Goal: Communication & Community: Share content

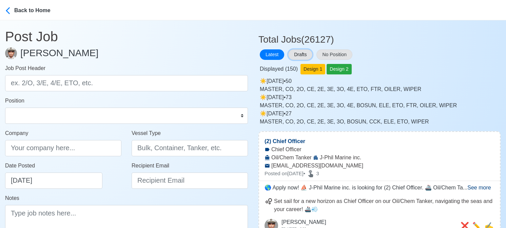
click at [305, 56] on button "Drafts" at bounding box center [300, 54] width 24 height 11
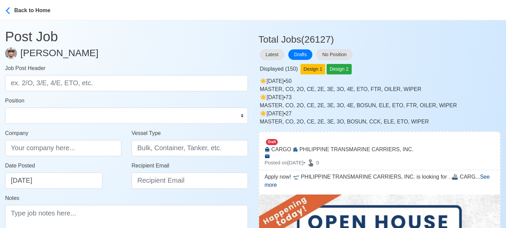
click at [446, 65] on div "Displayed ( 150 ) Design 1 Design 2" at bounding box center [379, 67] width 242 height 13
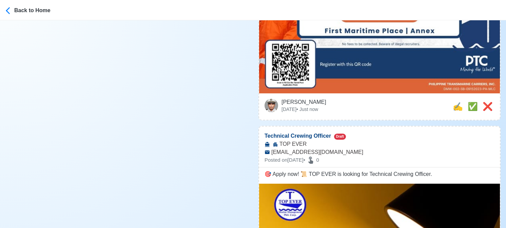
scroll to position [305, 0]
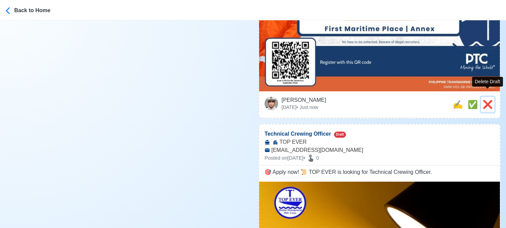
click at [490, 100] on span "❌" at bounding box center [487, 104] width 10 height 9
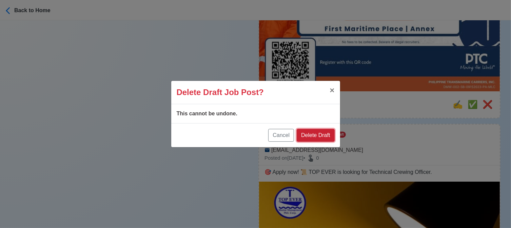
click at [316, 137] on button "Delete Draft" at bounding box center [316, 135] width 38 height 13
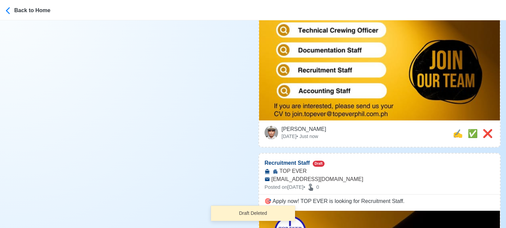
scroll to position [271, 0]
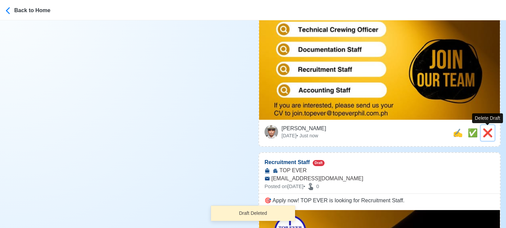
click at [488, 132] on span "❌" at bounding box center [487, 132] width 10 height 9
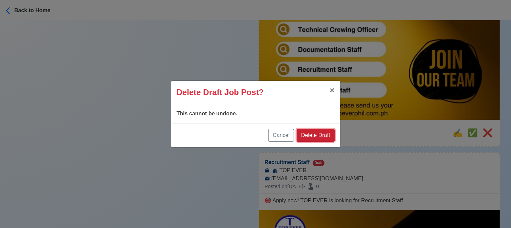
click at [318, 140] on button "Delete Draft" at bounding box center [316, 135] width 38 height 13
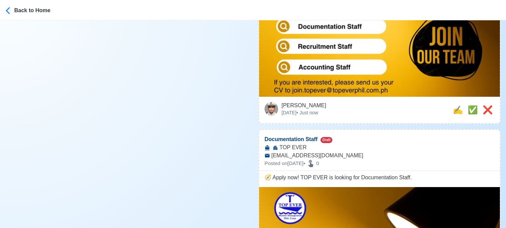
scroll to position [339, 0]
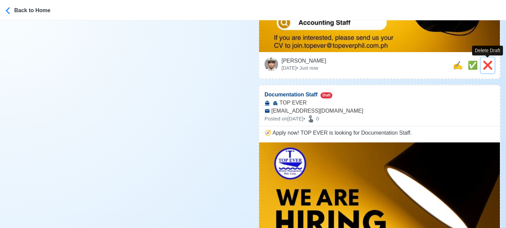
click at [490, 67] on span "❌" at bounding box center [487, 65] width 10 height 9
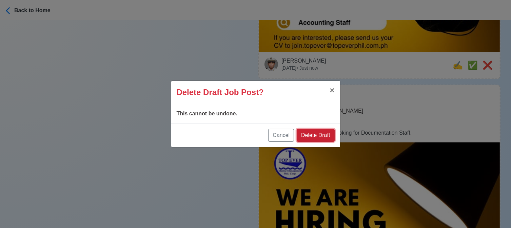
click at [323, 134] on button "Delete Draft" at bounding box center [316, 135] width 38 height 13
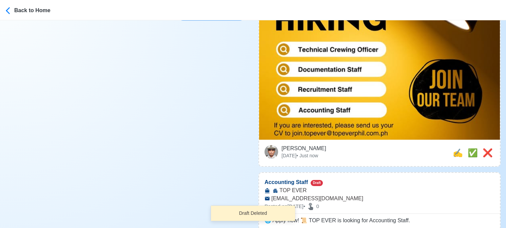
scroll to position [305, 0]
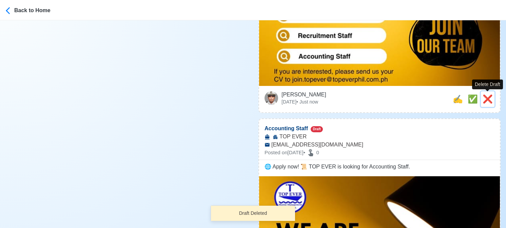
click at [488, 99] on span "❌" at bounding box center [487, 99] width 10 height 9
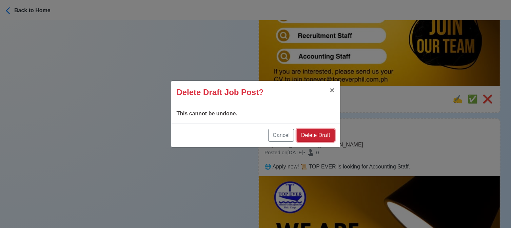
click at [320, 137] on button "Delete Draft" at bounding box center [316, 135] width 38 height 13
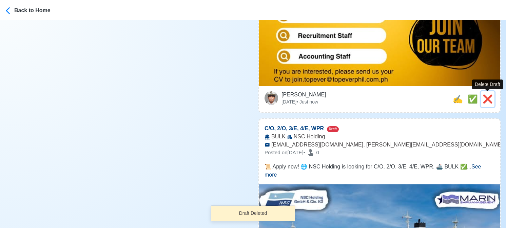
click at [488, 99] on span "❌" at bounding box center [487, 99] width 10 height 9
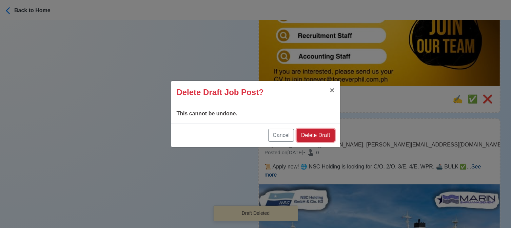
click at [320, 134] on button "Delete Draft" at bounding box center [316, 135] width 38 height 13
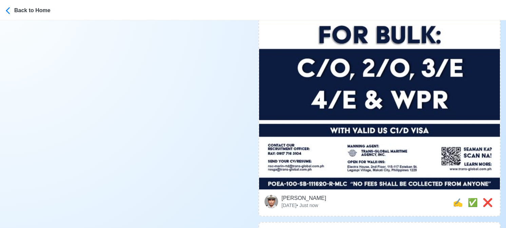
scroll to position [373, 0]
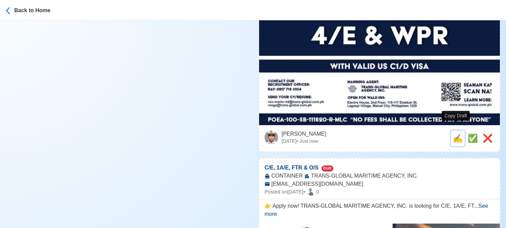
click at [455, 134] on span "✍️" at bounding box center [457, 138] width 10 height 9
type input "C/O, 2/O, 3/E, 4/E, WPR"
type input "NSC Holding"
type input "BULK"
type input "nsc-marin-rtd@trans-global.com.ph, rosga@trans-global.com.ph"
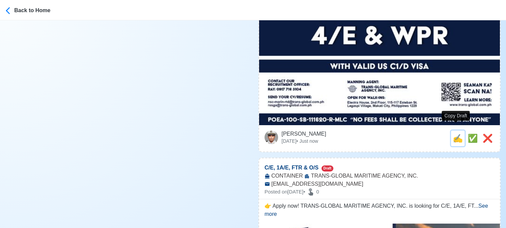
type textarea "📜 Apply now! 🌐 NSC Holding is looking for C/O, 2/O, 3/E, 4/E, WPR. 🚢 BULK ✅ WIT…"
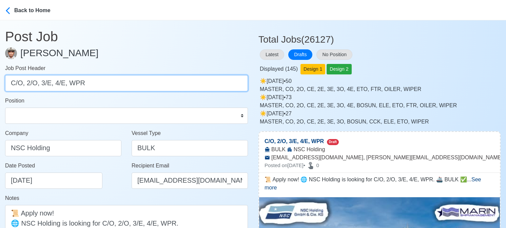
drag, startPoint x: 26, startPoint y: 84, endPoint x: 126, endPoint y: 89, distance: 99.4
click at [126, 89] on input "C/O, 2/O, 3/E, 4/E, WPR" at bounding box center [126, 83] width 243 height 16
type input "C/O"
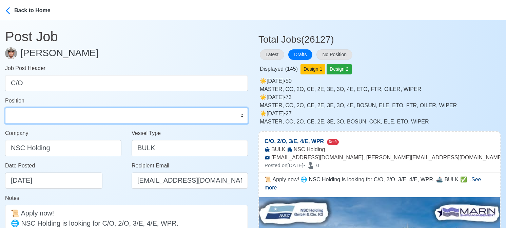
click at [107, 123] on select "Master Chief Officer 2nd Officer 3rd Officer Junior Officer Chief Engineer 2nd …" at bounding box center [126, 116] width 243 height 16
select select "Chief Officer"
click at [5, 108] on select "Master Chief Officer 2nd Officer 3rd Officer Junior Officer Chief Engineer 2nd …" at bounding box center [126, 116] width 243 height 16
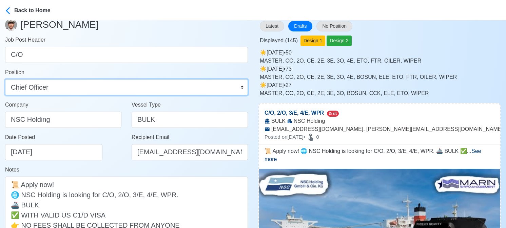
scroll to position [102, 0]
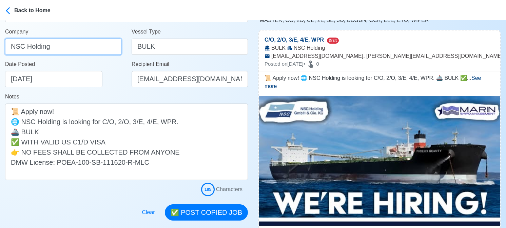
click at [0, 48] on html "Back to Home Post Job Jeyner Gil Job Post Header C/O Position Master Chief Offi…" at bounding box center [253, 12] width 506 height 228
paste input "TRANS-GLOBAL MARITIME AGENCY INC"
type input "TRANS-GLOBAL MARITIME AGENCY INC"
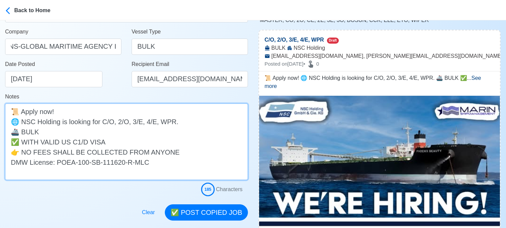
click at [22, 123] on textarea "📜 Apply now! 🌐 NSC Holding is looking for C/O, 2/O, 3/E, 4/E, WPR. 🚢 BULK ✅ WIT…" at bounding box center [126, 142] width 243 height 77
paste textarea "TRANS-GLOBAL MARITIME AGENCY INC"
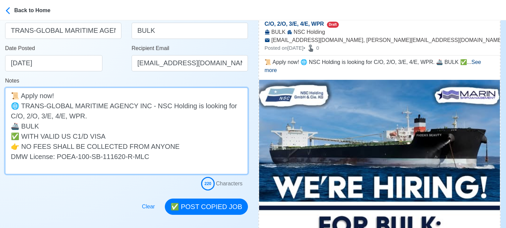
scroll to position [169, 0]
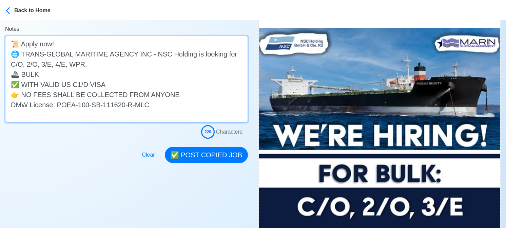
drag, startPoint x: 26, startPoint y: 66, endPoint x: 80, endPoint y: 60, distance: 53.6
click at [80, 60] on textarea "📜 Apply now! 🌐 TRANS-GLOBAL MARITIME AGENCY INC - NSC Holding is looking for C/…" at bounding box center [126, 79] width 243 height 87
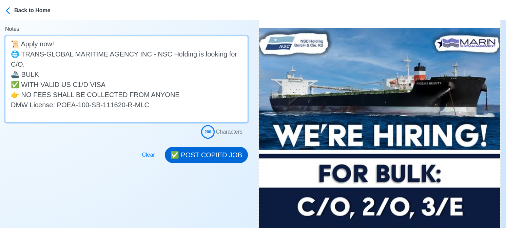
type textarea "📜 Apply now! 🌐 TRANS-GLOBAL MARITIME AGENCY INC - NSC Holding is looking for C/…"
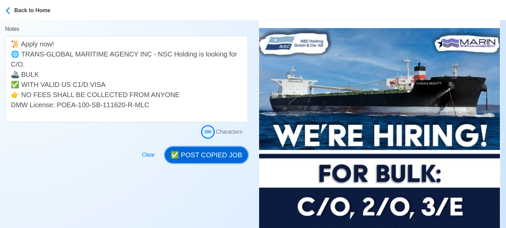
click at [225, 153] on button "✅ POST COPIED JOB" at bounding box center [206, 155] width 83 height 16
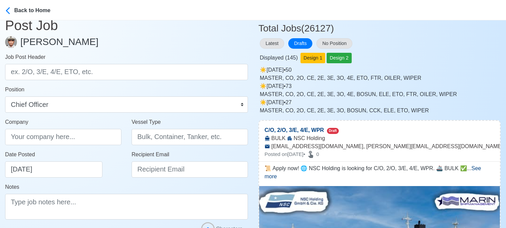
scroll to position [0, 0]
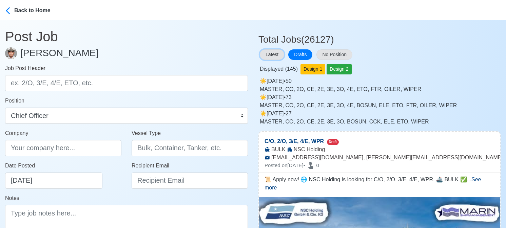
click at [272, 52] on button "Latest" at bounding box center [272, 54] width 24 height 11
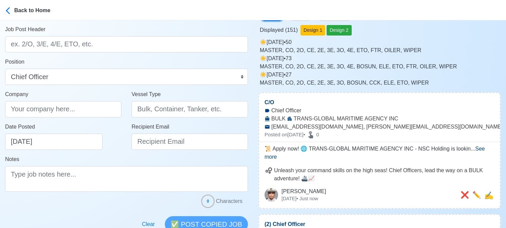
scroll to position [68, 0]
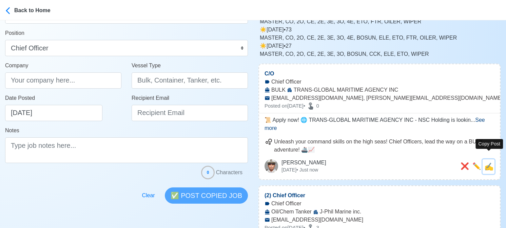
click at [493, 163] on span "✍️" at bounding box center [488, 167] width 9 height 8
type input "C/O"
type input "TRANS-GLOBAL MARITIME AGENCY INC"
type input "BULK"
type input "nsc-marin-rtd@trans-global.com.ph, rosga@trans-global.com.ph"
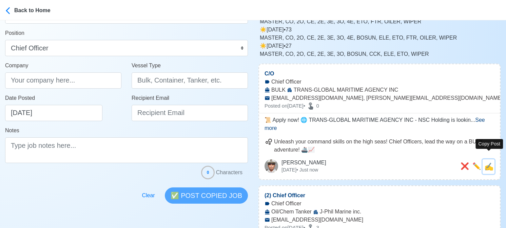
type textarea "📜 Apply now! 🌐 TRANS-GLOBAL MARITIME AGENCY INC - NSC Holding is looking for C/…"
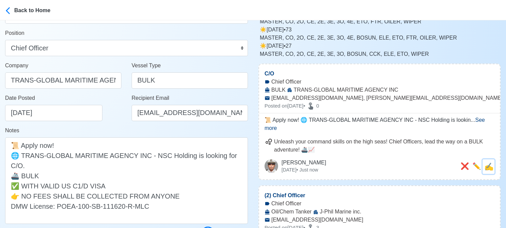
scroll to position [0, 0]
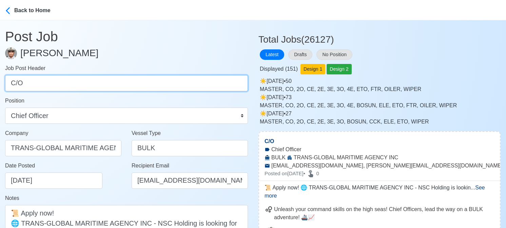
drag, startPoint x: 48, startPoint y: 89, endPoint x: -6, endPoint y: 84, distance: 54.2
click at [0, 84] on html "Back to Home Post Job Jeyner Gil Job Post Header C/O Position Master Chief Offi…" at bounding box center [253, 114] width 506 height 228
paste input "2/O, 3/E, 4/E, WPR"
drag, startPoint x: 26, startPoint y: 84, endPoint x: 68, endPoint y: 84, distance: 42.7
click at [68, 84] on input "2/O, 3/E, 4/E, WPR" at bounding box center [126, 83] width 243 height 16
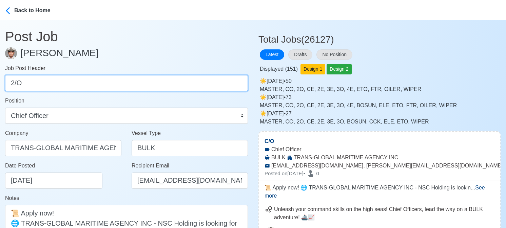
type input "2/O"
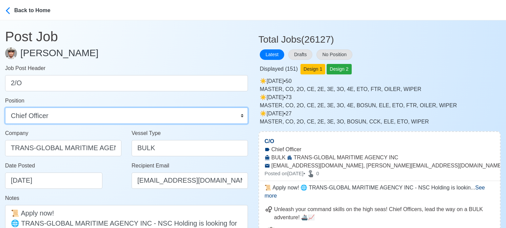
click at [91, 118] on select "Master Chief Officer 2nd Officer 3rd Officer Junior Officer Chief Engineer 2nd …" at bounding box center [126, 116] width 243 height 16
select select "2nd Officer"
click at [5, 108] on select "Master Chief Officer 2nd Officer 3rd Officer Junior Officer Chief Engineer 2nd …" at bounding box center [126, 116] width 243 height 16
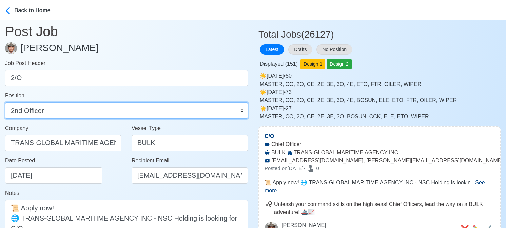
scroll to position [68, 0]
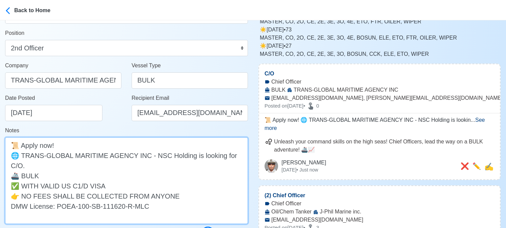
click at [14, 165] on textarea "📜 Apply now! 🌐 TRANS-GLOBAL MARITIME AGENCY INC - NSC Holding is looking for C/…" at bounding box center [126, 181] width 243 height 87
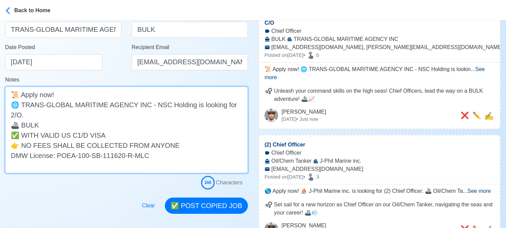
scroll to position [203, 0]
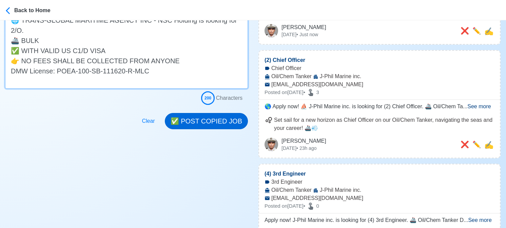
type textarea "📜 Apply now! 🌐 TRANS-GLOBAL MARITIME AGENCY INC - NSC Holding is looking for 2/…"
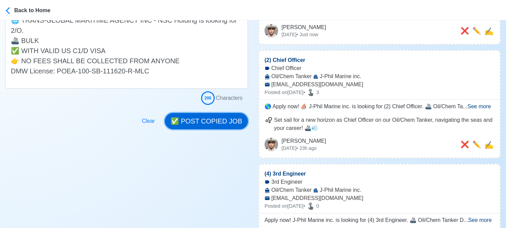
click at [221, 118] on button "✅ POST COPIED JOB" at bounding box center [206, 121] width 83 height 16
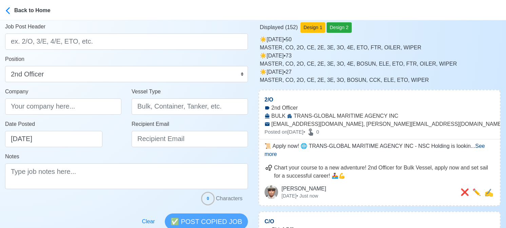
scroll to position [68, 0]
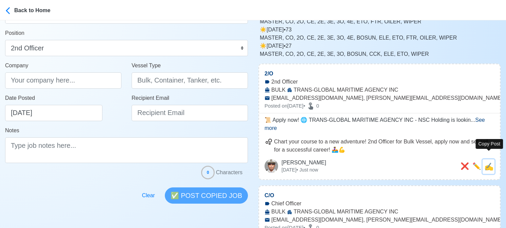
click at [490, 163] on span "✍️" at bounding box center [488, 167] width 9 height 8
type input "2/O"
type input "TRANS-GLOBAL MARITIME AGENCY INC"
type input "BULK"
type input "nsc-marin-rtd@trans-global.com.ph, rosga@trans-global.com.ph"
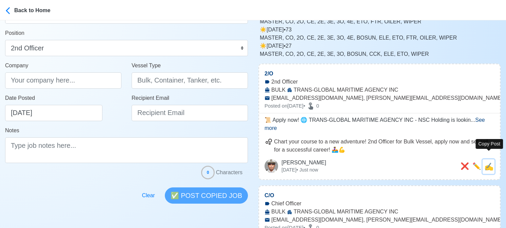
type textarea "📜 Apply now! 🌐 TRANS-GLOBAL MARITIME AGENCY INC - NSC Holding is looking for 2/…"
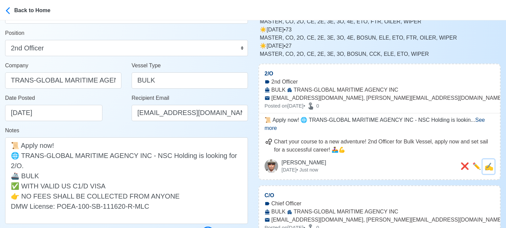
scroll to position [0, 0]
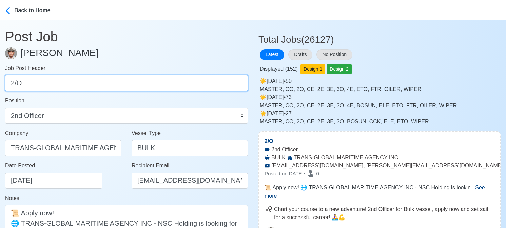
click at [93, 87] on input "2/O" at bounding box center [126, 83] width 243 height 16
paste input "3/E, 4/E, WPR"
drag, startPoint x: 24, startPoint y: 85, endPoint x: 107, endPoint y: 89, distance: 83.5
click at [107, 89] on input "3/E, 4/E, WPR" at bounding box center [126, 83] width 243 height 16
type input "3/E"
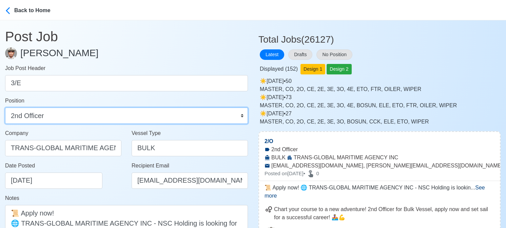
click at [57, 119] on select "Master Chief Officer 2nd Officer 3rd Officer Junior Officer Chief Engineer 2nd …" at bounding box center [126, 116] width 243 height 16
select select "3rd Engineer"
click at [5, 108] on select "Master Chief Officer 2nd Officer 3rd Officer Junior Officer Chief Engineer 2nd …" at bounding box center [126, 116] width 243 height 16
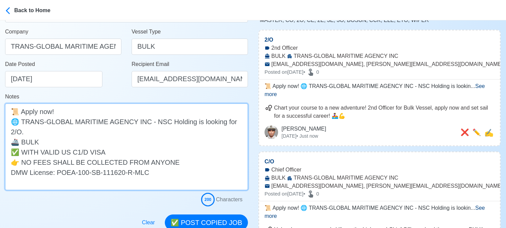
click at [12, 133] on textarea "📜 Apply now! 🌐 TRANS-GLOBAL MARITIME AGENCY INC - NSC Holding is looking for 2/…" at bounding box center [126, 147] width 243 height 87
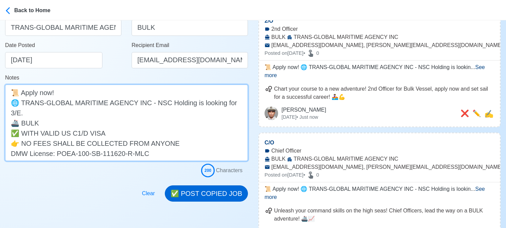
scroll to position [169, 0]
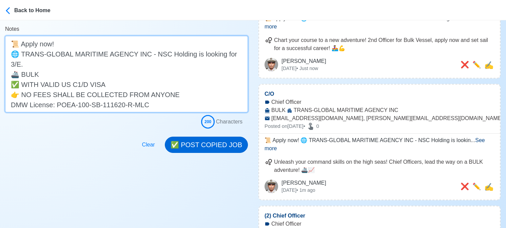
type textarea "📜 Apply now! 🌐 TRANS-GLOBAL MARITIME AGENCY INC - NSC Holding is looking for 3/…"
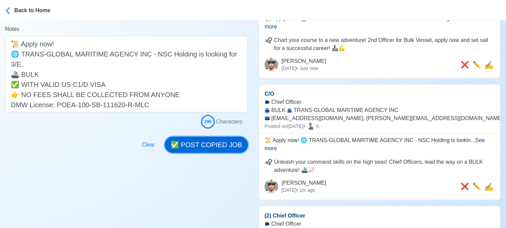
click at [220, 141] on button "✅ POST COPIED JOB" at bounding box center [206, 145] width 83 height 16
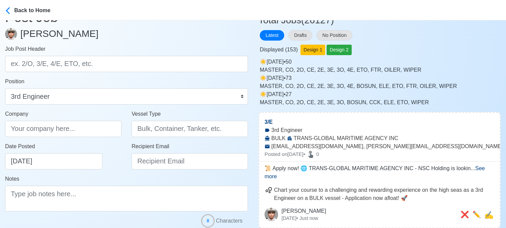
scroll to position [102, 0]
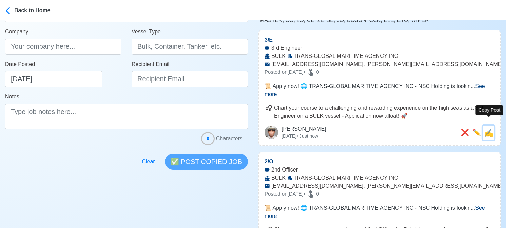
click at [490, 129] on span "✍️" at bounding box center [488, 133] width 9 height 8
type input "3/E"
type input "TRANS-GLOBAL MARITIME AGENCY INC"
type input "BULK"
type input "nsc-marin-rtd@trans-global.com.ph, rosga@trans-global.com.ph"
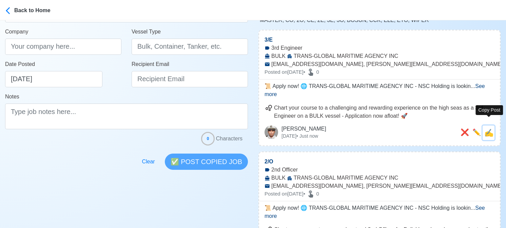
type textarea "📜 Apply now! 🌐 TRANS-GLOBAL MARITIME AGENCY INC - NSC Holding is looking for 3/…"
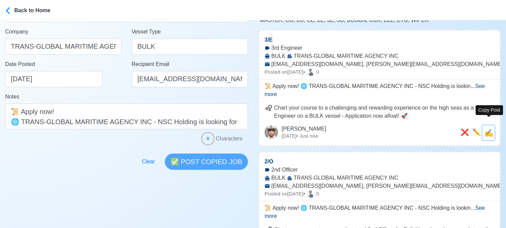
scroll to position [0, 0]
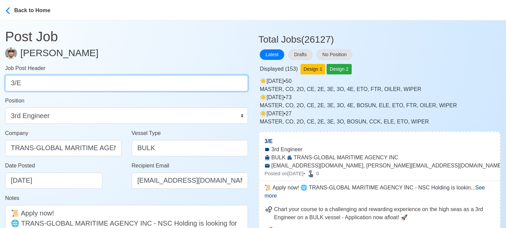
click at [89, 85] on input "3/E" at bounding box center [126, 83] width 243 height 16
paste input "4/E, WPR"
drag, startPoint x: 24, startPoint y: 84, endPoint x: 69, endPoint y: 86, distance: 45.8
click at [69, 86] on input "4/E, WPR" at bounding box center [126, 83] width 243 height 16
type input "4/E"
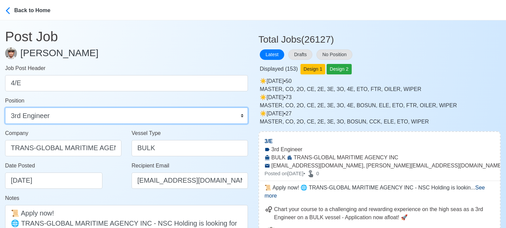
drag, startPoint x: 106, startPoint y: 116, endPoint x: 108, endPoint y: 110, distance: 5.8
click at [106, 116] on select "Master Chief Officer 2nd Officer 3rd Officer Junior Officer Chief Engineer 2nd …" at bounding box center [126, 116] width 243 height 16
select select "4th Engineer"
click at [5, 108] on select "Master Chief Officer 2nd Officer 3rd Officer Junior Officer Chief Engineer 2nd …" at bounding box center [126, 116] width 243 height 16
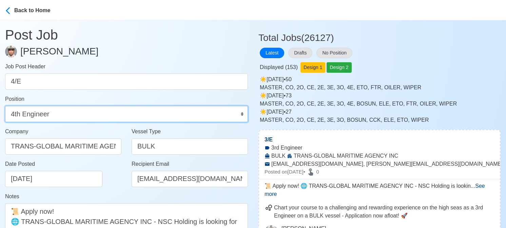
scroll to position [102, 0]
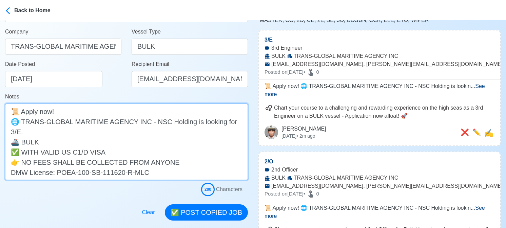
click at [233, 123] on textarea "📜 Apply now! 🌐 TRANS-GLOBAL MARITIME AGENCY INC - NSC Holding is looking for 3/…" at bounding box center [126, 142] width 243 height 77
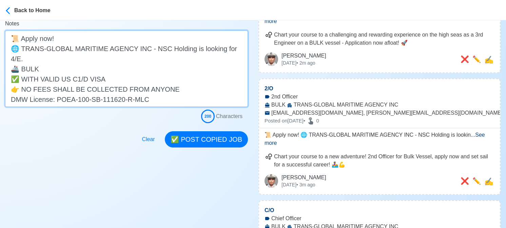
scroll to position [203, 0]
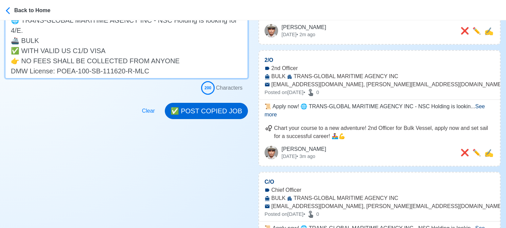
type textarea "📜 Apply now! 🌐 TRANS-GLOBAL MARITIME AGENCY INC - NSC Holding is looking for 4/…"
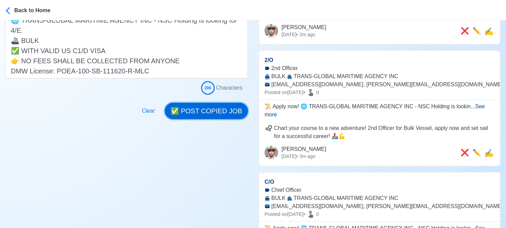
click at [237, 112] on button "✅ POST COPIED JOB" at bounding box center [206, 111] width 83 height 16
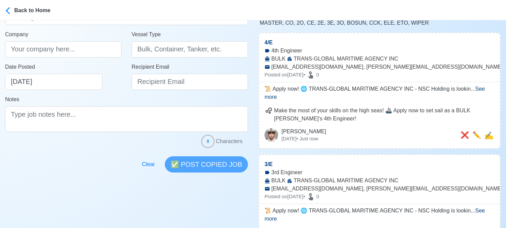
scroll to position [102, 0]
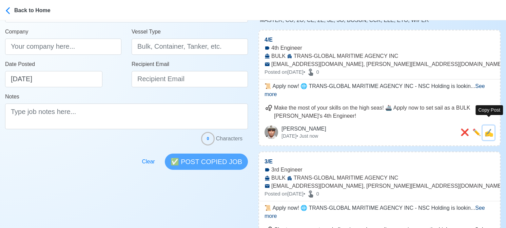
click at [487, 129] on span "✍️" at bounding box center [488, 133] width 9 height 8
type input "4/E"
type input "TRANS-GLOBAL MARITIME AGENCY INC"
type input "BULK"
type input "nsc-marin-rtd@trans-global.com.ph, rosga@trans-global.com.ph"
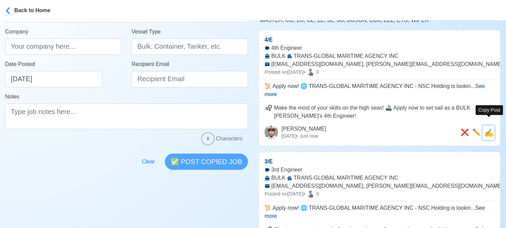
type textarea "📜 Apply now! 🌐 TRANS-GLOBAL MARITIME AGENCY INC - NSC Holding is looking for 4/…"
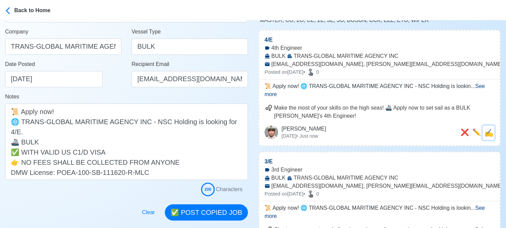
scroll to position [0, 0]
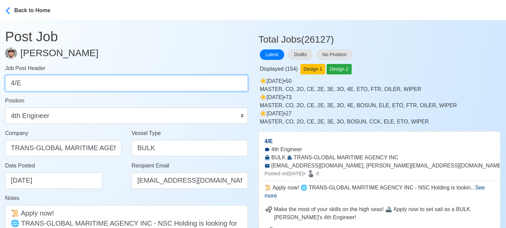
click at [145, 84] on input "4/E" at bounding box center [126, 83] width 243 height 16
paste input "WPR"
type input "WPR"
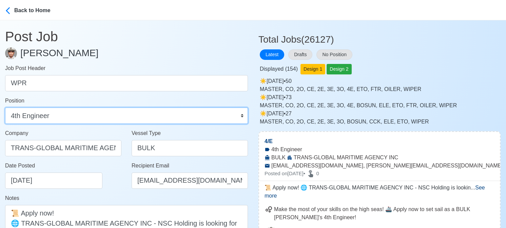
click at [59, 118] on select "Master Chief Officer 2nd Officer 3rd Officer Junior Officer Chief Engineer 2nd …" at bounding box center [126, 116] width 243 height 16
select select "Wiper"
click at [5, 108] on select "Master Chief Officer 2nd Officer 3rd Officer Junior Officer Chief Engineer 2nd …" at bounding box center [126, 116] width 243 height 16
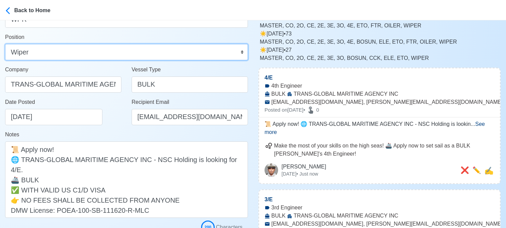
scroll to position [68, 0]
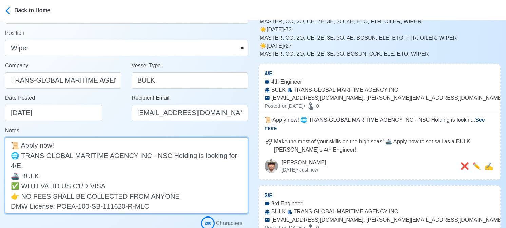
drag, startPoint x: 230, startPoint y: 157, endPoint x: 241, endPoint y: 154, distance: 10.5
click at [241, 155] on textarea "📜 Apply now! 🌐 TRANS-GLOBAL MARITIME AGENCY INC - NSC Holding is looking for 4/…" at bounding box center [126, 176] width 243 height 77
paste textarea "WPR"
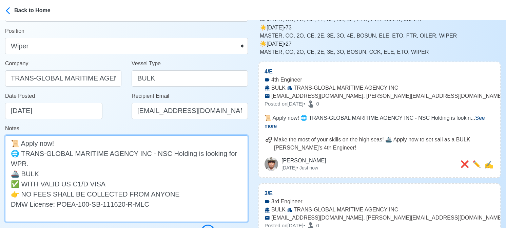
scroll to position [169, 0]
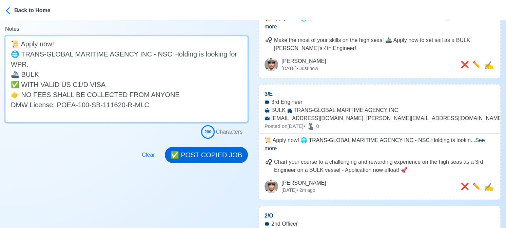
type textarea "📜 Apply now! 🌐 TRANS-GLOBAL MARITIME AGENCY INC - NSC Holding is looking for WP…"
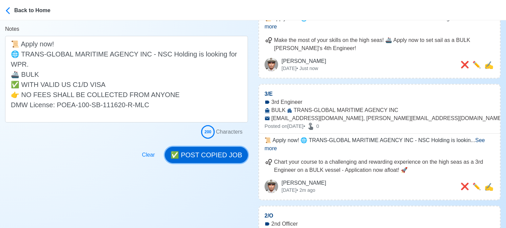
click at [221, 156] on button "✅ POST COPIED JOB" at bounding box center [206, 155] width 83 height 16
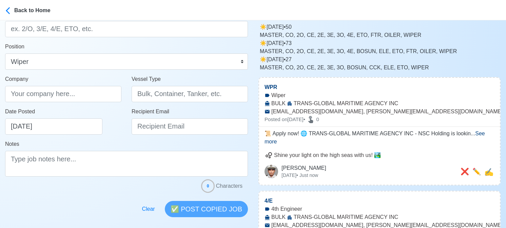
scroll to position [0, 0]
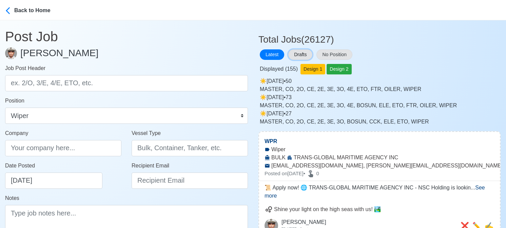
click at [306, 52] on button "Drafts" at bounding box center [300, 54] width 24 height 11
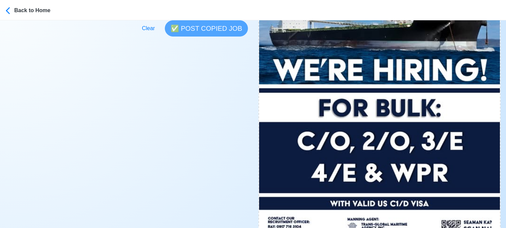
scroll to position [305, 0]
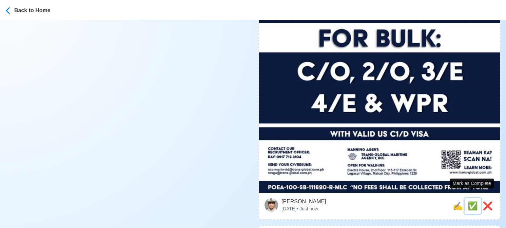
click at [473, 202] on span "✅" at bounding box center [472, 206] width 10 height 9
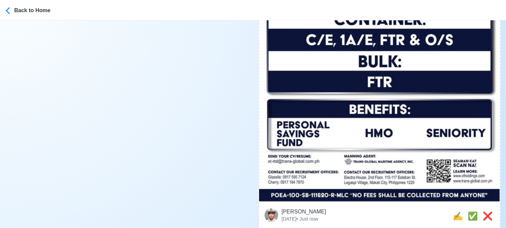
scroll to position [339, 0]
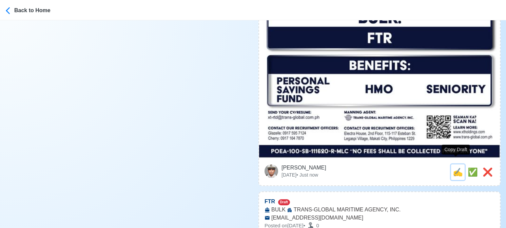
click at [455, 168] on span "✍️" at bounding box center [457, 172] width 10 height 9
type input "C/E, 1A/E, FTR & O/S"
select select
type input "TRANS-GLOBAL MARITIME AGENCY, INC."
type input "CONTAINER"
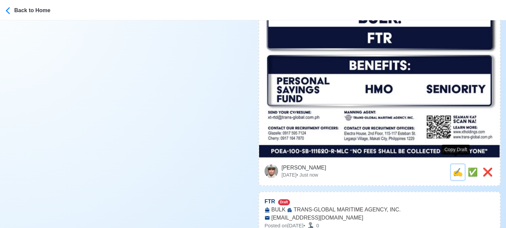
type input "xt-rtd@trans-global.com.ph"
type textarea "⛵ Apply now! TRANS-GLOBAL MARITIME AGENCY, INC. is looking for C/E, 1A/E, FTR &…"
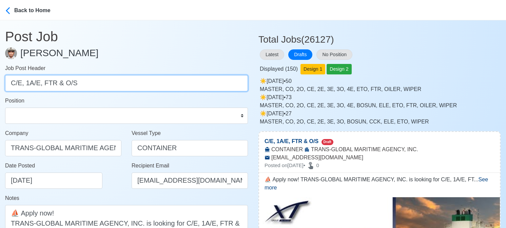
drag, startPoint x: 24, startPoint y: 83, endPoint x: 126, endPoint y: 87, distance: 102.1
click at [126, 87] on input "C/E, 1A/E, FTR & O/S" at bounding box center [126, 83] width 243 height 16
type input "C/E"
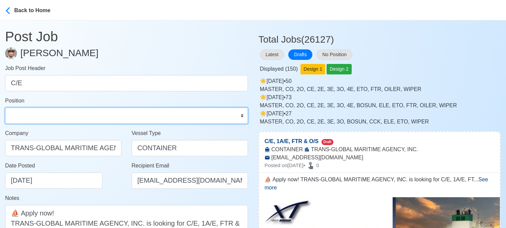
click at [99, 117] on select "Master Chief Officer 2nd Officer 3rd Officer Junior Officer Chief Engineer 2nd …" at bounding box center [126, 116] width 243 height 16
select select "Chief Engineer"
click at [5, 108] on select "Master Chief Officer 2nd Officer 3rd Officer Junior Officer Chief Engineer 2nd …" at bounding box center [126, 116] width 243 height 16
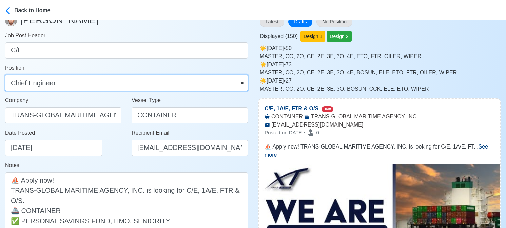
scroll to position [102, 0]
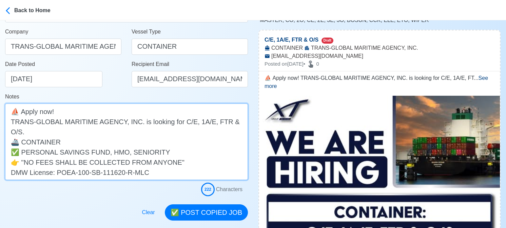
drag, startPoint x: 191, startPoint y: 123, endPoint x: 238, endPoint y: 121, distance: 46.4
click at [238, 121] on textarea "⛵ Apply now! TRANS-GLOBAL MARITIME AGENCY, INC. is looking for C/E, 1A/E, FTR &…" at bounding box center [126, 142] width 243 height 77
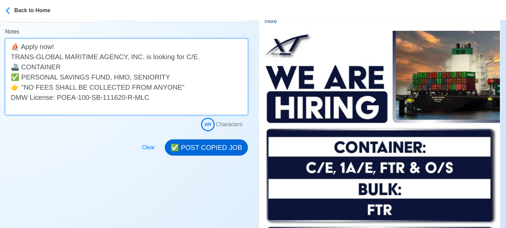
scroll to position [169, 0]
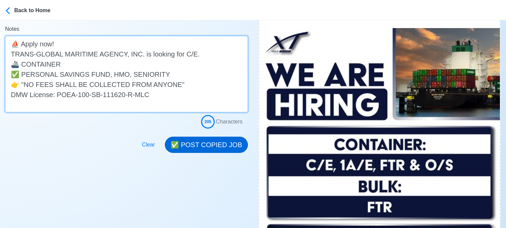
type textarea "⛵ Apply now! TRANS-GLOBAL MARITIME AGENCY, INC. is looking for C/E. 🚢 CONTAINER…"
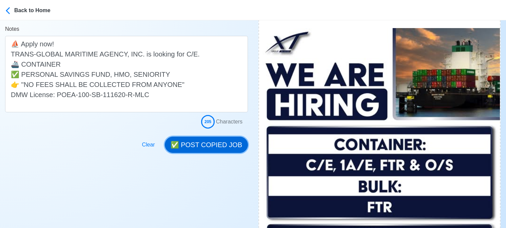
click at [215, 146] on button "✅ POST COPIED JOB" at bounding box center [206, 145] width 83 height 16
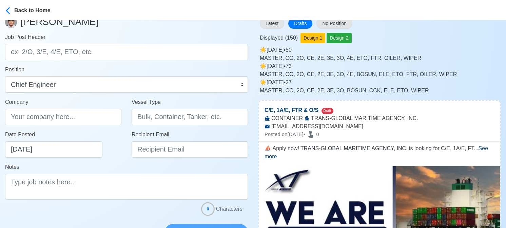
scroll to position [0, 0]
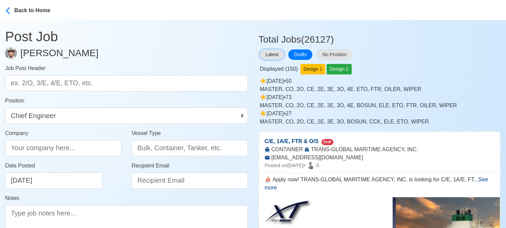
click at [271, 53] on button "Latest" at bounding box center [272, 54] width 24 height 11
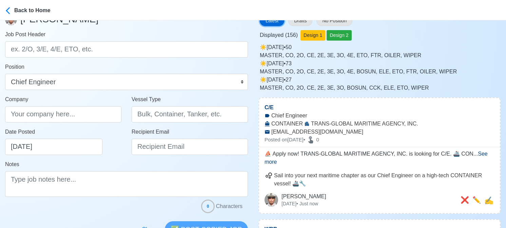
scroll to position [68, 0]
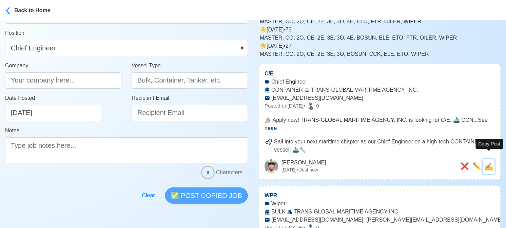
click at [486, 163] on span "✍️" at bounding box center [488, 167] width 9 height 8
type input "C/E"
type input "TRANS-GLOBAL MARITIME AGENCY, INC."
type input "CONTAINER"
type input "xt-rtd@trans-global.com.ph"
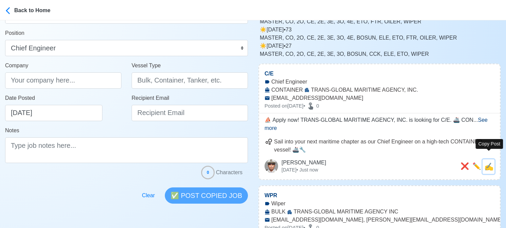
type textarea "⛵ Apply now! TRANS-GLOBAL MARITIME AGENCY, INC. is looking for C/E. 🚢 CONTAINER…"
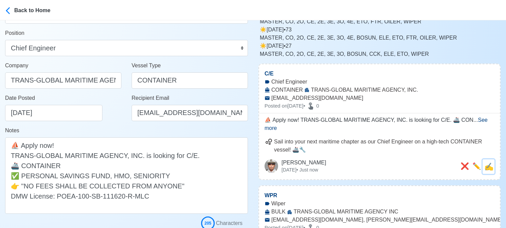
scroll to position [0, 0]
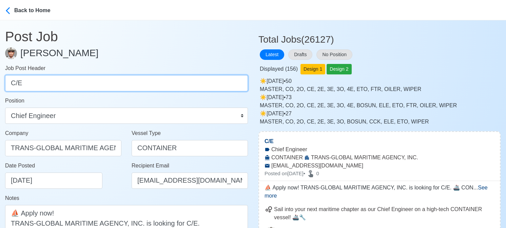
click at [106, 86] on input "C/E" at bounding box center [126, 83] width 243 height 16
paste input "1A/E, FTR & O/S"
drag, startPoint x: 28, startPoint y: 83, endPoint x: 86, endPoint y: 86, distance: 57.4
click at [86, 86] on input "1A/E, FTR & O/S" at bounding box center [126, 83] width 243 height 16
type input "1A/E"
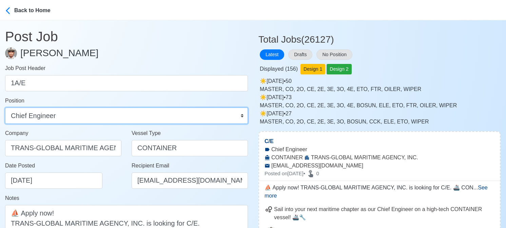
click at [102, 114] on select "Master Chief Officer 2nd Officer 3rd Officer Junior Officer Chief Engineer 2nd …" at bounding box center [126, 116] width 243 height 16
select select "1st Assistant Engineer"
click at [5, 108] on select "Master Chief Officer 2nd Officer 3rd Officer Junior Officer Chief Engineer 2nd …" at bounding box center [126, 116] width 243 height 16
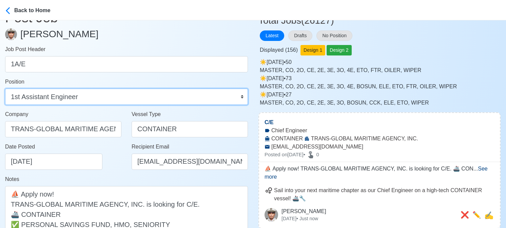
scroll to position [34, 0]
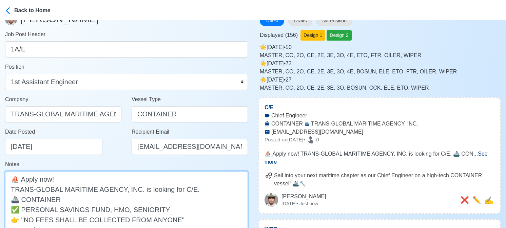
click at [180, 189] on textarea "⛵ Apply now! TRANS-GLOBAL MARITIME AGENCY, INC. is looking for C/E. 🚢 CONTAINER…" at bounding box center [126, 209] width 243 height 77
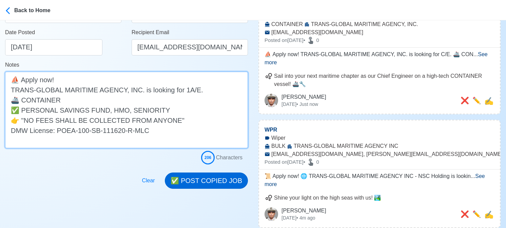
scroll to position [136, 0]
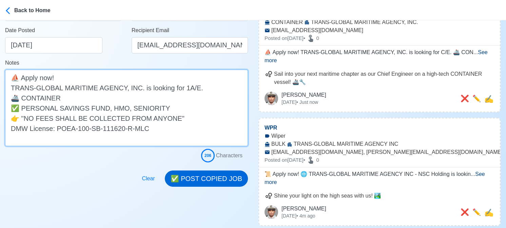
type textarea "⛵ Apply now! TRANS-GLOBAL MARITIME AGENCY, INC. is looking for 1A/E. 🚢 CONTAINE…"
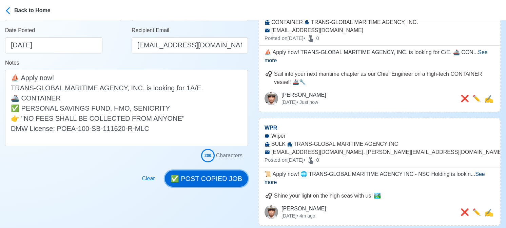
click at [220, 179] on button "✅ POST COPIED JOB" at bounding box center [206, 179] width 83 height 16
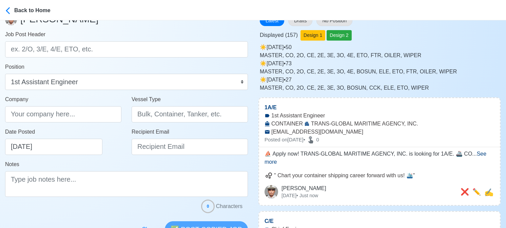
scroll to position [68, 0]
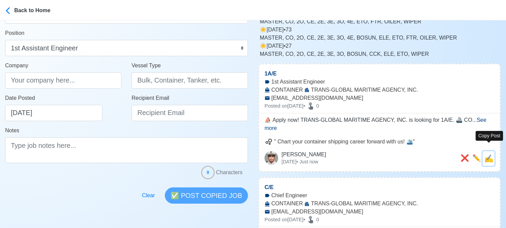
drag, startPoint x: 488, startPoint y: 150, endPoint x: 376, endPoint y: 140, distance: 112.2
click at [488, 155] on span "✍️" at bounding box center [488, 159] width 9 height 8
type input "1A/E"
type input "TRANS-GLOBAL MARITIME AGENCY, INC."
type input "CONTAINER"
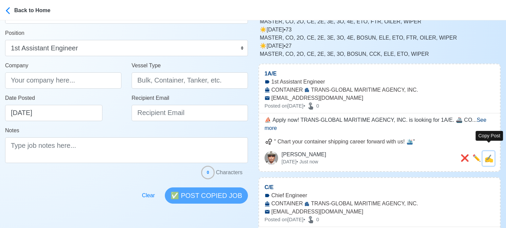
type input "xt-rtd@trans-global.com.ph"
type textarea "⛵ Apply now! TRANS-GLOBAL MARITIME AGENCY, INC. is looking for 1A/E. 🚢 CONTAINE…"
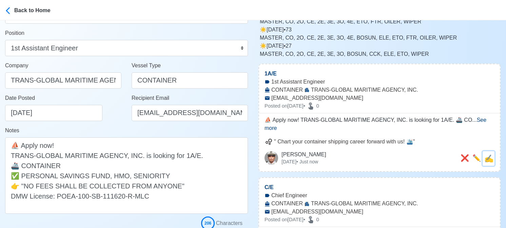
scroll to position [0, 0]
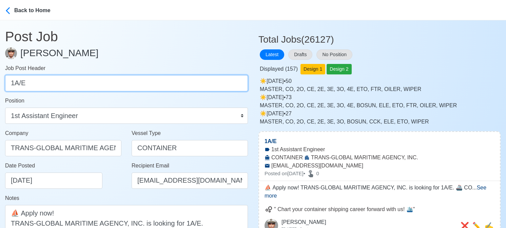
click at [110, 81] on input "1A/E" at bounding box center [126, 83] width 243 height 16
paste input "FTR & O/S"
drag, startPoint x: 32, startPoint y: 83, endPoint x: 69, endPoint y: 83, distance: 37.6
click at [69, 83] on input "FTR & O/S" at bounding box center [126, 83] width 243 height 16
type input "FTR"
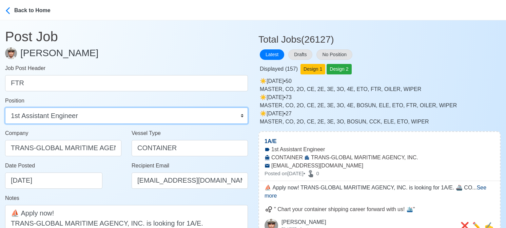
drag, startPoint x: 80, startPoint y: 113, endPoint x: 88, endPoint y: 121, distance: 11.5
click at [80, 113] on select "Master Chief Officer 2nd Officer 3rd Officer Junior Officer Chief Engineer 2nd …" at bounding box center [126, 116] width 243 height 16
select select "Fitter"
click at [5, 108] on select "Master Chief Officer 2nd Officer 3rd Officer Junior Officer Chief Engineer 2nd …" at bounding box center [126, 116] width 243 height 16
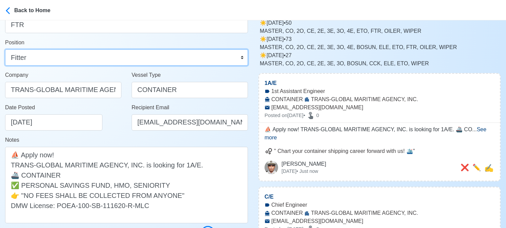
scroll to position [68, 0]
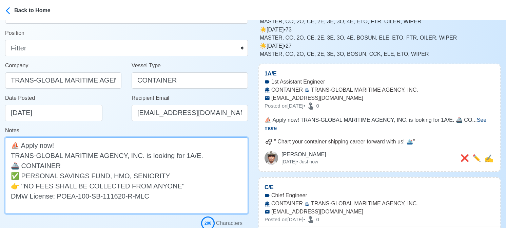
drag, startPoint x: 177, startPoint y: 157, endPoint x: 191, endPoint y: 153, distance: 15.1
click at [191, 153] on textarea "⛵ Apply now! TRANS-GLOBAL MARITIME AGENCY, INC. is looking for 1A/E. 🚢 CONTAINE…" at bounding box center [126, 176] width 243 height 77
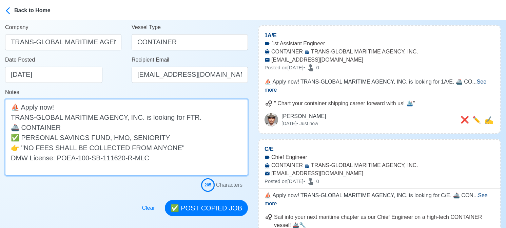
scroll to position [136, 0]
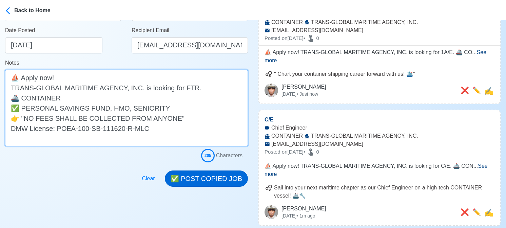
type textarea "⛵ Apply now! TRANS-GLOBAL MARITIME AGENCY, INC. is looking for FTR. 🚢 CONTAINER…"
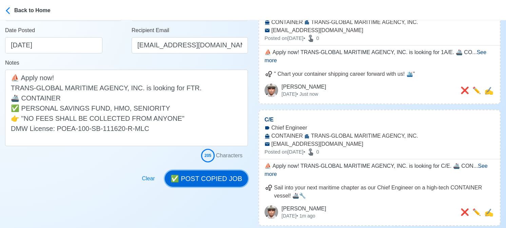
click at [208, 173] on button "✅ POST COPIED JOB" at bounding box center [206, 179] width 83 height 16
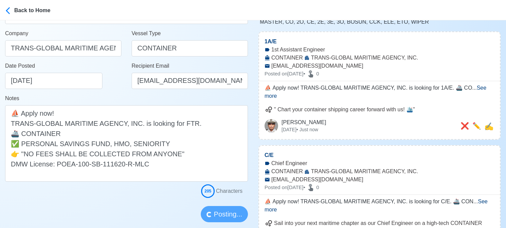
scroll to position [34, 0]
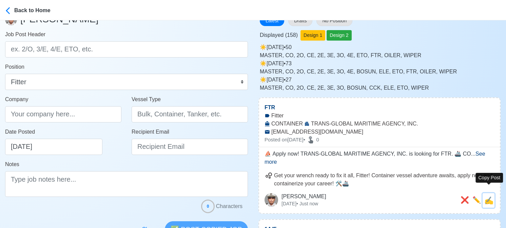
click at [491, 197] on span "✍️" at bounding box center [488, 201] width 9 height 8
type input "FTR"
type input "TRANS-GLOBAL MARITIME AGENCY, INC."
type input "CONTAINER"
type input "xt-rtd@trans-global.com.ph"
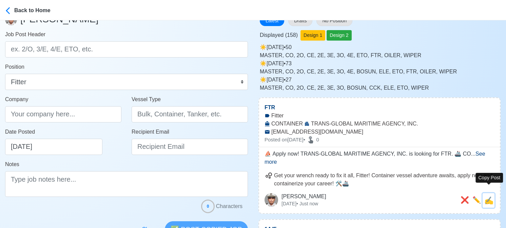
type textarea "⛵ Apply now! TRANS-GLOBAL MARITIME AGENCY, INC. is looking for FTR. 🚢 CONTAINER…"
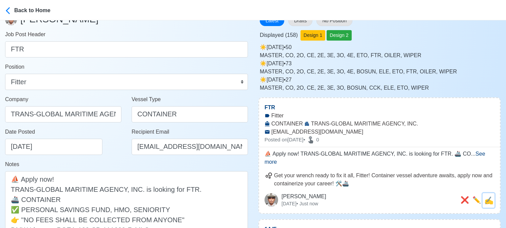
scroll to position [0, 0]
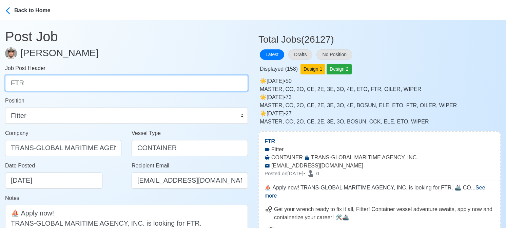
click at [182, 79] on input "FTR" at bounding box center [126, 83] width 243 height 16
paste input "O/S"
type input "O/S"
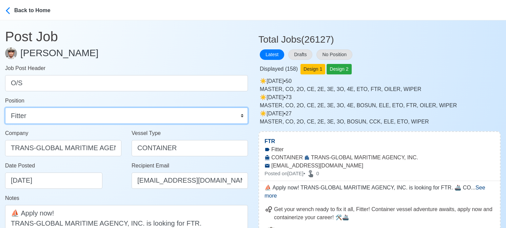
drag, startPoint x: 120, startPoint y: 117, endPoint x: 117, endPoint y: 115, distance: 3.6
click at [120, 117] on select "Master Chief Officer 2nd Officer 3rd Officer Junior Officer Chief Engineer 2nd …" at bounding box center [126, 116] width 243 height 16
select select "Ordinary [PERSON_NAME]"
click at [5, 108] on select "Master Chief Officer 2nd Officer 3rd Officer Junior Officer Chief Engineer 2nd …" at bounding box center [126, 116] width 243 height 16
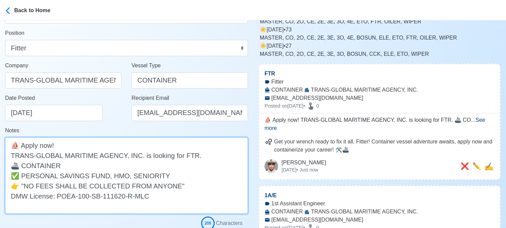
click at [183, 156] on textarea "⛵ Apply now! TRANS-GLOBAL MARITIME AGENCY, INC. is looking for FTR. 🚢 CONTAINER…" at bounding box center [126, 176] width 243 height 77
paste textarea "O/S"
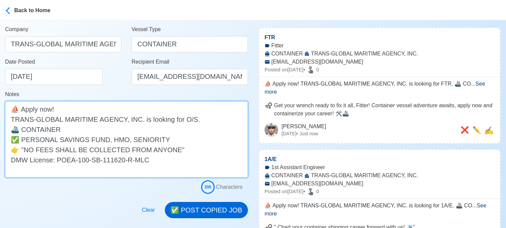
scroll to position [169, 0]
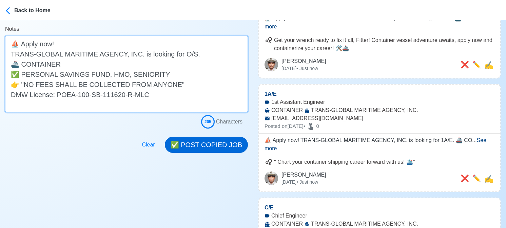
type textarea "⛵ Apply now! TRANS-GLOBAL MARITIME AGENCY, INC. is looking for O/S. 🚢 CONTAINER…"
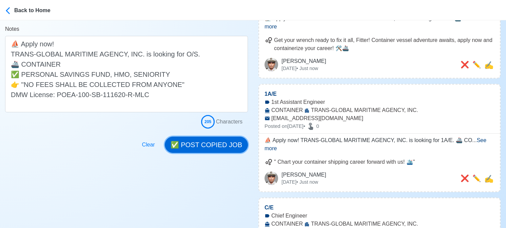
click at [215, 143] on button "✅ POST COPIED JOB" at bounding box center [206, 145] width 83 height 16
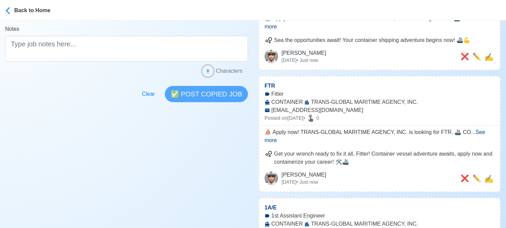
scroll to position [0, 0]
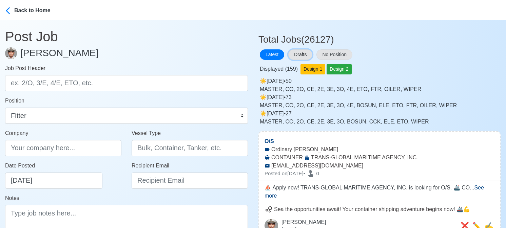
click at [305, 55] on button "Drafts" at bounding box center [300, 54] width 24 height 11
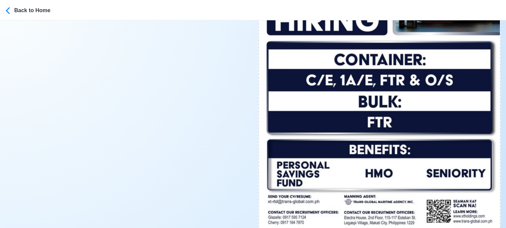
scroll to position [305, 0]
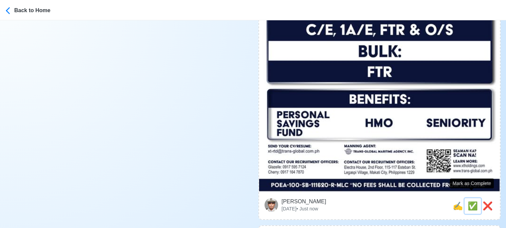
click at [471, 202] on span "✅" at bounding box center [472, 206] width 10 height 9
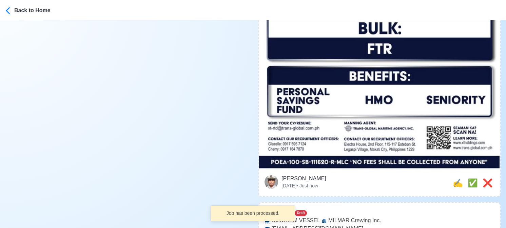
scroll to position [339, 0]
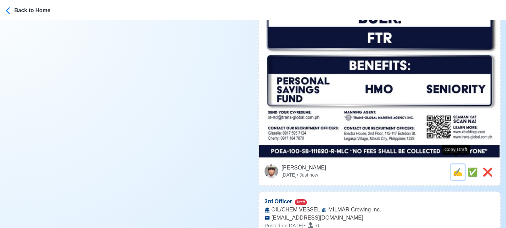
click at [455, 168] on span "✍️" at bounding box center [457, 172] width 10 height 9
type input "FTR"
select select
type input "TRANS-GLOBAL MARITIME AGENCY, INC."
type input "BULK"
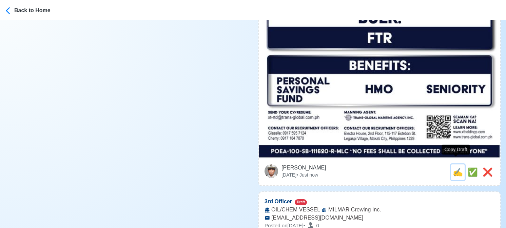
type input "xt-rtd@trans-global.com.ph"
type textarea "🛳️ Apply now! 🔊 TRANS-GLOBAL MARITIME AGENCY, INC. is looking for FTR. 🚢 BULK ✅…"
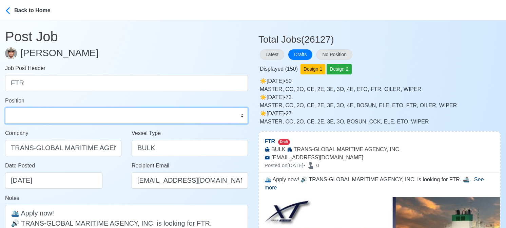
click at [77, 114] on select "Master Chief Officer 2nd Officer 3rd Officer Junior Officer Chief Engineer 2nd …" at bounding box center [126, 116] width 243 height 16
select select "Fitter"
click at [5, 108] on select "Master Chief Officer 2nd Officer 3rd Officer Junior Officer Chief Engineer 2nd …" at bounding box center [126, 116] width 243 height 16
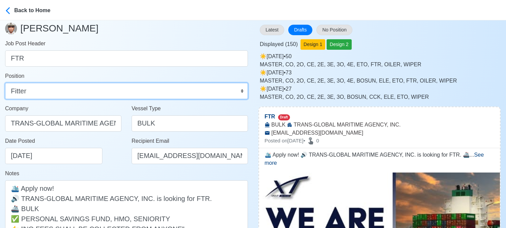
scroll to position [102, 0]
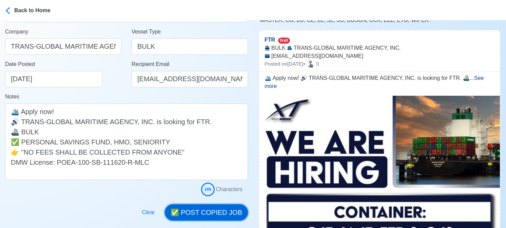
click at [216, 212] on button "✅ POST COPIED JOB" at bounding box center [206, 213] width 83 height 16
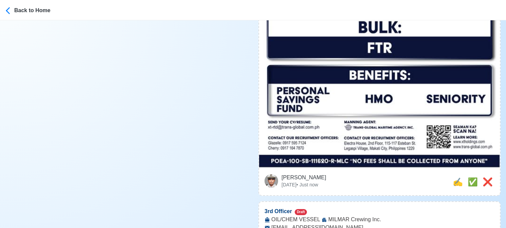
scroll to position [373, 0]
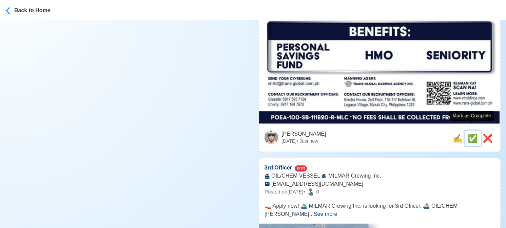
click at [472, 134] on span "✅" at bounding box center [472, 138] width 10 height 9
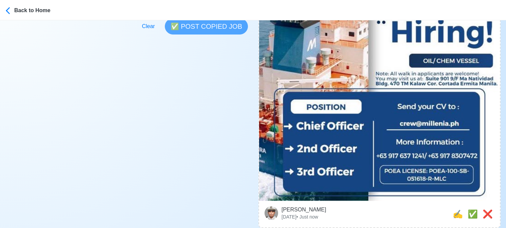
scroll to position [305, 0]
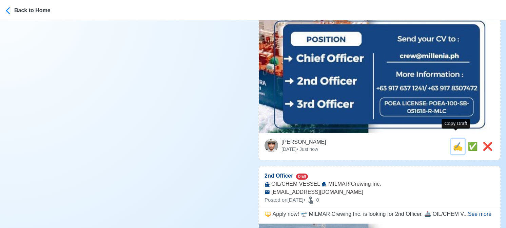
click at [455, 142] on span "✍️" at bounding box center [457, 146] width 10 height 9
type input "3rd Officer"
select select "3rd Officer"
type input "MILMAR Crewing Inc."
type input "OIL/CHEM VESSEL"
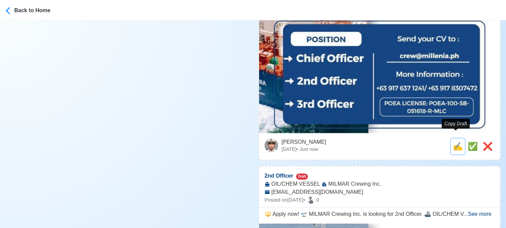
type input "crew@millenia.ph"
type textarea "🚤 Apply now! 🛳️ MILMAR Crewing Inc. is looking for 3rd Officer. 🚢 OIL/CHEM VESS…"
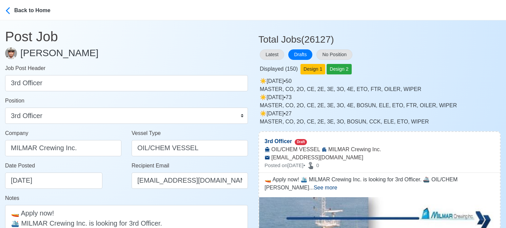
scroll to position [136, 0]
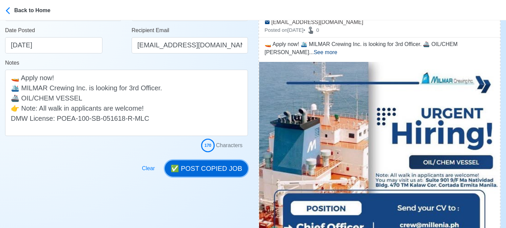
click at [208, 163] on button "✅ POST COPIED JOB" at bounding box center [206, 169] width 83 height 16
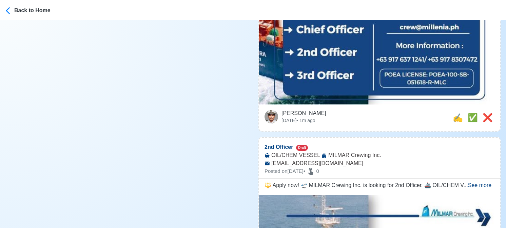
scroll to position [407, 0]
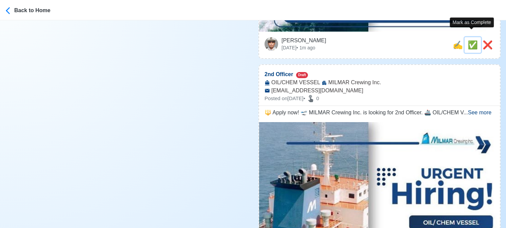
click at [472, 40] on span "✅" at bounding box center [472, 44] width 10 height 9
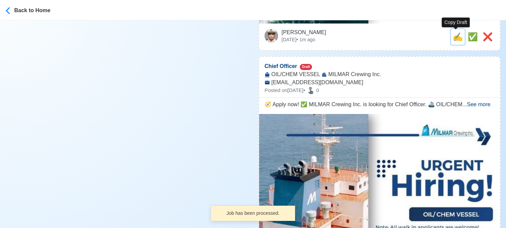
drag, startPoint x: 455, startPoint y: 39, endPoint x: 447, endPoint y: 40, distance: 8.2
click at [454, 39] on span "✍️" at bounding box center [457, 36] width 10 height 9
type input "2nd Officer"
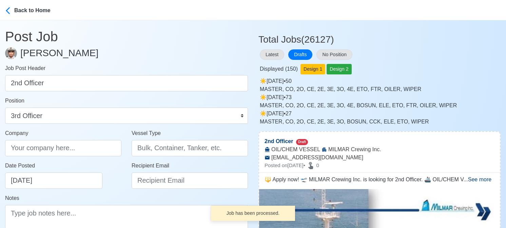
select select "2nd Officer"
type input "MILMAR Crewing Inc."
type input "OIL/CHEM VESSEL"
type input "crew@millenia.ph"
type textarea "🔱 Apply now! 🛫 MILMAR Crewing Inc. is looking for 2nd Officer. 🚢 OIL/CHEM VESSE…"
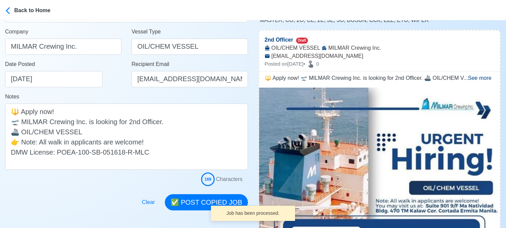
scroll to position [203, 0]
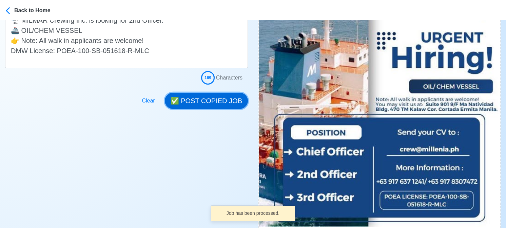
click at [217, 103] on button "✅ POST COPIED JOB" at bounding box center [206, 101] width 83 height 16
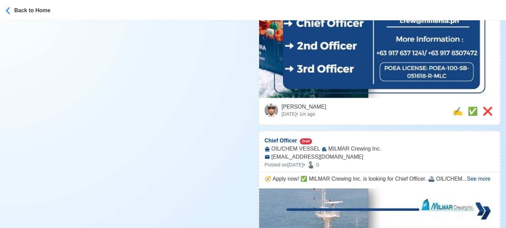
scroll to position [339, 0]
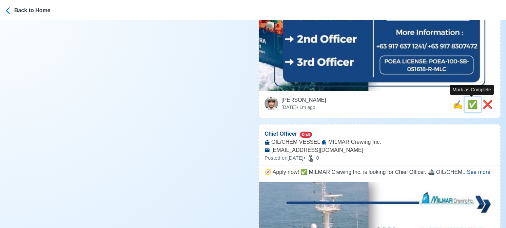
click at [472, 104] on span "✅" at bounding box center [472, 104] width 10 height 9
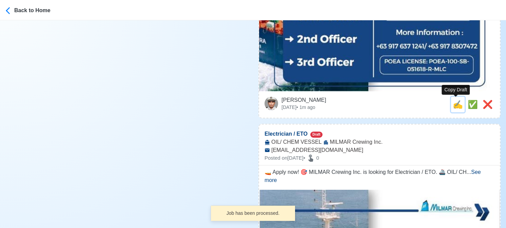
click at [458, 107] on span "✍️" at bounding box center [457, 104] width 10 height 9
type input "Chief Officer"
select select "Chief Officer"
type input "MILMAR Crewing Inc."
type input "OIL/CHEM VESSEL"
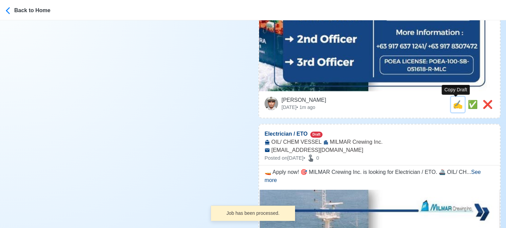
type input "crew@millenia.ph"
type textarea "🧭 Apply now! ✅ MILMAR Crewing Inc. is looking for Chief Officer. 🚢 OIL/CHEM VES…"
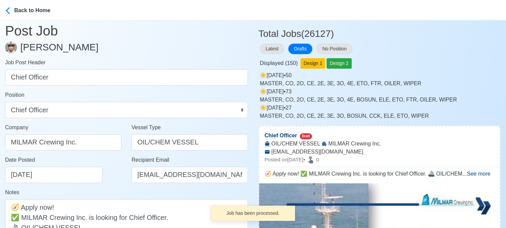
scroll to position [136, 0]
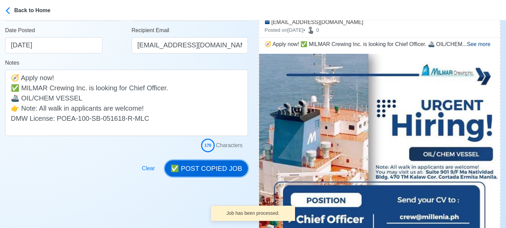
click at [217, 164] on button "✅ POST COPIED JOB" at bounding box center [206, 169] width 83 height 16
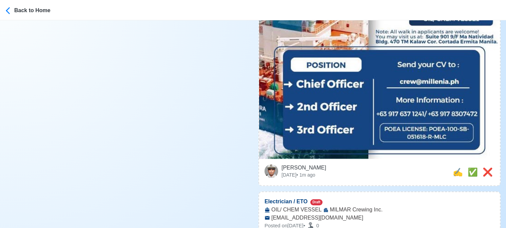
scroll to position [339, 0]
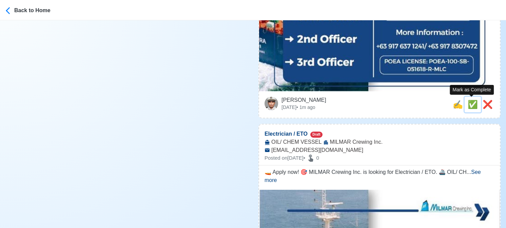
click at [470, 105] on span "✅" at bounding box center [472, 104] width 10 height 9
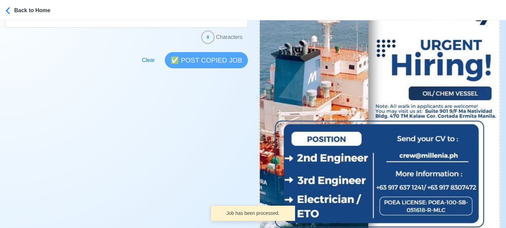
scroll to position [305, 0]
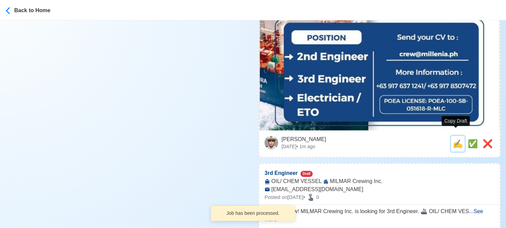
drag, startPoint x: 456, startPoint y: 136, endPoint x: 420, endPoint y: 136, distance: 36.9
click at [456, 139] on span "✍️" at bounding box center [457, 143] width 10 height 9
type input "Electrician / ETO"
select select
type input "MILMAR Crewing Inc."
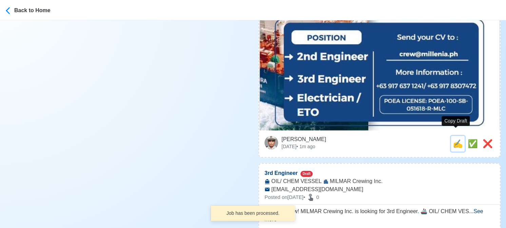
type input "OIL/ CHEM VESSEL"
type input "crew@millenia.ph"
type textarea "🚤 Apply now! 🎯 MILMAR Crewing Inc. is looking for Electrician / ETO. 🚢 OIL/ CHE…"
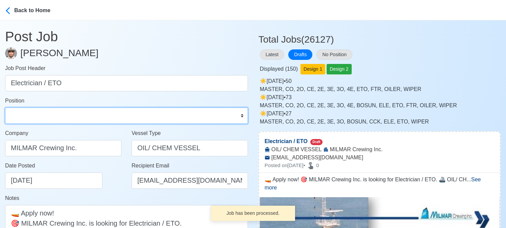
click at [49, 120] on select "Master Chief Officer 2nd Officer 3rd Officer Junior Officer Chief Engineer 2nd …" at bounding box center [126, 116] width 243 height 16
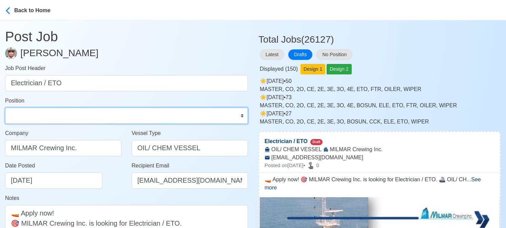
select select "ETO/ETR"
click at [5, 108] on select "Master Chief Officer 2nd Officer 3rd Officer Junior Officer Chief Engineer 2nd …" at bounding box center [126, 116] width 243 height 16
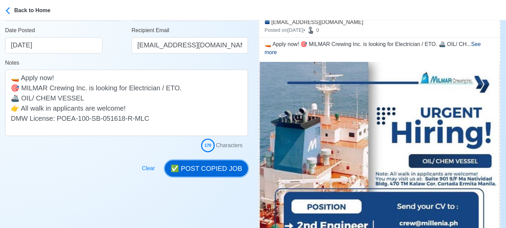
click at [221, 166] on button "✅ POST COPIED JOB" at bounding box center [206, 169] width 83 height 16
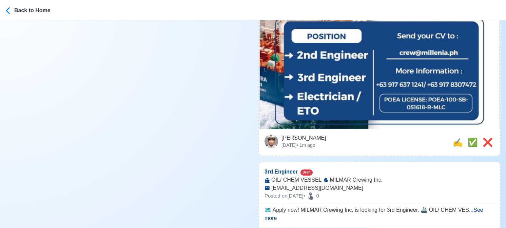
scroll to position [373, 0]
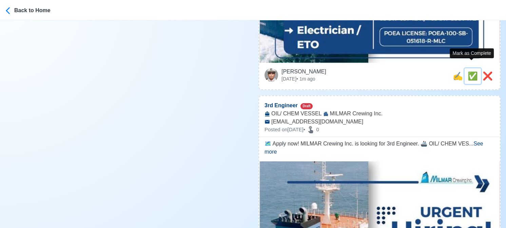
click at [472, 72] on span "✅" at bounding box center [472, 76] width 10 height 9
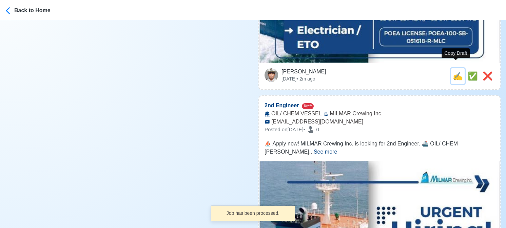
click at [456, 72] on span "✍️" at bounding box center [457, 76] width 10 height 9
type input "3rd Engineer"
select select "3rd Engineer"
type input "MILMAR Crewing Inc."
type input "OIL/ CHEM VESSEL"
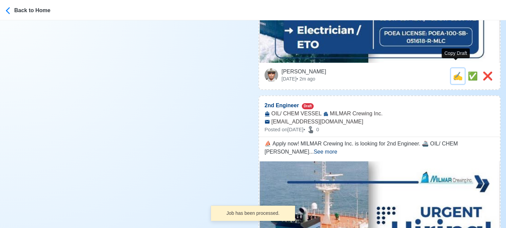
type input "crew@millenia.ph"
type textarea "🗺️ Apply now! MILMAR Crewing Inc. is looking for 3rd Engineer. 🚢 OIL/ CHEM VESS…"
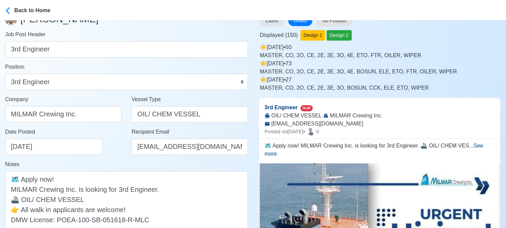
scroll to position [0, 0]
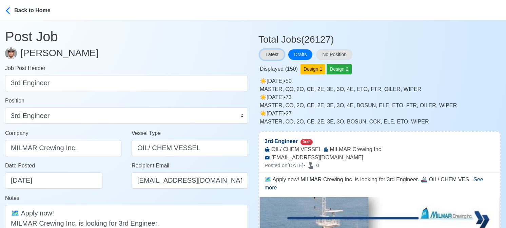
click at [271, 55] on button "Latest" at bounding box center [272, 54] width 24 height 11
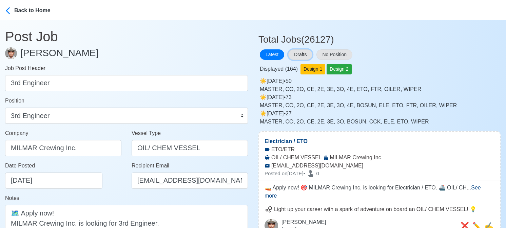
click at [304, 53] on button "Drafts" at bounding box center [300, 54] width 24 height 11
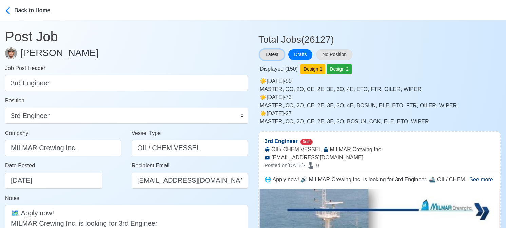
click at [275, 52] on button "Latest" at bounding box center [272, 54] width 24 height 11
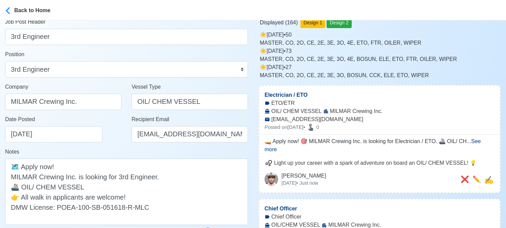
scroll to position [102, 0]
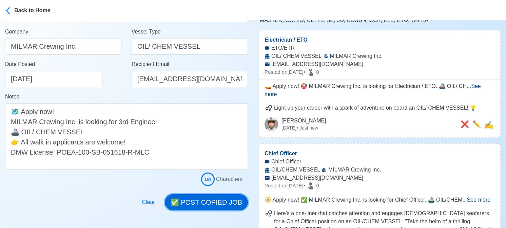
click at [213, 199] on button "✅ POST COPIED JOB" at bounding box center [206, 203] width 83 height 16
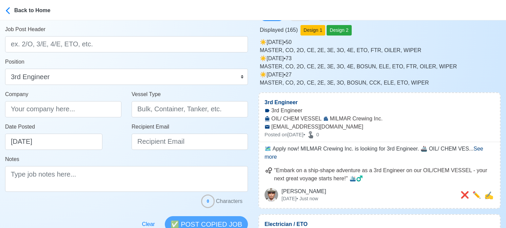
scroll to position [0, 0]
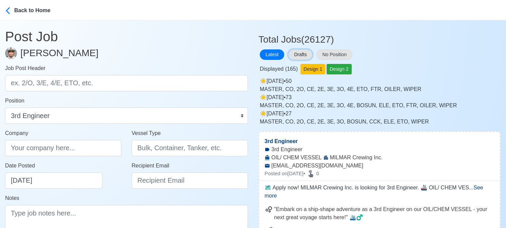
click at [307, 54] on button "Drafts" at bounding box center [300, 54] width 24 height 11
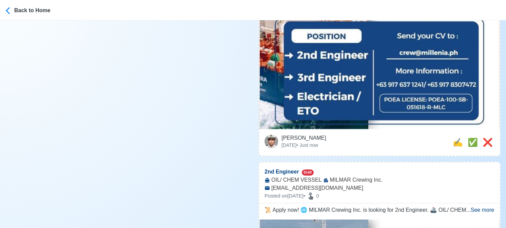
scroll to position [305, 0]
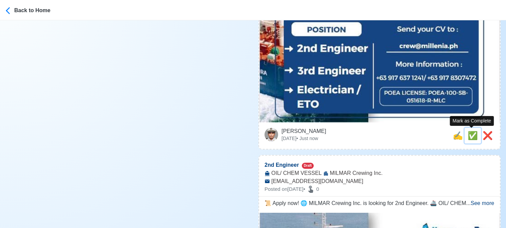
click at [467, 135] on span "✅" at bounding box center [472, 135] width 10 height 9
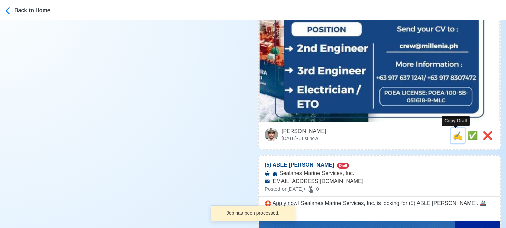
click at [457, 135] on span "✍️" at bounding box center [457, 135] width 10 height 9
type input "2nd Engineer"
select select "2nd Engineer"
type input "MILMAR Crewing Inc."
type input "OIL/ CHEM VESSEL"
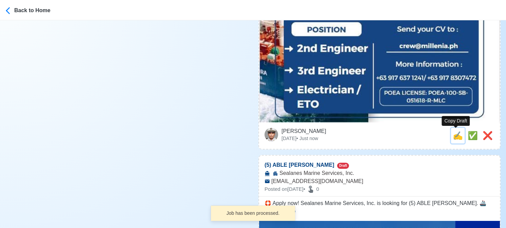
type input "crew@millenia.ph"
type textarea "📜 Apply now! 🌐 MILMAR Crewing Inc. is looking for 2nd Engineer. 🚢 OIL/ CHEM VES…"
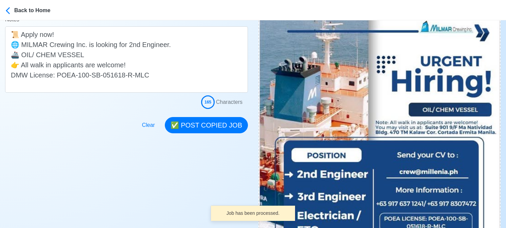
scroll to position [203, 0]
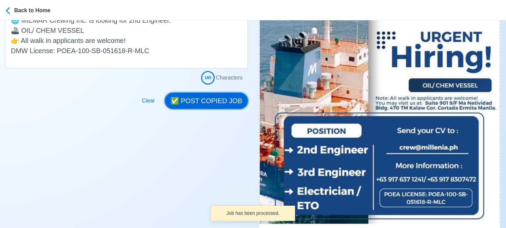
click at [225, 98] on button "✅ POST COPIED JOB" at bounding box center [206, 101] width 83 height 16
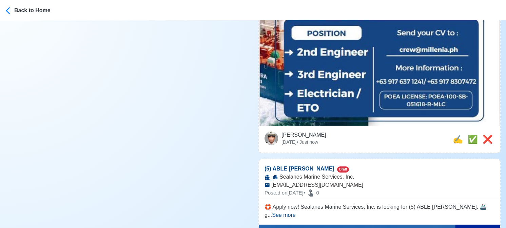
scroll to position [339, 0]
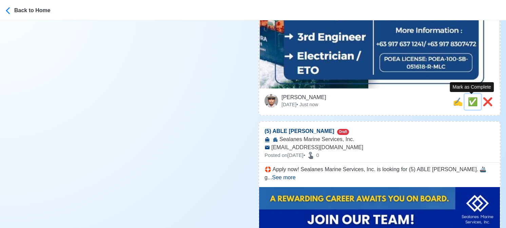
click at [468, 103] on span "✅" at bounding box center [472, 101] width 10 height 9
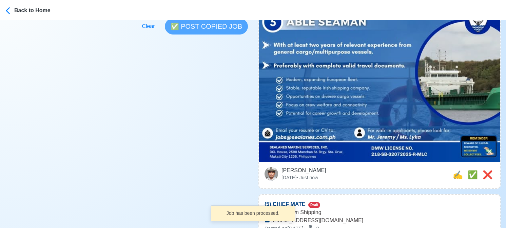
scroll to position [271, 0]
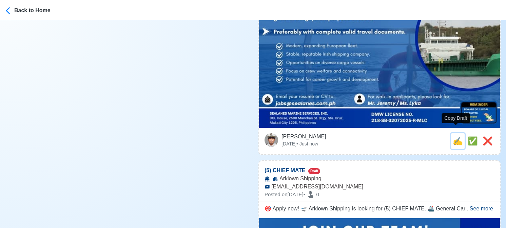
click at [456, 137] on span "✍️" at bounding box center [457, 141] width 10 height 9
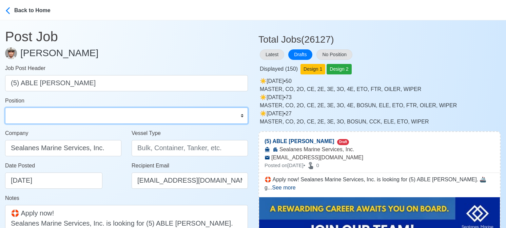
click at [52, 115] on select "Master Chief Officer 2nd Officer 3rd Officer Junior Officer Chief Engineer 2nd …" at bounding box center [126, 116] width 243 height 16
click at [5, 108] on select "Master Chief Officer 2nd Officer 3rd Officer Junior Officer Chief Engineer 2nd …" at bounding box center [126, 116] width 243 height 16
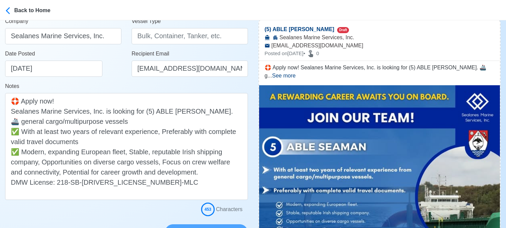
scroll to position [102, 0]
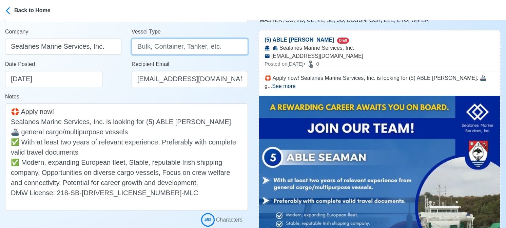
click at [171, 49] on input "Vessel Type" at bounding box center [189, 47] width 116 height 16
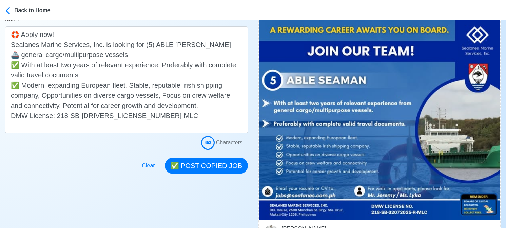
scroll to position [203, 0]
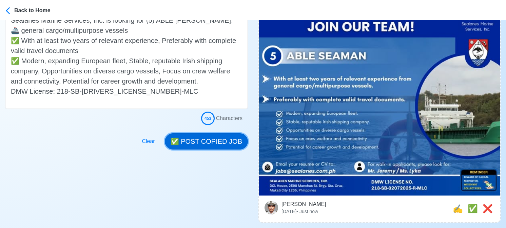
click at [218, 141] on button "✅ POST COPIED JOB" at bounding box center [206, 142] width 83 height 16
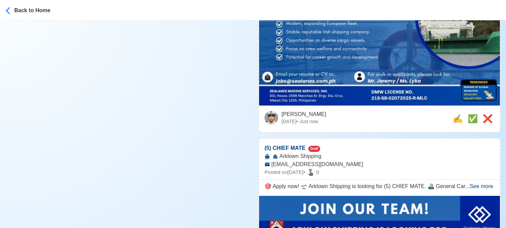
scroll to position [305, 0]
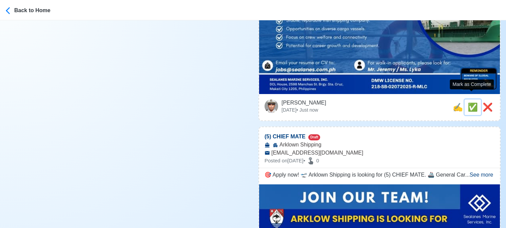
click at [467, 103] on span "✅" at bounding box center [472, 107] width 10 height 9
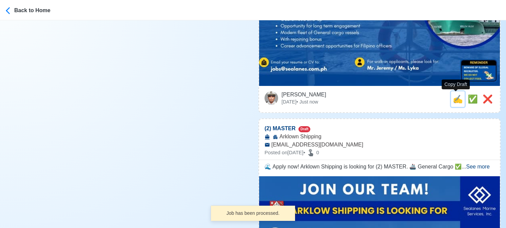
click at [452, 100] on span "✍️" at bounding box center [457, 99] width 10 height 9
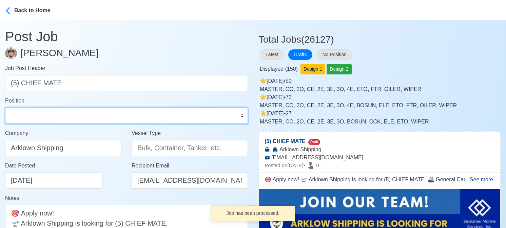
drag, startPoint x: 42, startPoint y: 115, endPoint x: 43, endPoint y: 109, distance: 6.2
click at [42, 115] on select "Master Chief Officer 2nd Officer 3rd Officer Junior Officer Chief Engineer 2nd …" at bounding box center [126, 116] width 243 height 16
click at [5, 108] on select "Master Chief Officer 2nd Officer 3rd Officer Junior Officer Chief Engineer 2nd …" at bounding box center [126, 116] width 243 height 16
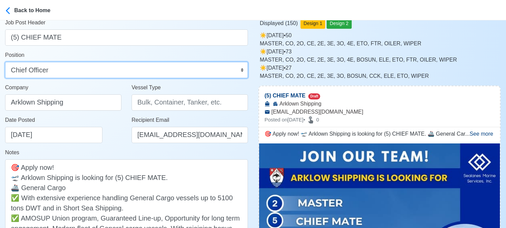
scroll to position [102, 0]
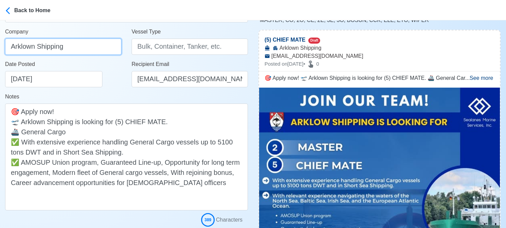
click at [99, 51] on input "Arklown Shipping" at bounding box center [63, 47] width 116 height 16
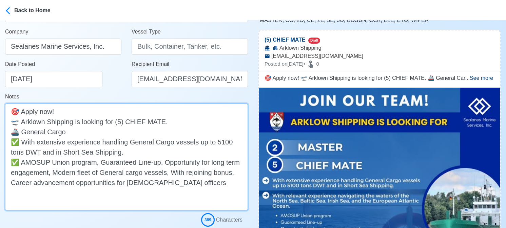
click at [22, 122] on textarea "🎯 Apply now! 🛫 Arklown Shipping is looking for (5) CHIEF MATE. 🚢 General Cargo …" at bounding box center [126, 157] width 243 height 107
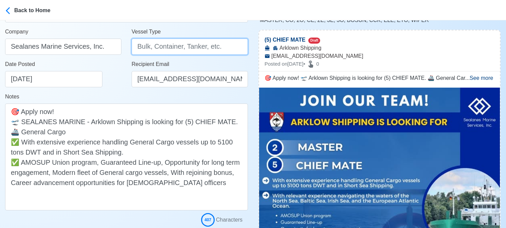
click at [161, 43] on input "Vessel Type" at bounding box center [189, 47] width 116 height 16
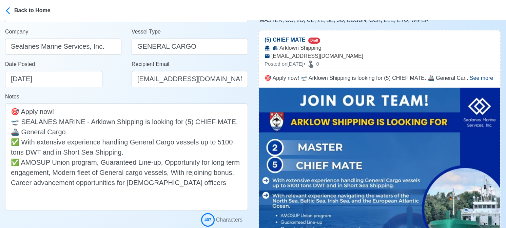
click at [108, 95] on div "Notes 🎯 Apply now! 🛫 SEALANES MARINE - Arklown Shipping is looking for (5) CHIE…" at bounding box center [126, 152] width 243 height 118
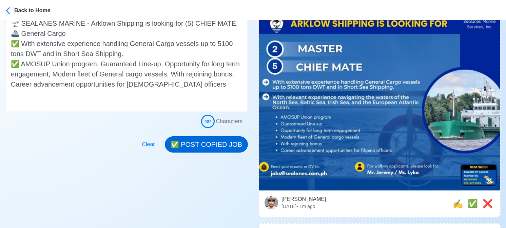
scroll to position [203, 0]
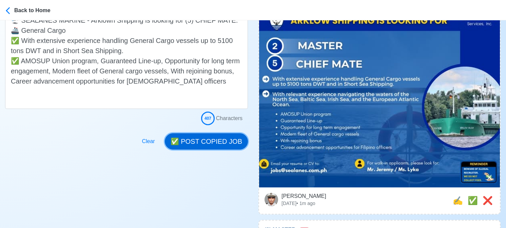
click at [207, 137] on button "✅ POST COPIED JOB" at bounding box center [206, 142] width 83 height 16
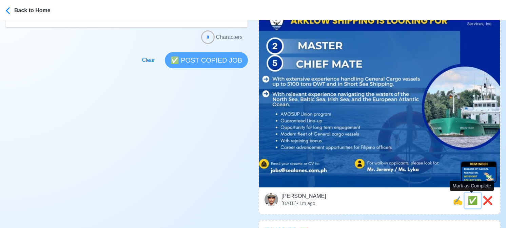
click at [472, 200] on span "✅" at bounding box center [472, 200] width 10 height 9
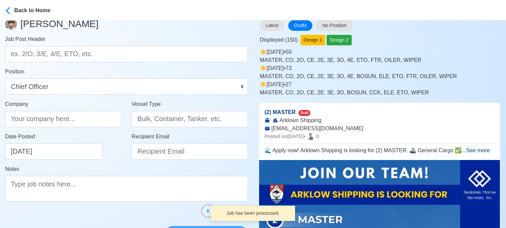
scroll to position [0, 0]
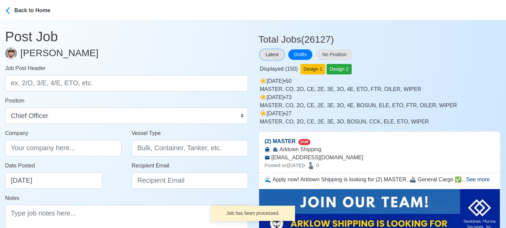
click at [275, 54] on button "Latest" at bounding box center [272, 54] width 24 height 11
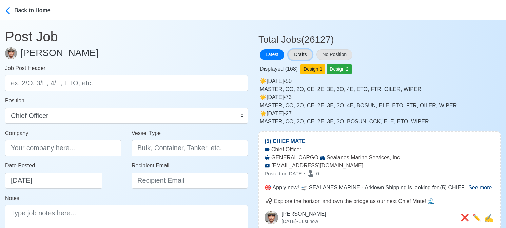
click at [308, 55] on button "Drafts" at bounding box center [300, 54] width 24 height 11
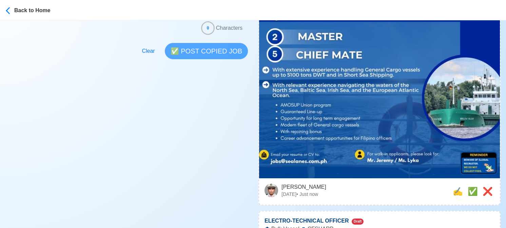
scroll to position [237, 0]
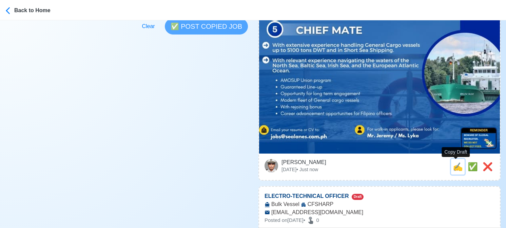
click at [457, 167] on span "✍️" at bounding box center [457, 166] width 10 height 9
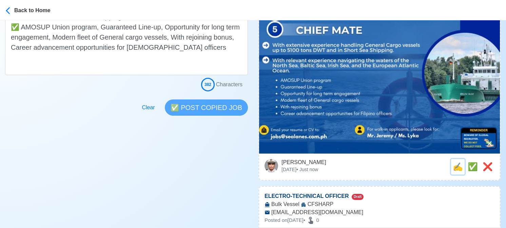
scroll to position [0, 0]
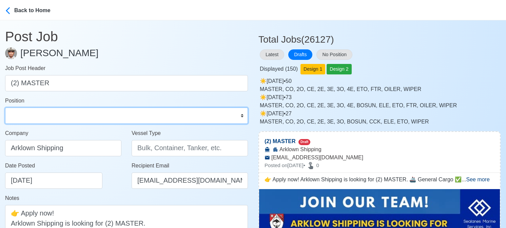
click at [73, 115] on select "Master Chief Officer 2nd Officer 3rd Officer Junior Officer Chief Engineer 2nd …" at bounding box center [126, 116] width 243 height 16
click at [5, 108] on select "Master Chief Officer 2nd Officer 3rd Officer Junior Officer Chief Engineer 2nd …" at bounding box center [126, 116] width 243 height 16
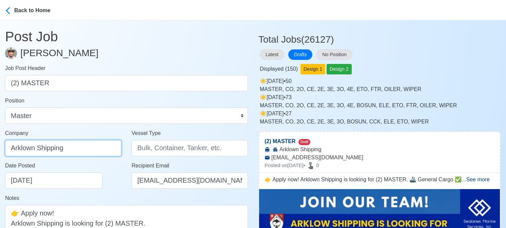
click at [89, 145] on input "Arklown Shipping" at bounding box center [63, 148] width 116 height 16
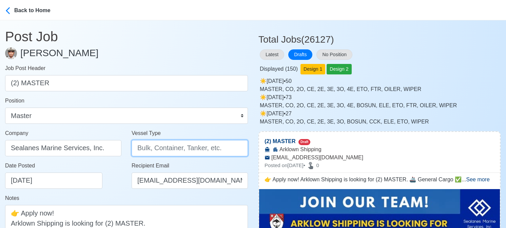
click at [151, 146] on input "Vessel Type" at bounding box center [189, 148] width 116 height 16
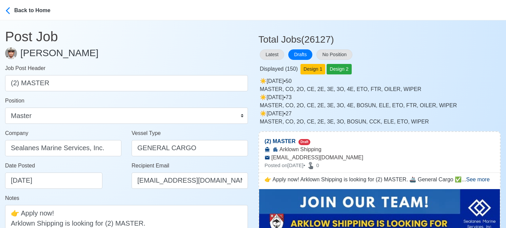
click at [114, 190] on div "Date Posted 08/29/2025" at bounding box center [63, 178] width 126 height 33
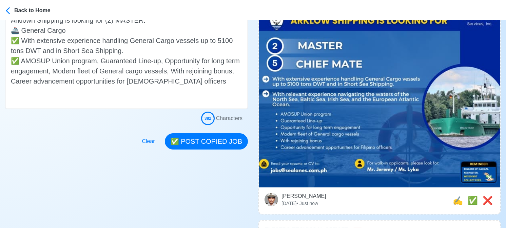
scroll to position [136, 0]
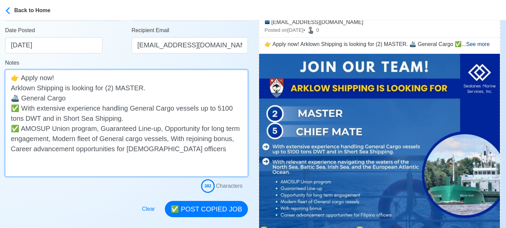
click at [10, 88] on textarea "👉 Apply now! Arklown Shipping is looking for (2) MASTER. 🚢 General Cargo ✅ With…" at bounding box center [126, 123] width 243 height 107
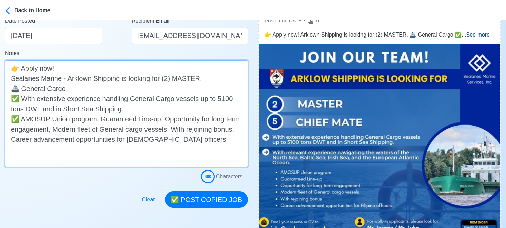
scroll to position [203, 0]
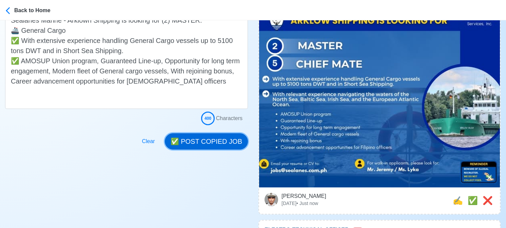
click at [217, 142] on button "✅ POST COPIED JOB" at bounding box center [206, 142] width 83 height 16
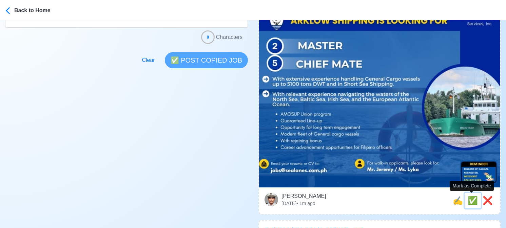
click at [471, 202] on span "✅" at bounding box center [472, 200] width 10 height 9
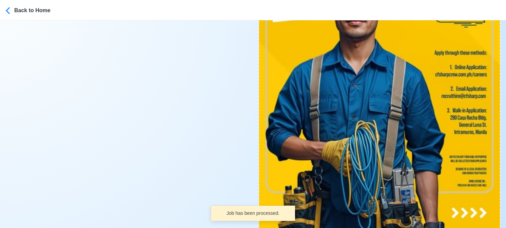
scroll to position [407, 0]
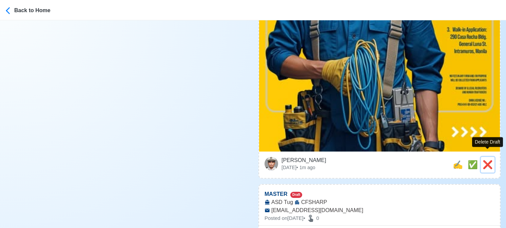
click at [486, 160] on span "❌" at bounding box center [487, 164] width 10 height 9
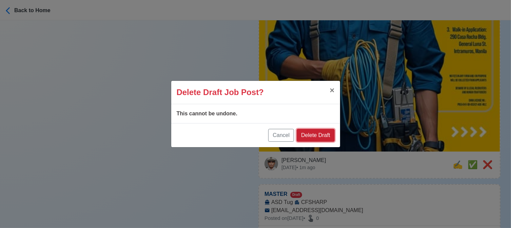
click at [328, 133] on button "Delete Draft" at bounding box center [316, 135] width 38 height 13
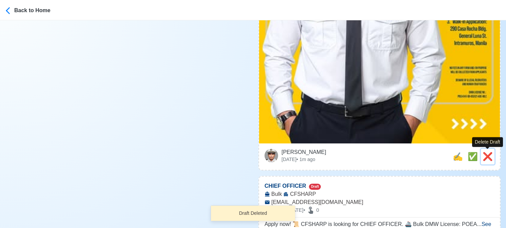
click at [489, 156] on span "❌" at bounding box center [487, 156] width 10 height 9
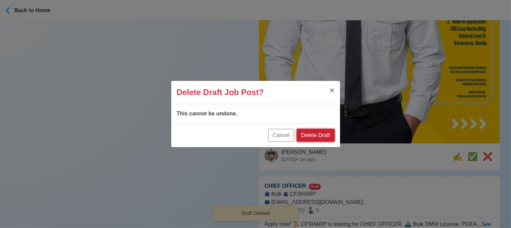
click at [323, 133] on button "Delete Draft" at bounding box center [316, 135] width 38 height 13
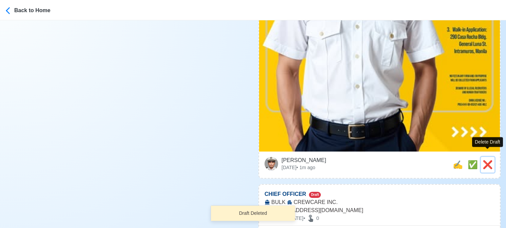
click at [489, 160] on span "❌" at bounding box center [487, 164] width 10 height 9
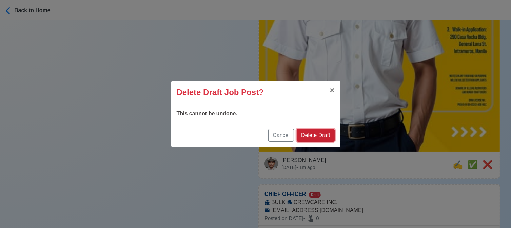
click at [320, 136] on button "Delete Draft" at bounding box center [316, 135] width 38 height 13
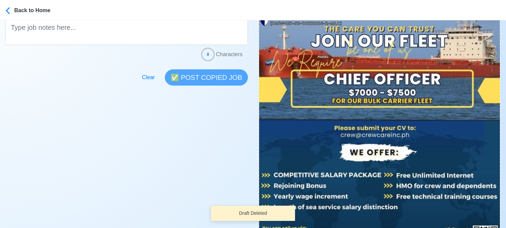
scroll to position [237, 0]
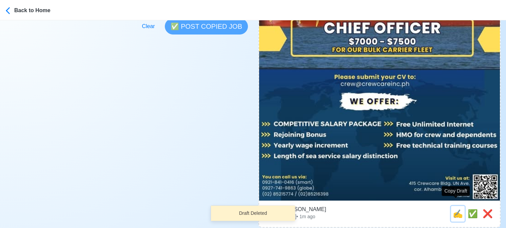
click at [455, 209] on span "✍️" at bounding box center [457, 213] width 10 height 9
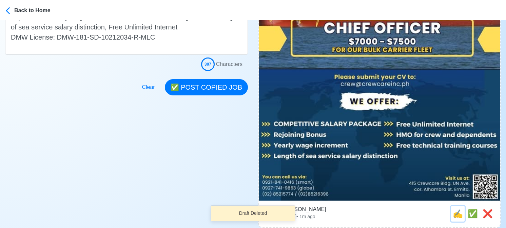
scroll to position [0, 0]
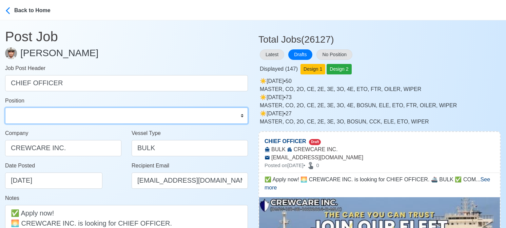
click at [58, 118] on select "Master Chief Officer 2nd Officer 3rd Officer Junior Officer Chief Engineer 2nd …" at bounding box center [126, 116] width 243 height 16
click at [5, 108] on select "Master Chief Officer 2nd Officer 3rd Officer Junior Officer Chief Engineer 2nd …" at bounding box center [126, 116] width 243 height 16
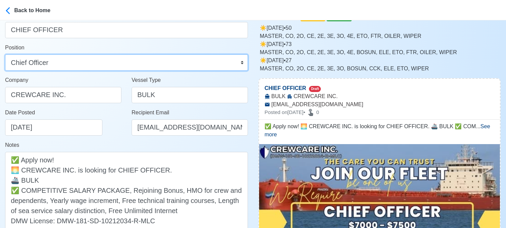
scroll to position [102, 0]
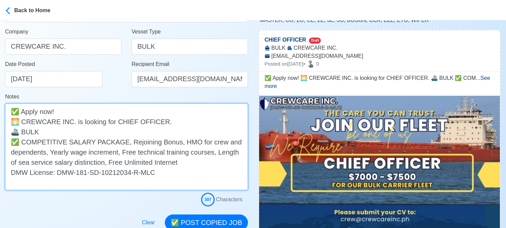
click at [157, 122] on textarea "✅ Apply now! 🌅 CREWCARE INC. is looking for CHIEF OFFICER. 🚢 BULK ✅ COMPETITIVE…" at bounding box center [126, 147] width 243 height 87
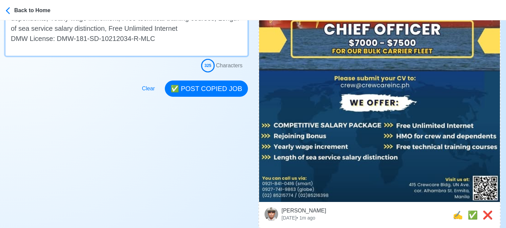
scroll to position [237, 0]
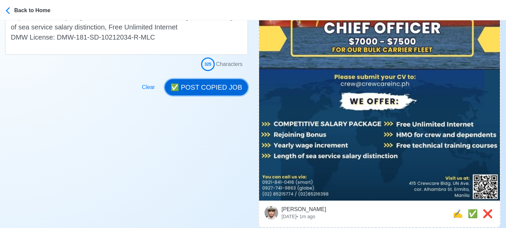
click at [209, 85] on button "✅ POST COPIED JOB" at bounding box center [206, 87] width 83 height 16
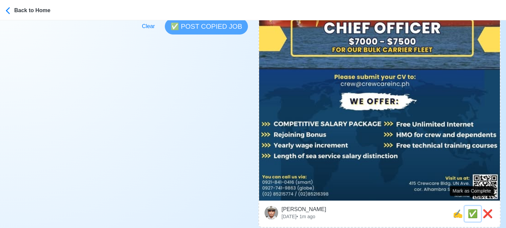
click at [470, 209] on span "✅" at bounding box center [472, 213] width 10 height 9
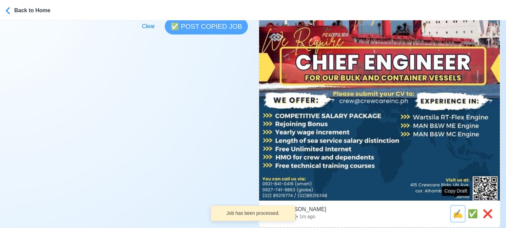
click at [455, 209] on span "✍️" at bounding box center [457, 213] width 10 height 9
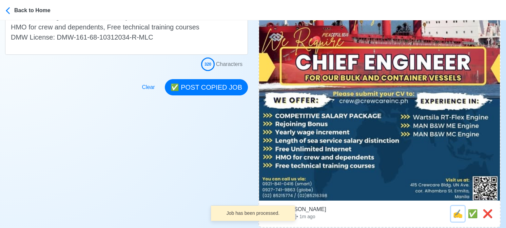
scroll to position [0, 0]
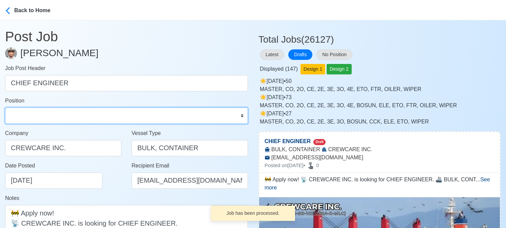
click at [66, 116] on select "Master Chief Officer 2nd Officer 3rd Officer Junior Officer Chief Engineer 2nd …" at bounding box center [126, 116] width 243 height 16
click at [5, 108] on select "Master Chief Officer 2nd Officer 3rd Officer Junior Officer Chief Engineer 2nd …" at bounding box center [126, 116] width 243 height 16
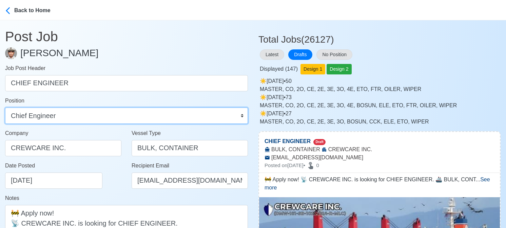
scroll to position [102, 0]
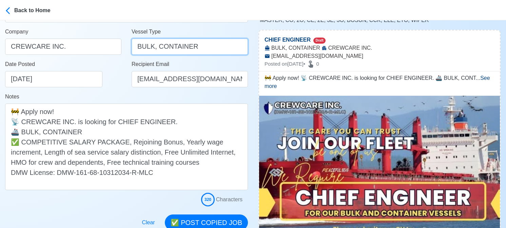
click at [167, 49] on input "BULK, CONTAINER" at bounding box center [189, 47] width 116 height 16
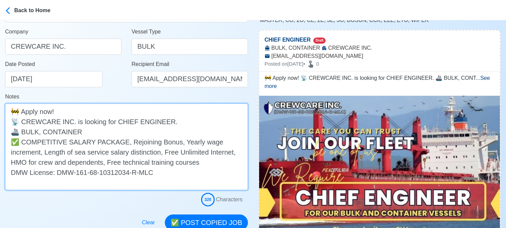
click at [160, 123] on textarea "🚧 Apply now! 📡 CREWCARE INC. is looking for CHIEF ENGINEER. 🚢 BULK, CONTAINER ✅…" at bounding box center [126, 147] width 243 height 87
click at [161, 123] on textarea "🚧 Apply now! 📡 CREWCARE INC. is looking for CHIEF ENGINEER. 🚢 BULK, CONTAINER ✅…" at bounding box center [126, 147] width 243 height 87
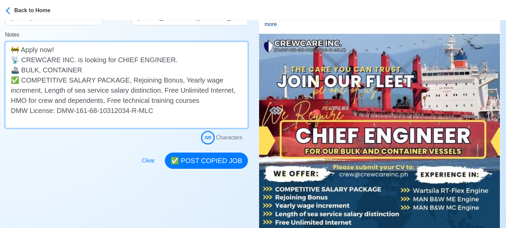
scroll to position [169, 0]
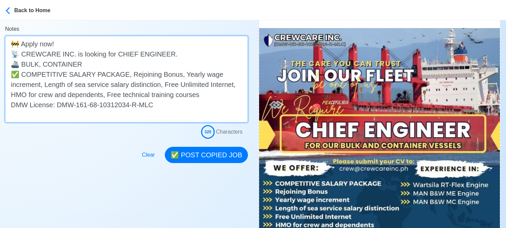
drag, startPoint x: 22, startPoint y: 73, endPoint x: -2, endPoint y: 73, distance: 23.4
click at [23, 74] on textarea "🚧 Apply now! 📡 CREWCARE INC. is looking for CHIEF ENGINEER. 🚢 BULK, CONTAINER ✅…" at bounding box center [126, 79] width 243 height 87
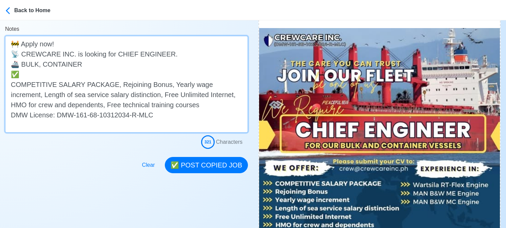
paste textarea "✅"
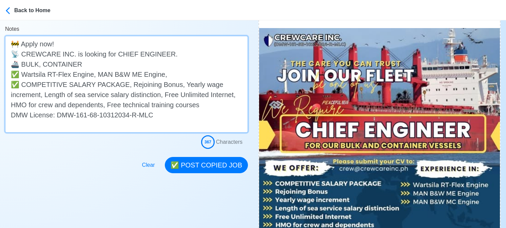
drag, startPoint x: 95, startPoint y: 74, endPoint x: 160, endPoint y: 71, distance: 64.8
click at [160, 71] on textarea "🚧 Apply now! 📡 CREWCARE INC. is looking for CHIEF ENGINEER. 🚢 BULK, CONTAINER ✅…" at bounding box center [126, 84] width 243 height 97
click at [172, 72] on textarea "🚧 Apply now! 📡 CREWCARE INC. is looking for CHIEF ENGINEER. 🚢 BULK, CONTAINER ✅…" at bounding box center [126, 84] width 243 height 97
paste textarea "MAN B&W ME Engine"
click at [207, 74] on textarea "🚧 Apply now! 📡 CREWCARE INC. is looking for CHIEF ENGINEER. 🚢 BULK, CONTAINER ✅…" at bounding box center [126, 84] width 243 height 97
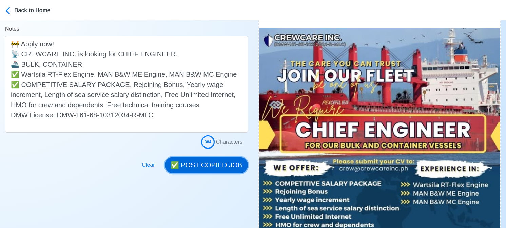
click at [216, 162] on button "✅ POST COPIED JOB" at bounding box center [206, 165] width 83 height 16
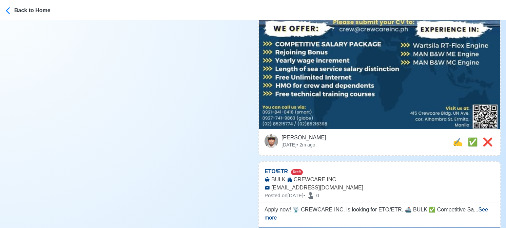
scroll to position [305, 0]
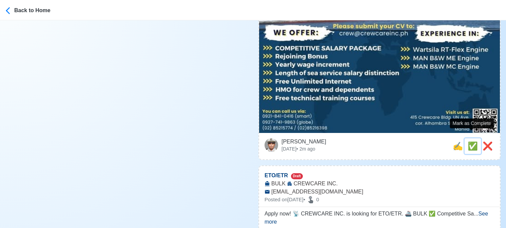
click at [470, 142] on span "✅" at bounding box center [472, 146] width 10 height 9
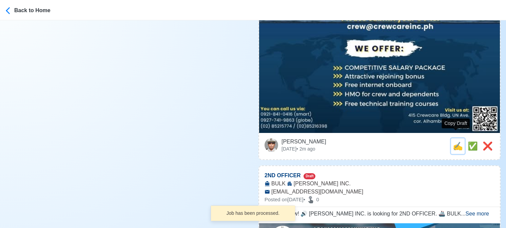
drag, startPoint x: 457, startPoint y: 139, endPoint x: 401, endPoint y: 139, distance: 56.3
click at [457, 142] on span "✍️" at bounding box center [457, 146] width 10 height 9
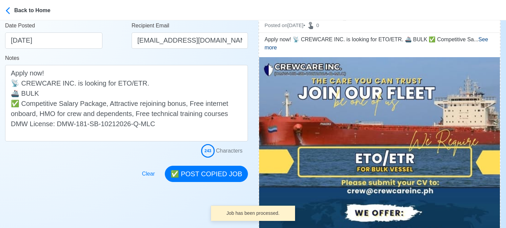
scroll to position [169, 0]
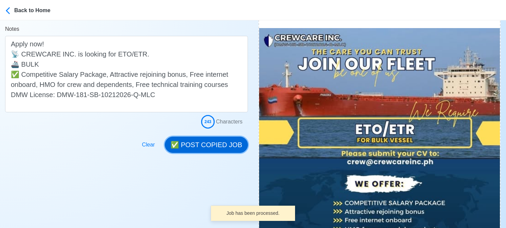
click at [213, 143] on button "✅ POST COPIED JOB" at bounding box center [206, 145] width 83 height 16
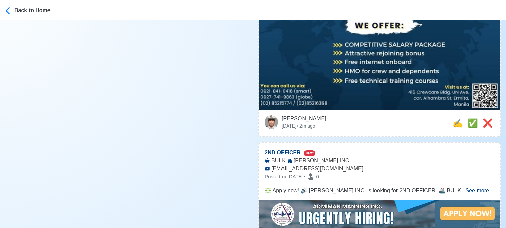
scroll to position [339, 0]
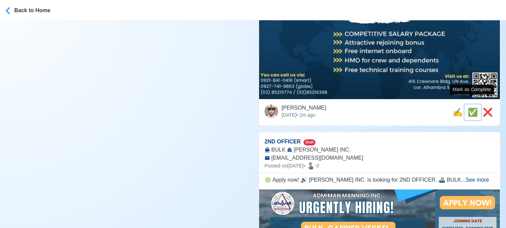
click at [469, 108] on span "✅" at bounding box center [472, 112] width 10 height 9
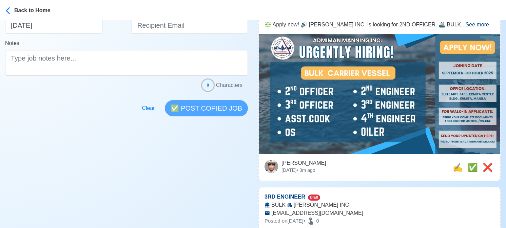
scroll to position [267, 0]
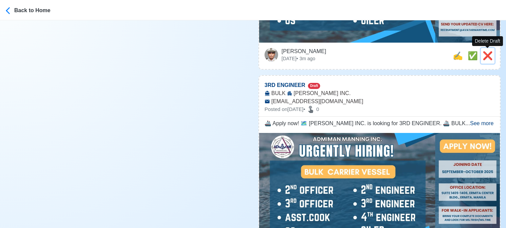
click at [487, 57] on span "❌" at bounding box center [487, 55] width 10 height 9
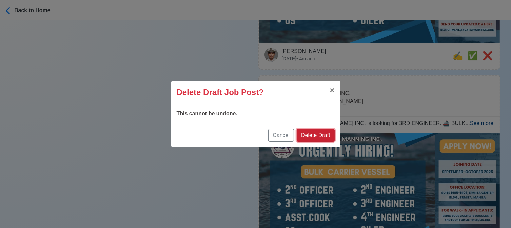
click at [323, 137] on button "Delete Draft" at bounding box center [316, 135] width 38 height 13
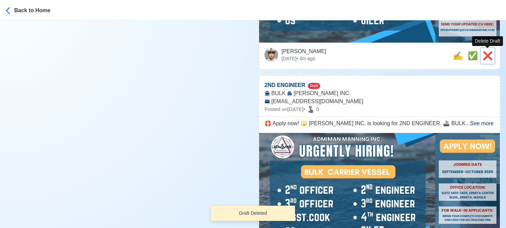
click at [487, 52] on span "❌" at bounding box center [487, 55] width 10 height 9
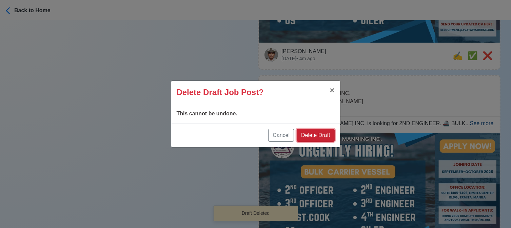
click at [319, 137] on button "Delete Draft" at bounding box center [316, 135] width 38 height 13
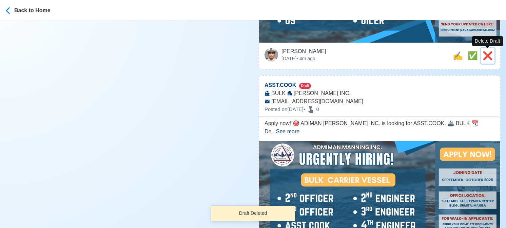
click at [488, 52] on span "❌" at bounding box center [487, 55] width 10 height 9
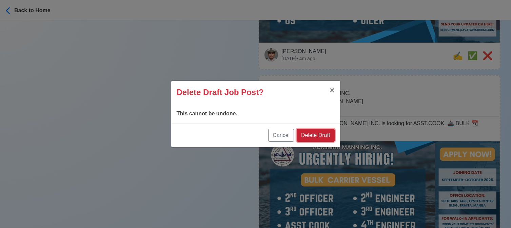
click at [326, 135] on button "Delete Draft" at bounding box center [316, 135] width 38 height 13
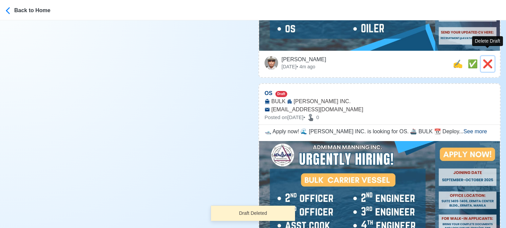
click at [489, 59] on span "❌" at bounding box center [487, 63] width 10 height 9
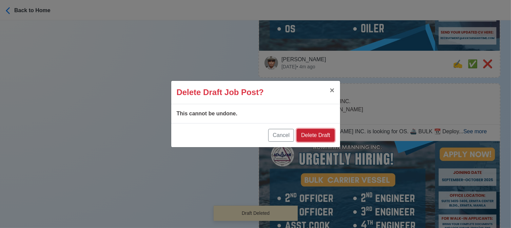
click at [325, 138] on button "Delete Draft" at bounding box center [316, 135] width 38 height 13
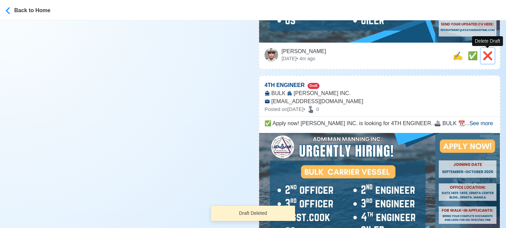
click at [486, 54] on span "❌" at bounding box center [487, 55] width 10 height 9
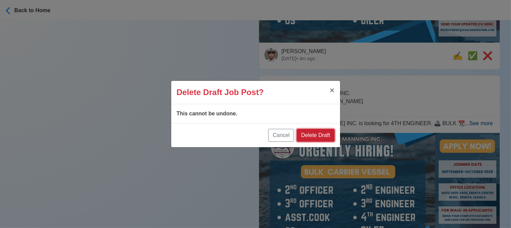
drag, startPoint x: 323, startPoint y: 135, endPoint x: 370, endPoint y: 105, distance: 56.0
click at [322, 135] on button "Delete Draft" at bounding box center [316, 135] width 38 height 13
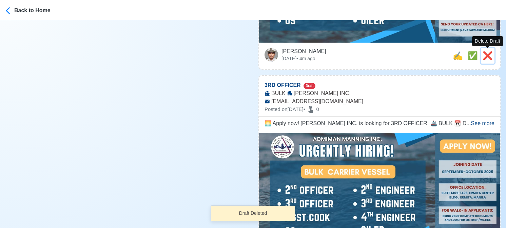
click at [487, 54] on span "❌" at bounding box center [487, 55] width 10 height 9
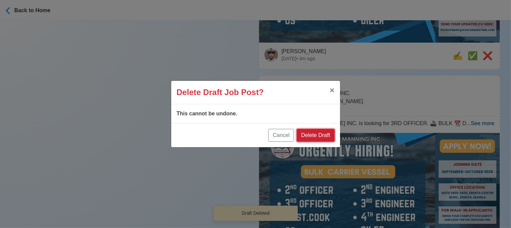
click at [329, 137] on button "Delete Draft" at bounding box center [316, 135] width 38 height 13
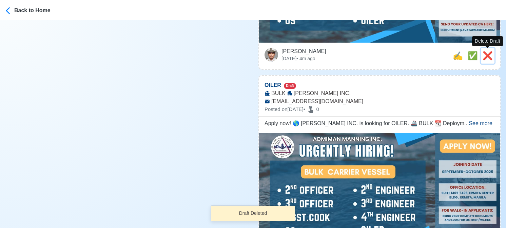
click at [488, 57] on span "❌" at bounding box center [487, 55] width 10 height 9
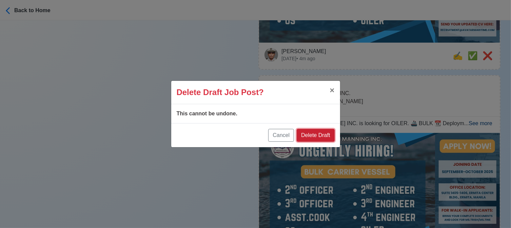
click at [325, 134] on button "Delete Draft" at bounding box center [316, 135] width 38 height 13
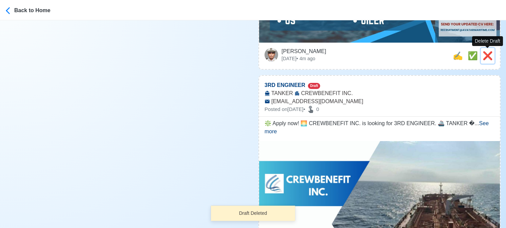
click at [487, 54] on span "❌" at bounding box center [487, 55] width 10 height 9
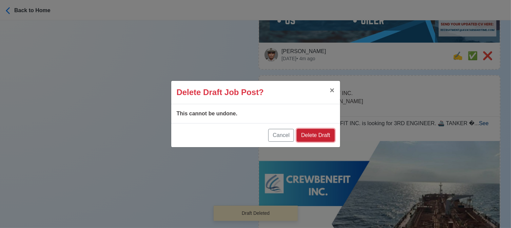
click at [325, 134] on button "Delete Draft" at bounding box center [316, 135] width 38 height 13
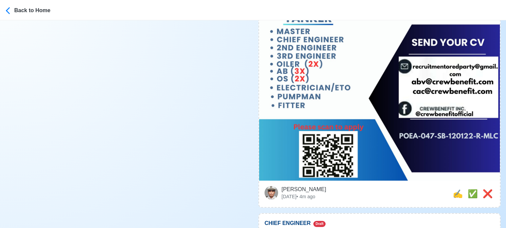
scroll to position [373, 0]
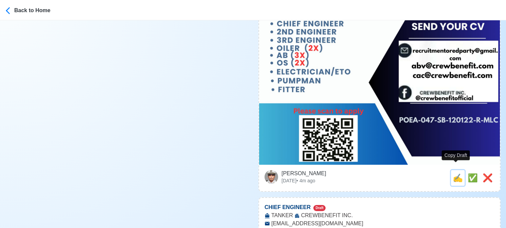
click at [454, 174] on span "✍️" at bounding box center [457, 178] width 10 height 9
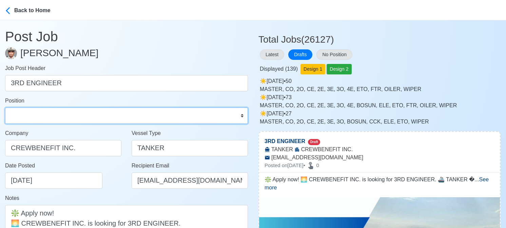
click at [91, 121] on select "Master Chief Officer 2nd Officer 3rd Officer Junior Officer Chief Engineer 2nd …" at bounding box center [126, 116] width 243 height 16
click at [5, 108] on select "Master Chief Officer 2nd Officer 3rd Officer Junior Officer Chief Engineer 2nd …" at bounding box center [126, 116] width 243 height 16
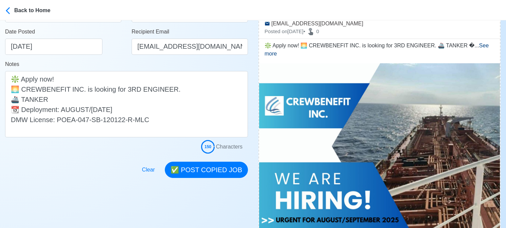
scroll to position [136, 0]
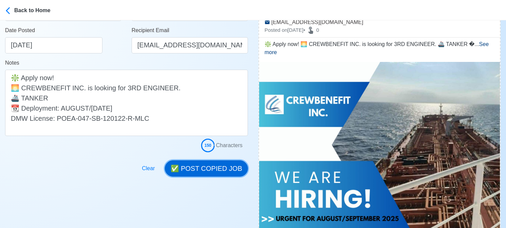
click at [211, 165] on button "✅ POST COPIED JOB" at bounding box center [206, 169] width 83 height 16
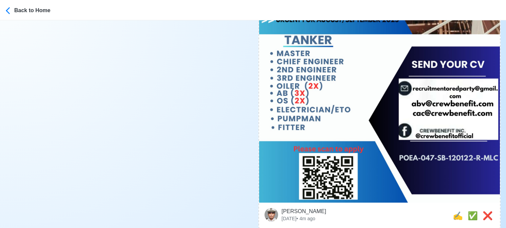
scroll to position [373, 0]
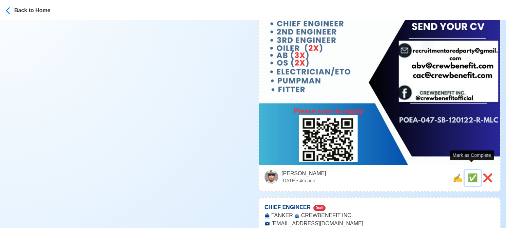
click at [467, 174] on span "✅" at bounding box center [472, 178] width 10 height 9
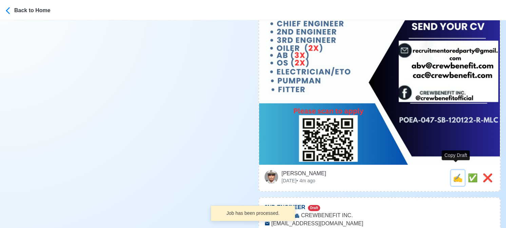
click at [454, 174] on span "✍️" at bounding box center [457, 178] width 10 height 9
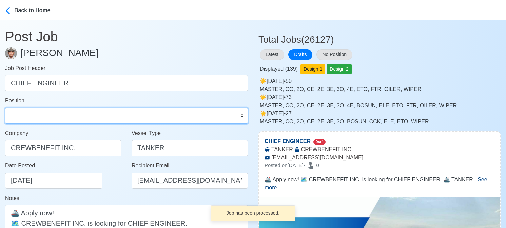
click at [53, 113] on select "Master Chief Officer 2nd Officer 3rd Officer Junior Officer Chief Engineer 2nd …" at bounding box center [126, 116] width 243 height 16
click at [5, 108] on select "Master Chief Officer 2nd Officer 3rd Officer Junior Officer Chief Engineer 2nd …" at bounding box center [126, 116] width 243 height 16
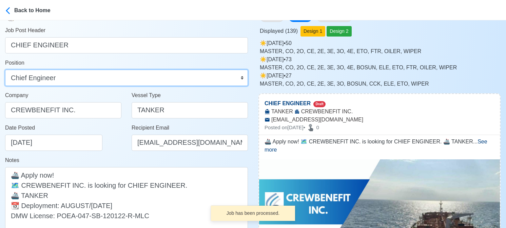
scroll to position [136, 0]
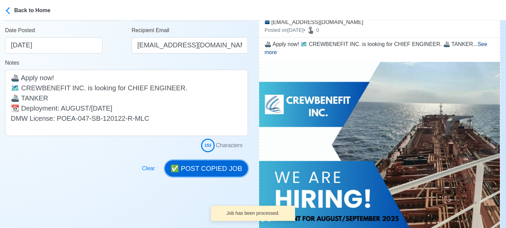
click at [204, 166] on button "✅ POST COPIED JOB" at bounding box center [206, 169] width 83 height 16
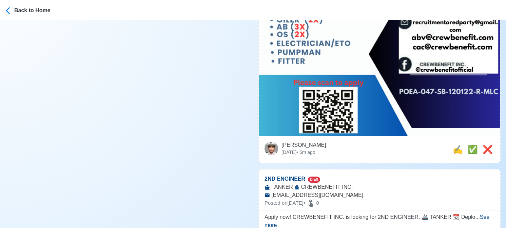
scroll to position [407, 0]
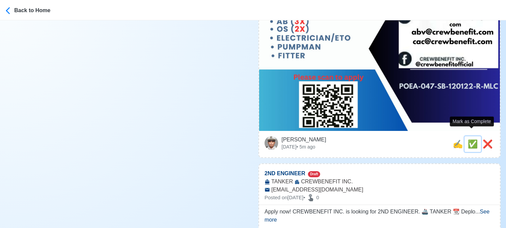
click at [468, 140] on span "✅" at bounding box center [472, 144] width 10 height 9
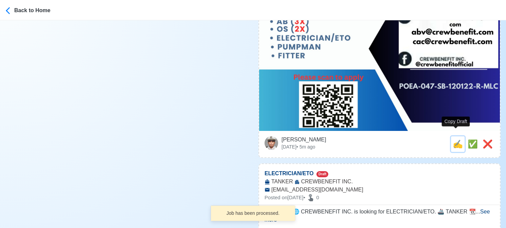
click at [454, 140] on span "✍️" at bounding box center [457, 144] width 10 height 9
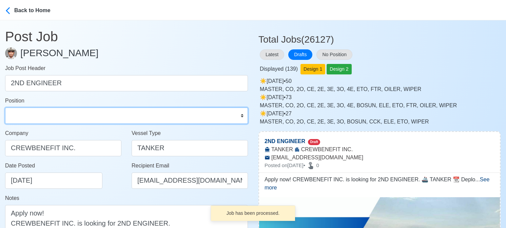
click at [68, 112] on select "Master Chief Officer 2nd Officer 3rd Officer Junior Officer Chief Engineer 2nd …" at bounding box center [126, 116] width 243 height 16
click at [5, 108] on select "Master Chief Officer 2nd Officer 3rd Officer Junior Officer Chief Engineer 2nd …" at bounding box center [126, 116] width 243 height 16
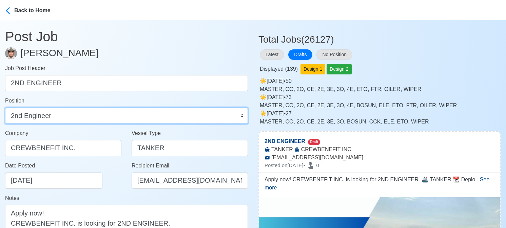
scroll to position [136, 0]
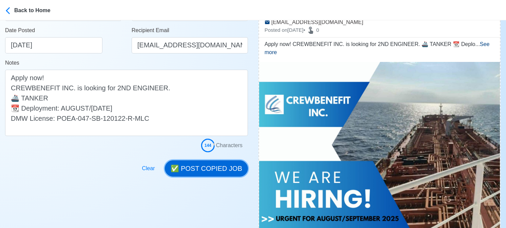
click at [220, 168] on button "✅ POST COPIED JOB" at bounding box center [206, 169] width 83 height 16
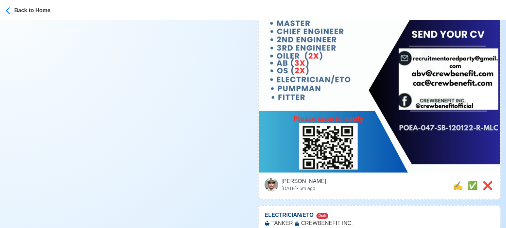
scroll to position [407, 0]
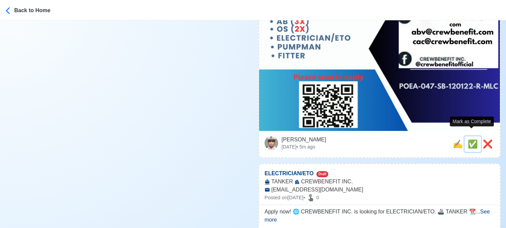
click at [469, 140] on span "✅" at bounding box center [472, 144] width 10 height 9
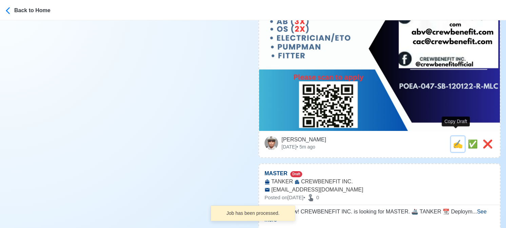
click at [454, 140] on span "✍️" at bounding box center [457, 144] width 10 height 9
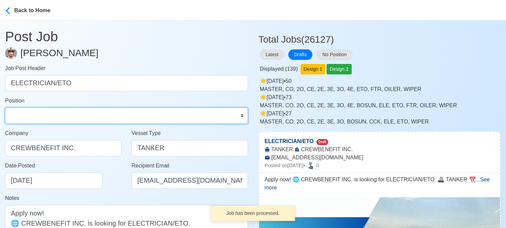
drag, startPoint x: 41, startPoint y: 113, endPoint x: 40, endPoint y: 108, distance: 4.5
click at [41, 113] on select "Master Chief Officer 2nd Officer 3rd Officer Junior Officer Chief Engineer 2nd …" at bounding box center [126, 116] width 243 height 16
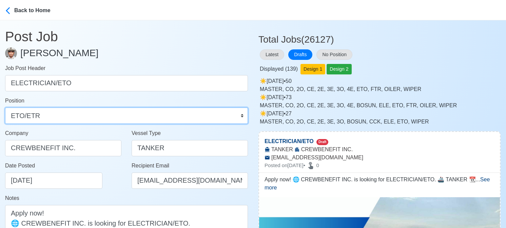
click at [5, 108] on select "Master Chief Officer 2nd Officer 3rd Officer Junior Officer Chief Engineer 2nd …" at bounding box center [126, 116] width 243 height 16
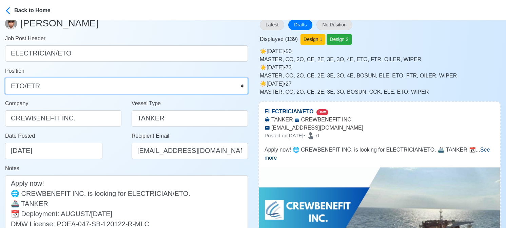
scroll to position [102, 0]
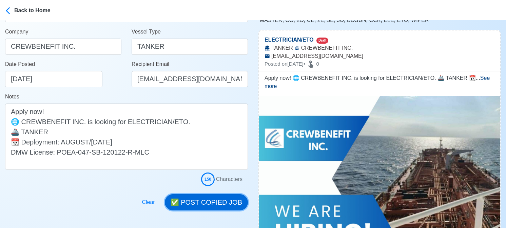
click at [215, 203] on button "✅ POST COPIED JOB" at bounding box center [206, 203] width 83 height 16
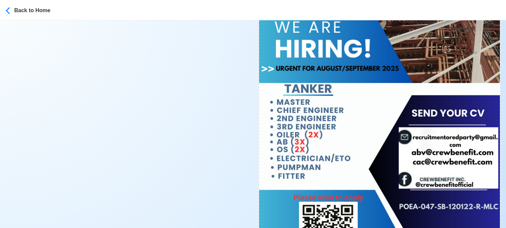
scroll to position [339, 0]
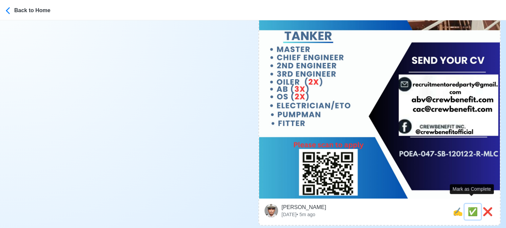
click at [472, 207] on span "✅" at bounding box center [472, 211] width 10 height 9
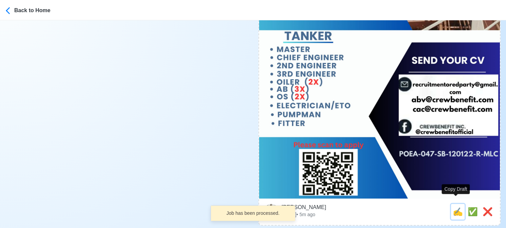
click at [457, 207] on span "✍️" at bounding box center [457, 211] width 10 height 9
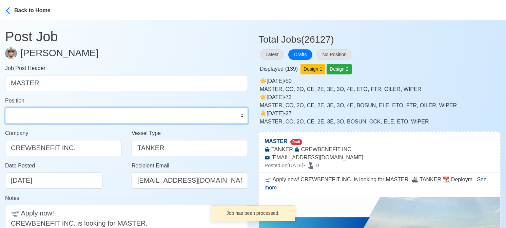
click at [43, 114] on select "Master Chief Officer 2nd Officer 3rd Officer Junior Officer Chief Engineer 2nd …" at bounding box center [126, 116] width 243 height 16
click at [5, 108] on select "Master Chief Officer 2nd Officer 3rd Officer Junior Officer Chief Engineer 2nd …" at bounding box center [126, 116] width 243 height 16
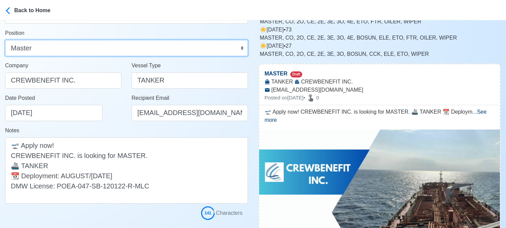
scroll to position [136, 0]
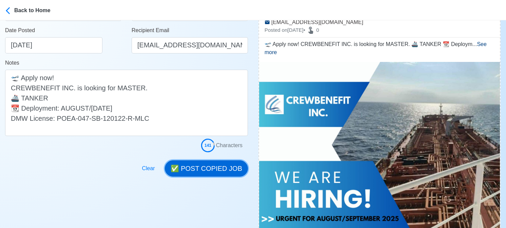
click at [213, 163] on button "✅ POST COPIED JOB" at bounding box center [206, 169] width 83 height 16
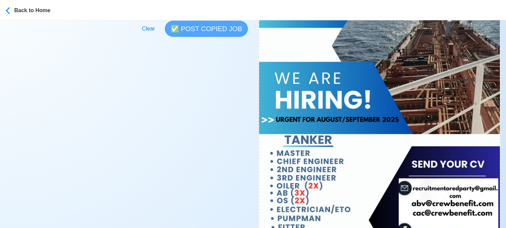
scroll to position [339, 0]
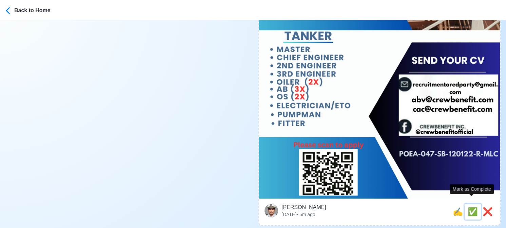
click at [472, 207] on span "✅" at bounding box center [472, 211] width 10 height 9
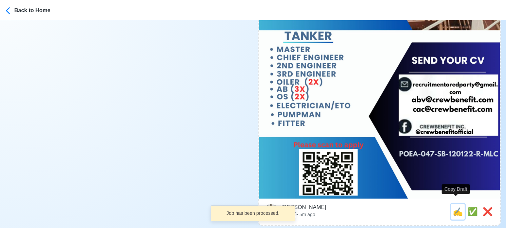
click at [455, 207] on span "✍️" at bounding box center [457, 211] width 10 height 9
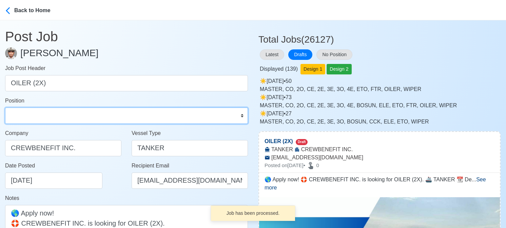
drag, startPoint x: 46, startPoint y: 121, endPoint x: 42, endPoint y: 110, distance: 11.6
click at [46, 121] on select "Master Chief Officer 2nd Officer 3rd Officer Junior Officer Chief Engineer 2nd …" at bounding box center [126, 116] width 243 height 16
click at [5, 108] on select "Master Chief Officer 2nd Officer 3rd Officer Junior Officer Chief Engineer 2nd …" at bounding box center [126, 116] width 243 height 16
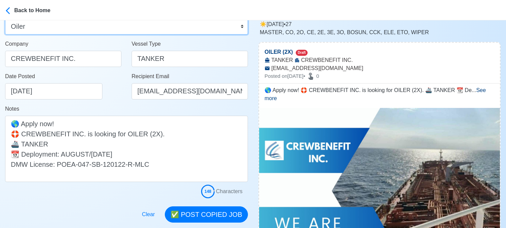
scroll to position [102, 0]
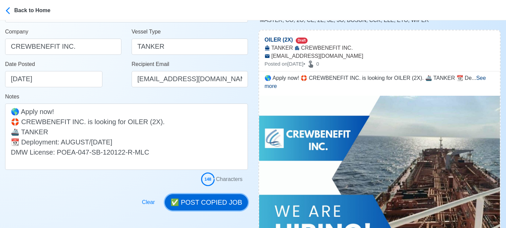
click at [216, 197] on button "✅ POST COPIED JOB" at bounding box center [206, 203] width 83 height 16
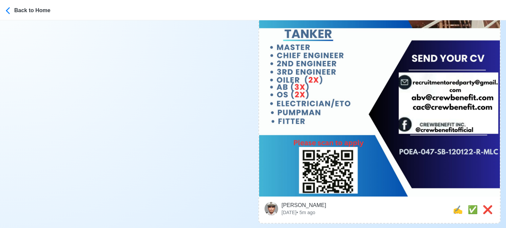
scroll to position [407, 0]
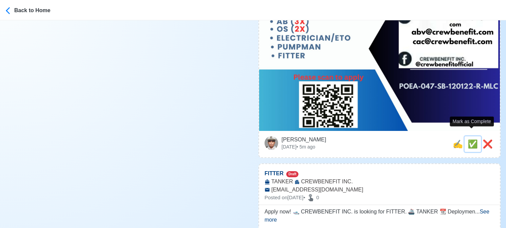
click at [471, 140] on span "✅" at bounding box center [472, 144] width 10 height 9
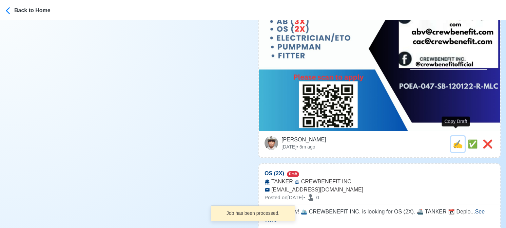
click at [454, 140] on span "✍️" at bounding box center [457, 144] width 10 height 9
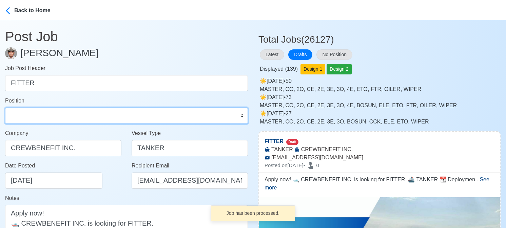
click at [26, 113] on select "Master Chief Officer 2nd Officer 3rd Officer Junior Officer Chief Engineer 2nd …" at bounding box center [126, 116] width 243 height 16
click at [5, 108] on select "Master Chief Officer 2nd Officer 3rd Officer Junior Officer Chief Engineer 2nd …" at bounding box center [126, 116] width 243 height 16
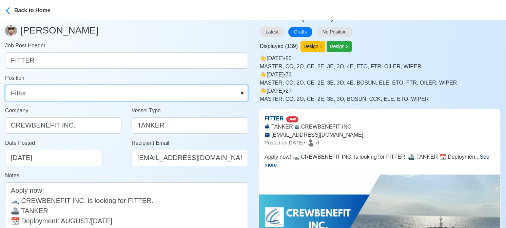
scroll to position [136, 0]
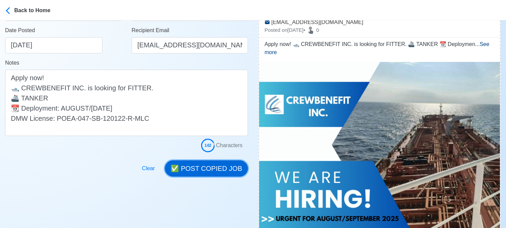
click at [220, 172] on button "✅ POST COPIED JOB" at bounding box center [206, 169] width 83 height 16
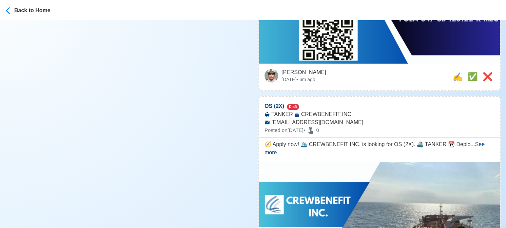
scroll to position [474, 0]
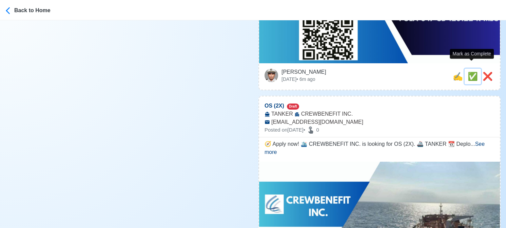
click at [472, 72] on span "✅" at bounding box center [472, 76] width 10 height 9
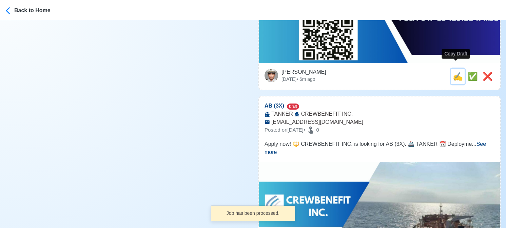
click at [453, 72] on span "✍️" at bounding box center [457, 76] width 10 height 9
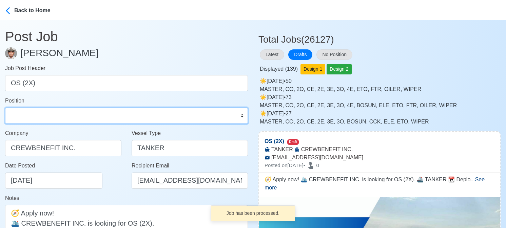
click at [27, 113] on select "Master Chief Officer 2nd Officer 3rd Officer Junior Officer Chief Engineer 2nd …" at bounding box center [126, 116] width 243 height 16
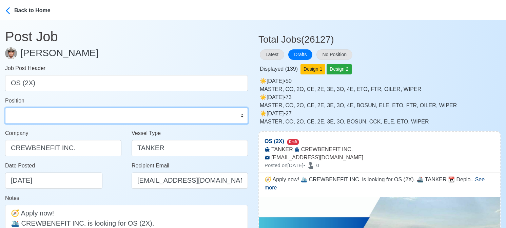
click at [5, 108] on select "Master Chief Officer 2nd Officer 3rd Officer Junior Officer Chief Engineer 2nd …" at bounding box center [126, 116] width 243 height 16
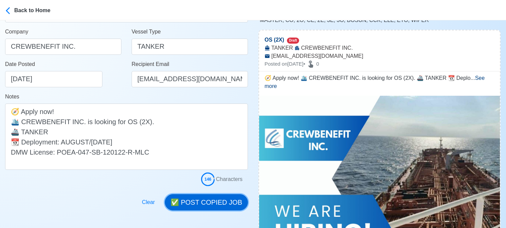
click at [216, 200] on button "✅ POST COPIED JOB" at bounding box center [206, 203] width 83 height 16
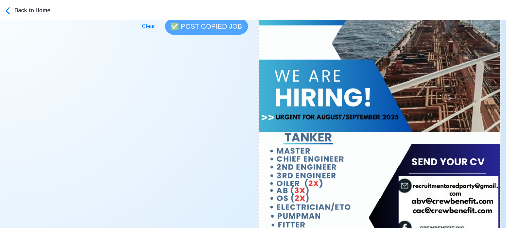
scroll to position [373, 0]
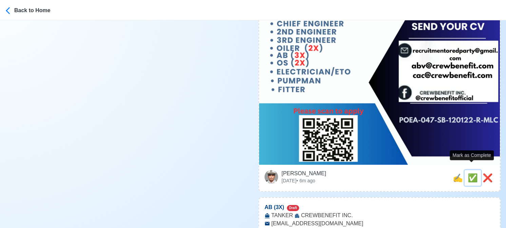
click at [474, 174] on span "✅" at bounding box center [472, 178] width 10 height 9
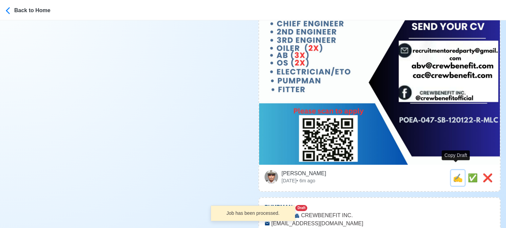
click at [455, 174] on span "✍️" at bounding box center [457, 178] width 10 height 9
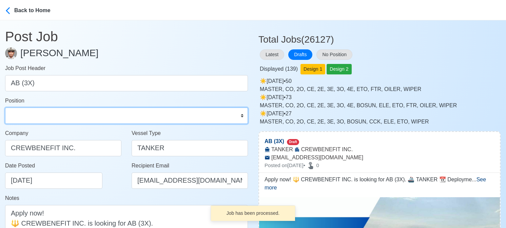
drag, startPoint x: 73, startPoint y: 114, endPoint x: 72, endPoint y: 109, distance: 4.2
click at [73, 114] on select "Master Chief Officer 2nd Officer 3rd Officer Junior Officer Chief Engineer 2nd …" at bounding box center [126, 116] width 243 height 16
click at [5, 108] on select "Master Chief Officer 2nd Officer 3rd Officer Junior Officer Chief Engineer 2nd …" at bounding box center [126, 116] width 243 height 16
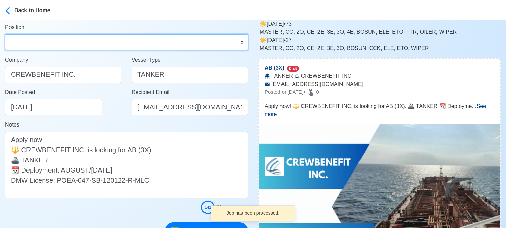
scroll to position [136, 0]
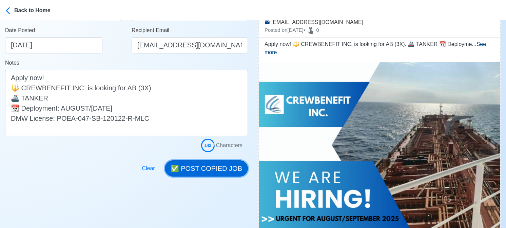
click at [224, 168] on button "✅ POST COPIED JOB" at bounding box center [206, 169] width 83 height 16
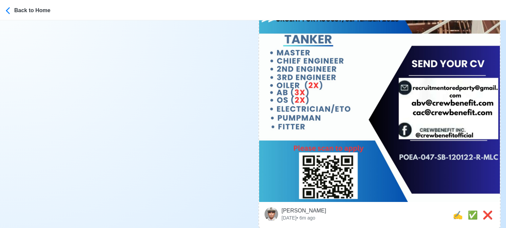
scroll to position [373, 0]
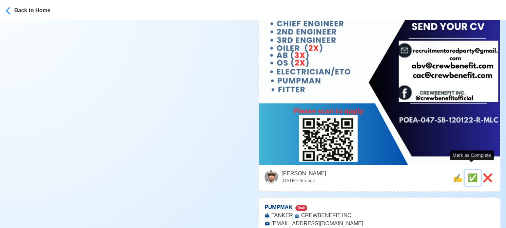
click at [468, 174] on span "✅" at bounding box center [472, 178] width 10 height 9
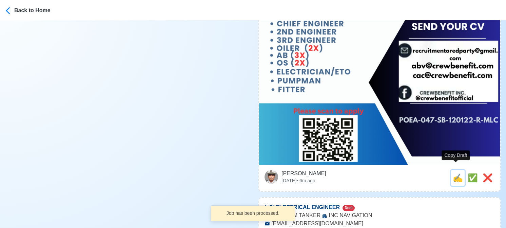
click at [455, 174] on span "✍️" at bounding box center [457, 178] width 10 height 9
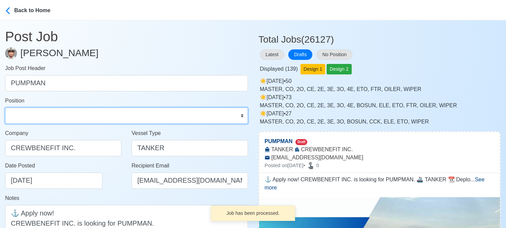
click at [106, 115] on select "Master Chief Officer 2nd Officer 3rd Officer Junior Officer Chief Engineer 2nd …" at bounding box center [126, 116] width 243 height 16
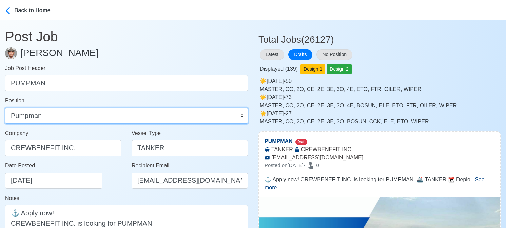
click at [5, 108] on select "Master Chief Officer 2nd Officer 3rd Officer Junior Officer Chief Engineer 2nd …" at bounding box center [126, 116] width 243 height 16
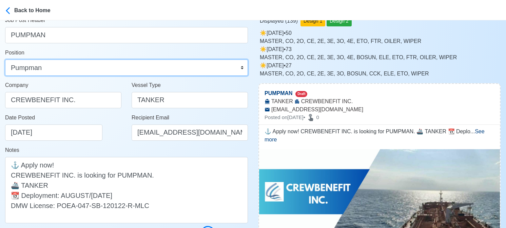
scroll to position [136, 0]
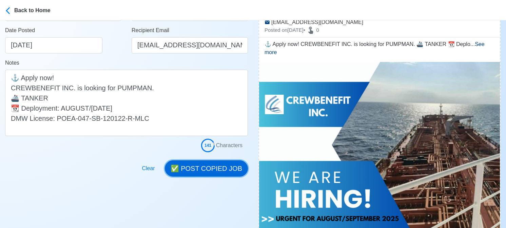
click at [223, 169] on button "✅ POST COPIED JOB" at bounding box center [206, 169] width 83 height 16
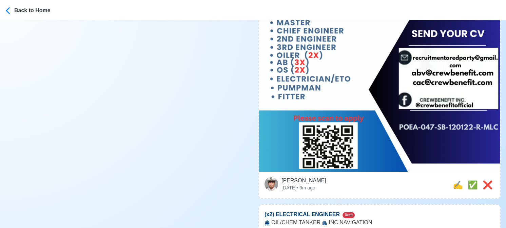
scroll to position [407, 0]
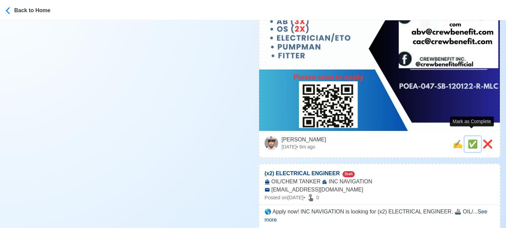
click at [469, 140] on span "✅" at bounding box center [472, 144] width 10 height 9
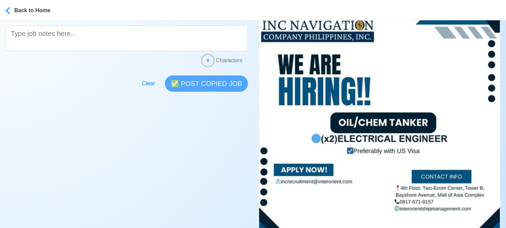
scroll to position [237, 0]
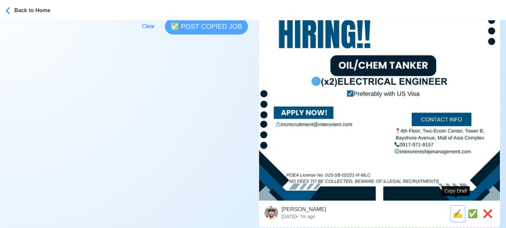
click at [455, 209] on span "✍️" at bounding box center [457, 213] width 10 height 9
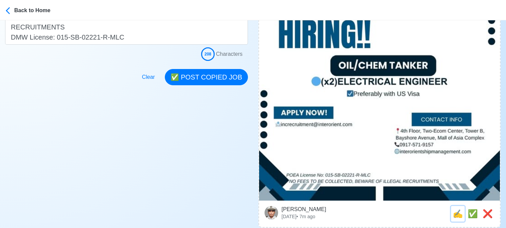
scroll to position [0, 0]
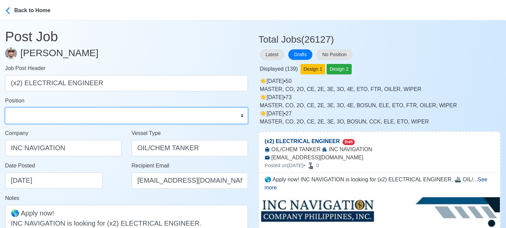
drag, startPoint x: 72, startPoint y: 121, endPoint x: 70, endPoint y: 116, distance: 4.9
click at [72, 121] on select "Master Chief Officer 2nd Officer 3rd Officer Junior Officer Chief Engineer 2nd …" at bounding box center [126, 116] width 243 height 16
click at [5, 108] on select "Master Chief Officer 2nd Officer 3rd Officer Junior Officer Chief Engineer 2nd …" at bounding box center [126, 116] width 243 height 16
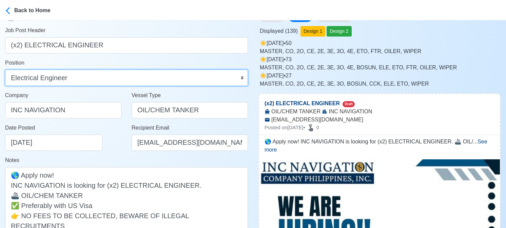
scroll to position [68, 0]
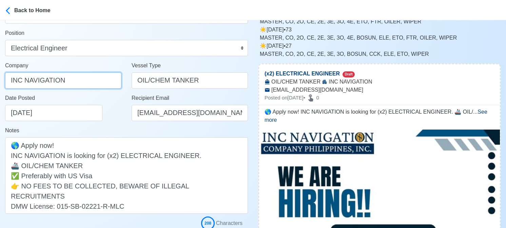
click at [93, 77] on input "INC NAVIGATION" at bounding box center [63, 81] width 116 height 16
click at [92, 81] on input "INC NAVIGATION" at bounding box center [63, 81] width 116 height 16
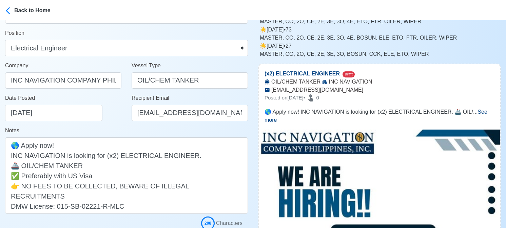
click at [107, 127] on div "Notes 🌎 Apply now! INC NAVIGATION is looking for (x2) ELECTRICAL ENGINEER. 🚢 OI…" at bounding box center [126, 170] width 243 height 87
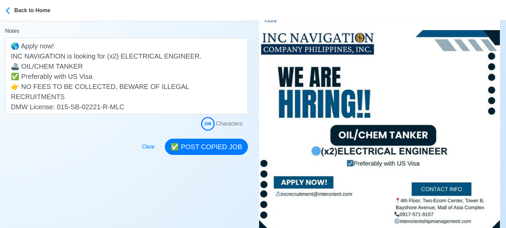
scroll to position [203, 0]
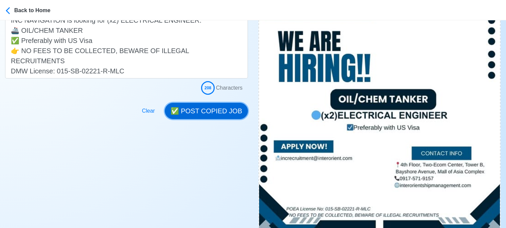
click at [206, 112] on button "✅ POST COPIED JOB" at bounding box center [206, 111] width 83 height 16
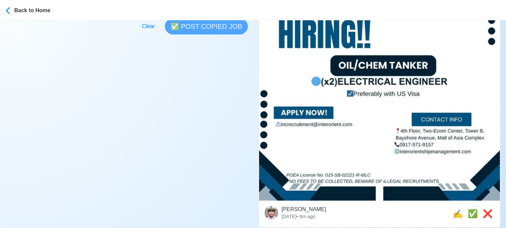
scroll to position [373, 0]
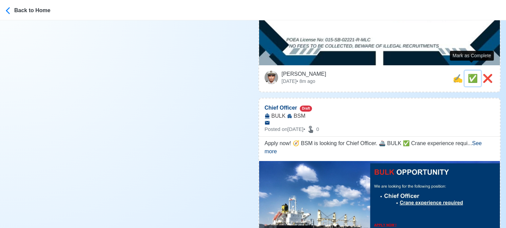
click at [467, 74] on span "✅" at bounding box center [472, 78] width 10 height 9
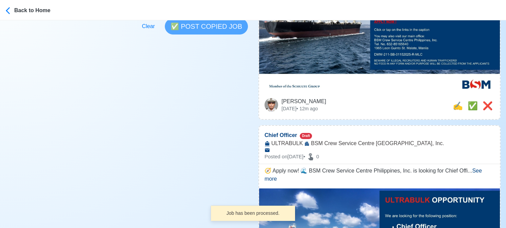
scroll to position [136, 0]
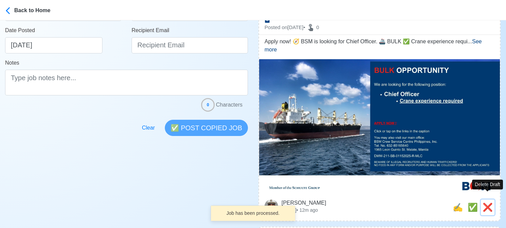
click at [489, 203] on span "❌" at bounding box center [487, 207] width 10 height 9
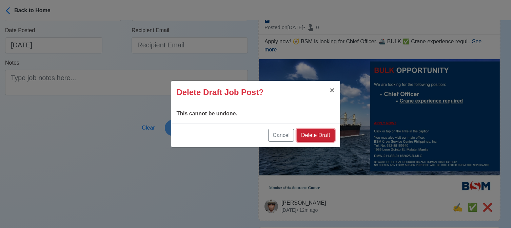
click at [321, 135] on button "Delete Draft" at bounding box center [316, 135] width 38 height 13
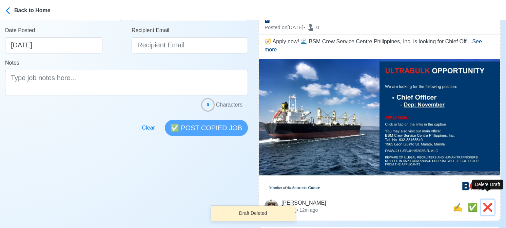
click at [491, 203] on span "❌" at bounding box center [487, 207] width 10 height 9
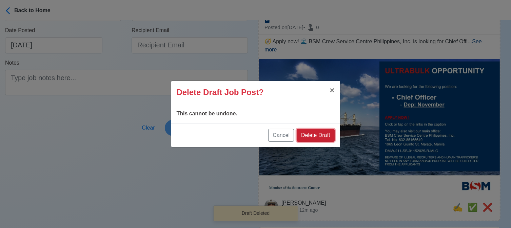
click at [318, 135] on button "Delete Draft" at bounding box center [316, 135] width 38 height 13
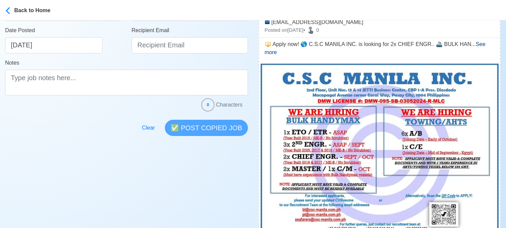
scroll to position [271, 0]
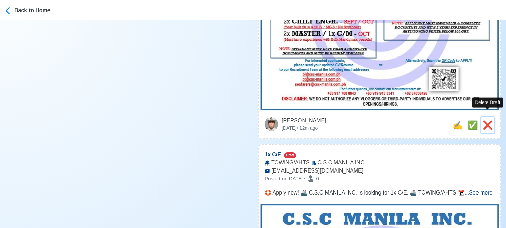
click at [488, 121] on span "❌" at bounding box center [487, 125] width 10 height 9
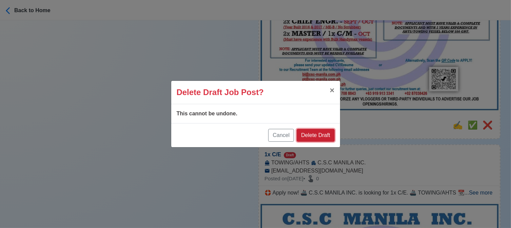
click at [324, 138] on button "Delete Draft" at bounding box center [316, 135] width 38 height 13
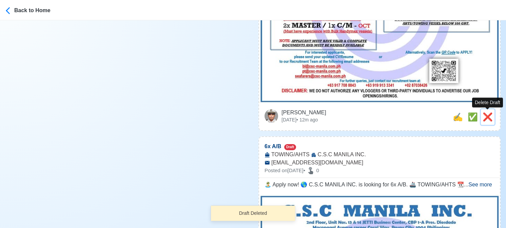
click at [490, 117] on span "❌" at bounding box center [487, 117] width 10 height 9
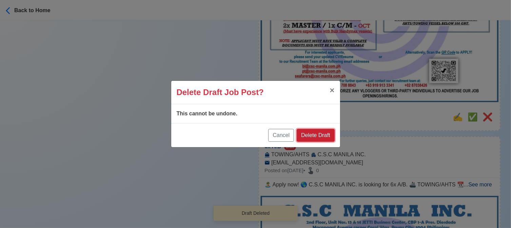
click at [321, 137] on button "Delete Draft" at bounding box center [316, 135] width 38 height 13
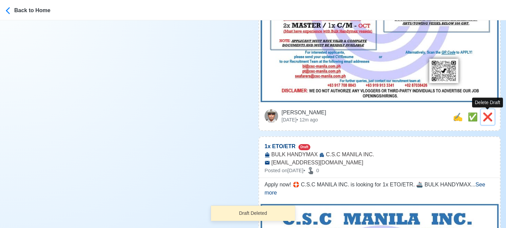
click at [487, 119] on span "❌" at bounding box center [487, 117] width 10 height 9
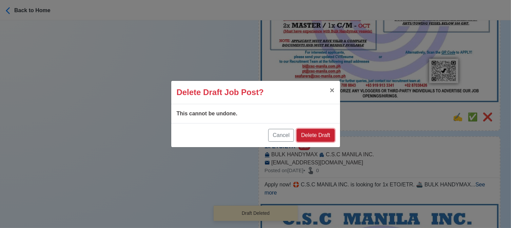
drag, startPoint x: 322, startPoint y: 133, endPoint x: 471, endPoint y: 109, distance: 150.9
click at [323, 133] on button "Delete Draft" at bounding box center [316, 135] width 38 height 13
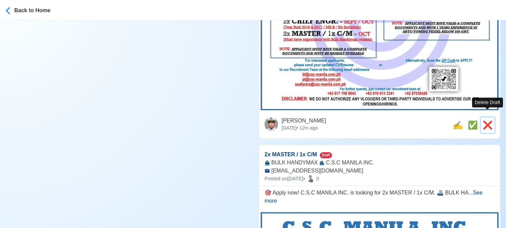
click at [486, 121] on span "❌" at bounding box center [487, 125] width 10 height 9
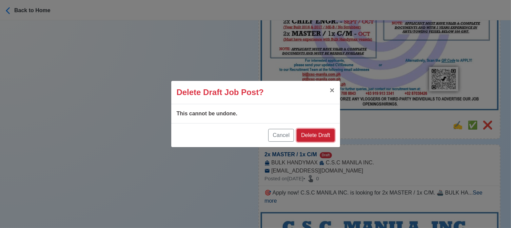
click at [323, 135] on button "Delete Draft" at bounding box center [316, 135] width 38 height 13
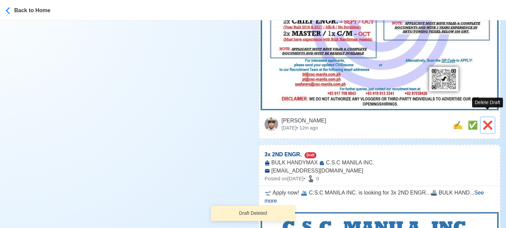
click at [489, 121] on span "❌" at bounding box center [487, 125] width 10 height 9
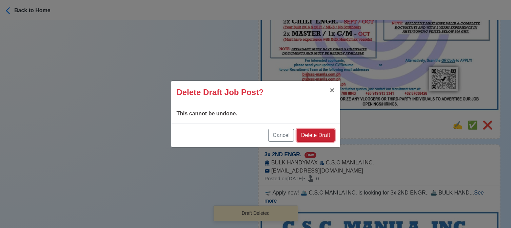
click at [327, 133] on button "Delete Draft" at bounding box center [316, 135] width 38 height 13
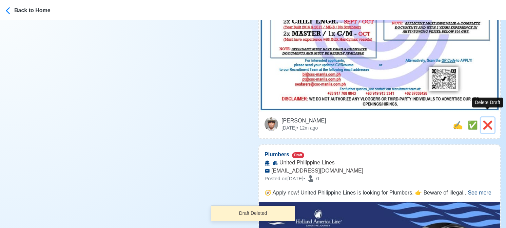
click at [488, 121] on span "❌" at bounding box center [487, 125] width 10 height 9
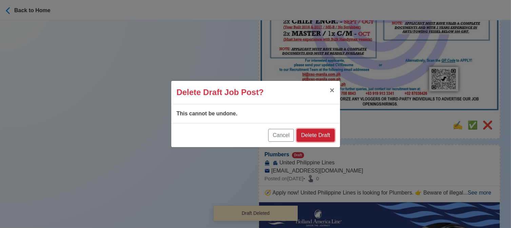
click at [317, 135] on button "Delete Draft" at bounding box center [316, 135] width 38 height 13
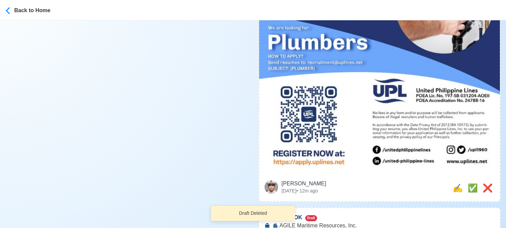
scroll to position [305, 0]
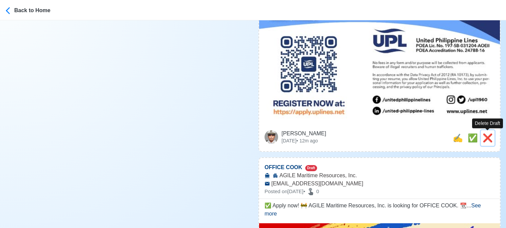
click at [491, 136] on span "❌" at bounding box center [487, 138] width 10 height 9
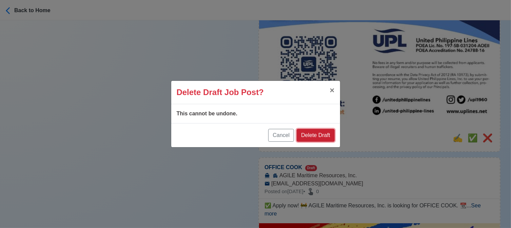
click at [322, 136] on button "Delete Draft" at bounding box center [316, 135] width 38 height 13
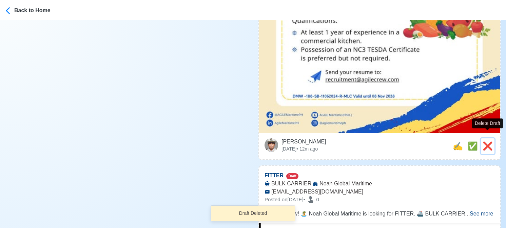
click at [485, 142] on span "❌" at bounding box center [487, 146] width 10 height 9
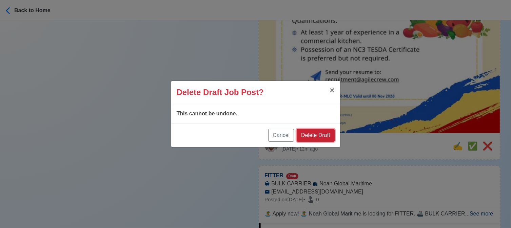
drag, startPoint x: 312, startPoint y: 134, endPoint x: 392, endPoint y: 169, distance: 86.8
click at [312, 134] on button "Delete Draft" at bounding box center [316, 135] width 38 height 13
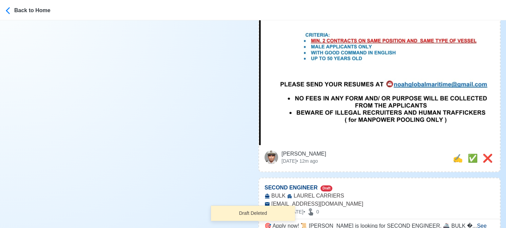
scroll to position [373, 0]
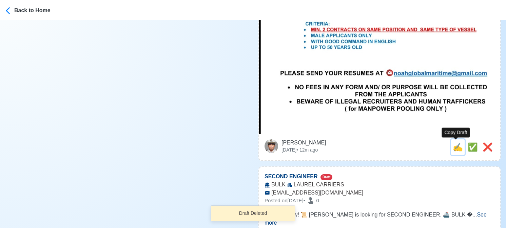
click at [452, 146] on span "✍️" at bounding box center [457, 147] width 10 height 9
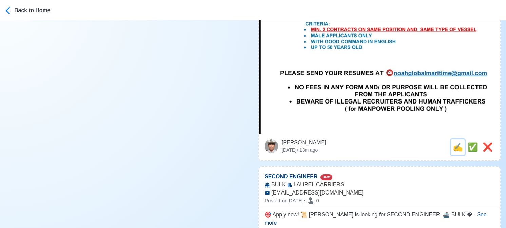
scroll to position [0, 0]
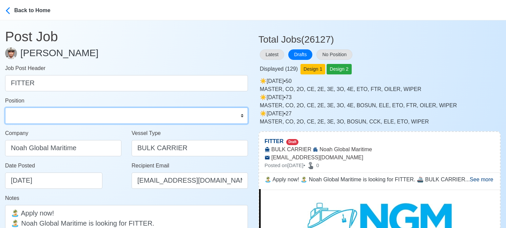
drag, startPoint x: 50, startPoint y: 117, endPoint x: 47, endPoint y: 110, distance: 6.8
click at [50, 117] on select "Master Chief Officer 2nd Officer 3rd Officer Junior Officer Chief Engineer 2nd …" at bounding box center [126, 116] width 243 height 16
click at [5, 108] on select "Master Chief Officer 2nd Officer 3rd Officer Junior Officer Chief Engineer 2nd …" at bounding box center [126, 116] width 243 height 16
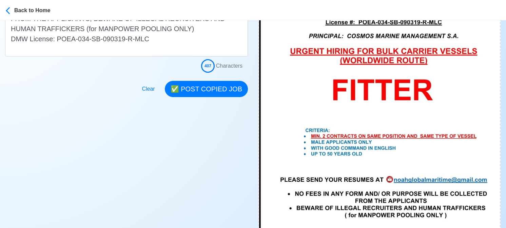
scroll to position [305, 0]
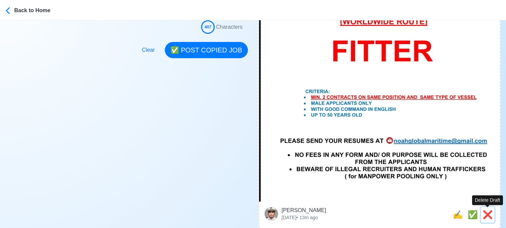
click at [486, 214] on span "❌" at bounding box center [487, 214] width 10 height 9
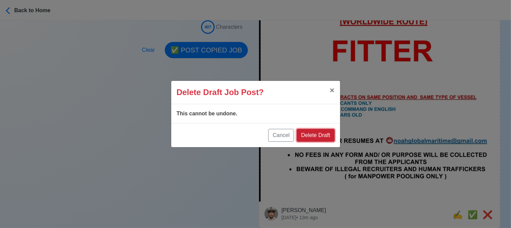
click at [321, 138] on button "Delete Draft" at bounding box center [316, 135] width 38 height 13
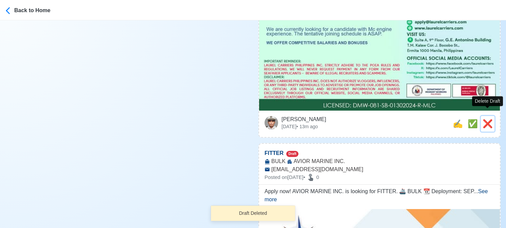
click at [483, 119] on span "❌" at bounding box center [487, 123] width 10 height 9
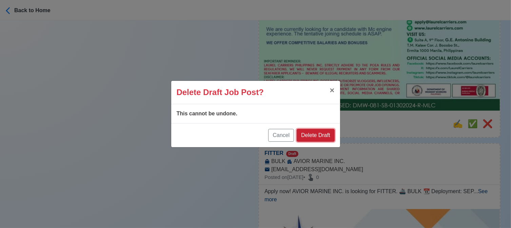
click at [318, 134] on button "Delete Draft" at bounding box center [316, 135] width 38 height 13
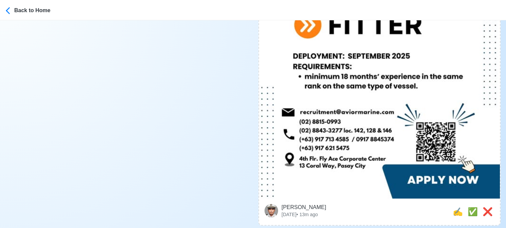
scroll to position [441, 0]
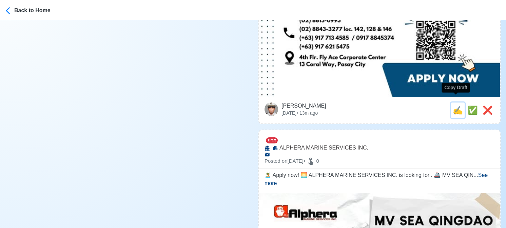
click at [455, 106] on span "✍️" at bounding box center [457, 110] width 10 height 9
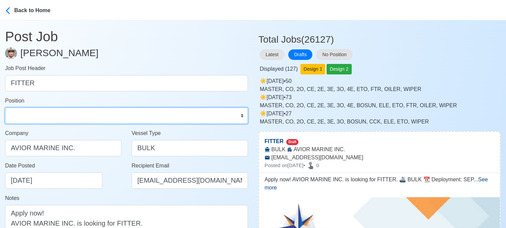
click at [81, 113] on select "Master Chief Officer 2nd Officer 3rd Officer Junior Officer Chief Engineer 2nd …" at bounding box center [126, 116] width 243 height 16
click at [5, 108] on select "Master Chief Officer 2nd Officer 3rd Officer Junior Officer Chief Engineer 2nd …" at bounding box center [126, 116] width 243 height 16
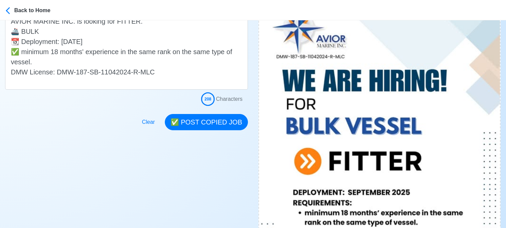
scroll to position [203, 0]
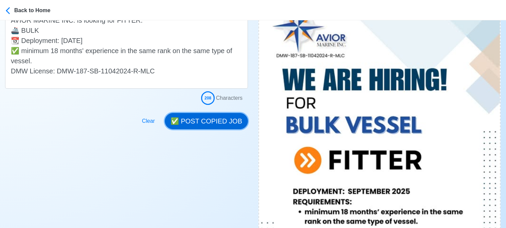
click at [210, 122] on button "✅ POST COPIED JOB" at bounding box center [206, 121] width 83 height 16
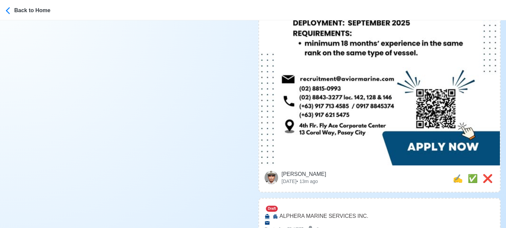
scroll to position [441, 0]
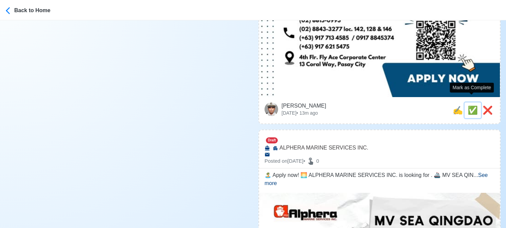
click at [471, 106] on span "✅" at bounding box center [472, 110] width 10 height 9
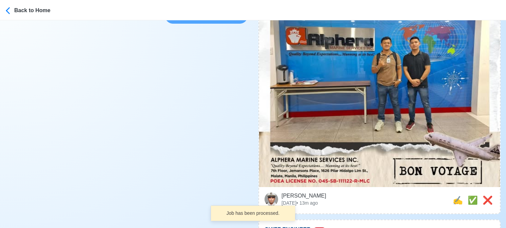
scroll to position [305, 0]
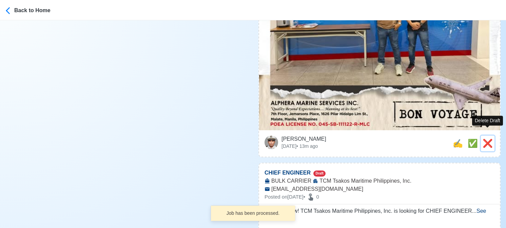
click at [486, 139] on span "❌" at bounding box center [487, 143] width 10 height 9
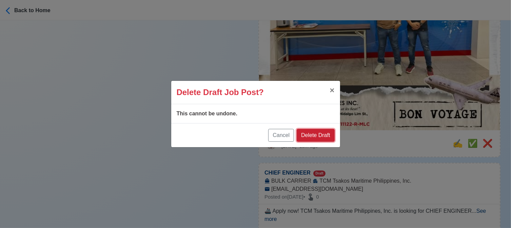
click at [323, 139] on button "Delete Draft" at bounding box center [316, 135] width 38 height 13
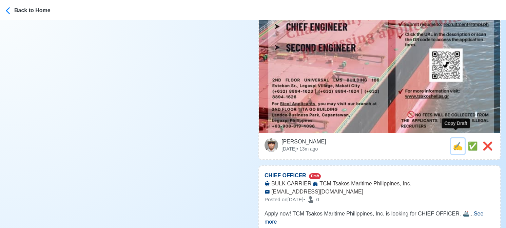
click at [453, 142] on span "✍️" at bounding box center [457, 146] width 10 height 9
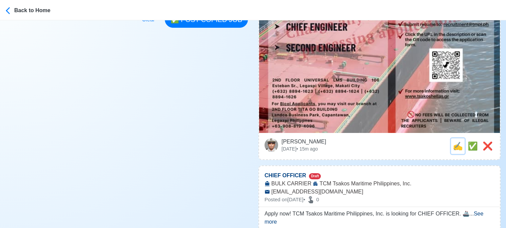
scroll to position [0, 0]
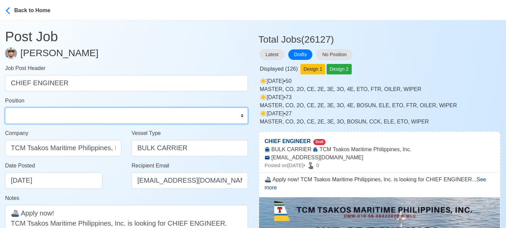
click at [115, 116] on select "Master Chief Officer 2nd Officer 3rd Officer Junior Officer Chief Engineer 2nd …" at bounding box center [126, 116] width 243 height 16
click at [5, 108] on select "Master Chief Officer 2nd Officer 3rd Officer Junior Officer Chief Engineer 2nd …" at bounding box center [126, 116] width 243 height 16
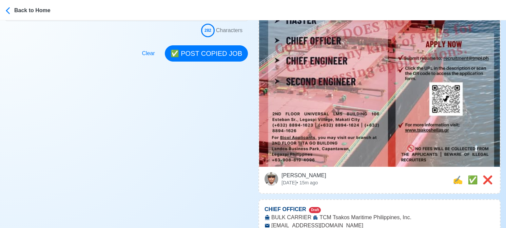
scroll to position [203, 0]
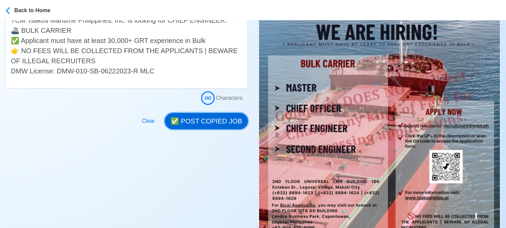
click at [216, 118] on button "✅ POST COPIED JOB" at bounding box center [206, 121] width 83 height 16
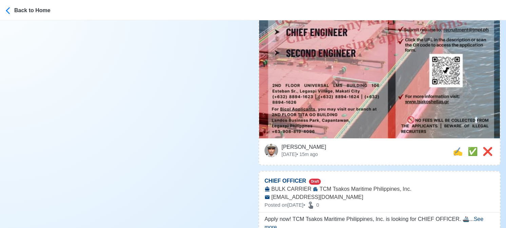
scroll to position [339, 0]
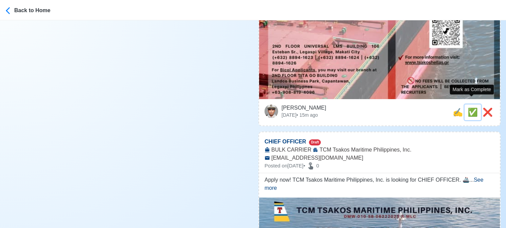
click at [472, 108] on span "✅" at bounding box center [472, 112] width 10 height 9
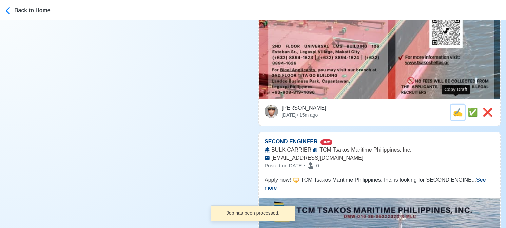
click at [458, 108] on span "✍️" at bounding box center [457, 112] width 10 height 9
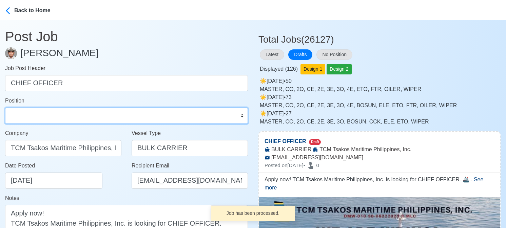
drag, startPoint x: 70, startPoint y: 115, endPoint x: 66, endPoint y: 108, distance: 8.2
click at [70, 115] on select "Master Chief Officer 2nd Officer 3rd Officer Junior Officer Chief Engineer 2nd …" at bounding box center [126, 116] width 243 height 16
click at [5, 108] on select "Master Chief Officer 2nd Officer 3rd Officer Junior Officer Chief Engineer 2nd …" at bounding box center [126, 116] width 243 height 16
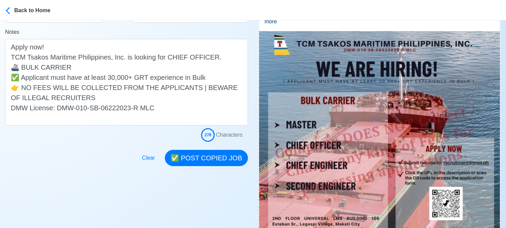
scroll to position [169, 0]
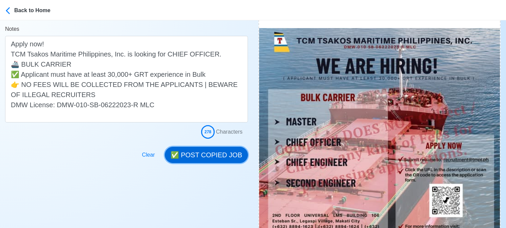
click at [208, 152] on button "✅ POST COPIED JOB" at bounding box center [206, 155] width 83 height 16
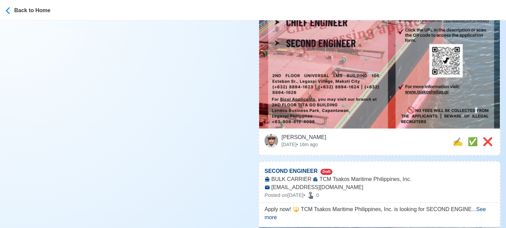
scroll to position [339, 0]
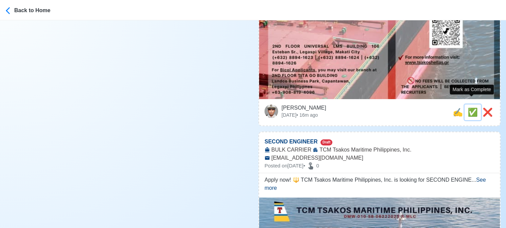
click at [470, 108] on span "✅" at bounding box center [472, 112] width 10 height 9
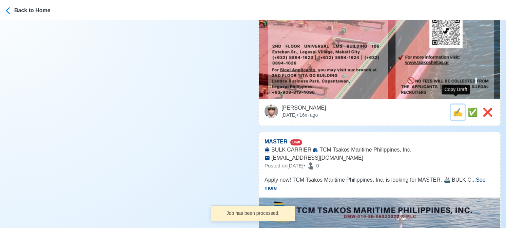
drag, startPoint x: 456, startPoint y: 106, endPoint x: 446, endPoint y: 107, distance: 10.5
click at [455, 108] on span "✍️" at bounding box center [457, 112] width 10 height 9
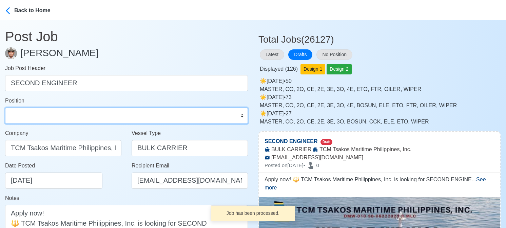
click at [29, 114] on select "Master Chief Officer 2nd Officer 3rd Officer Junior Officer Chief Engineer 2nd …" at bounding box center [126, 116] width 243 height 16
click at [5, 108] on select "Master Chief Officer 2nd Officer 3rd Officer Junior Officer Chief Engineer 2nd …" at bounding box center [126, 116] width 243 height 16
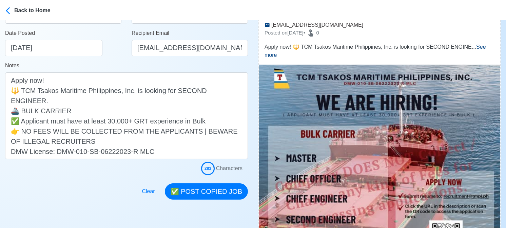
scroll to position [136, 0]
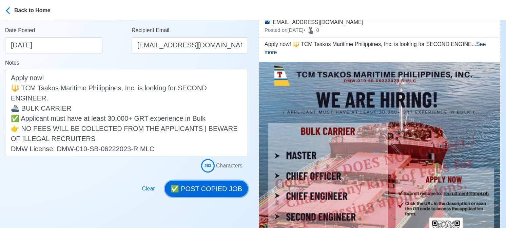
click at [195, 183] on button "✅ POST COPIED JOB" at bounding box center [206, 189] width 83 height 16
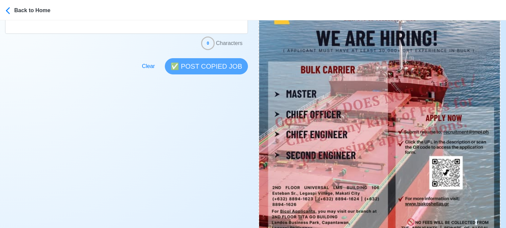
scroll to position [271, 0]
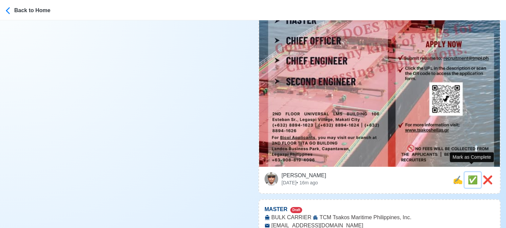
click at [472, 176] on span "✅" at bounding box center [472, 180] width 10 height 9
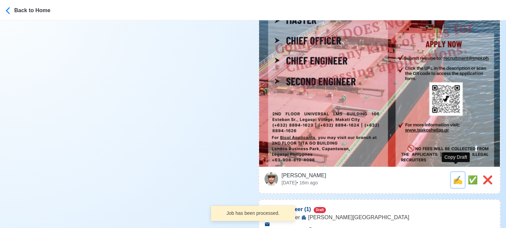
click at [451, 174] on button "✍️" at bounding box center [458, 180] width 14 height 16
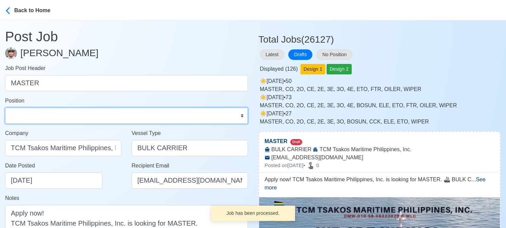
drag, startPoint x: 68, startPoint y: 115, endPoint x: 65, endPoint y: 111, distance: 4.6
click at [68, 115] on select "Master Chief Officer 2nd Officer 3rd Officer Junior Officer Chief Engineer 2nd …" at bounding box center [126, 116] width 243 height 16
click at [5, 108] on select "Master Chief Officer 2nd Officer 3rd Officer Junior Officer Chief Engineer 2nd …" at bounding box center [126, 116] width 243 height 16
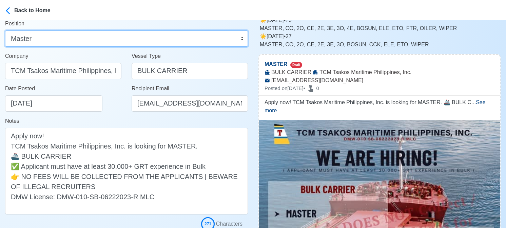
scroll to position [136, 0]
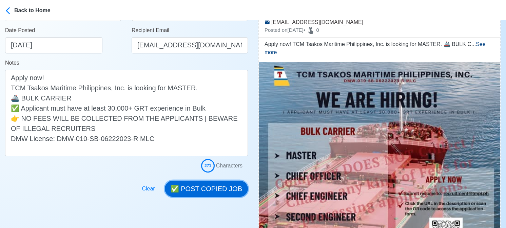
click at [227, 184] on button "✅ POST COPIED JOB" at bounding box center [206, 189] width 83 height 16
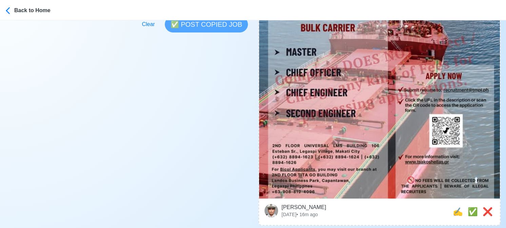
scroll to position [339, 0]
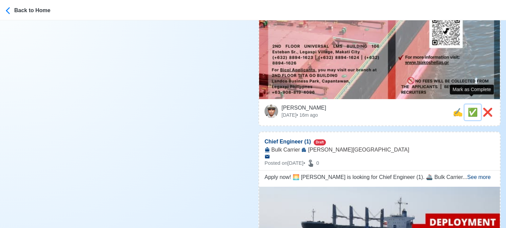
click at [470, 108] on span "✅" at bounding box center [472, 112] width 10 height 9
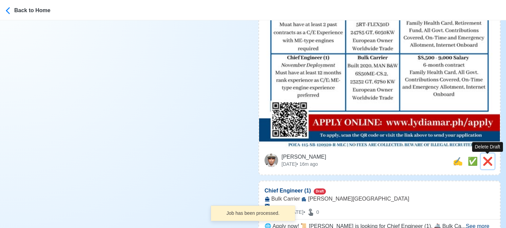
click at [491, 163] on span "❌" at bounding box center [487, 161] width 10 height 9
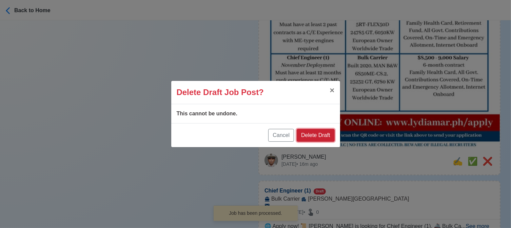
click at [318, 137] on button "Delete Draft" at bounding box center [316, 135] width 38 height 13
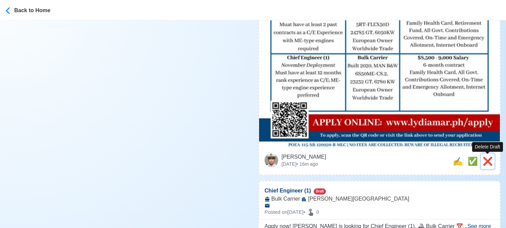
click at [492, 161] on span "❌" at bounding box center [487, 161] width 10 height 9
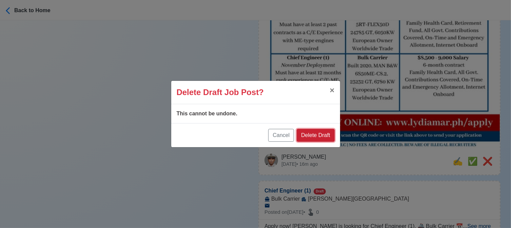
click at [329, 137] on button "Delete Draft" at bounding box center [316, 135] width 38 height 13
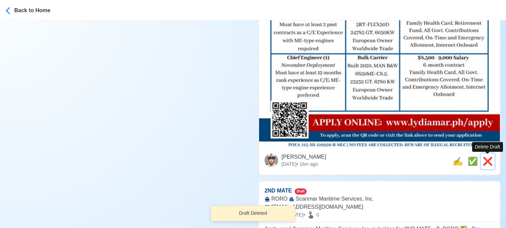
click at [488, 158] on span "❌" at bounding box center [487, 161] width 10 height 9
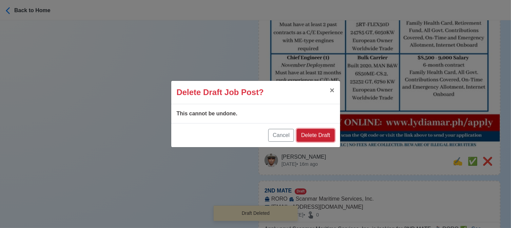
click at [324, 137] on button "Delete Draft" at bounding box center [316, 135] width 38 height 13
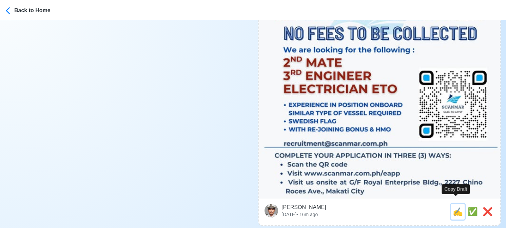
click at [453, 207] on span "✍️" at bounding box center [457, 211] width 10 height 9
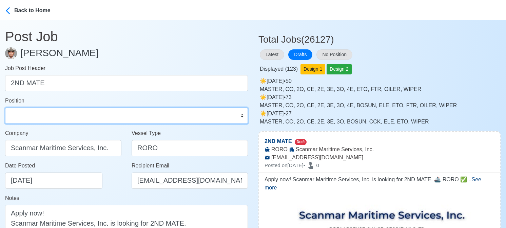
click at [70, 117] on select "Master Chief Officer 2nd Officer 3rd Officer Junior Officer Chief Engineer 2nd …" at bounding box center [126, 116] width 243 height 16
click at [5, 108] on select "Master Chief Officer 2nd Officer 3rd Officer Junior Officer Chief Engineer 2nd …" at bounding box center [126, 116] width 243 height 16
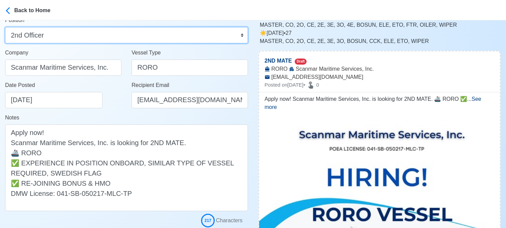
scroll to position [136, 0]
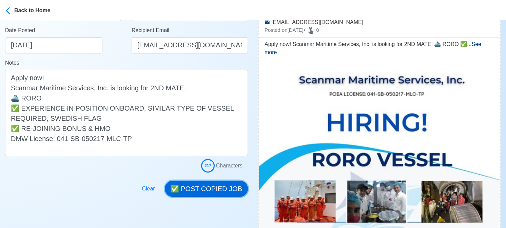
click at [224, 189] on button "✅ POST COPIED JOB" at bounding box center [206, 189] width 83 height 16
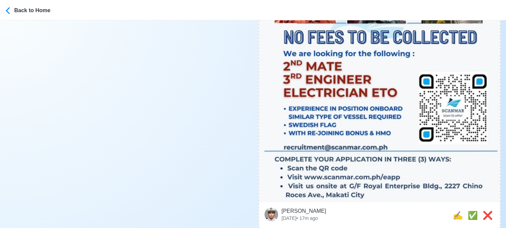
scroll to position [339, 0]
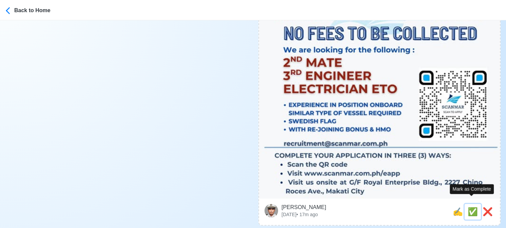
click at [468, 207] on span "✅" at bounding box center [472, 211] width 10 height 9
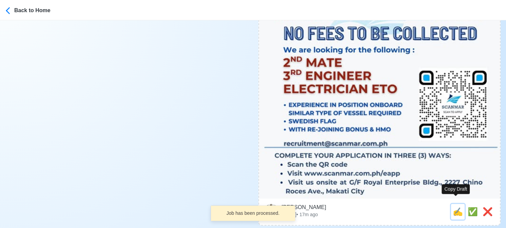
click at [457, 207] on span "✍️" at bounding box center [457, 211] width 10 height 9
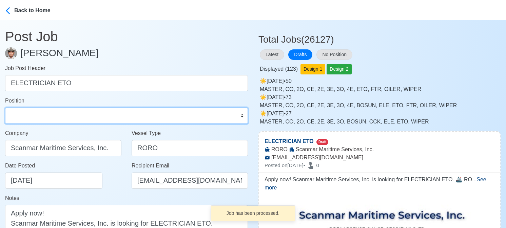
click at [45, 109] on select "Master Chief Officer 2nd Officer 3rd Officer Junior Officer Chief Engineer 2nd …" at bounding box center [126, 116] width 243 height 16
click at [5, 108] on select "Master Chief Officer 2nd Officer 3rd Officer Junior Officer Chief Engineer 2nd …" at bounding box center [126, 116] width 243 height 16
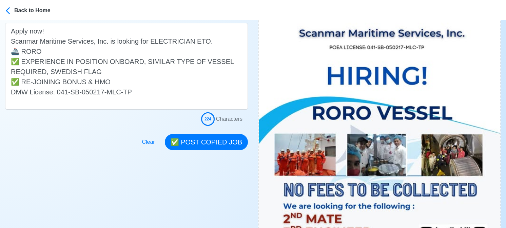
scroll to position [203, 0]
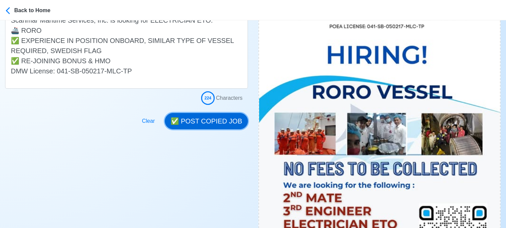
click at [216, 121] on button "✅ POST COPIED JOB" at bounding box center [206, 121] width 83 height 16
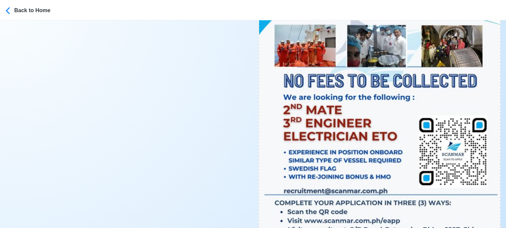
scroll to position [373, 0]
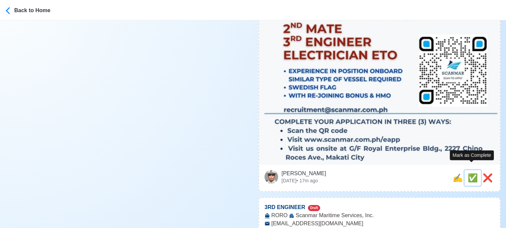
click at [472, 174] on span "✅" at bounding box center [472, 178] width 10 height 9
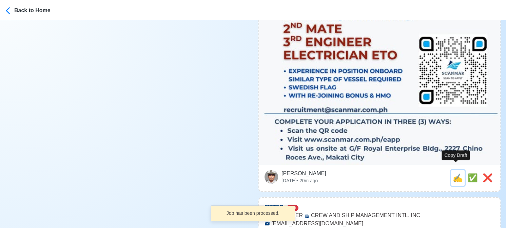
click at [456, 174] on span "✍️" at bounding box center [457, 178] width 10 height 9
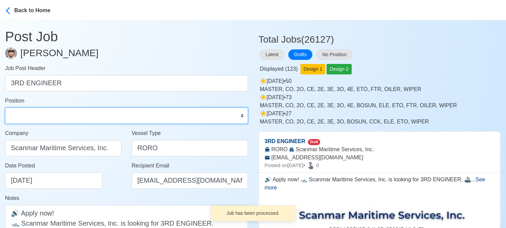
click at [60, 113] on select "Master Chief Officer 2nd Officer 3rd Officer Junior Officer Chief Engineer 2nd …" at bounding box center [126, 116] width 243 height 16
click at [5, 108] on select "Master Chief Officer 2nd Officer 3rd Officer Junior Officer Chief Engineer 2nd …" at bounding box center [126, 116] width 243 height 16
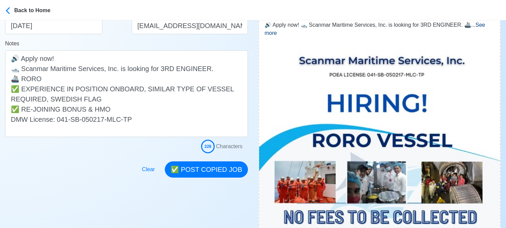
scroll to position [169, 0]
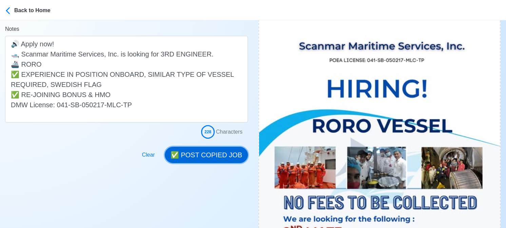
click at [219, 154] on button "✅ POST COPIED JOB" at bounding box center [206, 155] width 83 height 16
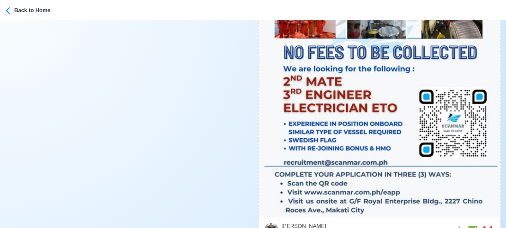
scroll to position [373, 0]
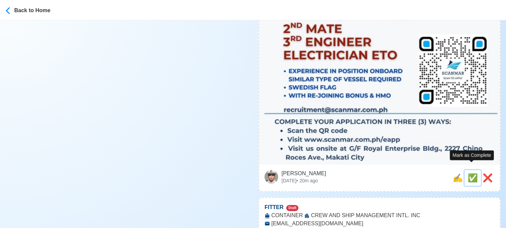
click at [468, 174] on span "✅" at bounding box center [472, 178] width 10 height 9
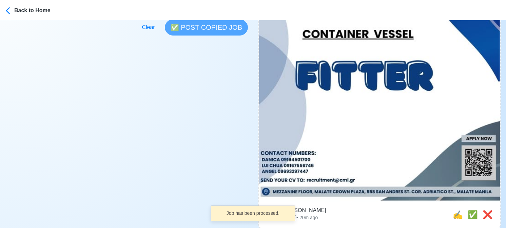
scroll to position [237, 0]
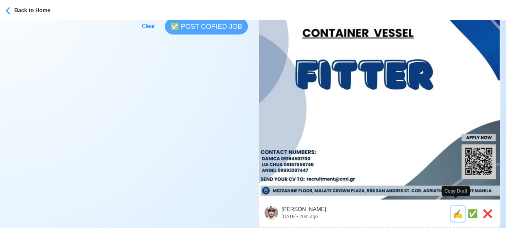
click at [455, 209] on span "✍️" at bounding box center [457, 213] width 10 height 9
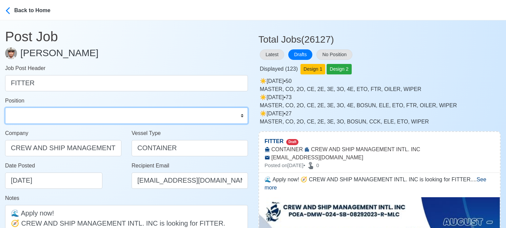
click at [89, 115] on select "Master Chief Officer 2nd Officer 3rd Officer Junior Officer Chief Engineer 2nd …" at bounding box center [126, 116] width 243 height 16
click at [5, 108] on select "Master Chief Officer 2nd Officer 3rd Officer Junior Officer Chief Engineer 2nd …" at bounding box center [126, 116] width 243 height 16
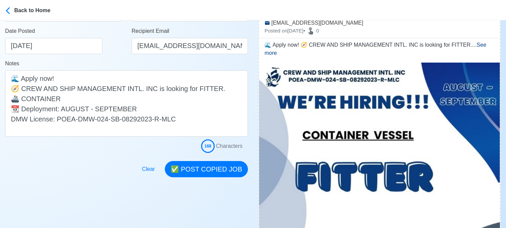
scroll to position [136, 0]
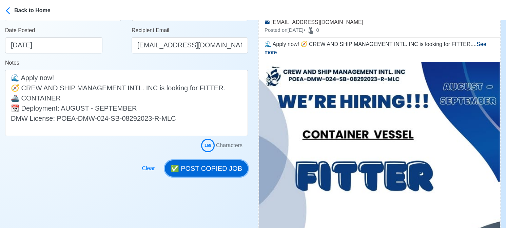
click at [215, 167] on button "✅ POST COPIED JOB" at bounding box center [206, 169] width 83 height 16
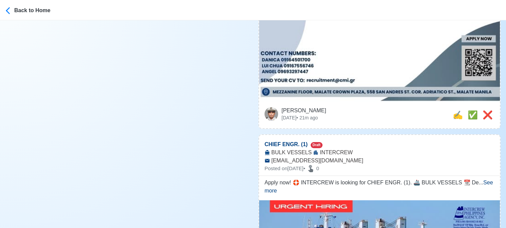
scroll to position [339, 0]
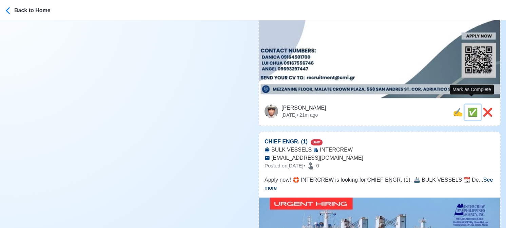
click at [471, 108] on span "✅" at bounding box center [472, 112] width 10 height 9
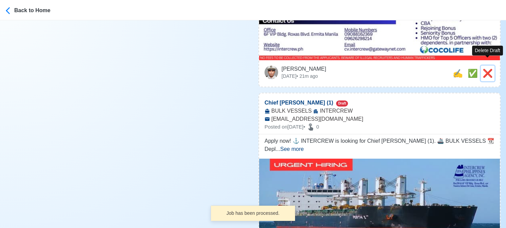
click at [488, 69] on span "❌" at bounding box center [487, 73] width 10 height 9
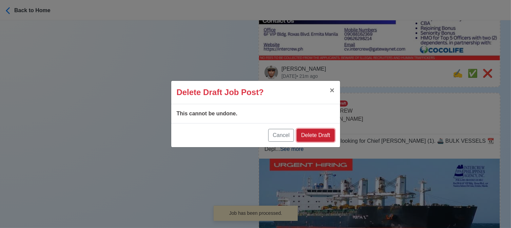
click at [322, 133] on button "Delete Draft" at bounding box center [316, 135] width 38 height 13
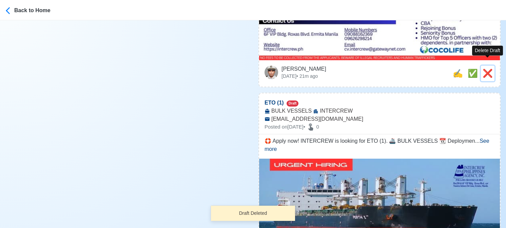
click at [489, 69] on span "❌" at bounding box center [487, 73] width 10 height 9
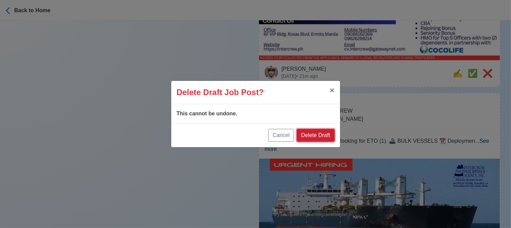
click at [327, 133] on button "Delete Draft" at bounding box center [316, 135] width 38 height 13
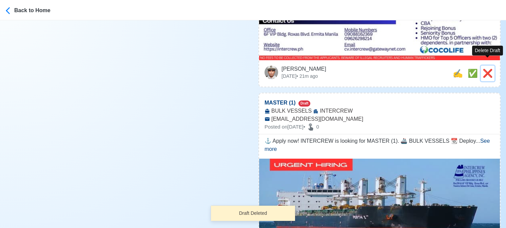
click at [487, 69] on span "❌" at bounding box center [487, 73] width 10 height 9
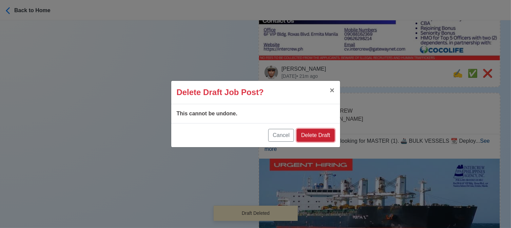
click at [317, 134] on button "Delete Draft" at bounding box center [316, 135] width 38 height 13
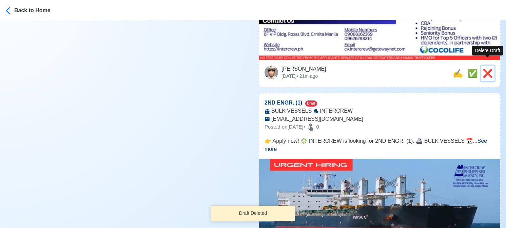
click at [488, 69] on span "❌" at bounding box center [487, 73] width 10 height 9
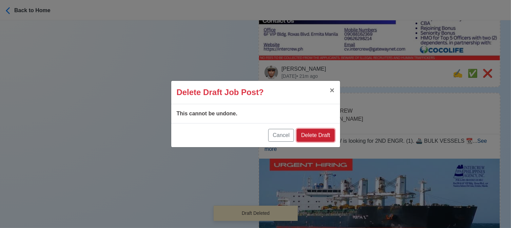
click at [322, 135] on button "Delete Draft" at bounding box center [316, 135] width 38 height 13
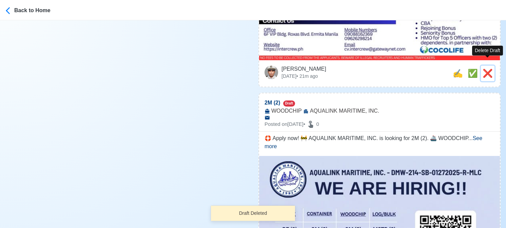
click at [485, 69] on span "❌" at bounding box center [487, 73] width 10 height 9
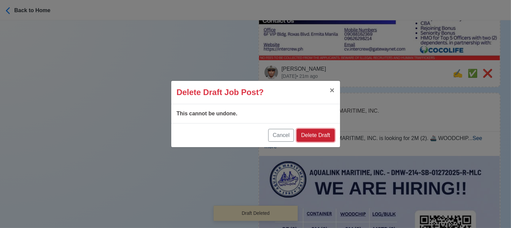
click at [319, 132] on button "Delete Draft" at bounding box center [316, 135] width 38 height 13
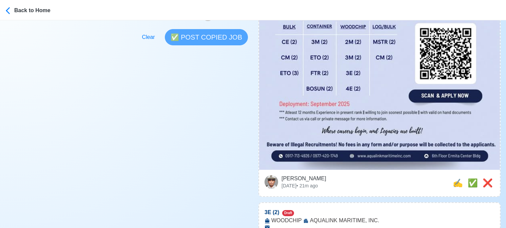
scroll to position [237, 0]
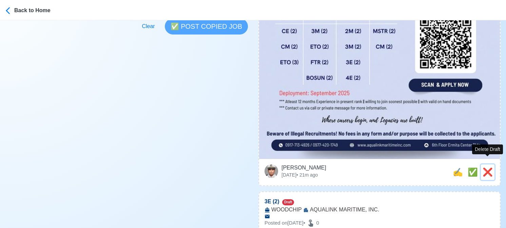
click at [482, 168] on span "❌" at bounding box center [487, 172] width 10 height 9
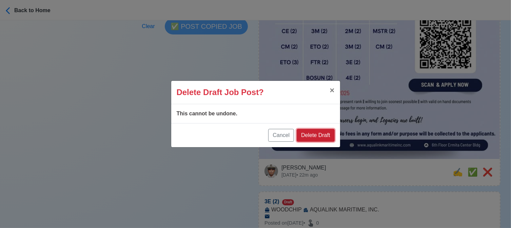
click at [317, 134] on button "Delete Draft" at bounding box center [316, 135] width 38 height 13
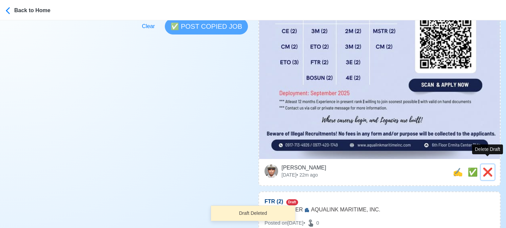
click at [486, 168] on span "❌" at bounding box center [487, 172] width 10 height 9
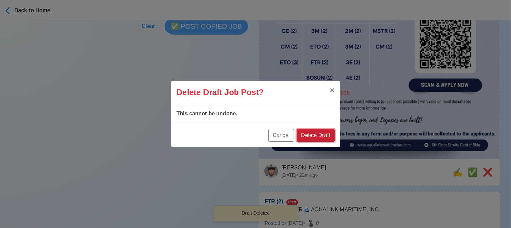
click at [320, 135] on button "Delete Draft" at bounding box center [316, 135] width 38 height 13
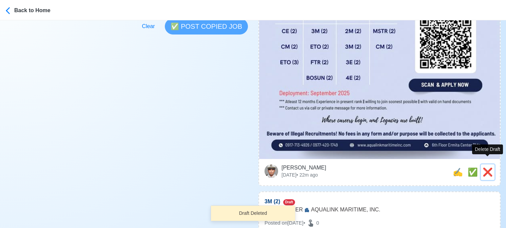
click at [493, 165] on button "❌" at bounding box center [488, 173] width 14 height 16
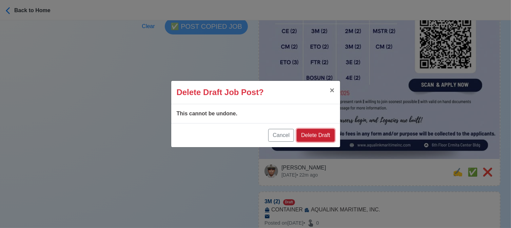
click at [321, 135] on button "Delete Draft" at bounding box center [316, 135] width 38 height 13
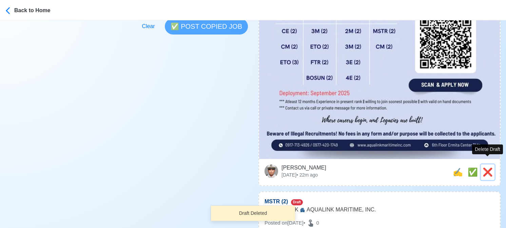
click at [488, 168] on span "❌" at bounding box center [487, 172] width 10 height 9
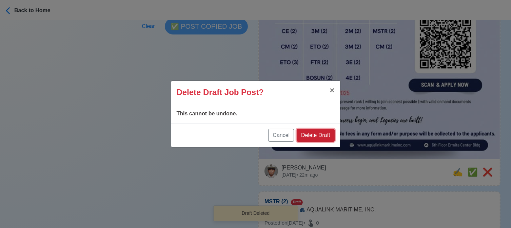
click at [313, 136] on button "Delete Draft" at bounding box center [316, 135] width 38 height 13
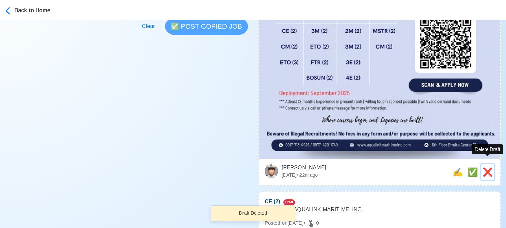
click at [490, 168] on span "❌" at bounding box center [487, 172] width 10 height 9
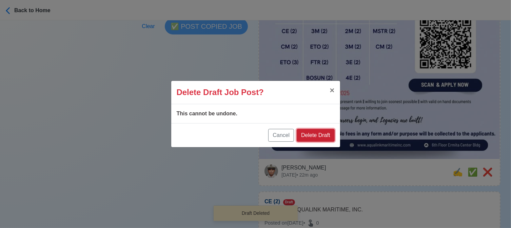
click at [325, 135] on button "Delete Draft" at bounding box center [316, 135] width 38 height 13
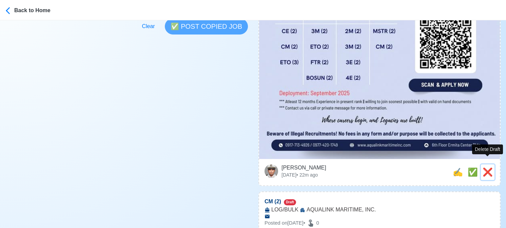
click at [489, 168] on span "❌" at bounding box center [487, 172] width 10 height 9
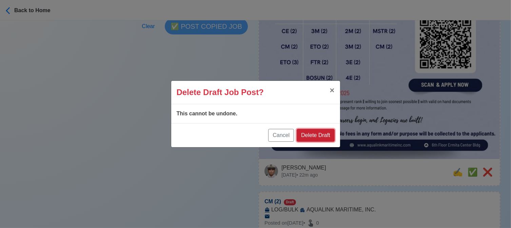
click at [331, 137] on button "Delete Draft" at bounding box center [316, 135] width 38 height 13
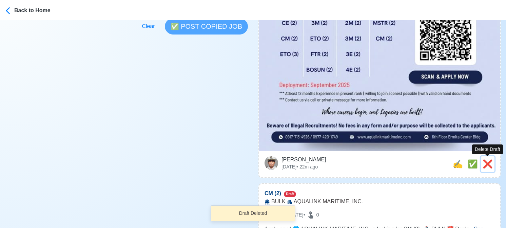
click at [488, 166] on span "❌" at bounding box center [487, 164] width 10 height 9
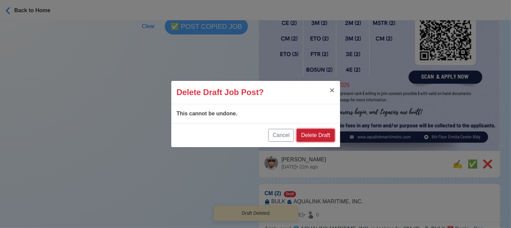
click at [325, 135] on button "Delete Draft" at bounding box center [316, 135] width 38 height 13
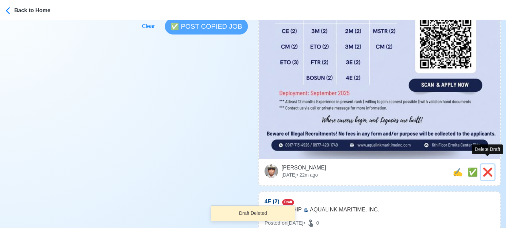
click at [488, 168] on span "❌" at bounding box center [487, 172] width 10 height 9
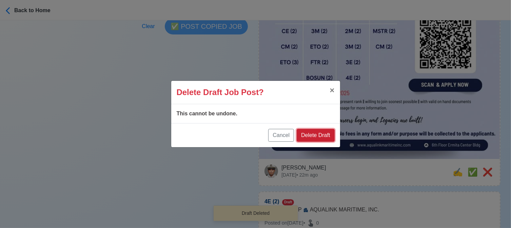
click at [328, 137] on button "Delete Draft" at bounding box center [316, 135] width 38 height 13
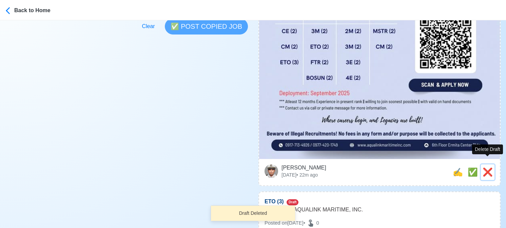
click at [489, 168] on span "❌" at bounding box center [487, 172] width 10 height 9
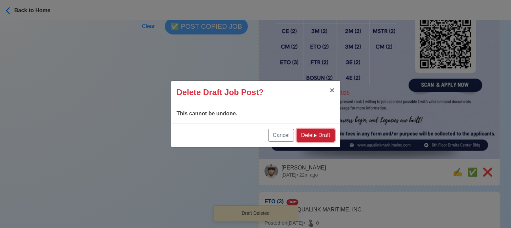
drag, startPoint x: 321, startPoint y: 133, endPoint x: 424, endPoint y: 141, distance: 103.0
click at [322, 133] on button "Delete Draft" at bounding box center [316, 135] width 38 height 13
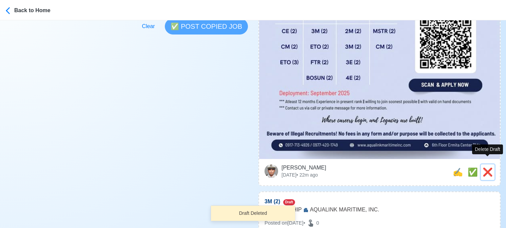
click at [491, 168] on span "❌" at bounding box center [487, 172] width 10 height 9
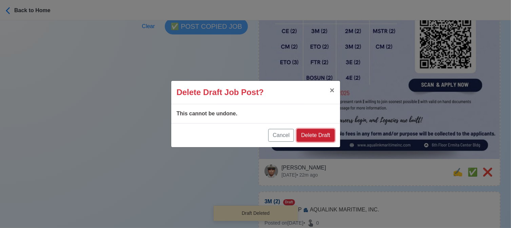
click at [323, 138] on button "Delete Draft" at bounding box center [316, 135] width 38 height 13
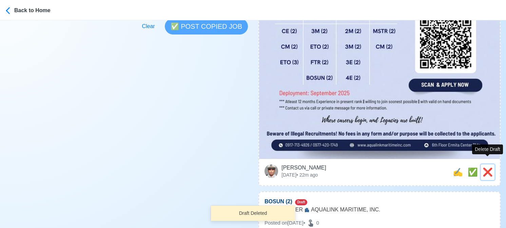
click at [482, 168] on span "❌" at bounding box center [487, 172] width 10 height 9
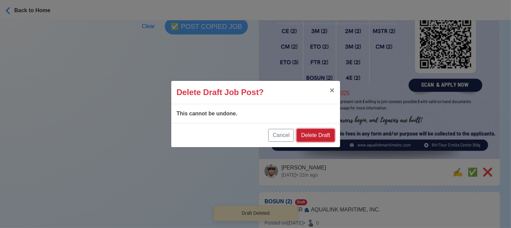
click at [330, 137] on button "Delete Draft" at bounding box center [316, 135] width 38 height 13
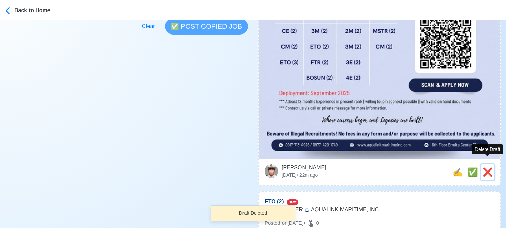
click at [488, 168] on span "❌" at bounding box center [487, 172] width 10 height 9
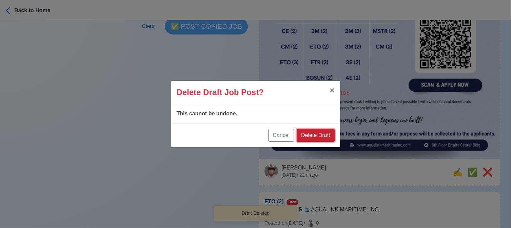
click at [319, 135] on button "Delete Draft" at bounding box center [316, 135] width 38 height 13
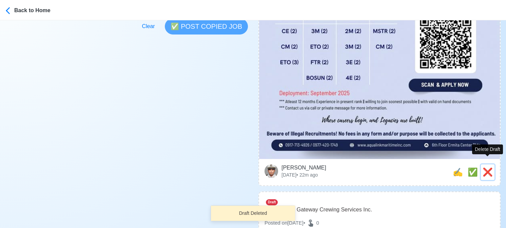
click at [488, 168] on span "❌" at bounding box center [487, 172] width 10 height 9
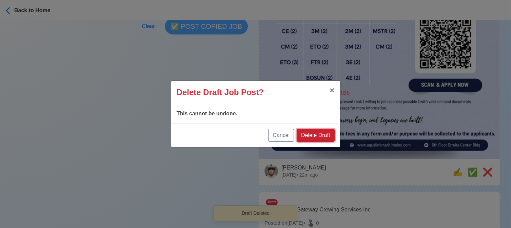
click at [325, 133] on button "Delete Draft" at bounding box center [316, 135] width 38 height 13
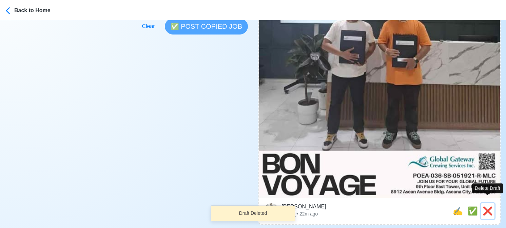
click at [490, 207] on span "❌" at bounding box center [487, 211] width 10 height 9
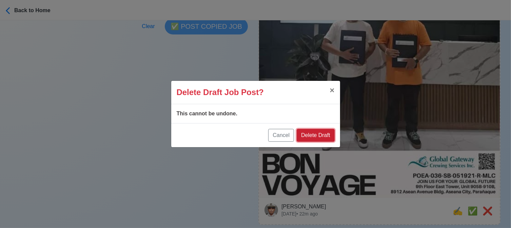
drag, startPoint x: 321, startPoint y: 130, endPoint x: 329, endPoint y: 132, distance: 8.6
click at [321, 130] on button "Delete Draft" at bounding box center [316, 135] width 38 height 13
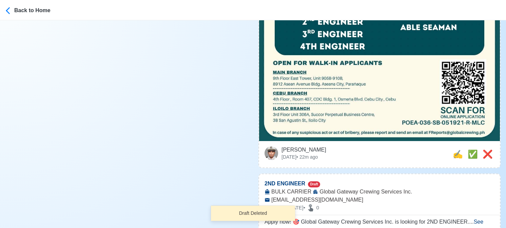
scroll to position [305, 0]
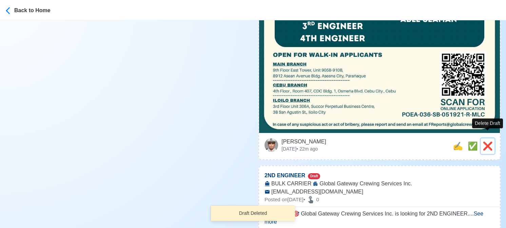
click at [488, 142] on span "❌" at bounding box center [487, 146] width 10 height 9
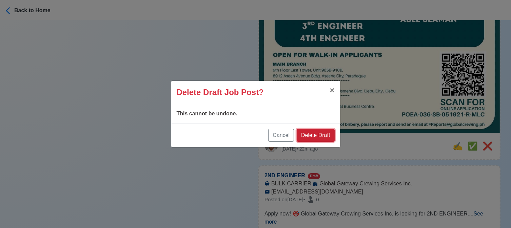
click at [329, 135] on button "Delete Draft" at bounding box center [316, 135] width 38 height 13
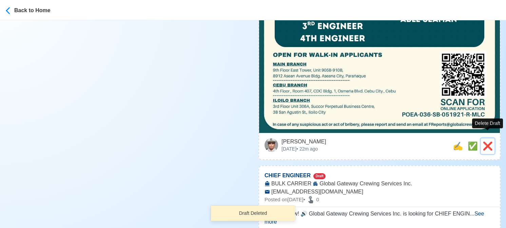
click at [485, 142] on span "❌" at bounding box center [487, 146] width 10 height 9
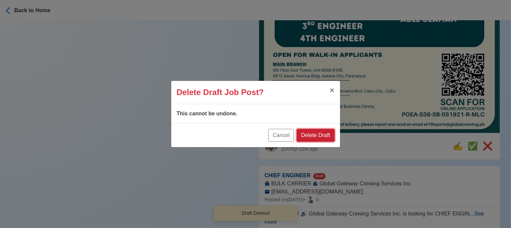
click at [328, 138] on button "Delete Draft" at bounding box center [316, 135] width 38 height 13
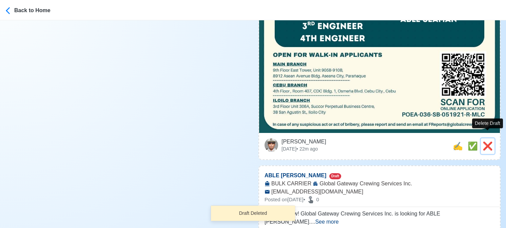
click at [488, 142] on span "❌" at bounding box center [487, 146] width 10 height 9
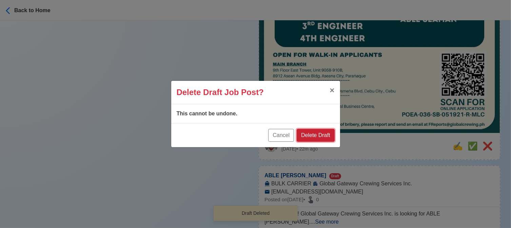
click at [321, 134] on button "Delete Draft" at bounding box center [316, 135] width 38 height 13
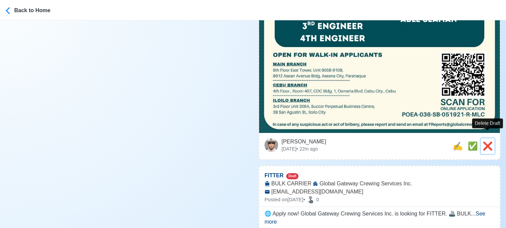
click at [484, 142] on span "❌" at bounding box center [487, 146] width 10 height 9
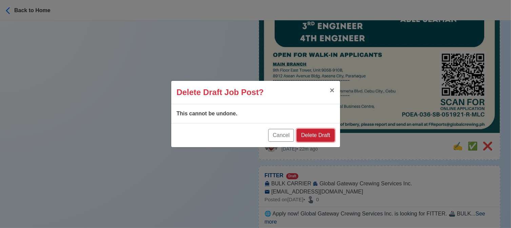
click at [321, 136] on button "Delete Draft" at bounding box center [316, 135] width 38 height 13
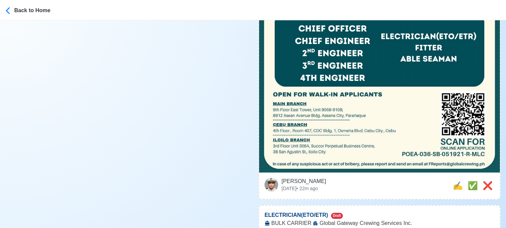
scroll to position [335, 0]
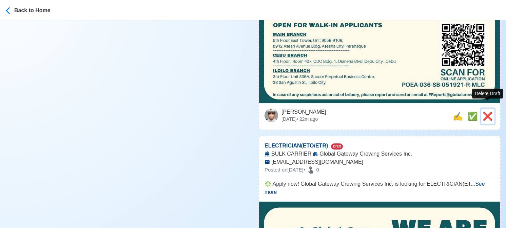
click at [490, 112] on span "❌" at bounding box center [487, 116] width 10 height 9
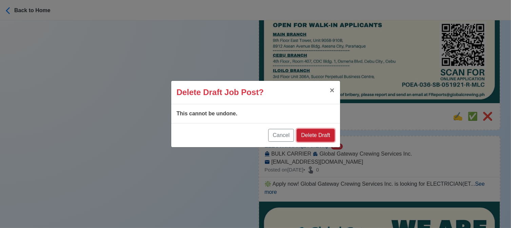
click at [332, 135] on button "Delete Draft" at bounding box center [316, 135] width 38 height 13
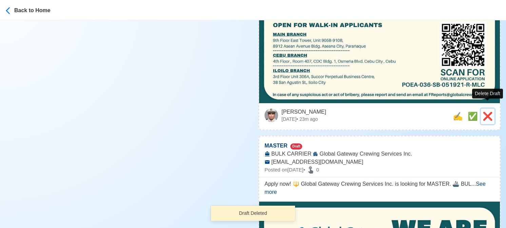
click at [484, 112] on span "❌" at bounding box center [487, 116] width 10 height 9
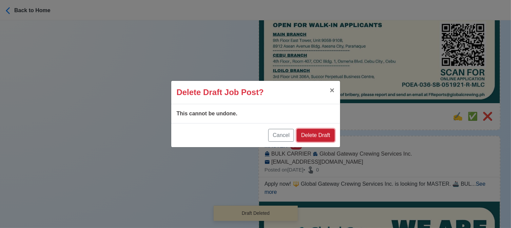
drag, startPoint x: 328, startPoint y: 134, endPoint x: 346, endPoint y: 131, distance: 18.5
click at [328, 134] on button "Delete Draft" at bounding box center [316, 135] width 38 height 13
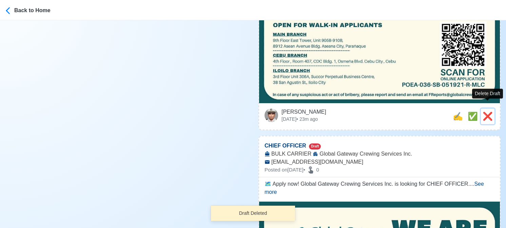
click at [487, 112] on span "❌" at bounding box center [487, 116] width 10 height 9
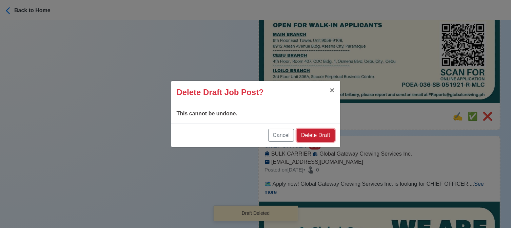
click at [328, 135] on button "Delete Draft" at bounding box center [316, 135] width 38 height 13
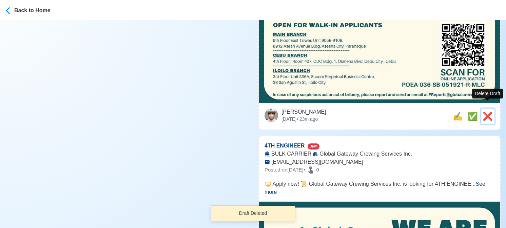
click at [487, 112] on span "❌" at bounding box center [487, 116] width 10 height 9
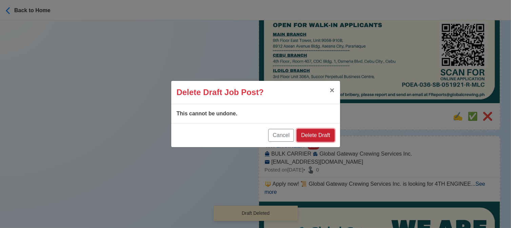
click at [323, 134] on button "Delete Draft" at bounding box center [316, 135] width 38 height 13
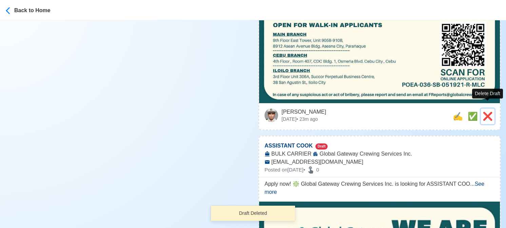
click at [489, 112] on span "❌" at bounding box center [487, 116] width 10 height 9
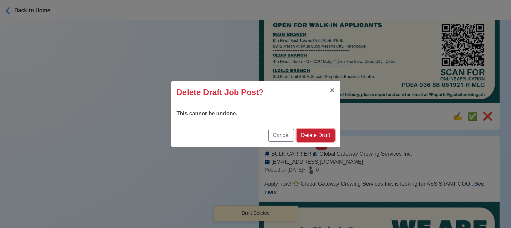
click at [332, 138] on button "Delete Draft" at bounding box center [316, 135] width 38 height 13
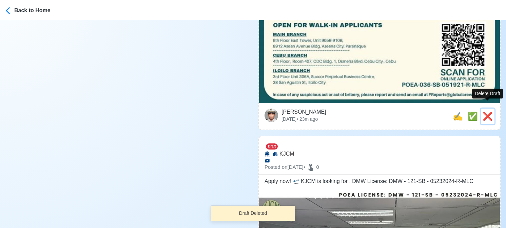
click at [489, 112] on span "❌" at bounding box center [487, 116] width 10 height 9
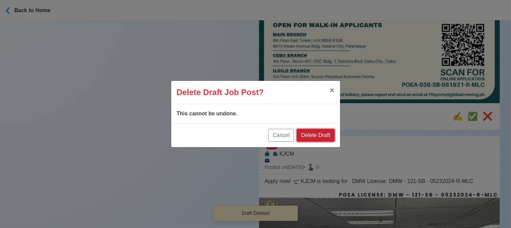
click at [323, 136] on button "Delete Draft" at bounding box center [316, 135] width 38 height 13
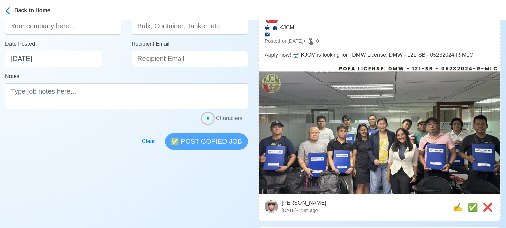
scroll to position [199, 0]
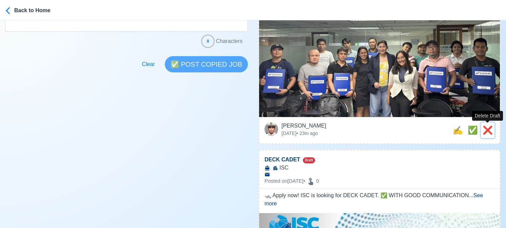
click at [487, 128] on span "❌" at bounding box center [487, 130] width 10 height 9
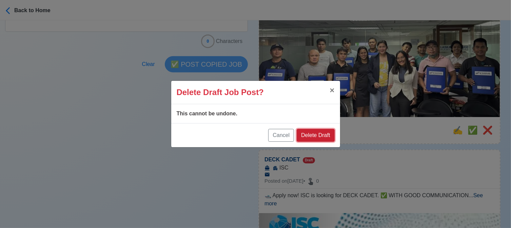
click at [326, 137] on button "Delete Draft" at bounding box center [316, 135] width 38 height 13
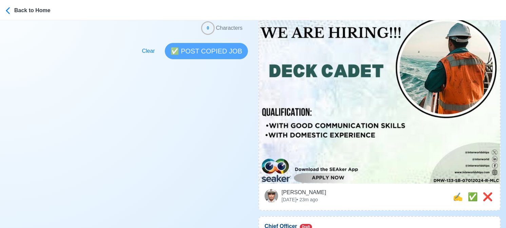
scroll to position [233, 0]
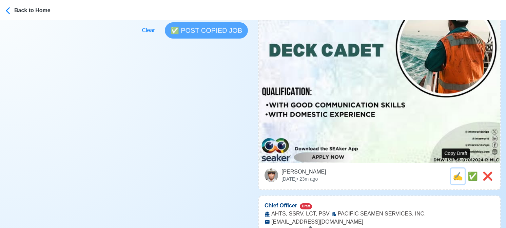
click at [454, 172] on span "✍️" at bounding box center [457, 176] width 10 height 9
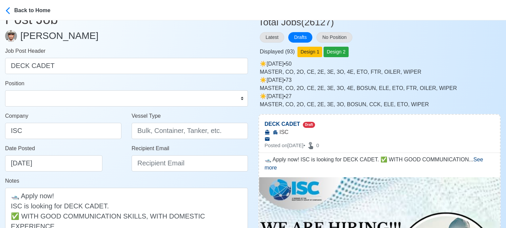
scroll to position [102, 0]
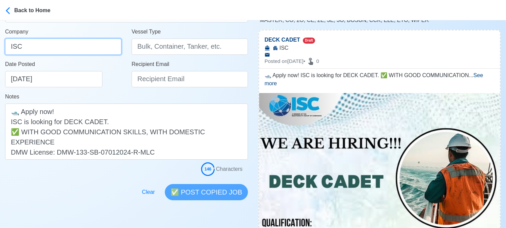
drag, startPoint x: 54, startPoint y: 49, endPoint x: -6, endPoint y: 39, distance: 60.9
click at [0, 39] on html "Back to Home Post Job Jeyner Gil Job Post Header DECK CADET Position Master Chi…" at bounding box center [253, 12] width 506 height 228
click at [52, 48] on input "Inter-world" at bounding box center [63, 47] width 116 height 16
drag, startPoint x: 65, startPoint y: 48, endPoint x: -2, endPoint y: 50, distance: 66.8
click at [0, 50] on html "Back to Home Post Job Jeyner Gil Job Post Header DECK CADET Position Master Chi…" at bounding box center [253, 12] width 506 height 228
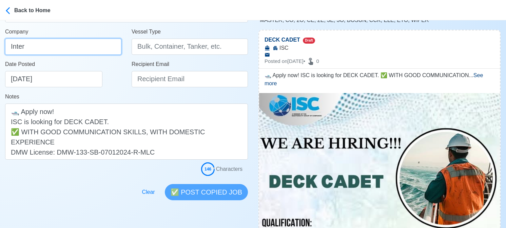
drag, startPoint x: 61, startPoint y: 47, endPoint x: -6, endPoint y: 46, distance: 66.8
click at [0, 46] on html "Back to Home Post Job Jeyner Gil Job Post Header DECK CADET Position Master Chi…" at bounding box center [253, 12] width 506 height 228
paste input "NTER-WORLD SHIPPING CORPORATION"
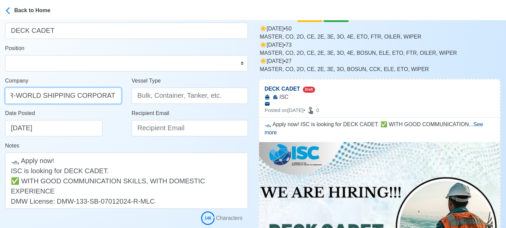
scroll to position [34, 0]
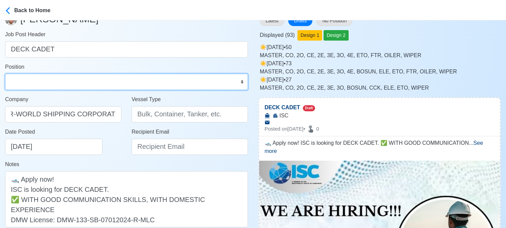
click at [76, 77] on select "Master Chief Officer 2nd Officer 3rd Officer Junior Officer Chief Engineer 2nd …" at bounding box center [126, 82] width 243 height 16
click at [5, 74] on select "Master Chief Officer 2nd Officer 3rd Officer Junior Officer Chief Engineer 2nd …" at bounding box center [126, 82] width 243 height 16
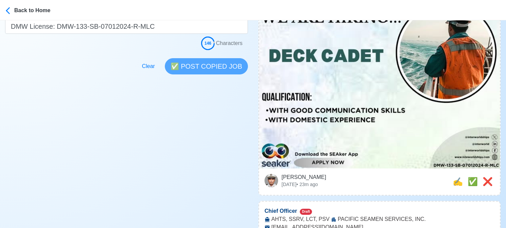
scroll to position [305, 0]
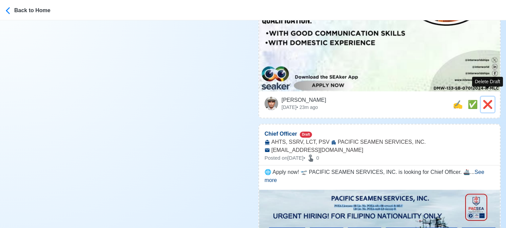
click at [488, 100] on span "❌" at bounding box center [487, 104] width 10 height 9
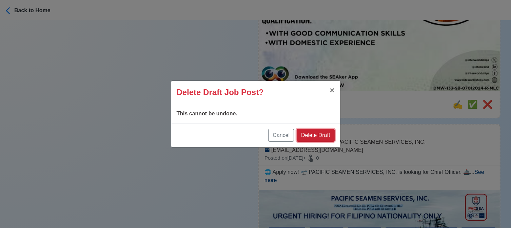
click at [316, 133] on button "Delete Draft" at bounding box center [316, 135] width 38 height 13
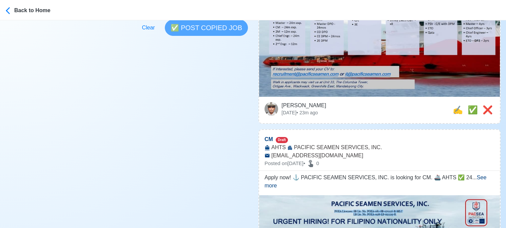
scroll to position [237, 0]
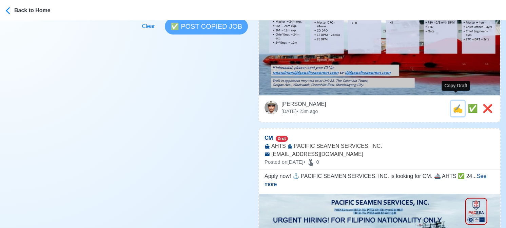
click at [453, 104] on span "✍️" at bounding box center [457, 108] width 10 height 9
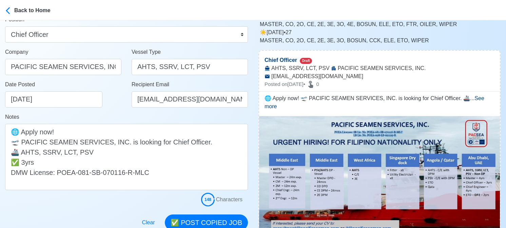
scroll to position [102, 0]
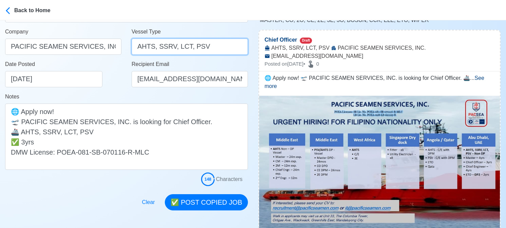
drag, startPoint x: 157, startPoint y: 48, endPoint x: 230, endPoint y: 48, distance: 73.2
click at [230, 48] on input "AHTS, SSRV, LCT, PSV" at bounding box center [189, 47] width 116 height 16
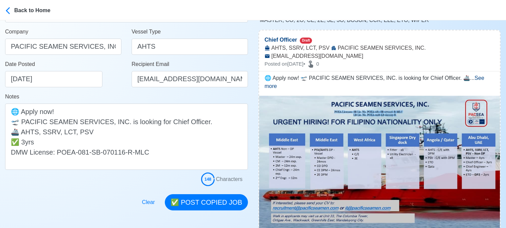
click at [95, 84] on div "Date Posted 08/29/2025" at bounding box center [65, 73] width 120 height 27
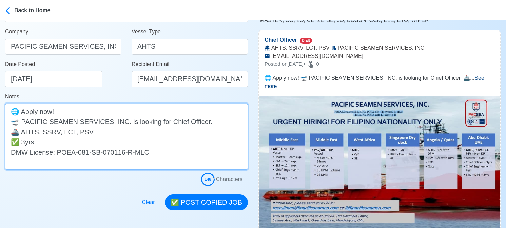
drag, startPoint x: 96, startPoint y: 132, endPoint x: 95, endPoint y: 128, distance: 4.3
click at [96, 132] on textarea "🌐 Apply now! 🛫 PACIFIC SEAMEN SERVICES, INC. is looking for Chief Officer. 🚢 AH…" at bounding box center [126, 137] width 243 height 66
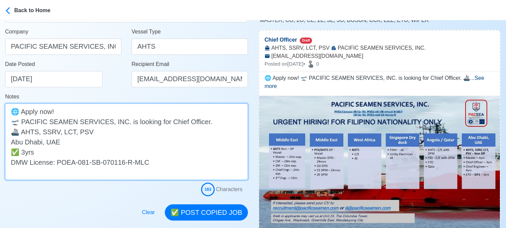
click at [96, 128] on textarea "🌐 Apply now! 🛫 PACIFIC SEAMEN SERVICES, INC. is looking for Chief Officer. 🚢 AH…" at bounding box center [126, 142] width 243 height 77
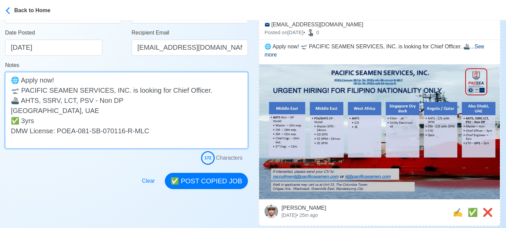
scroll to position [136, 0]
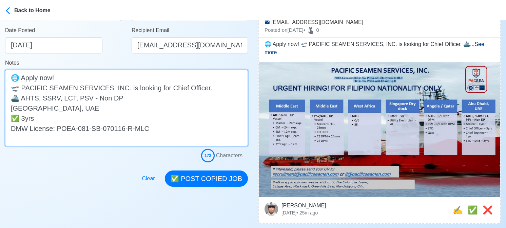
drag, startPoint x: 75, startPoint y: 99, endPoint x: 126, endPoint y: 96, distance: 51.2
click at [126, 96] on textarea "🌐 Apply now! 🛫 PACIFIC SEAMEN SERVICES, INC. is looking for Chief Officer. 🚢 AH…" at bounding box center [126, 108] width 243 height 77
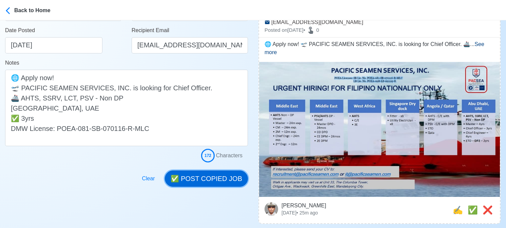
click at [215, 181] on button "✅ POST COPIED JOB" at bounding box center [206, 179] width 83 height 16
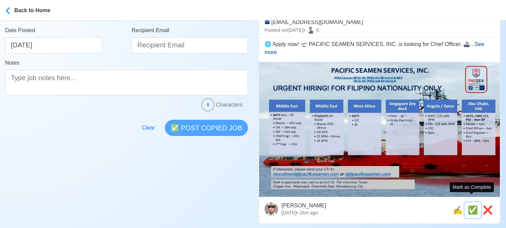
click at [468, 206] on span "✅" at bounding box center [472, 210] width 10 height 9
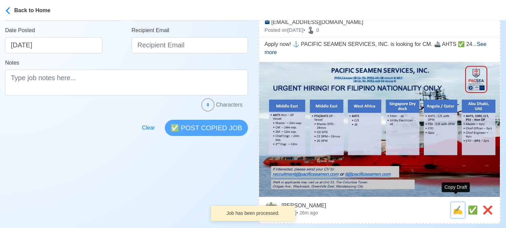
click at [455, 206] on span "✍️" at bounding box center [457, 210] width 10 height 9
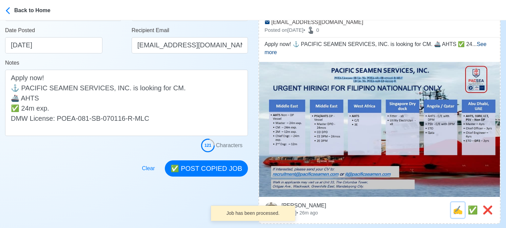
scroll to position [0, 0]
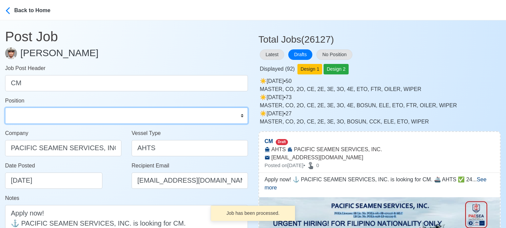
click at [117, 120] on select "Master Chief Officer 2nd Officer 3rd Officer Junior Officer Chief Engineer 2nd …" at bounding box center [126, 116] width 243 height 16
click at [5, 108] on select "Master Chief Officer 2nd Officer 3rd Officer Junior Officer Chief Engineer 2nd …" at bounding box center [126, 116] width 243 height 16
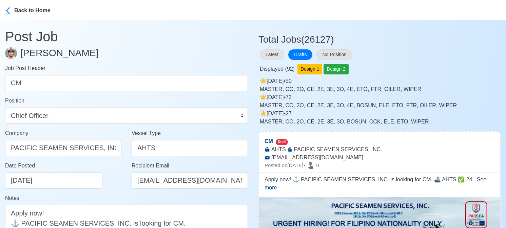
click at [100, 177] on div "Date Posted 08/29/2025" at bounding box center [65, 175] width 120 height 27
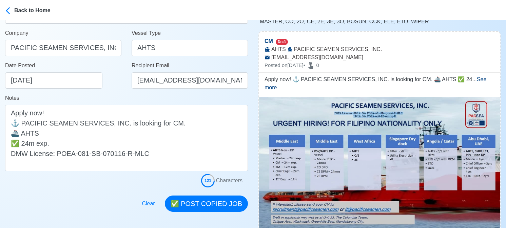
scroll to position [102, 0]
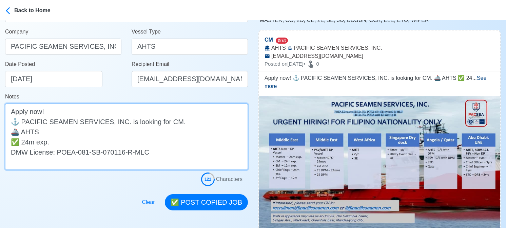
click at [95, 131] on textarea "Apply now! ⚓ PACIFIC SEAMEN SERVICES, INC. is looking for CM. 🚢 AHTS ✅ 24m exp.…" at bounding box center [126, 137] width 243 height 66
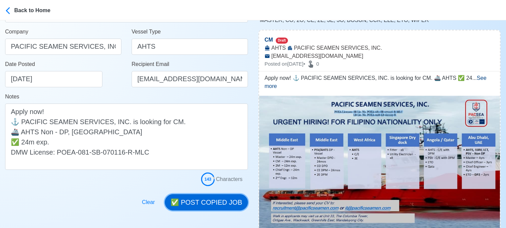
click at [216, 204] on button "✅ POST COPIED JOB" at bounding box center [206, 203] width 83 height 16
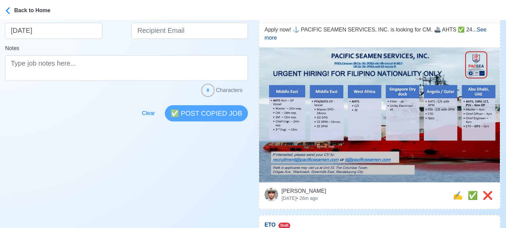
scroll to position [169, 0]
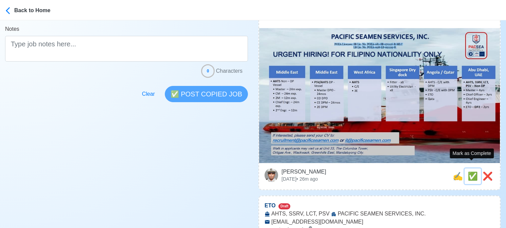
click at [470, 172] on span "✅" at bounding box center [472, 176] width 10 height 9
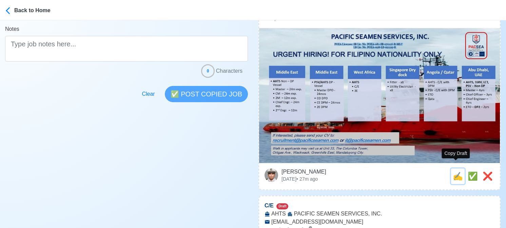
click at [455, 172] on span "✍️" at bounding box center [457, 176] width 10 height 9
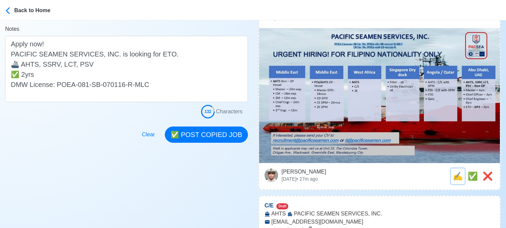
scroll to position [0, 0]
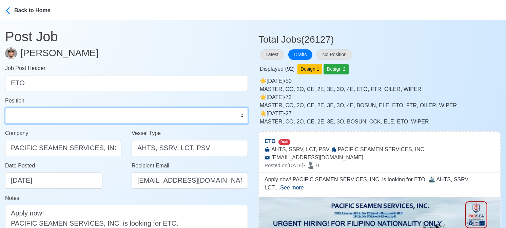
click at [109, 117] on select "Master Chief Officer 2nd Officer 3rd Officer Junior Officer Chief Engineer 2nd …" at bounding box center [126, 116] width 243 height 16
click at [5, 108] on select "Master Chief Officer 2nd Officer 3rd Officer Junior Officer Chief Engineer 2nd …" at bounding box center [126, 116] width 243 height 16
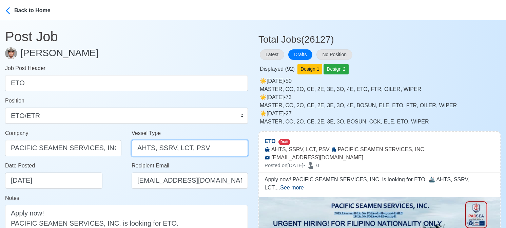
drag, startPoint x: 157, startPoint y: 149, endPoint x: 240, endPoint y: 149, distance: 82.7
click at [240, 149] on input "AHTS, SSRV, LCT, PSV" at bounding box center [189, 148] width 116 height 16
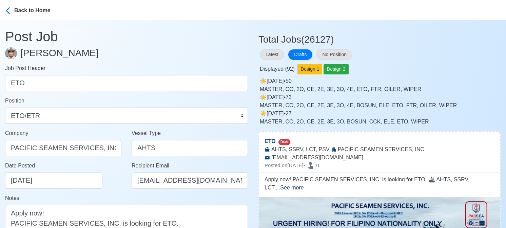
click at [95, 191] on div "Date Posted 08/29/2025" at bounding box center [63, 178] width 126 height 33
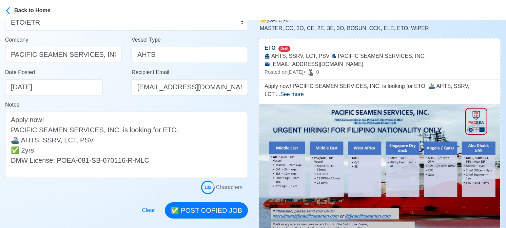
scroll to position [102, 0]
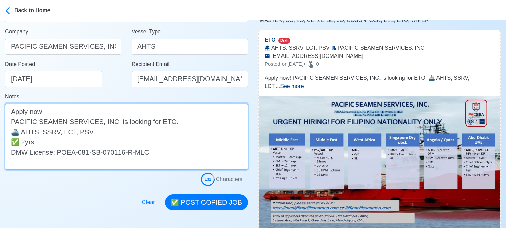
click at [106, 136] on textarea "Apply now! PACIFIC SEAMEN SERVICES, INC. is looking for ETO. 🚢 AHTS, SSRV, LCT,…" at bounding box center [126, 137] width 243 height 66
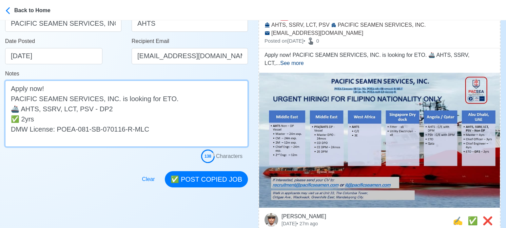
scroll to position [136, 0]
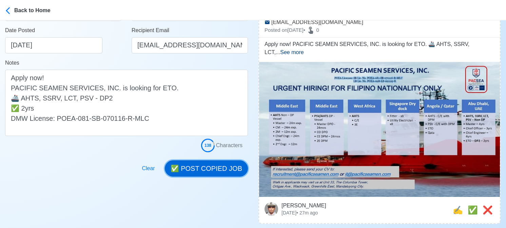
click at [203, 169] on button "✅ POST COPIED JOB" at bounding box center [206, 169] width 83 height 16
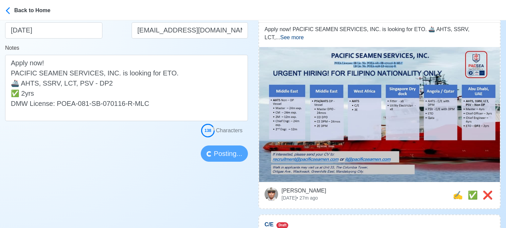
scroll to position [169, 0]
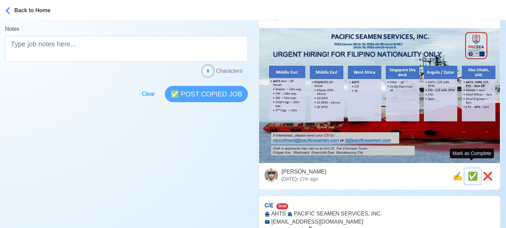
click at [472, 172] on span "✅" at bounding box center [472, 176] width 10 height 9
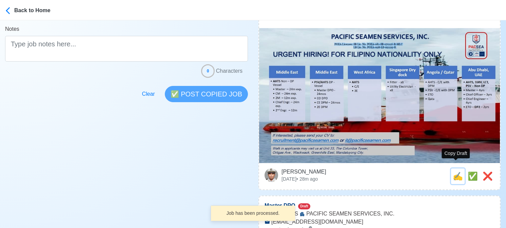
click at [454, 172] on span "✍️" at bounding box center [457, 176] width 10 height 9
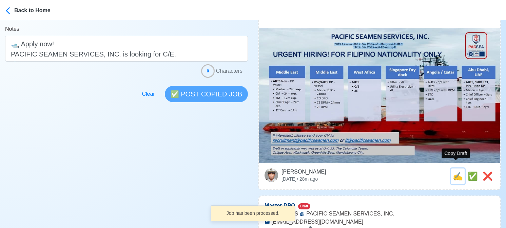
scroll to position [0, 0]
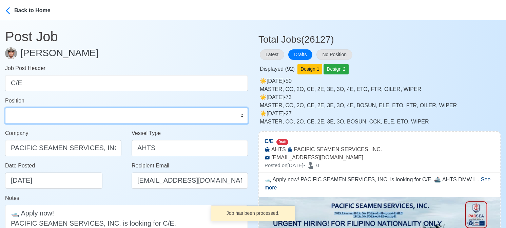
click at [51, 113] on select "Master Chief Officer 2nd Officer 3rd Officer Junior Officer Chief Engineer 2nd …" at bounding box center [126, 116] width 243 height 16
click at [5, 108] on select "Master Chief Officer 2nd Officer 3rd Officer Junior Officer Chief Engineer 2nd …" at bounding box center [126, 116] width 243 height 16
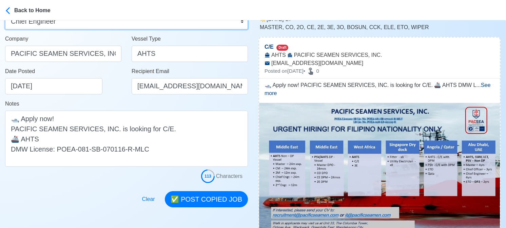
scroll to position [102, 0]
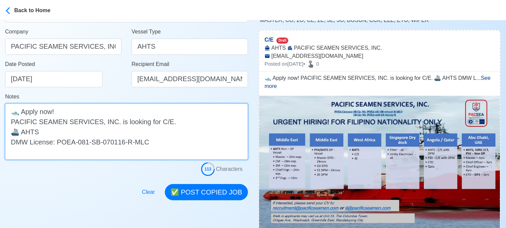
click at [98, 131] on textarea "🛥️ Apply now! PACIFIC SEAMEN SERVICES, INC. is looking for C/E. 🚢 AHTS DMW Lice…" at bounding box center [126, 132] width 243 height 56
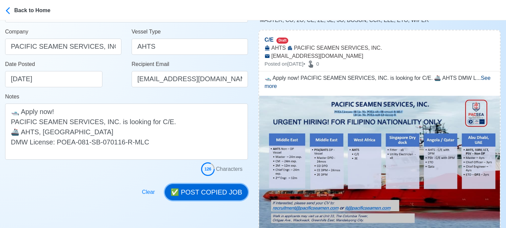
click at [222, 194] on button "✅ POST COPIED JOB" at bounding box center [206, 192] width 83 height 16
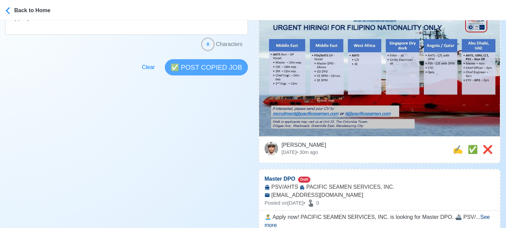
scroll to position [271, 0]
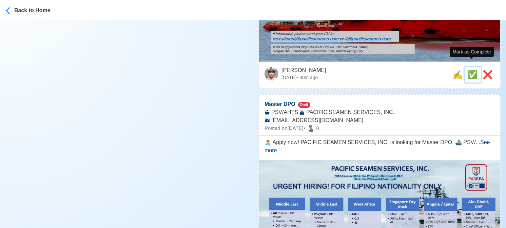
click at [470, 70] on span "✅" at bounding box center [472, 74] width 10 height 9
click at [456, 70] on span "✍️" at bounding box center [457, 74] width 10 height 9
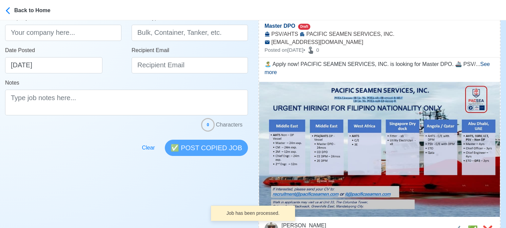
scroll to position [203, 0]
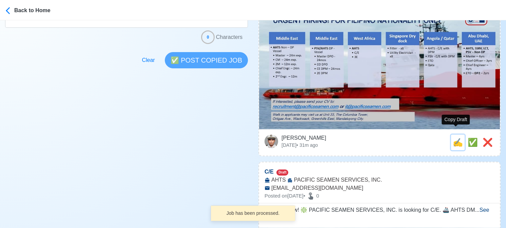
click at [453, 138] on span "✍️" at bounding box center [457, 142] width 10 height 9
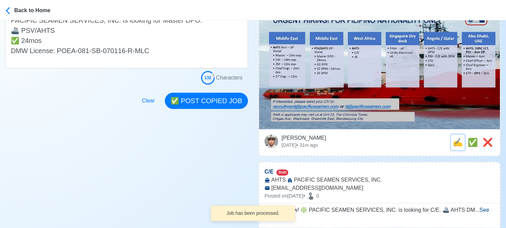
scroll to position [0, 0]
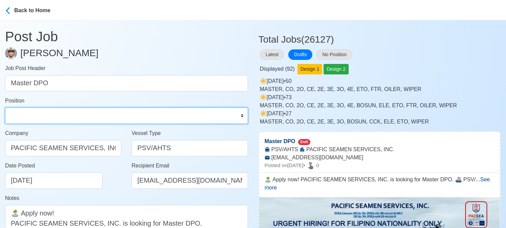
drag, startPoint x: 66, startPoint y: 115, endPoint x: 60, endPoint y: 108, distance: 9.3
click at [66, 115] on select "Master Chief Officer 2nd Officer 3rd Officer Junior Officer Chief Engineer 2nd …" at bounding box center [126, 116] width 243 height 16
click at [5, 108] on select "Master Chief Officer 2nd Officer 3rd Officer Junior Officer Chief Engineer 2nd …" at bounding box center [126, 116] width 243 height 16
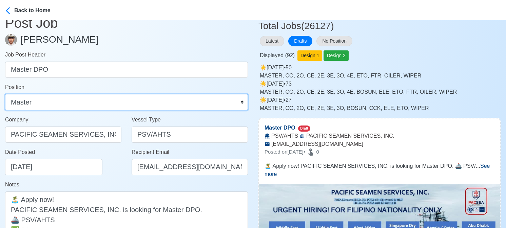
scroll to position [102, 0]
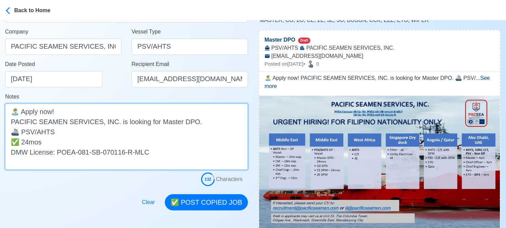
click at [69, 133] on textarea "🏝️ Apply now! PACIFIC SEAMEN SERVICES, INC. is looking for Master DPO. 🚢 PSV/AH…" at bounding box center [126, 137] width 243 height 66
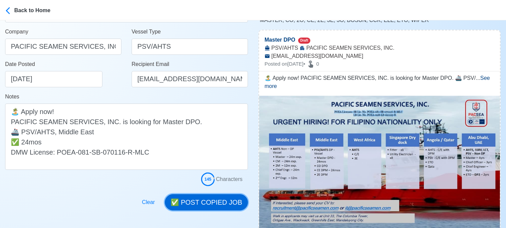
click at [220, 205] on button "✅ POST COPIED JOB" at bounding box center [206, 203] width 83 height 16
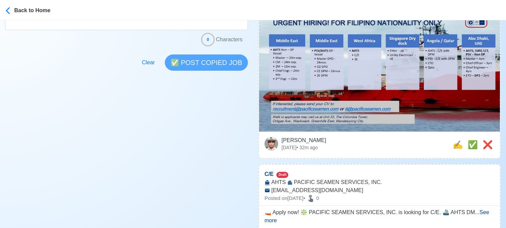
scroll to position [237, 0]
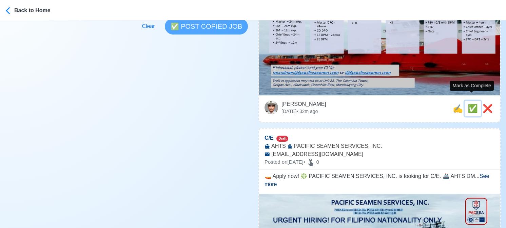
click at [473, 104] on span "✅" at bounding box center [472, 108] width 10 height 9
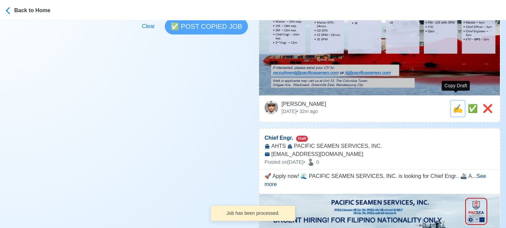
click at [456, 104] on span "✍️" at bounding box center [457, 108] width 10 height 9
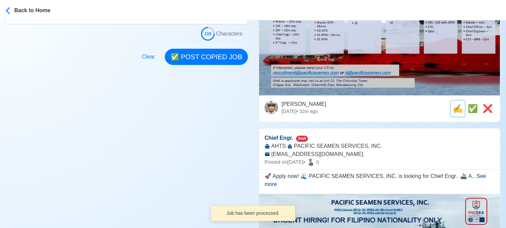
scroll to position [0, 0]
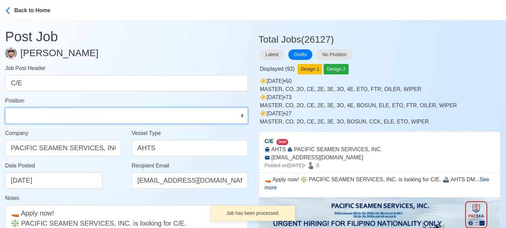
click at [53, 114] on select "Master Chief Officer 2nd Officer 3rd Officer Junior Officer Chief Engineer 2nd …" at bounding box center [126, 116] width 243 height 16
click at [5, 108] on select "Master Chief Officer 2nd Officer 3rd Officer Junior Officer Chief Engineer 2nd …" at bounding box center [126, 116] width 243 height 16
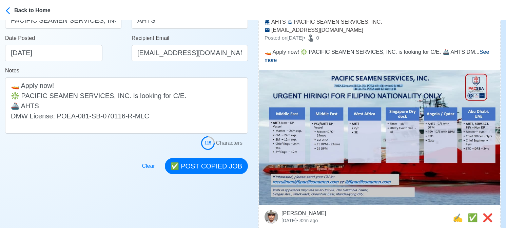
scroll to position [203, 0]
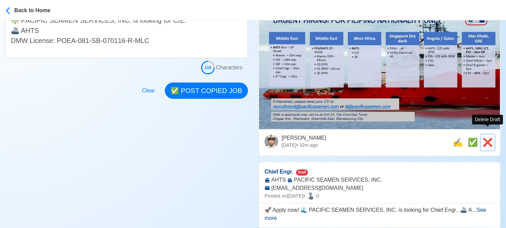
click at [490, 138] on span "❌" at bounding box center [487, 142] width 10 height 9
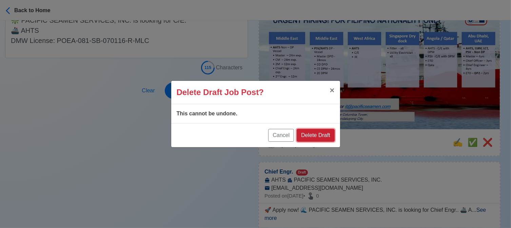
click at [320, 135] on button "Delete Draft" at bounding box center [316, 135] width 38 height 13
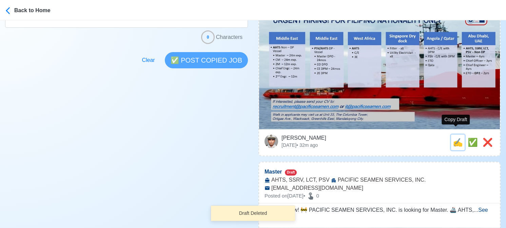
drag, startPoint x: 456, startPoint y: 137, endPoint x: 342, endPoint y: 126, distance: 114.7
click at [455, 138] on span "✍️" at bounding box center [457, 142] width 10 height 9
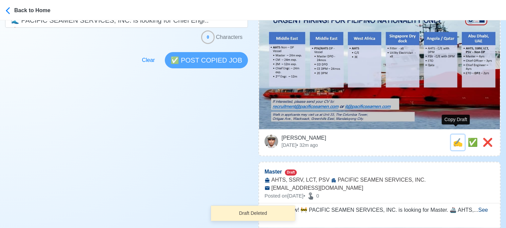
scroll to position [0, 0]
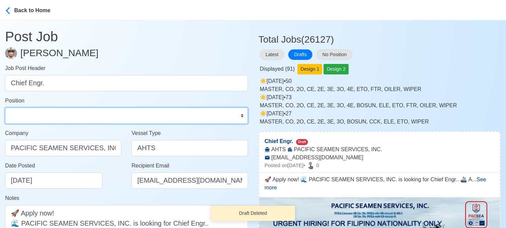
click at [39, 118] on select "Master Chief Officer 2nd Officer 3rd Officer Junior Officer Chief Engineer 2nd …" at bounding box center [126, 116] width 243 height 16
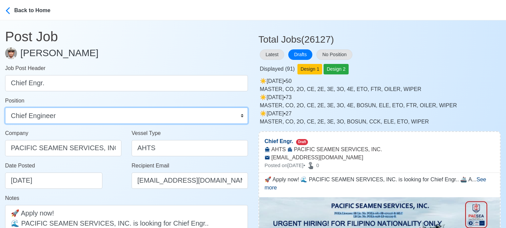
click at [5, 108] on select "Master Chief Officer 2nd Officer 3rd Officer Junior Officer Chief Engineer 2nd …" at bounding box center [126, 116] width 243 height 16
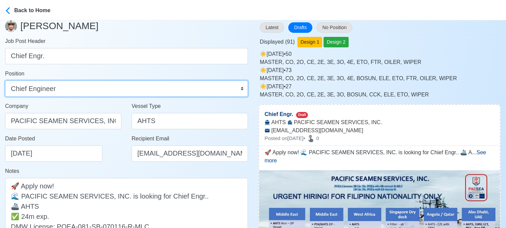
scroll to position [102, 0]
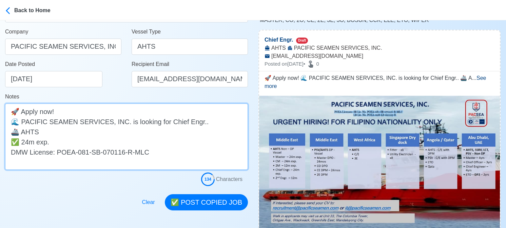
drag, startPoint x: 84, startPoint y: 133, endPoint x: 84, endPoint y: 129, distance: 3.7
click at [84, 133] on textarea "🚀 Apply now! 🌊 PACIFIC SEAMEN SERVICES, INC. is looking for Chief Engr.. 🚢 AHTS…" at bounding box center [126, 137] width 243 height 66
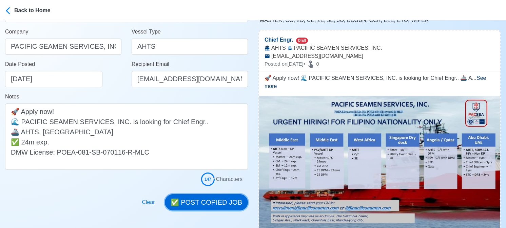
click at [201, 203] on button "✅ POST COPIED JOB" at bounding box center [206, 203] width 83 height 16
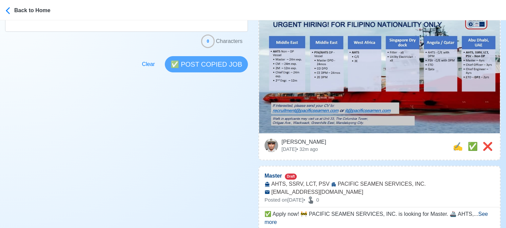
scroll to position [203, 0]
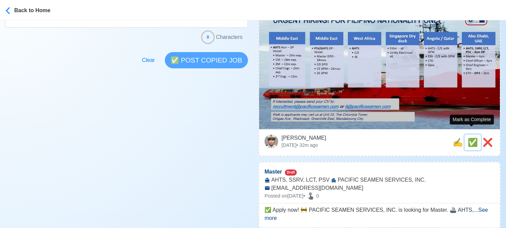
click at [471, 138] on span "✅" at bounding box center [472, 142] width 10 height 9
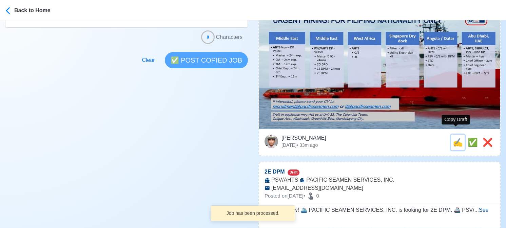
click at [455, 138] on span "✍️" at bounding box center [457, 142] width 10 height 9
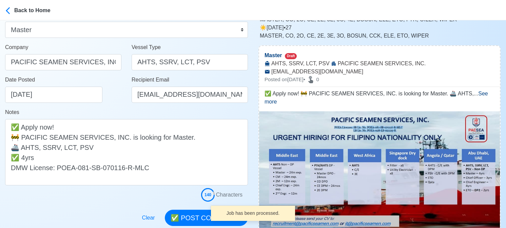
scroll to position [102, 0]
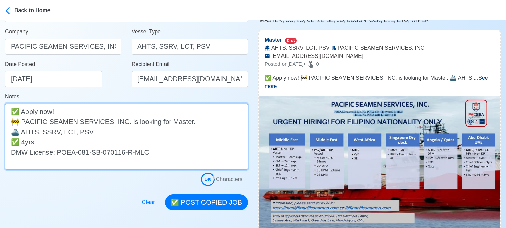
click at [120, 131] on textarea "✅ Apply now! 🚧 PACIFIC SEAMEN SERVICES, INC. is looking for Master. 🚢 AHTS, SSR…" at bounding box center [126, 137] width 243 height 66
click at [123, 134] on textarea "✅ Apply now! 🚧 PACIFIC SEAMEN SERVICES, INC. is looking for Master. 🚢 AHTS, SSR…" at bounding box center [126, 137] width 243 height 66
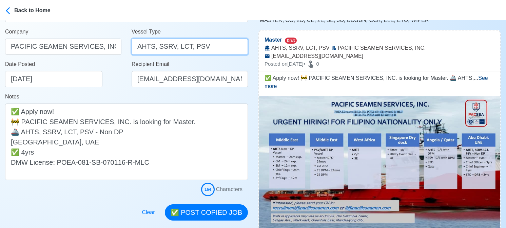
drag, startPoint x: 152, startPoint y: 48, endPoint x: 225, endPoint y: 47, distance: 72.5
click at [225, 47] on input "AHTS, SSRV, LCT, PSV" at bounding box center [189, 47] width 116 height 16
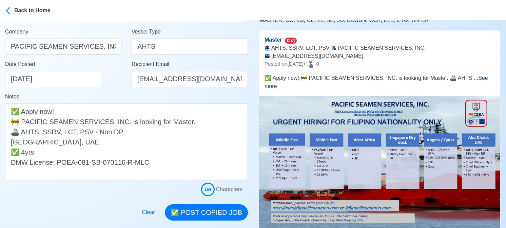
click at [115, 85] on div "Date Posted 08/29/2025" at bounding box center [65, 73] width 120 height 27
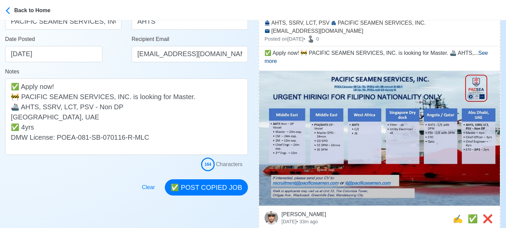
scroll to position [136, 0]
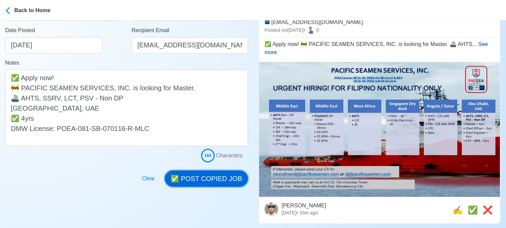
click at [213, 177] on button "✅ POST COPIED JOB" at bounding box center [206, 179] width 83 height 16
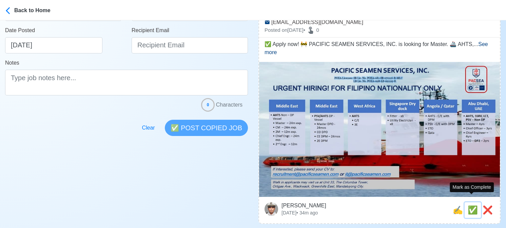
click at [469, 206] on span "✅" at bounding box center [472, 210] width 10 height 9
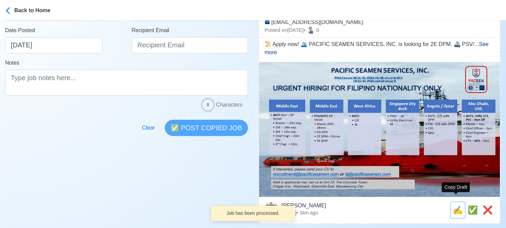
click at [454, 206] on span "✍️" at bounding box center [457, 210] width 10 height 9
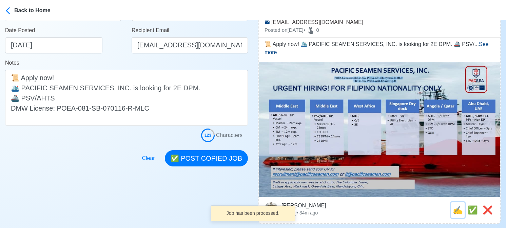
scroll to position [0, 0]
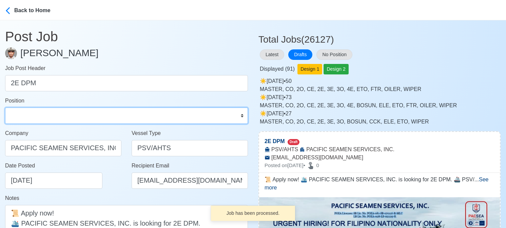
click at [50, 118] on select "Master Chief Officer 2nd Officer 3rd Officer Junior Officer Chief Engineer 2nd …" at bounding box center [126, 116] width 243 height 16
click at [5, 108] on select "Master Chief Officer 2nd Officer 3rd Officer Junior Officer Chief Engineer 2nd …" at bounding box center [126, 116] width 243 height 16
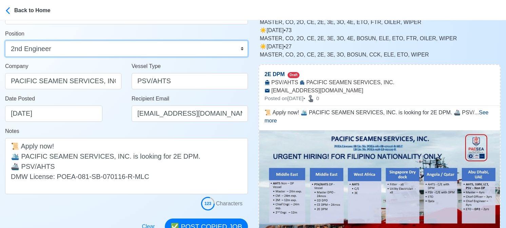
scroll to position [68, 0]
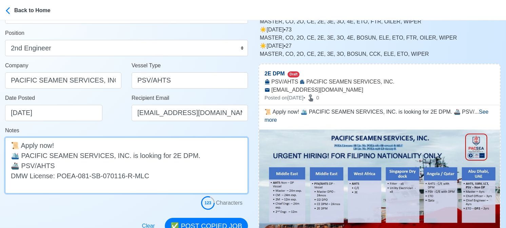
click at [156, 167] on textarea "📜 Apply now! 🛳️ PACIFIC SEAMEN SERVICES, INC. is looking for 2E DPM. 🚢 PSV/AHTS…" at bounding box center [126, 166] width 243 height 56
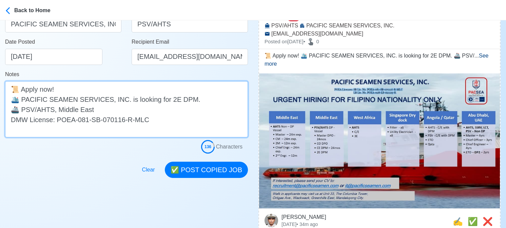
scroll to position [136, 0]
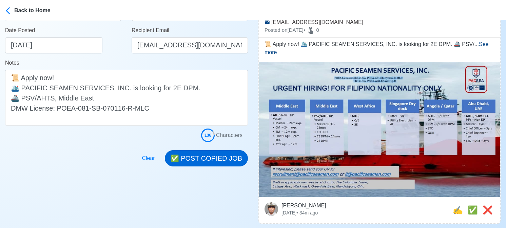
click at [216, 157] on button "✅ POST COPIED JOB" at bounding box center [206, 158] width 83 height 16
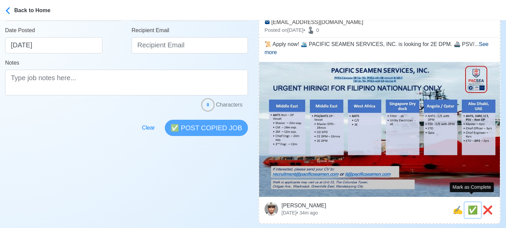
click at [474, 206] on span "✅" at bounding box center [472, 210] width 10 height 9
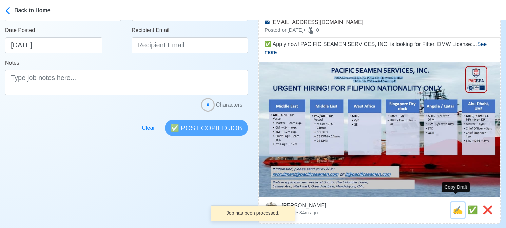
click at [458, 206] on span "✍️" at bounding box center [457, 210] width 10 height 9
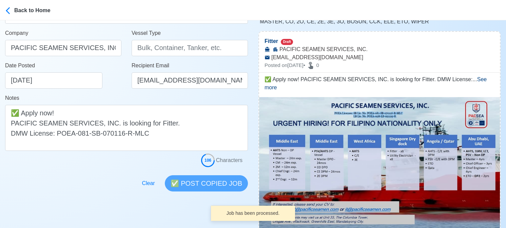
scroll to position [102, 0]
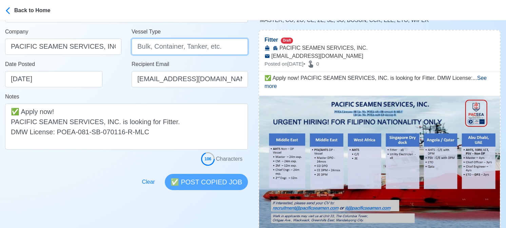
click at [162, 42] on input "Vessel Type" at bounding box center [189, 47] width 116 height 16
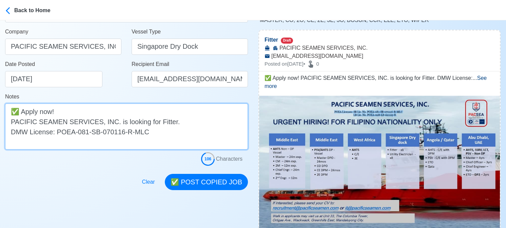
click at [183, 120] on textarea "✅ Apply now! PACIFIC SEAMEN SERVICES, INC. is looking for Fitter. DMW License: …" at bounding box center [126, 127] width 243 height 46
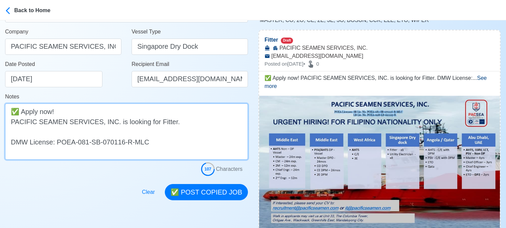
paste textarea "Singapore Dry Dock"
click at [165, 122] on textarea "✅ Apply now! PACIFIC SEAMEN SERVICES, INC. is looking for Fitter. Singapore Dry…" at bounding box center [126, 132] width 243 height 56
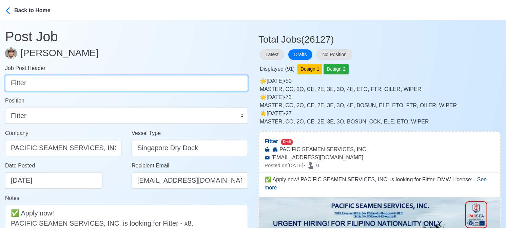
click at [53, 89] on input "Fitter" at bounding box center [126, 83] width 243 height 16
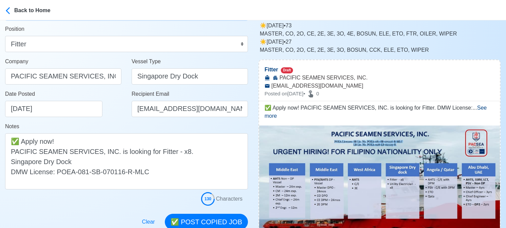
scroll to position [102, 0]
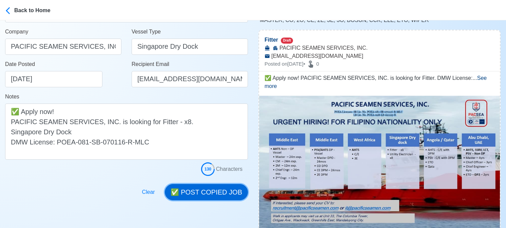
click at [225, 189] on button "✅ POST COPIED JOB" at bounding box center [206, 192] width 83 height 16
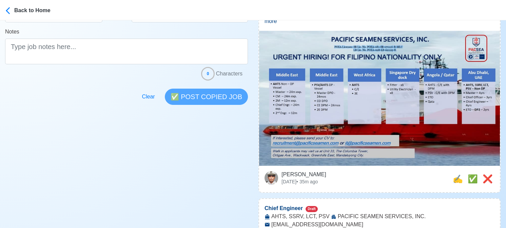
scroll to position [169, 0]
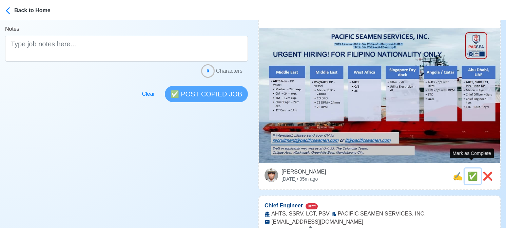
click at [469, 172] on span "✅" at bounding box center [472, 176] width 10 height 9
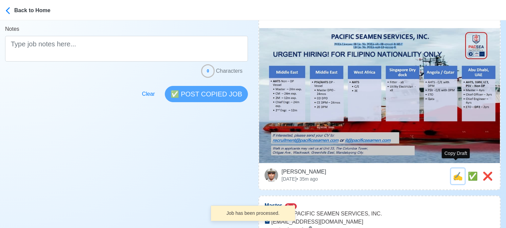
drag, startPoint x: 455, startPoint y: 170, endPoint x: 394, endPoint y: 156, distance: 61.9
click at [454, 172] on span "✍️" at bounding box center [457, 176] width 10 height 9
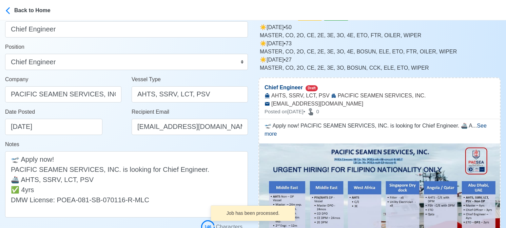
scroll to position [102, 0]
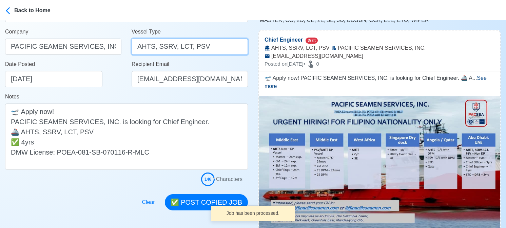
drag, startPoint x: 157, startPoint y: 47, endPoint x: 241, endPoint y: 59, distance: 84.9
click at [241, 59] on div "Vessel Type AHTS, SSRV, LCT, PSV" at bounding box center [189, 44] width 126 height 33
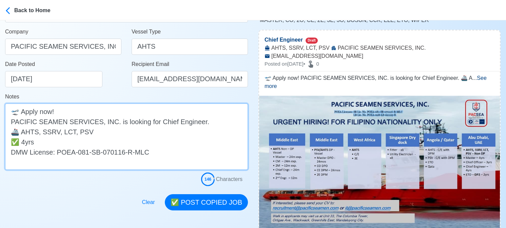
click at [93, 130] on textarea "🛫 Apply now! PACIFIC SEAMEN SERVICES, INC. is looking for Chief Engineer. 🚢 AHT…" at bounding box center [126, 137] width 243 height 66
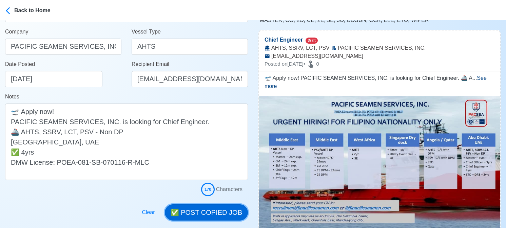
click at [221, 214] on button "✅ POST COPIED JOB" at bounding box center [206, 213] width 83 height 16
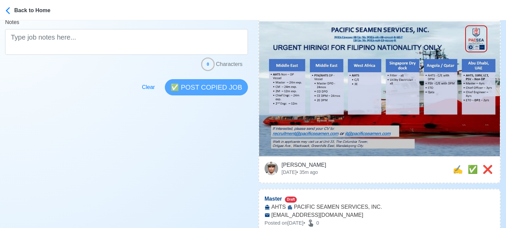
scroll to position [203, 0]
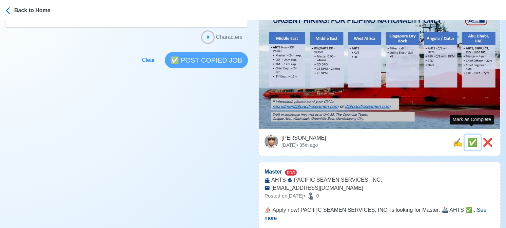
click at [472, 138] on span "✅" at bounding box center [472, 142] width 10 height 9
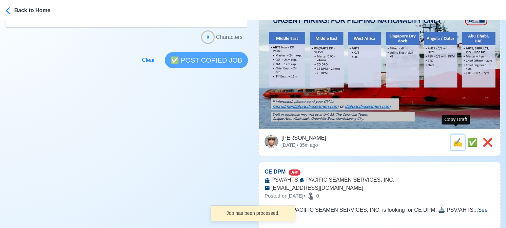
click at [454, 138] on span "✍️" at bounding box center [457, 142] width 10 height 9
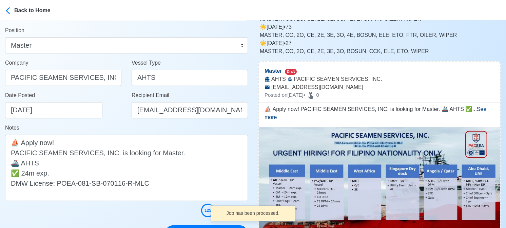
scroll to position [102, 0]
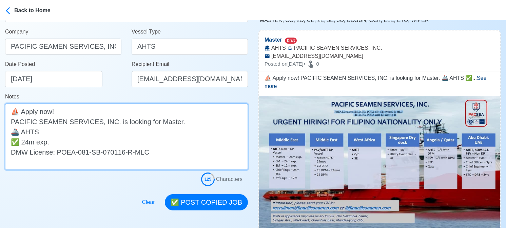
click at [110, 134] on textarea "⛵ Apply now! PACIFIC SEAMEN SERVICES, INC. is looking for Master. 🚢 AHTS ✅ 24m …" at bounding box center [126, 137] width 243 height 66
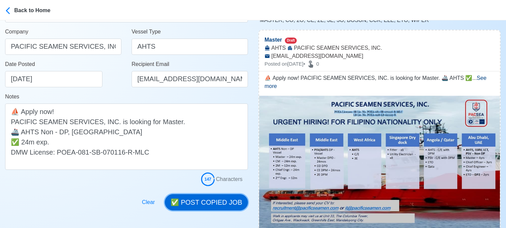
click at [217, 204] on button "✅ POST COPIED JOB" at bounding box center [206, 203] width 83 height 16
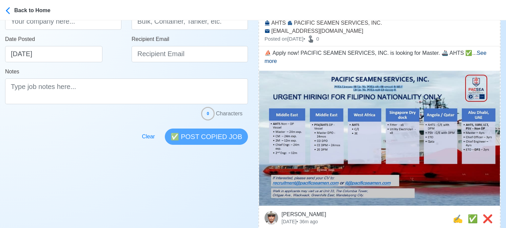
scroll to position [203, 0]
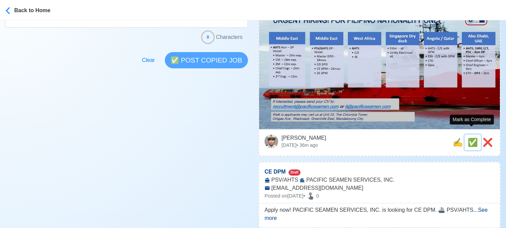
click at [469, 138] on span "✅" at bounding box center [472, 142] width 10 height 9
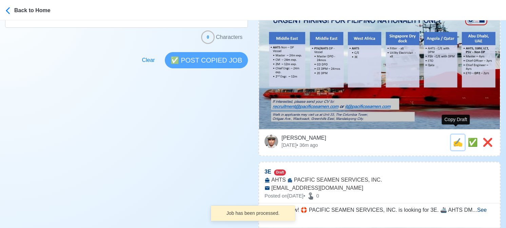
click at [457, 138] on span "✍️" at bounding box center [457, 142] width 10 height 9
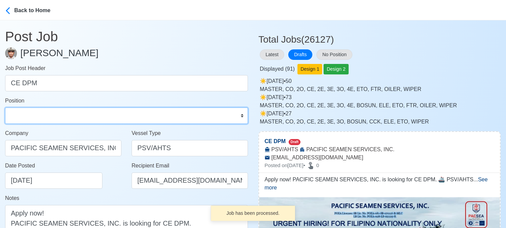
click at [88, 118] on select "Master Chief Officer 2nd Officer 3rd Officer Junior Officer Chief Engineer 2nd …" at bounding box center [126, 116] width 243 height 16
click at [5, 108] on select "Master Chief Officer 2nd Officer 3rd Officer Junior Officer Chief Engineer 2nd …" at bounding box center [126, 116] width 243 height 16
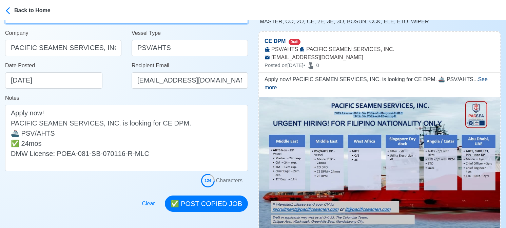
scroll to position [102, 0]
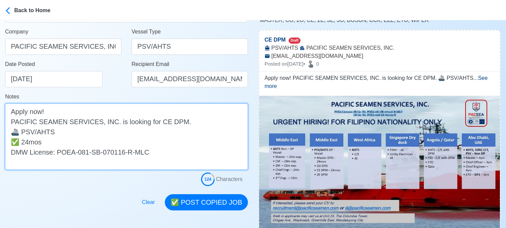
click at [72, 132] on textarea "Apply now! PACIFIC SEAMEN SERVICES, INC. is looking for CE DPM. 🚢 PSV/AHTS ✅ 24…" at bounding box center [126, 137] width 243 height 66
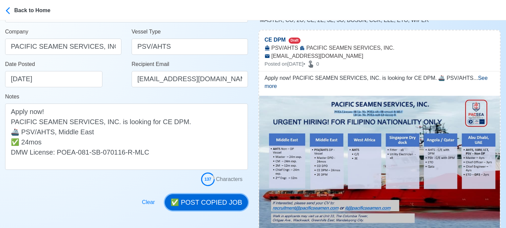
click at [201, 201] on button "✅ POST COPIED JOB" at bounding box center [206, 203] width 83 height 16
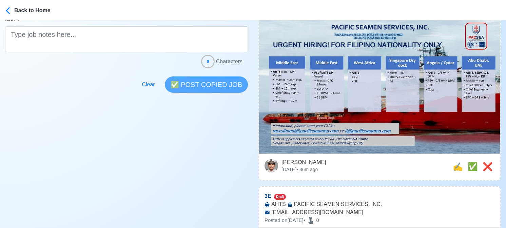
scroll to position [203, 0]
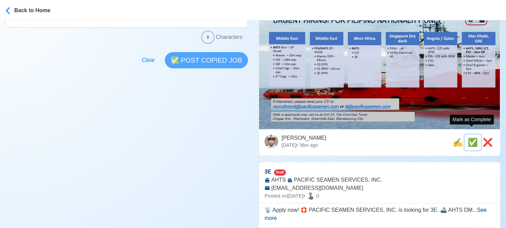
click at [469, 138] on span "✅" at bounding box center [472, 142] width 10 height 9
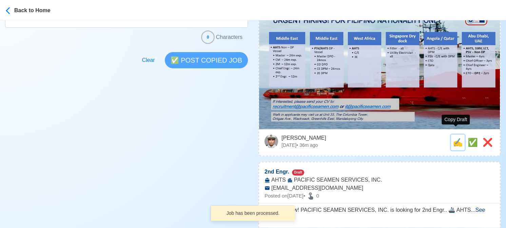
click at [454, 138] on span "✍️" at bounding box center [457, 142] width 10 height 9
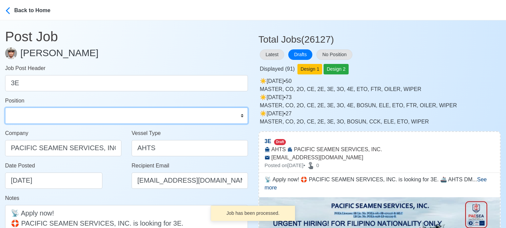
drag, startPoint x: 68, startPoint y: 116, endPoint x: 67, endPoint y: 112, distance: 3.6
click at [68, 116] on select "Master Chief Officer 2nd Officer 3rd Officer Junior Officer Chief Engineer 2nd …" at bounding box center [126, 116] width 243 height 16
click at [5, 108] on select "Master Chief Officer 2nd Officer 3rd Officer Junior Officer Chief Engineer 2nd …" at bounding box center [126, 116] width 243 height 16
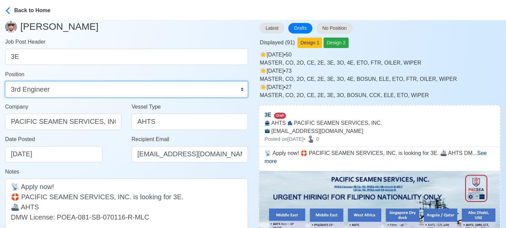
scroll to position [68, 0]
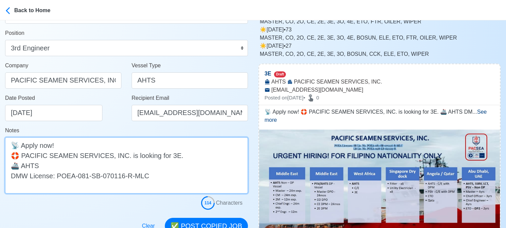
click at [177, 165] on textarea "📡 Apply now! 🛟 PACIFIC SEAMEN SERVICES, INC. is looking for 3E. 🚢 AHTS DMW Lice…" at bounding box center [126, 166] width 243 height 56
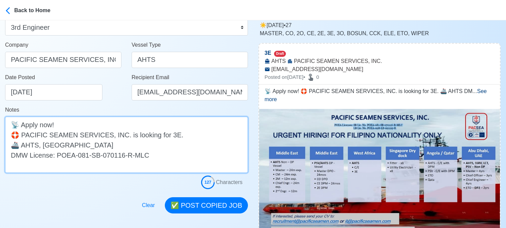
scroll to position [102, 0]
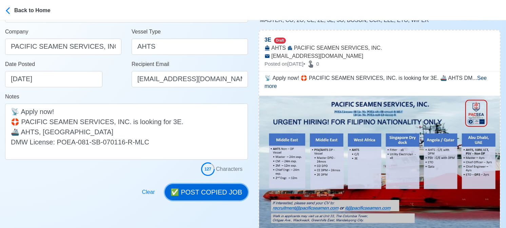
click at [211, 190] on button "✅ POST COPIED JOB" at bounding box center [206, 192] width 83 height 16
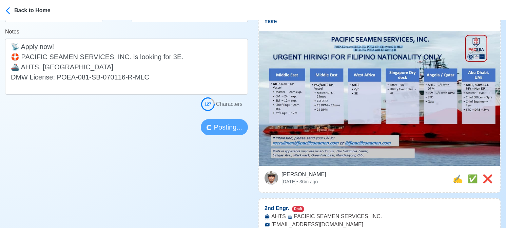
scroll to position [169, 0]
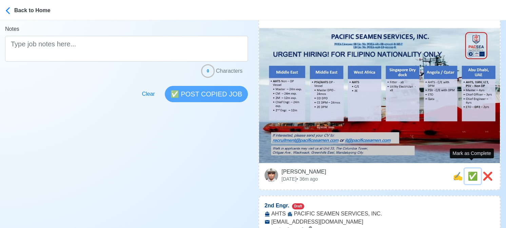
click at [468, 172] on span "✅" at bounding box center [472, 176] width 10 height 9
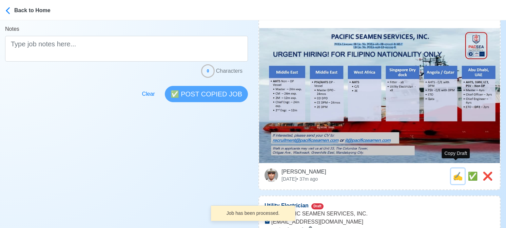
click at [454, 172] on span "✍️" at bounding box center [457, 176] width 10 height 9
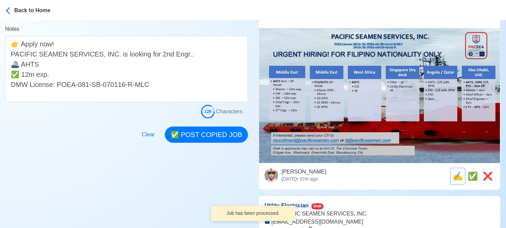
scroll to position [0, 0]
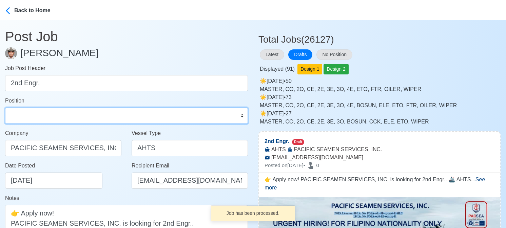
click at [83, 112] on select "Master Chief Officer 2nd Officer 3rd Officer Junior Officer Chief Engineer 2nd …" at bounding box center [126, 116] width 243 height 16
click at [5, 108] on select "Master Chief Officer 2nd Officer 3rd Officer Junior Officer Chief Engineer 2nd …" at bounding box center [126, 116] width 243 height 16
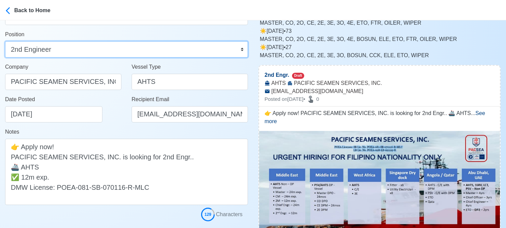
scroll to position [68, 0]
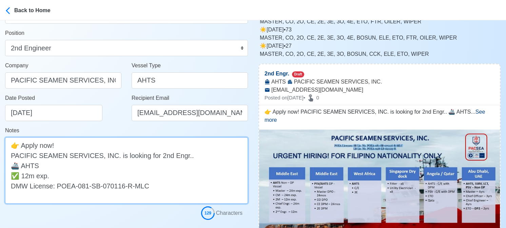
click at [78, 166] on textarea "👉 Apply now! PACIFIC SEAMEN SERVICES, INC. is looking for 2nd Engr.. 🚢 AHTS ✅ 1…" at bounding box center [126, 171] width 243 height 66
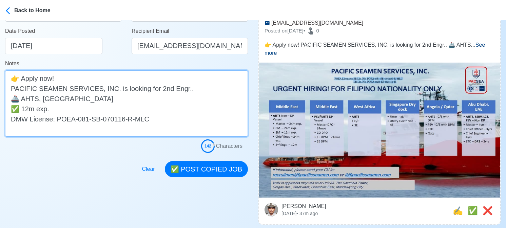
scroll to position [136, 0]
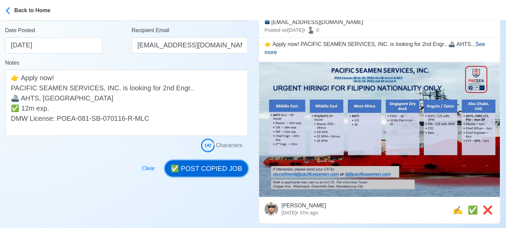
click at [217, 170] on button "✅ POST COPIED JOB" at bounding box center [206, 169] width 83 height 16
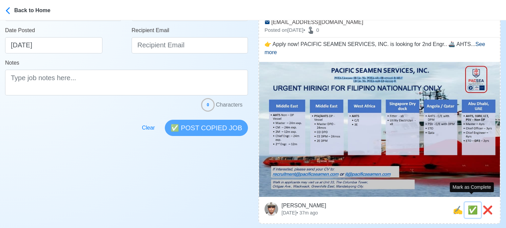
click at [472, 206] on span "✅" at bounding box center [472, 210] width 10 height 9
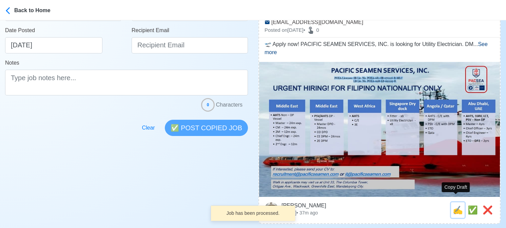
click at [455, 206] on span "✍️" at bounding box center [457, 210] width 10 height 9
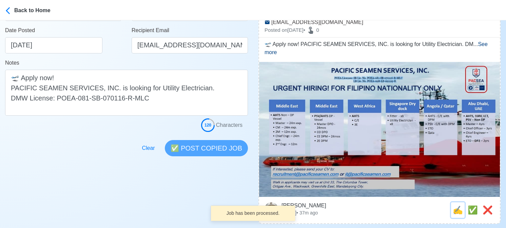
scroll to position [0, 0]
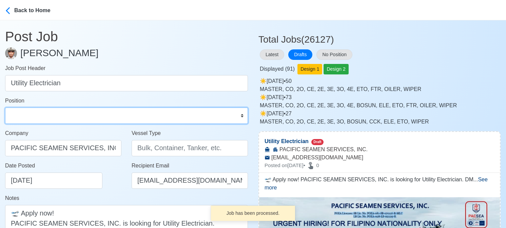
click at [37, 117] on select "Master Chief Officer 2nd Officer 3rd Officer Junior Officer Chief Engineer 2nd …" at bounding box center [126, 116] width 243 height 16
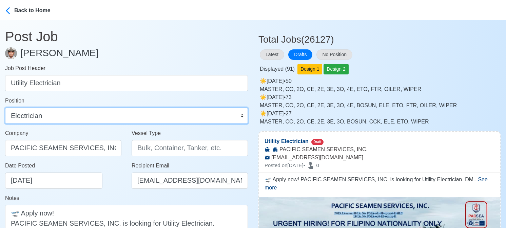
click at [5, 108] on select "Master Chief Officer 2nd Officer 3rd Officer Junior Officer Chief Engineer 2nd …" at bounding box center [126, 116] width 243 height 16
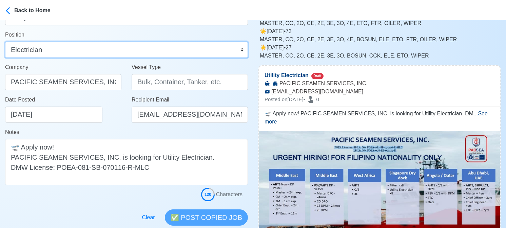
scroll to position [68, 0]
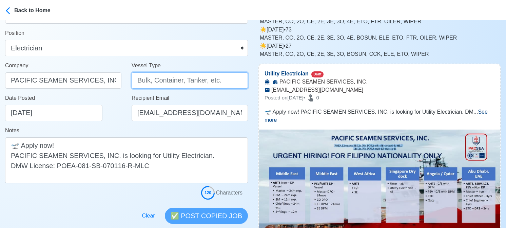
click at [141, 85] on input "Vessel Type" at bounding box center [189, 81] width 116 height 16
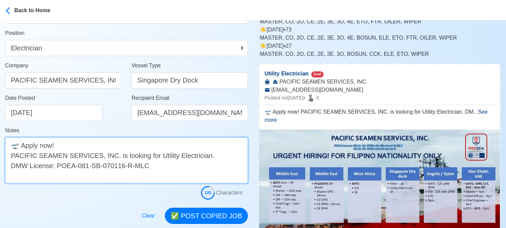
click at [219, 158] on textarea "🛫 Apply now! PACIFIC SEAMEN SERVICES, INC. is looking for Utility Electrician. …" at bounding box center [126, 161] width 243 height 46
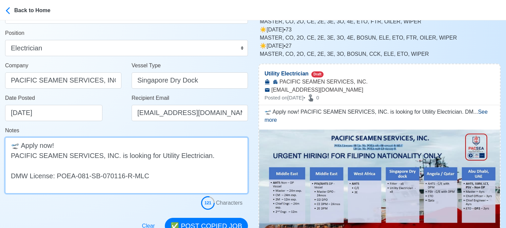
paste textarea "Singapore Dry Dock"
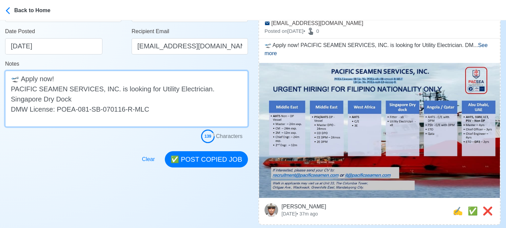
scroll to position [136, 0]
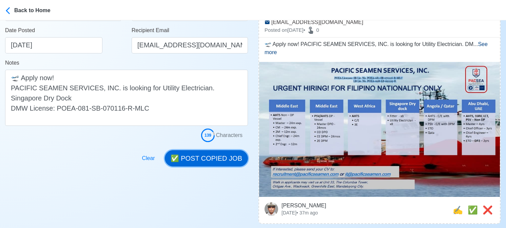
click at [230, 160] on button "✅ POST COPIED JOB" at bounding box center [206, 158] width 83 height 16
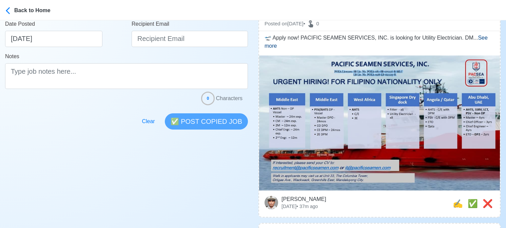
scroll to position [169, 0]
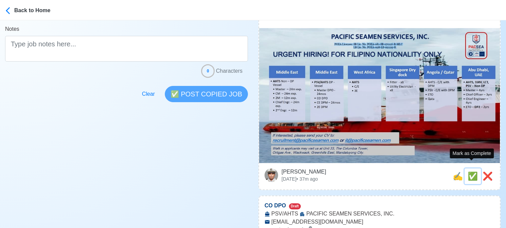
click at [472, 172] on span "✅" at bounding box center [472, 176] width 10 height 9
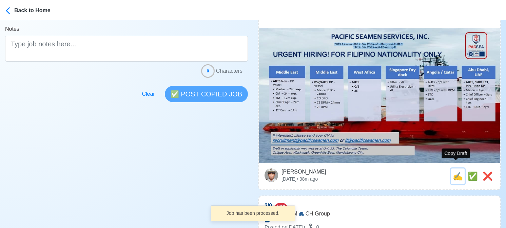
drag, startPoint x: 455, startPoint y: 170, endPoint x: 450, endPoint y: 169, distance: 5.5
click at [455, 172] on span "✍️" at bounding box center [457, 176] width 10 height 9
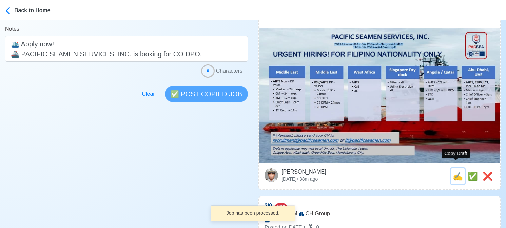
scroll to position [0, 0]
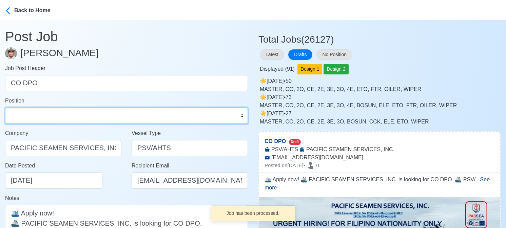
click at [57, 120] on select "Master Chief Officer 2nd Officer 3rd Officer Junior Officer Chief Engineer 2nd …" at bounding box center [126, 116] width 243 height 16
click at [5, 108] on select "Master Chief Officer 2nd Officer 3rd Officer Junior Officer Chief Engineer 2nd …" at bounding box center [126, 116] width 243 height 16
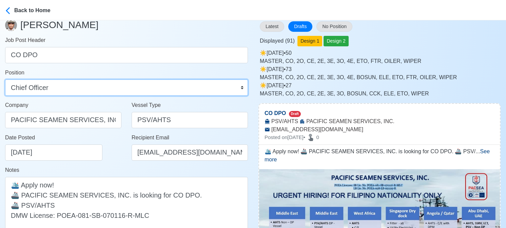
scroll to position [102, 0]
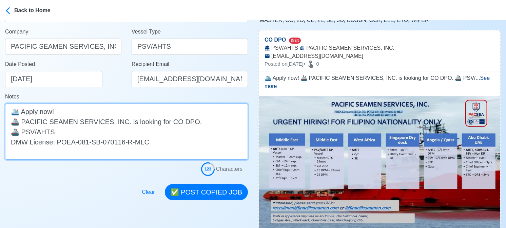
click at [102, 133] on textarea "🛳️ Apply now! 🚢 PACIFIC SEAMEN SERVICES, INC. is looking for CO DPO. 🚢 PSV/AHTS…" at bounding box center [126, 132] width 243 height 56
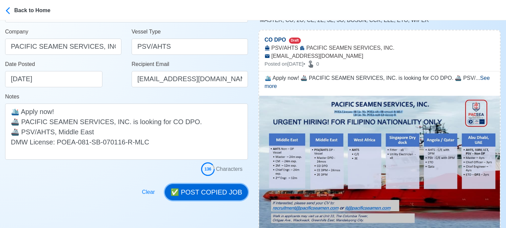
click at [210, 192] on button "✅ POST COPIED JOB" at bounding box center [206, 192] width 83 height 16
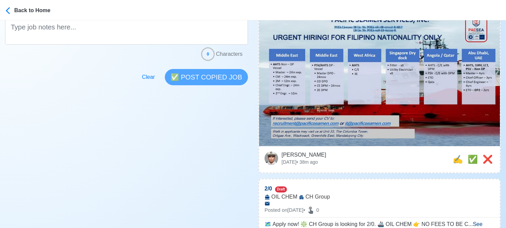
scroll to position [203, 0]
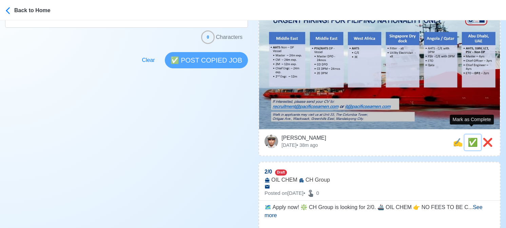
drag, startPoint x: 471, startPoint y: 132, endPoint x: 462, endPoint y: 135, distance: 9.0
click at [470, 138] on span "✅" at bounding box center [472, 142] width 10 height 9
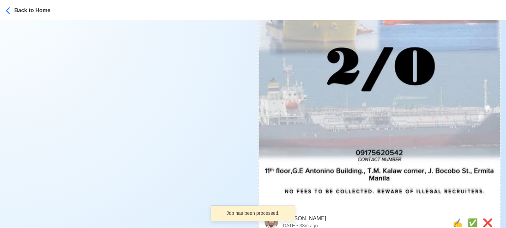
scroll to position [407, 0]
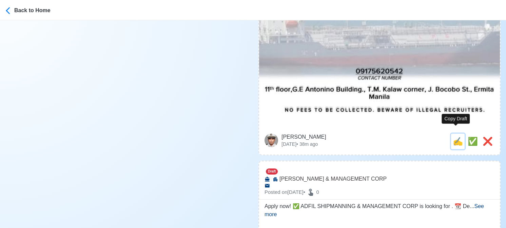
drag, startPoint x: 456, startPoint y: 135, endPoint x: 447, endPoint y: 135, distance: 9.1
click at [455, 137] on span "✍️" at bounding box center [457, 141] width 10 height 9
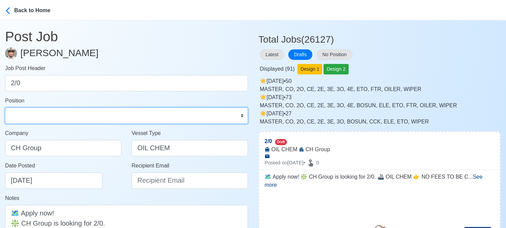
click at [60, 117] on select "Master Chief Officer 2nd Officer 3rd Officer Junior Officer Chief Engineer 2nd …" at bounding box center [126, 116] width 243 height 16
click at [5, 108] on select "Master Chief Officer 2nd Officer 3rd Officer Junior Officer Chief Engineer 2nd …" at bounding box center [126, 116] width 243 height 16
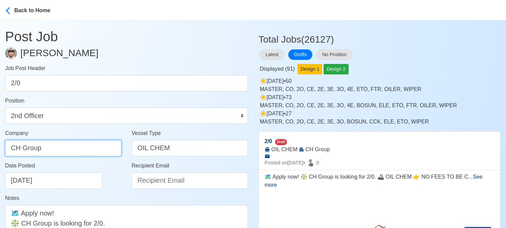
click at [65, 145] on input "CH Group" at bounding box center [63, 148] width 116 height 16
drag, startPoint x: 90, startPoint y: 142, endPoint x: -6, endPoint y: 143, distance: 96.2
click at [0, 143] on html "Back to Home Post Job Jeyner Gil Job Post Header 2/0 Position Master Chief Offi…" at bounding box center [253, 114] width 506 height 228
paste input "GROUP PHILS., INC."
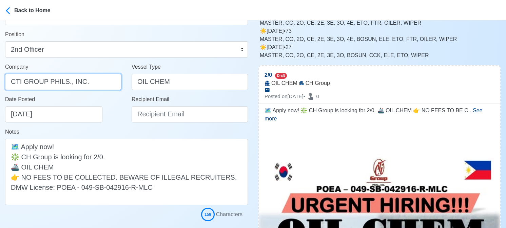
scroll to position [68, 0]
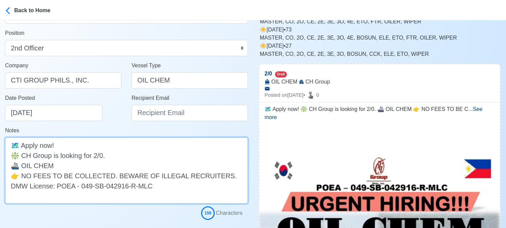
click at [27, 156] on textarea "🗺️ Apply now! ❇️ CH Group is looking for 2/0. 🚢 OIL CHEM 👉 NO FEES TO BE COLLEC…" at bounding box center [126, 171] width 243 height 66
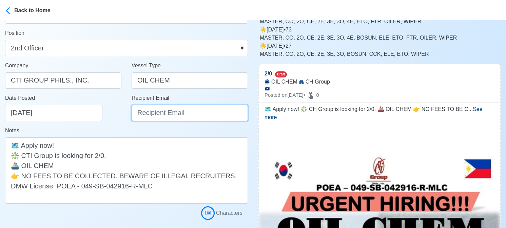
click at [167, 115] on input "Recipient Email" at bounding box center [189, 113] width 116 height 16
drag, startPoint x: 169, startPoint y: 116, endPoint x: 122, endPoint y: 112, distance: 47.6
click at [122, 112] on div "Date Posted 08/29/2025 Recipient Email IE" at bounding box center [126, 110] width 253 height 33
paste input "ievangelista@cticrewing.com"
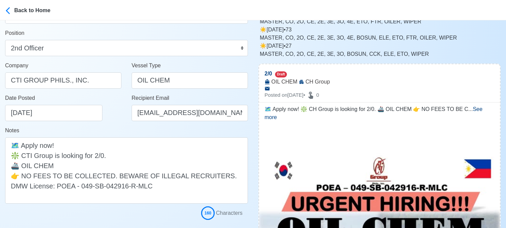
click at [113, 122] on div "Date Posted 08/29/2025" at bounding box center [63, 110] width 126 height 33
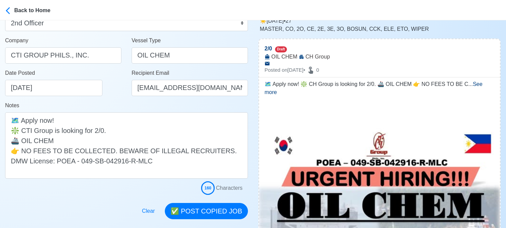
scroll to position [102, 0]
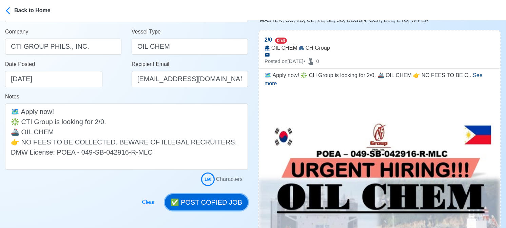
click at [207, 204] on button "✅ POST COPIED JOB" at bounding box center [206, 203] width 83 height 16
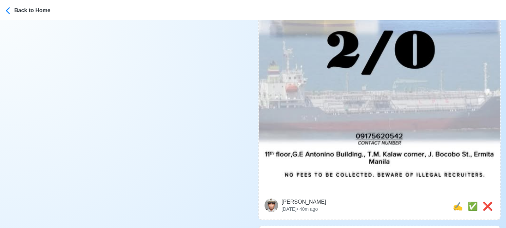
scroll to position [373, 0]
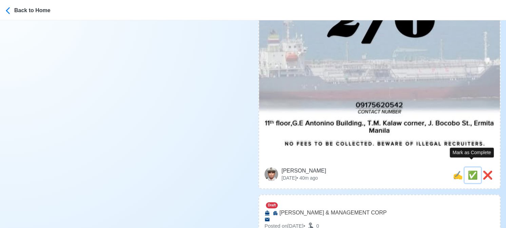
click at [470, 171] on span "✅" at bounding box center [472, 175] width 10 height 9
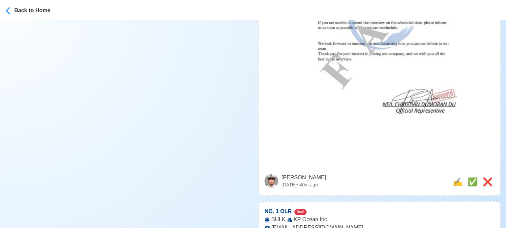
scroll to position [339, 0]
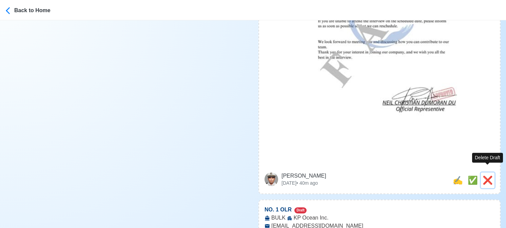
click at [486, 176] on span "❌" at bounding box center [487, 180] width 10 height 9
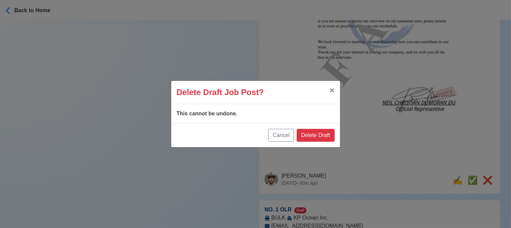
click at [319, 126] on div "Cancel Delete Draft" at bounding box center [255, 135] width 169 height 24
click at [323, 136] on button "Delete Draft" at bounding box center [316, 135] width 38 height 13
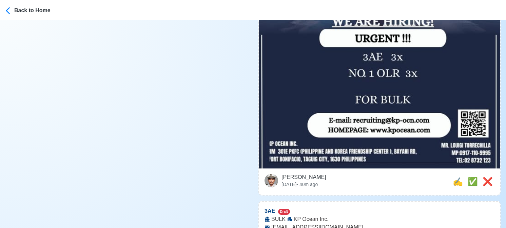
scroll to position [271, 0]
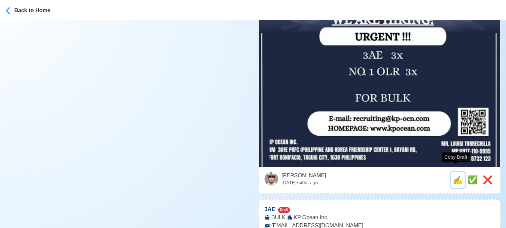
click at [452, 176] on span "✍️" at bounding box center [457, 180] width 10 height 9
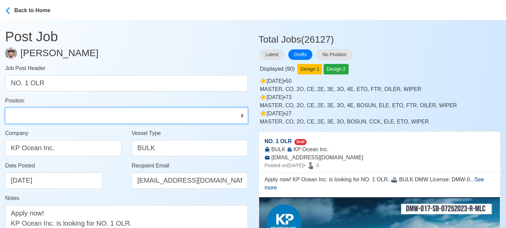
click at [55, 115] on select "Master Chief Officer 2nd Officer 3rd Officer Junior Officer Chief Engineer 2nd …" at bounding box center [126, 116] width 243 height 16
click at [5, 108] on select "Master Chief Officer 2nd Officer 3rd Officer Junior Officer Chief Engineer 2nd …" at bounding box center [126, 116] width 243 height 16
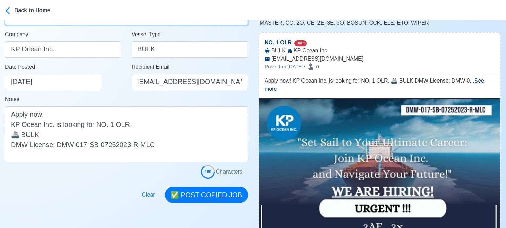
scroll to position [102, 0]
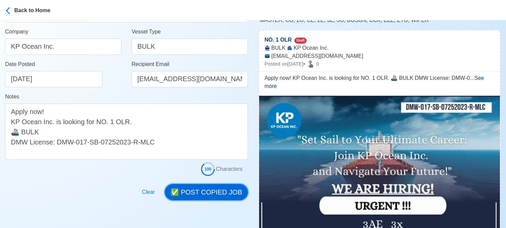
click at [207, 189] on button "✅ POST COPIED JOB" at bounding box center [206, 192] width 83 height 16
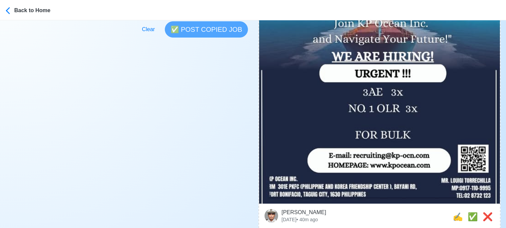
scroll to position [237, 0]
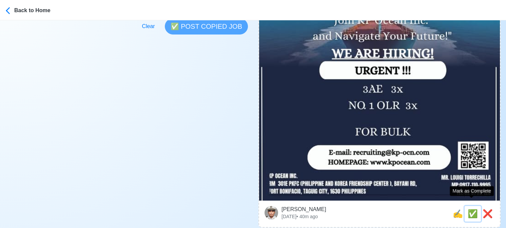
click at [472, 209] on span "✅" at bounding box center [472, 213] width 10 height 9
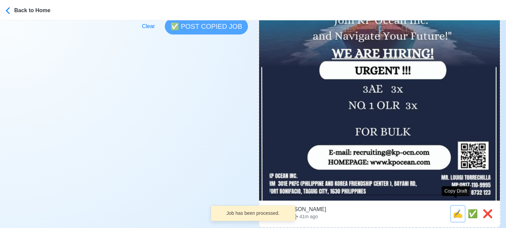
click at [453, 209] on span "✍️" at bounding box center [457, 213] width 10 height 9
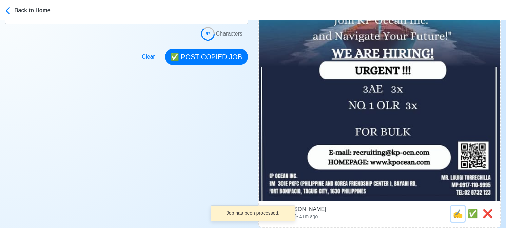
scroll to position [0, 0]
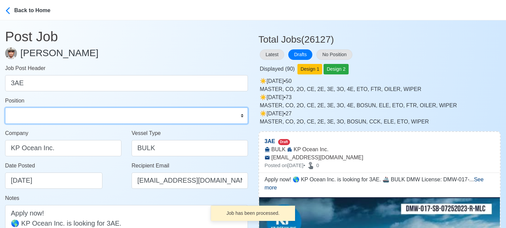
click at [58, 116] on select "Master Chief Officer 2nd Officer 3rd Officer Junior Officer Chief Engineer 2nd …" at bounding box center [126, 116] width 243 height 16
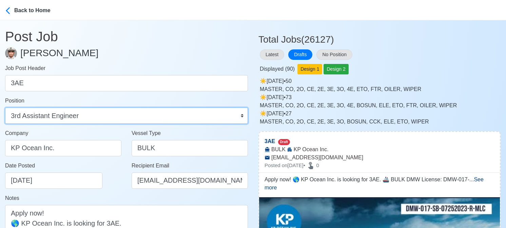
click at [5, 108] on select "Master Chief Officer 2nd Officer 3rd Officer Junior Officer Chief Engineer 2nd …" at bounding box center [126, 116] width 243 height 16
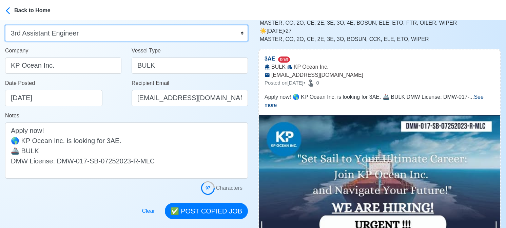
scroll to position [102, 0]
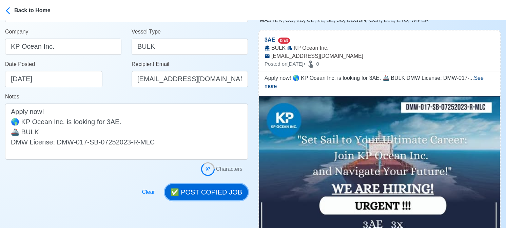
click at [211, 191] on button "✅ POST COPIED JOB" at bounding box center [206, 192] width 83 height 16
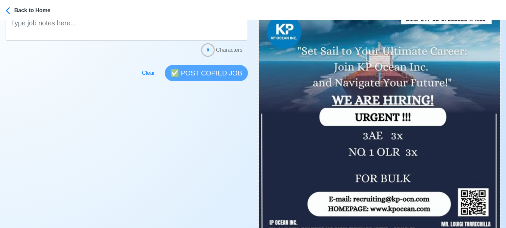
scroll to position [271, 0]
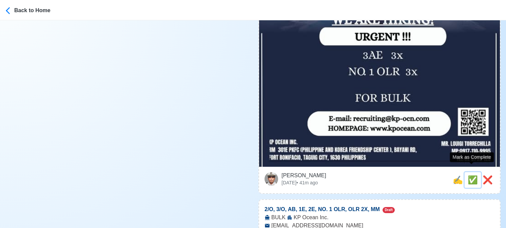
click at [470, 176] on span "✅" at bounding box center [472, 180] width 10 height 9
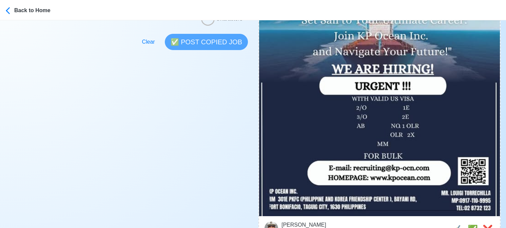
scroll to position [237, 0]
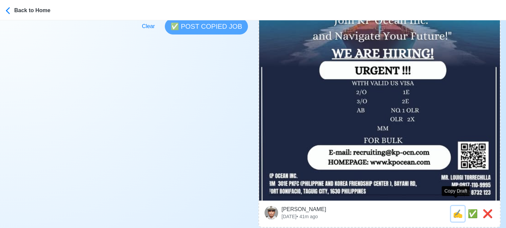
click at [452, 209] on span "✍️" at bounding box center [457, 213] width 10 height 9
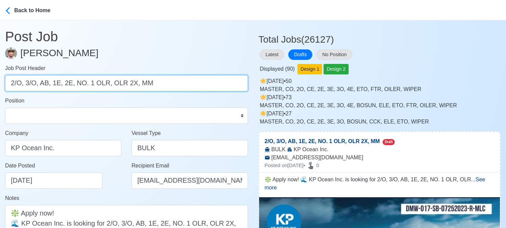
drag, startPoint x: 24, startPoint y: 84, endPoint x: 236, endPoint y: 105, distance: 212.5
click at [236, 105] on form "Job Post Header 2/O, 3/O, AB, 1E, 2E, NO. 1 OLR, OLR 2X, MM Position Master Chi…" at bounding box center [126, 176] width 243 height 224
click at [165, 81] on input "2/O, 3/O, AB, 1E, 2E, NO. 1 OLR, OLR 2X, MM" at bounding box center [126, 83] width 243 height 16
click at [164, 84] on input "2/O, 3/O, AB, 1E, 2E, NO. 1 OLR, OLR 2X, MM" at bounding box center [126, 83] width 243 height 16
drag, startPoint x: 164, startPoint y: 84, endPoint x: 25, endPoint y: 74, distance: 139.6
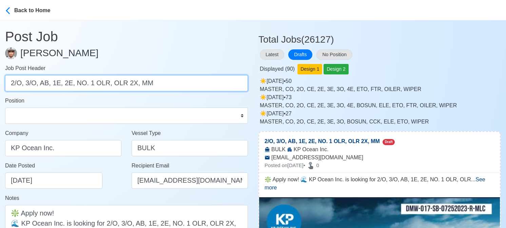
click at [25, 74] on div "Job Post Header 2/O, 3/O, AB, 1E, 2E, NO. 1 OLR, OLR 2X, MM" at bounding box center [126, 77] width 243 height 27
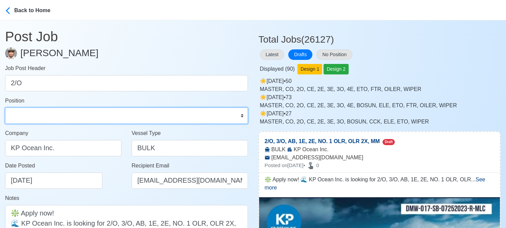
drag, startPoint x: 41, startPoint y: 115, endPoint x: 39, endPoint y: 111, distance: 4.4
click at [41, 115] on select "Master Chief Officer 2nd Officer 3rd Officer Junior Officer Chief Engineer 2nd …" at bounding box center [126, 116] width 243 height 16
click at [5, 108] on select "Master Chief Officer 2nd Officer 3rd Officer Junior Officer Chief Engineer 2nd …" at bounding box center [126, 116] width 243 height 16
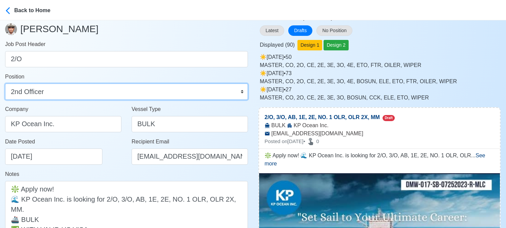
scroll to position [136, 0]
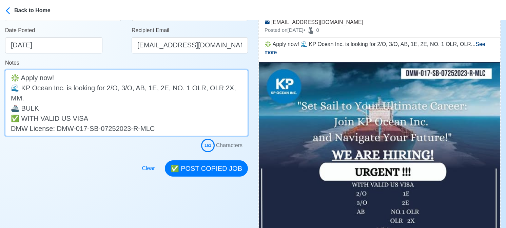
drag, startPoint x: 117, startPoint y: 89, endPoint x: 237, endPoint y: 87, distance: 119.6
click at [237, 87] on textarea "❇️ Apply now! 🌊 KP Ocean Inc. is looking for 2/O, 3/O, AB, 1E, 2E, NO. 1 OLR, O…" at bounding box center [126, 103] width 243 height 66
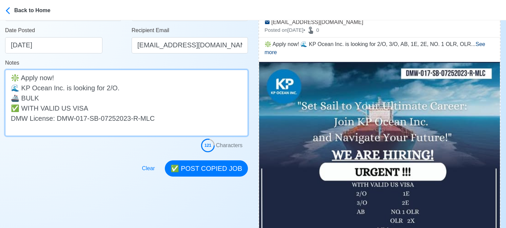
scroll to position [169, 0]
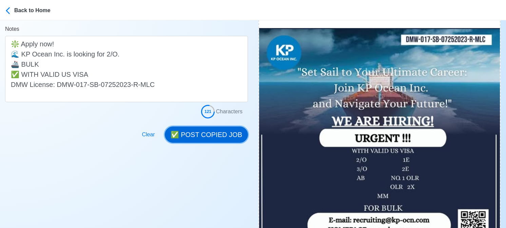
click at [220, 131] on button "✅ POST COPIED JOB" at bounding box center [206, 135] width 83 height 16
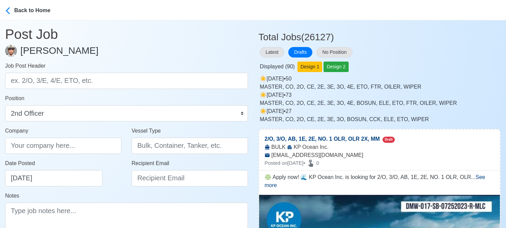
scroll to position [0, 0]
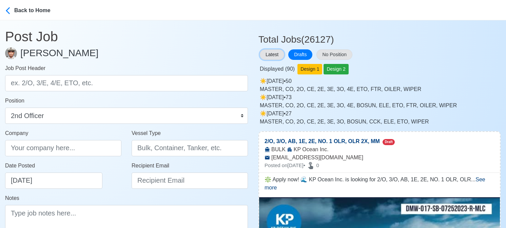
click at [272, 56] on button "Latest" at bounding box center [272, 54] width 24 height 11
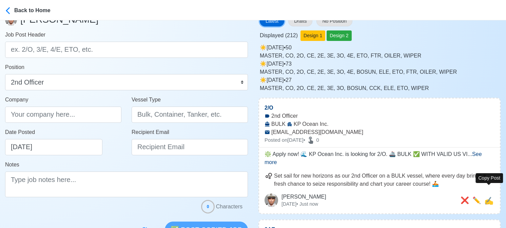
scroll to position [34, 0]
click at [488, 197] on span "✍️" at bounding box center [488, 201] width 9 height 8
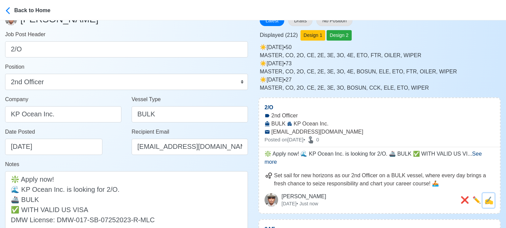
scroll to position [0, 0]
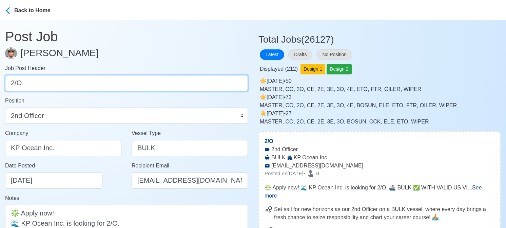
click at [104, 84] on input "2/O" at bounding box center [126, 83] width 243 height 16
paste input "3/O, AB, 1E, 2E, NO. 1 OLR, OLR 2X, MM"
drag, startPoint x: 26, startPoint y: 85, endPoint x: 189, endPoint y: 85, distance: 163.0
click at [189, 85] on input "3/O, AB, 1E, 2E, NO. 1 OLR, OLR 2X, MM" at bounding box center [126, 83] width 243 height 16
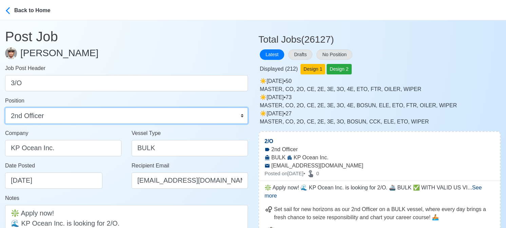
click at [114, 121] on select "Master Chief Officer 2nd Officer 3rd Officer Junior Officer Chief Engineer 2nd …" at bounding box center [126, 116] width 243 height 16
click at [5, 108] on select "Master Chief Officer 2nd Officer 3rd Officer Junior Officer Chief Engineer 2nd …" at bounding box center [126, 116] width 243 height 16
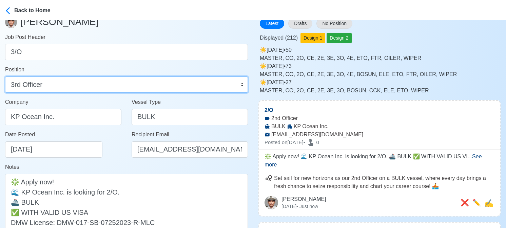
scroll to position [34, 0]
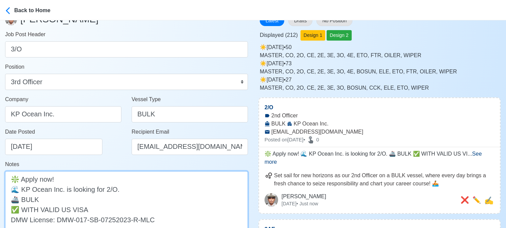
click at [107, 189] on textarea "❇️ Apply now! 🌊 KP Ocean Inc. is looking for 2/O. 🚢 BULK ✅ WITH VALID US VISA D…" at bounding box center [126, 204] width 243 height 66
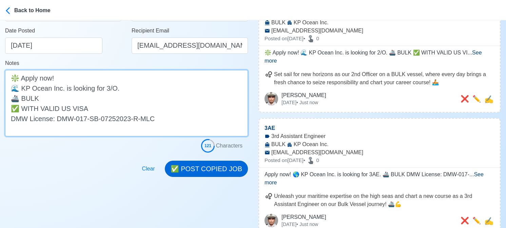
scroll to position [136, 0]
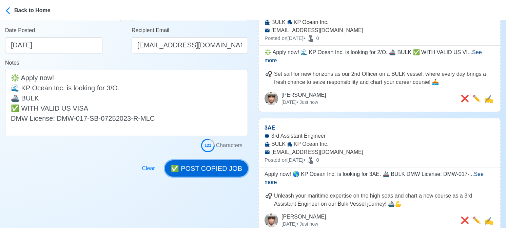
click at [203, 172] on button "✅ POST COPIED JOB" at bounding box center [206, 169] width 83 height 16
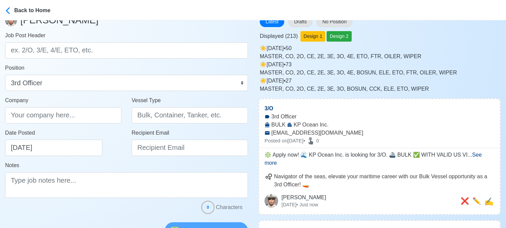
scroll to position [34, 0]
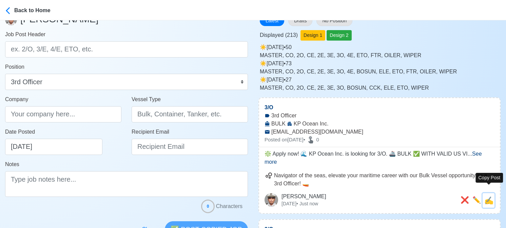
click at [489, 197] on span "✍️" at bounding box center [488, 201] width 9 height 8
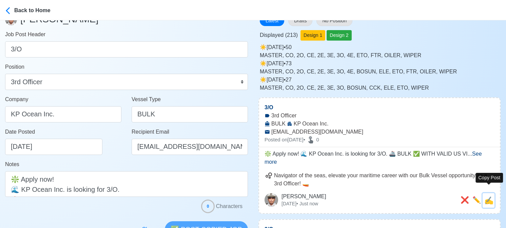
scroll to position [0, 0]
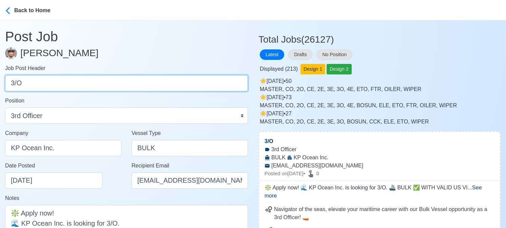
click at [111, 83] on input "3/O" at bounding box center [126, 83] width 243 height 16
paste input "AB, 1E, 2E, NO. 1 OLR, OLR 2X, MM"
drag, startPoint x: 23, startPoint y: 84, endPoint x: 186, endPoint y: 85, distance: 163.3
click at [186, 85] on input "AB, 1E, 2E, NO. 1 OLR, OLR 2X, MM" at bounding box center [126, 83] width 243 height 16
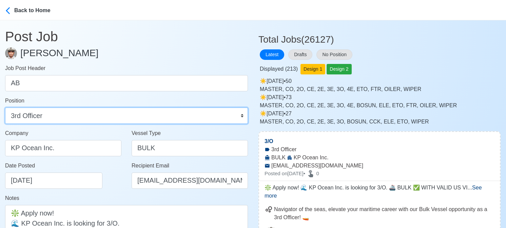
click at [183, 116] on select "Master Chief Officer 2nd Officer 3rd Officer Junior Officer Chief Engineer 2nd …" at bounding box center [126, 116] width 243 height 16
click at [5, 108] on select "Master Chief Officer 2nd Officer 3rd Officer Junior Officer Chief Engineer 2nd …" at bounding box center [126, 116] width 243 height 16
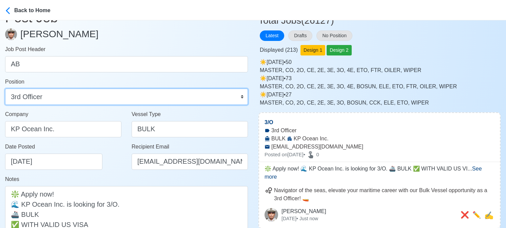
scroll to position [34, 0]
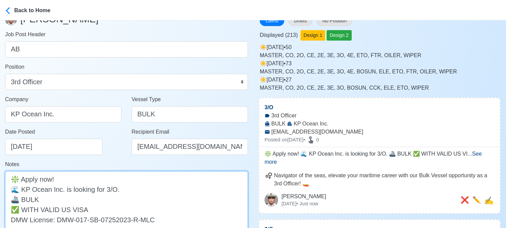
drag, startPoint x: 106, startPoint y: 189, endPoint x: 115, endPoint y: 188, distance: 9.6
click at [115, 188] on textarea "❇️ Apply now! 🌊 KP Ocean Inc. is looking for 3/O. 🚢 BULK ✅ WITH VALID US VISA D…" at bounding box center [126, 204] width 243 height 66
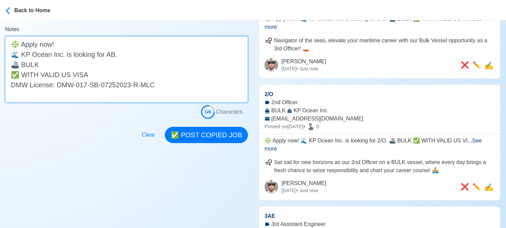
scroll to position [169, 0]
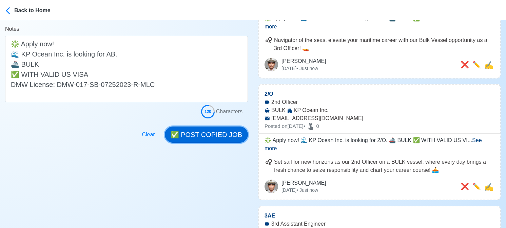
click at [214, 139] on button "✅ POST COPIED JOB" at bounding box center [206, 135] width 83 height 16
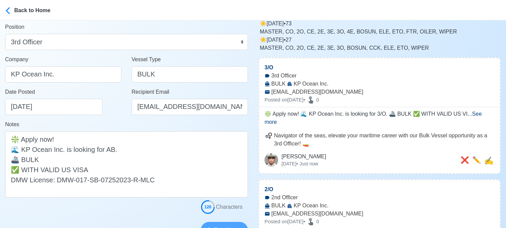
scroll to position [68, 0]
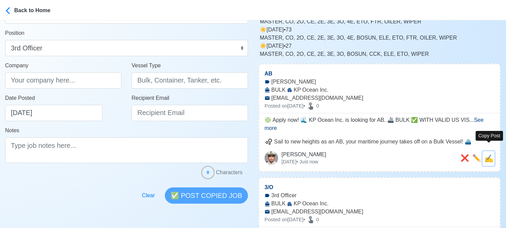
click at [489, 155] on span "✍️" at bounding box center [488, 159] width 9 height 8
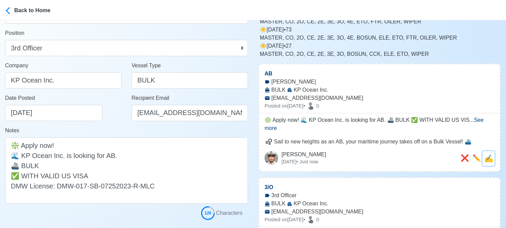
scroll to position [0, 0]
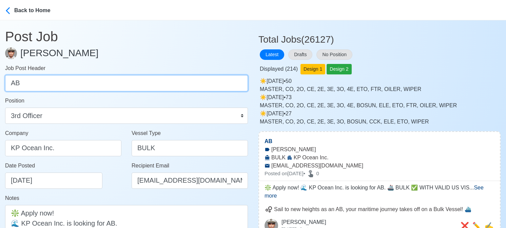
click at [108, 85] on input "AB" at bounding box center [126, 83] width 243 height 16
paste input "1E, 2E, NO. 1 OLR, OLR 2X, MM"
drag, startPoint x: 22, startPoint y: 83, endPoint x: 113, endPoint y: 83, distance: 90.8
click at [113, 83] on input "1E, 2E, NO. 1 OLR, OLR 2X, MM" at bounding box center [126, 83] width 243 height 16
click at [34, 84] on input "1E, 2E, NO. 1 OLR, OLR 2X, MM" at bounding box center [126, 83] width 243 height 16
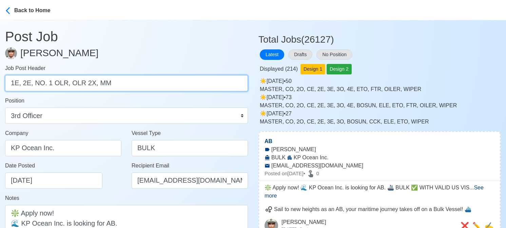
drag, startPoint x: 33, startPoint y: 84, endPoint x: 142, endPoint y: 78, distance: 109.9
click at [142, 78] on input "1E, 2E, NO. 1 OLR, OLR 2X, MM" at bounding box center [126, 83] width 243 height 16
drag, startPoint x: 22, startPoint y: 86, endPoint x: -6, endPoint y: 84, distance: 27.5
click at [0, 84] on html "Back to Home Post Job Jeyner Gil Job Post Header 1E, 2E Position Master Chief O…" at bounding box center [253, 114] width 506 height 228
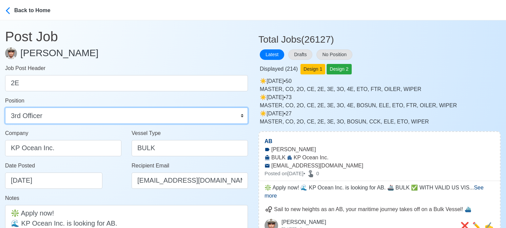
click at [71, 118] on select "Master Chief Officer 2nd Officer 3rd Officer Junior Officer Chief Engineer 2nd …" at bounding box center [126, 116] width 243 height 16
click at [5, 108] on select "Master Chief Officer 2nd Officer 3rd Officer Junior Officer Chief Engineer 2nd …" at bounding box center [126, 116] width 243 height 16
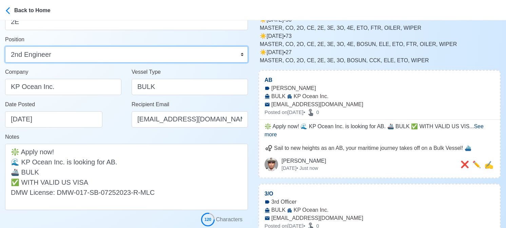
scroll to position [68, 0]
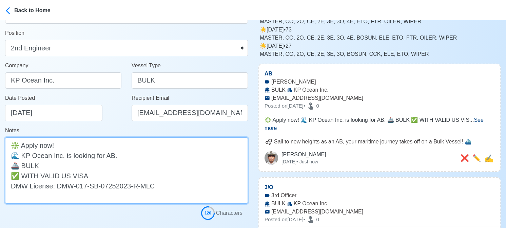
click at [110, 156] on textarea "❇️ Apply now! 🌊 KP Ocean Inc. is looking for AB. 🚢 BULK ✅ WITH VALID US VISA DM…" at bounding box center [126, 171] width 243 height 66
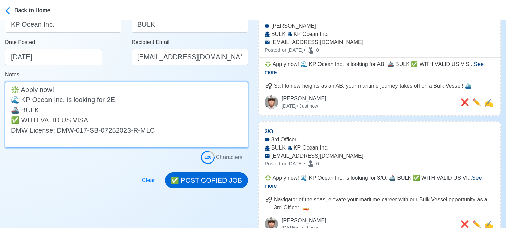
scroll to position [136, 0]
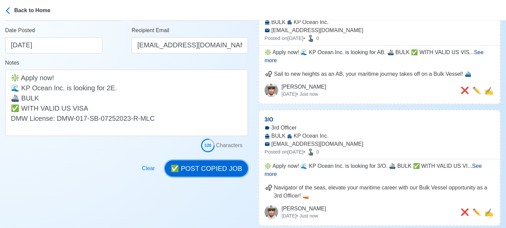
click at [224, 170] on button "✅ POST COPIED JOB" at bounding box center [206, 169] width 83 height 16
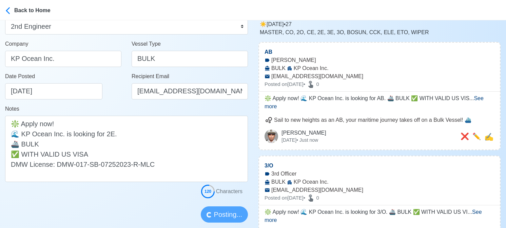
scroll to position [68, 0]
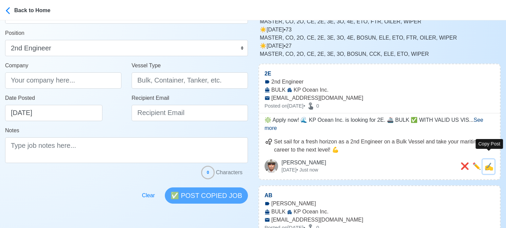
click at [488, 163] on span "✍️" at bounding box center [488, 167] width 9 height 8
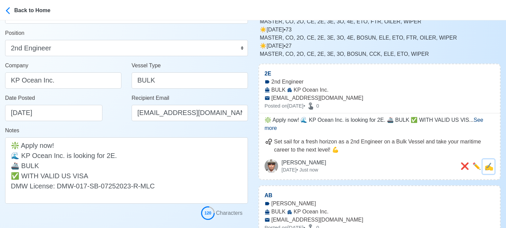
scroll to position [0, 0]
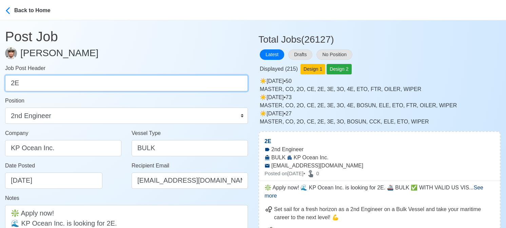
click at [84, 87] on input "2E" at bounding box center [126, 83] width 243 height 16
paste input "NO. 1 OLR, OLR 2X, MM"
drag, startPoint x: 45, startPoint y: 83, endPoint x: 151, endPoint y: 81, distance: 106.1
click at [151, 81] on input "NO. 1 OLR, OLR 2X, MM" at bounding box center [126, 83] width 243 height 16
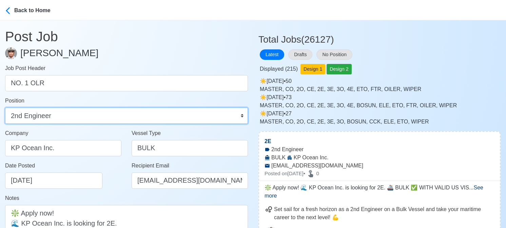
click at [131, 116] on select "Master Chief Officer 2nd Officer 3rd Officer Junior Officer Chief Engineer 2nd …" at bounding box center [126, 116] width 243 height 16
click at [5, 108] on select "Master Chief Officer 2nd Officer 3rd Officer Junior Officer Chief Engineer 2nd …" at bounding box center [126, 116] width 243 height 16
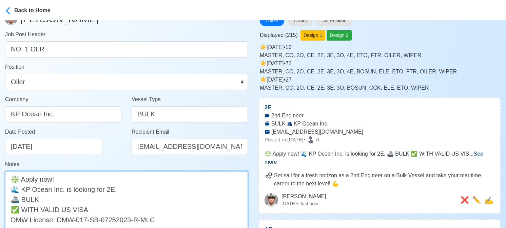
click at [108, 189] on textarea "❇️ Apply now! 🌊 KP Ocean Inc. is looking for 2E. 🚢 BULK ✅ WITH VALID US VISA DM…" at bounding box center [126, 204] width 243 height 66
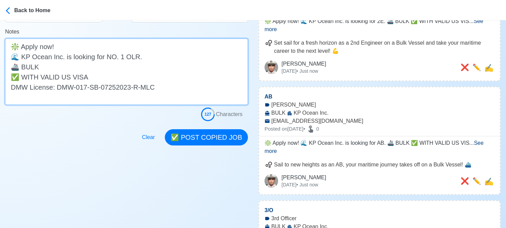
scroll to position [169, 0]
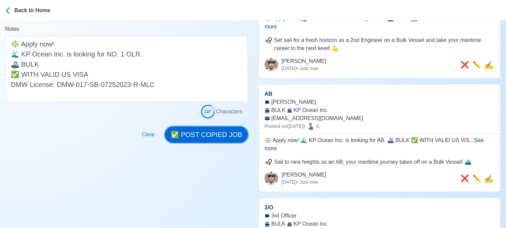
click at [208, 131] on button "✅ POST COPIED JOB" at bounding box center [206, 135] width 83 height 16
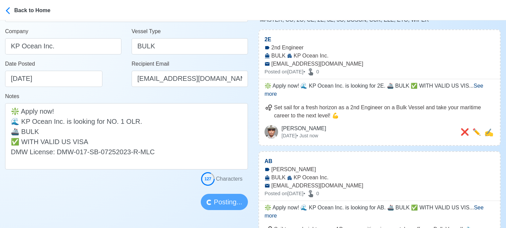
scroll to position [102, 0]
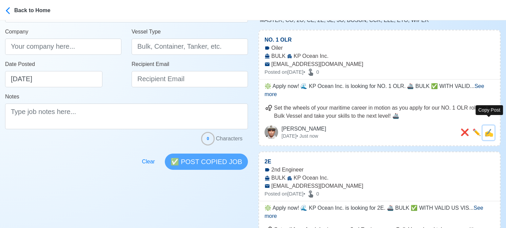
click at [491, 129] on span "✍️" at bounding box center [488, 133] width 9 height 8
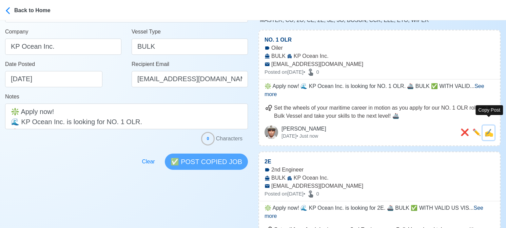
scroll to position [0, 0]
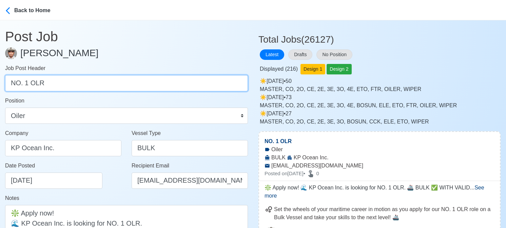
click at [84, 84] on input "NO. 1 OLR" at bounding box center [126, 83] width 243 height 16
paste input "OLR 2X, MM"
click at [43, 85] on input "OLR 2X, MM" at bounding box center [126, 83] width 243 height 16
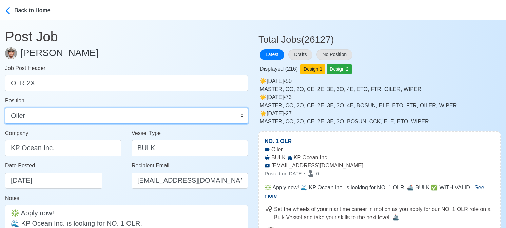
click at [64, 117] on select "Master Chief Officer 2nd Officer 3rd Officer Junior Officer Chief Engineer 2nd …" at bounding box center [126, 116] width 243 height 16
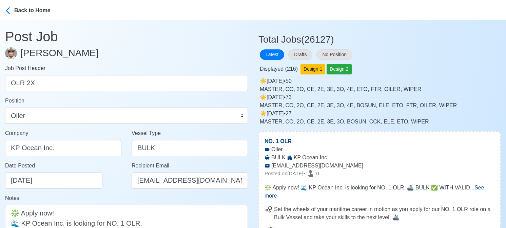
click at [111, 178] on div "Date Posted 08/29/2025" at bounding box center [65, 175] width 120 height 27
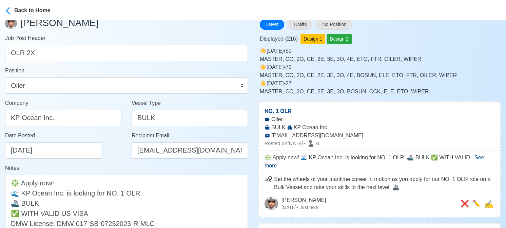
scroll to position [34, 0]
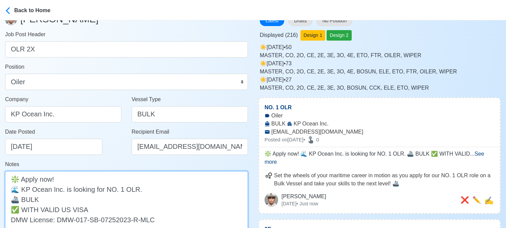
drag, startPoint x: 125, startPoint y: 189, endPoint x: 107, endPoint y: 189, distance: 18.3
click at [107, 189] on textarea "❇️ Apply now! 🌊 KP Ocean Inc. is looking for NO. 1 OLR. 🚢 BULK ✅ WITH VALID US …" at bounding box center [126, 204] width 243 height 66
click at [116, 188] on textarea "❇️ Apply now! 🌊 KP Ocean Inc. is looking for OLR. 🚢 BULK ✅ WITH VALID US VISA D…" at bounding box center [126, 204] width 243 height 66
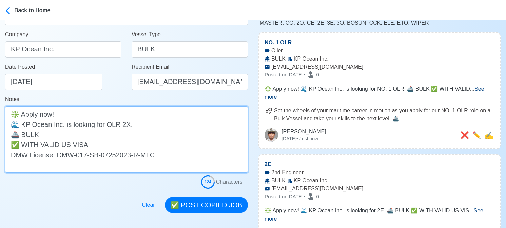
scroll to position [102, 0]
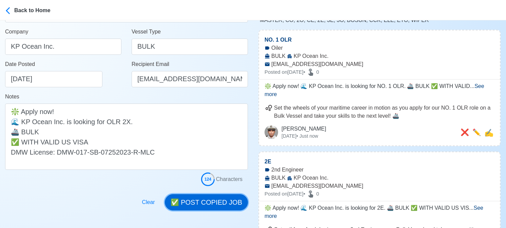
click at [208, 200] on button "✅ POST COPIED JOB" at bounding box center [206, 203] width 83 height 16
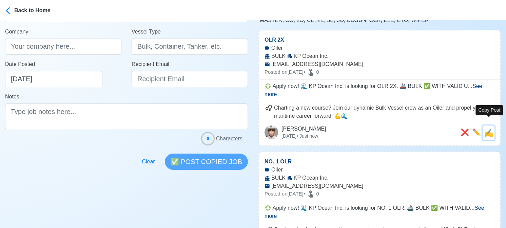
click at [490, 129] on span "✍️" at bounding box center [488, 133] width 9 height 8
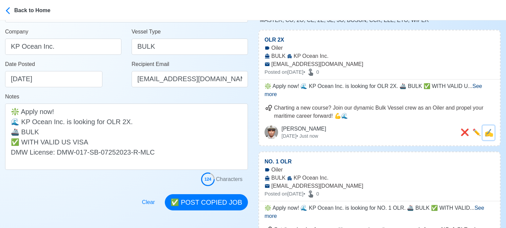
scroll to position [0, 0]
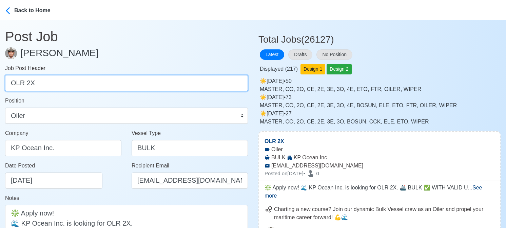
click at [98, 80] on input "OLR 2X" at bounding box center [126, 83] width 243 height 16
paste input "MM"
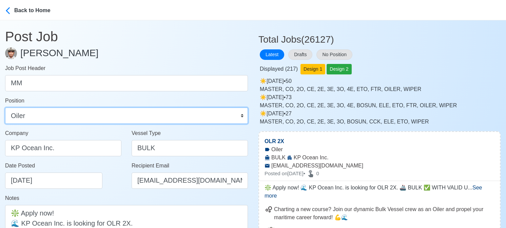
drag, startPoint x: 69, startPoint y: 114, endPoint x: 65, endPoint y: 107, distance: 7.3
click at [69, 114] on select "Master Chief Officer 2nd Officer 3rd Officer Junior Officer Chief Engineer 2nd …" at bounding box center [126, 116] width 243 height 16
click at [5, 108] on select "Master Chief Officer 2nd Officer 3rd Officer Junior Officer Chief Engineer 2nd …" at bounding box center [126, 116] width 243 height 16
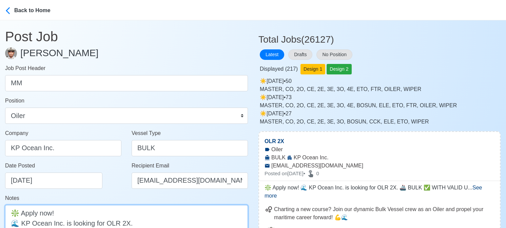
scroll to position [1, 0]
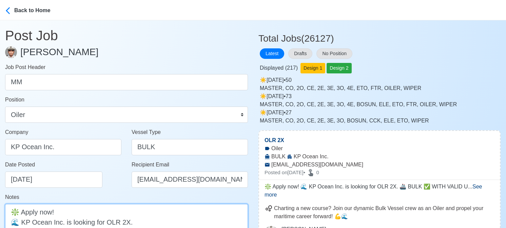
drag, startPoint x: 105, startPoint y: 223, endPoint x: 126, endPoint y: 221, distance: 20.5
paste textarea "MM"
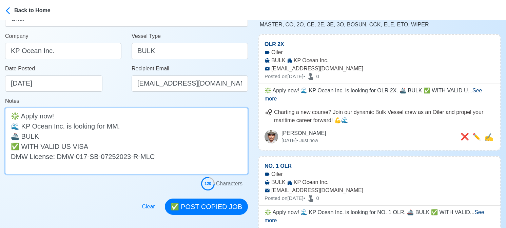
scroll to position [103, 0]
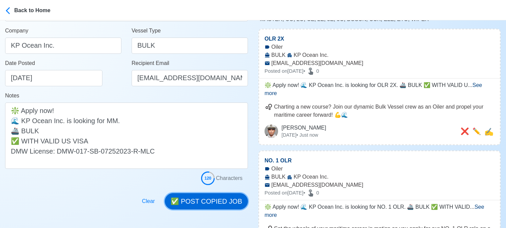
click at [219, 200] on button "✅ POST COPIED JOB" at bounding box center [206, 201] width 83 height 16
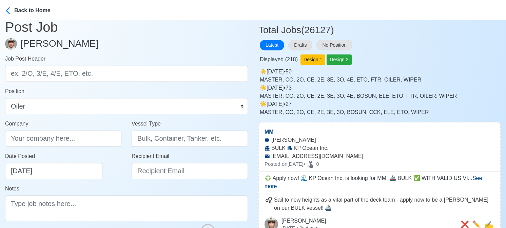
scroll to position [1, 0]
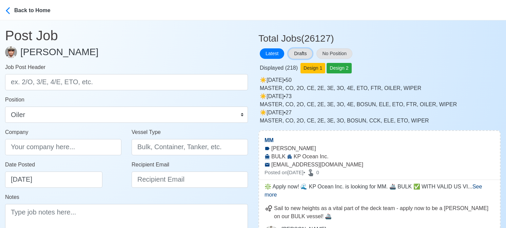
click at [306, 54] on button "Drafts" at bounding box center [300, 53] width 24 height 11
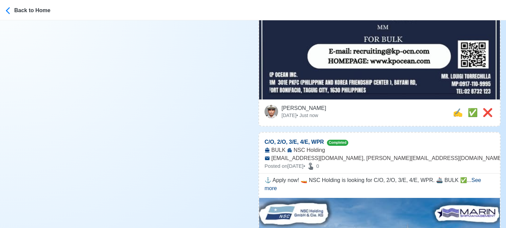
scroll to position [340, 0]
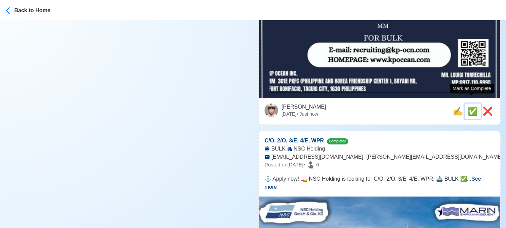
click at [468, 107] on span "✅" at bounding box center [472, 111] width 10 height 9
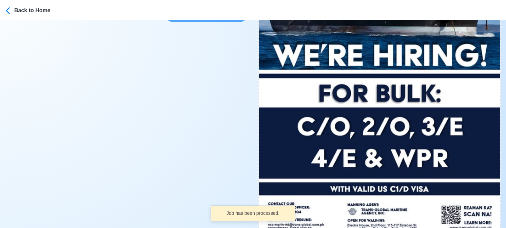
scroll to position [238, 0]
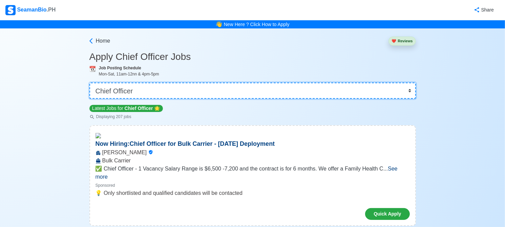
click at [213, 93] on select "👉 Select Rank or Position Master Chief Officer 2nd Officer 3rd Officer Junior O…" at bounding box center [252, 91] width 327 height 16
click at [90, 83] on select "👉 Select Rank or Position Master Chief Officer 2nd Officer 3rd Officer Junior O…" at bounding box center [252, 91] width 327 height 16
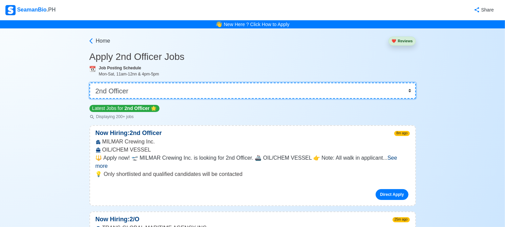
click at [228, 91] on select "👉 Select Rank or Position Master Chief Officer 2nd Officer 3rd Officer Junior O…" at bounding box center [252, 91] width 327 height 16
select select "Master"
click at [90, 83] on select "👉 Select Rank or Position Master Chief Officer 2nd Officer 3rd Officer Junior O…" at bounding box center [252, 91] width 327 height 16
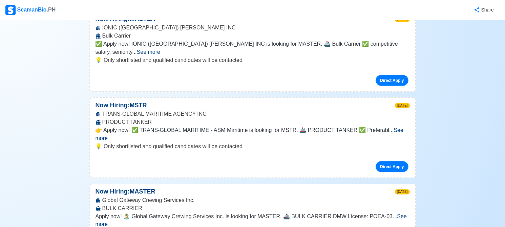
scroll to position [3143, 0]
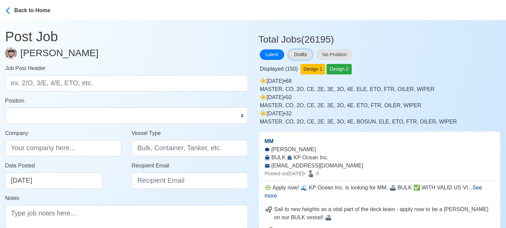
click at [305, 51] on button "Drafts" at bounding box center [300, 54] width 24 height 11
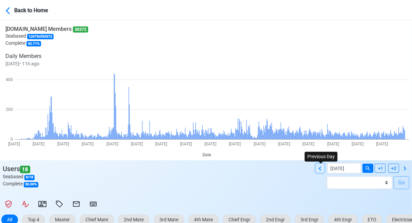
click at [322, 166] on icon at bounding box center [320, 168] width 8 height 8
type input "[DATE]"
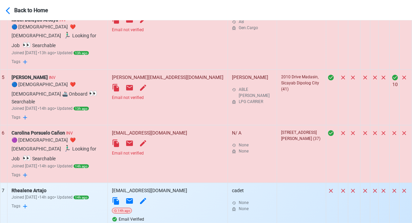
scroll to position [578, 0]
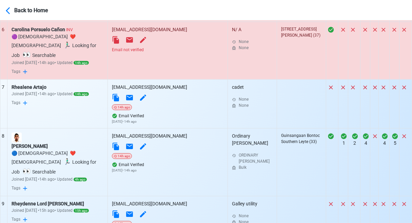
select select "100"
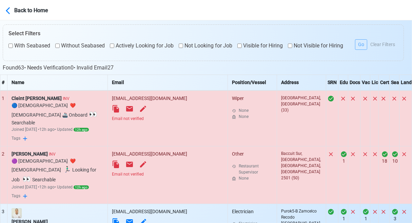
scroll to position [200, 0]
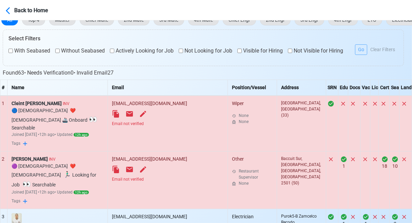
click at [168, 123] on div "Email not verified" at bounding box center [167, 124] width 111 height 6
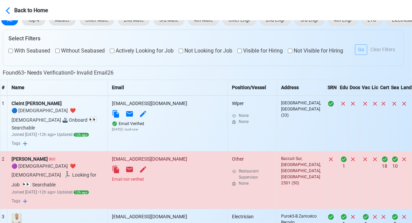
click at [163, 176] on div "Email not verified" at bounding box center [167, 179] width 111 height 6
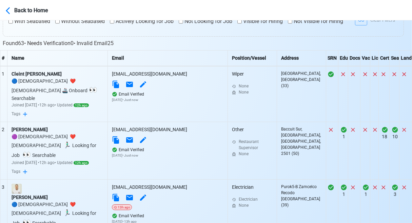
scroll to position [301, 0]
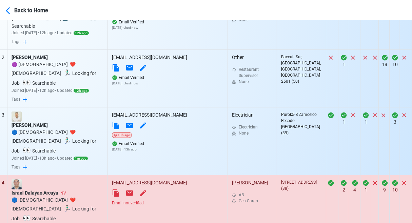
click at [164, 200] on div "Email not verified" at bounding box center [167, 203] width 111 height 6
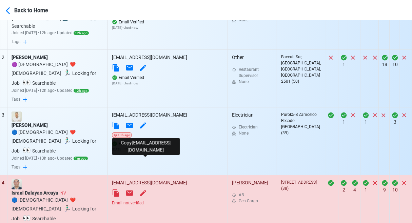
click at [119, 189] on icon at bounding box center [116, 192] width 6 height 7
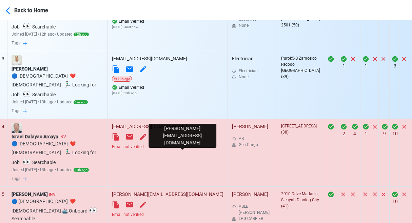
scroll to position [369, 0]
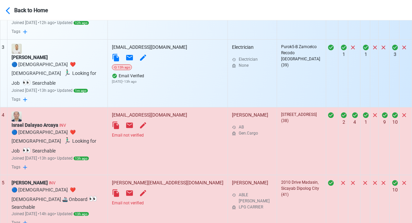
click at [166, 200] on div "Email not verified" at bounding box center [167, 203] width 111 height 6
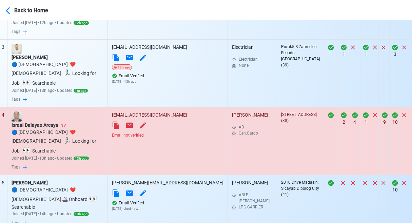
click at [55, 122] on div "Israel Dalayao Arcaya INV" at bounding box center [58, 125] width 92 height 7
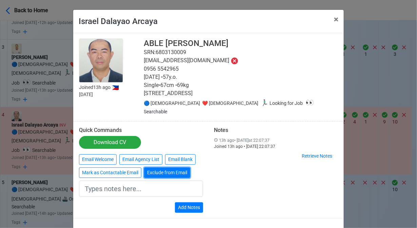
click at [151, 168] on button "Exclude from Email" at bounding box center [167, 173] width 46 height 11
type input "Exclude from Email"
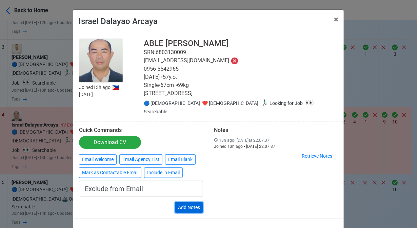
click at [197, 203] on button "Add Notes" at bounding box center [189, 208] width 28 height 11
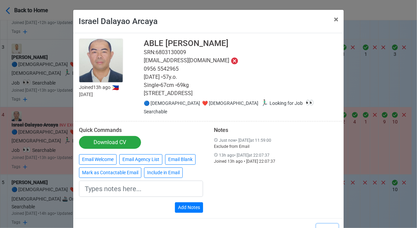
click at [327, 224] on button "Close" at bounding box center [327, 230] width 22 height 13
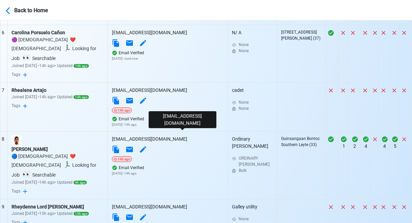
scroll to position [640, 0]
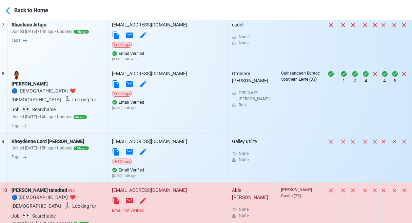
click at [168, 207] on div "Email not verified" at bounding box center [167, 210] width 111 height 6
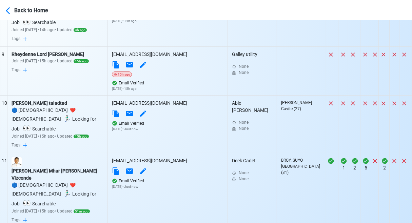
scroll to position [776, 0]
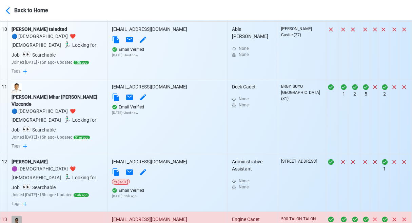
scroll to position [877, 0]
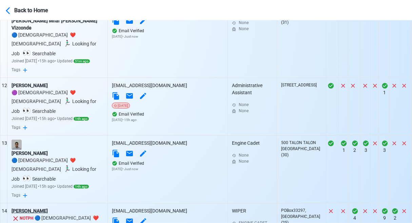
click at [50, 207] on div "ERICK FELIX KIMENYA" at bounding box center [58, 210] width 92 height 7
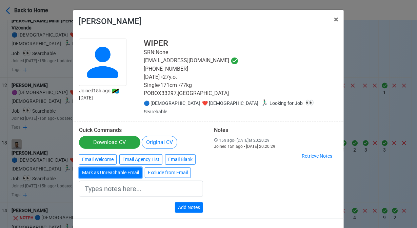
click at [110, 168] on button "Mark as Unreachable Email" at bounding box center [110, 173] width 63 height 11
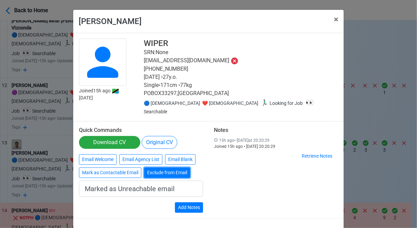
click at [180, 168] on button "Exclude from Email" at bounding box center [167, 173] width 46 height 11
type input "Exclude from Email"
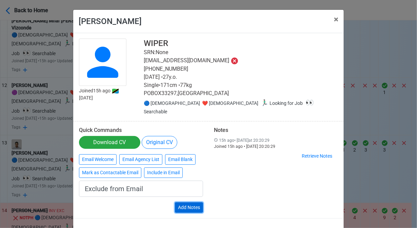
click at [185, 203] on button "Add Notes" at bounding box center [189, 208] width 28 height 11
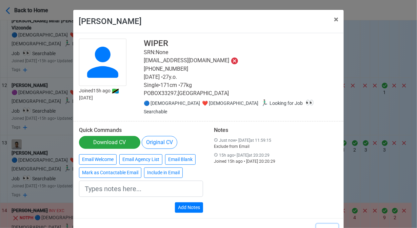
click at [325, 224] on button "Close" at bounding box center [327, 230] width 22 height 13
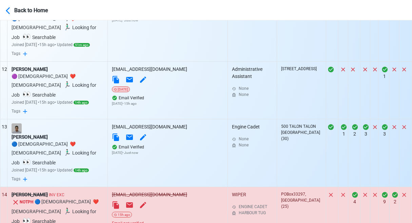
scroll to position [945, 0]
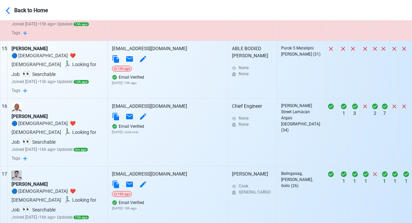
scroll to position [1115, 0]
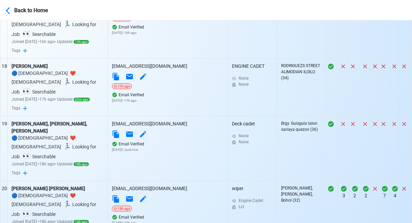
scroll to position [1284, 0]
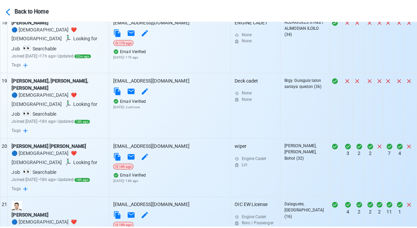
scroll to position [1352, 0]
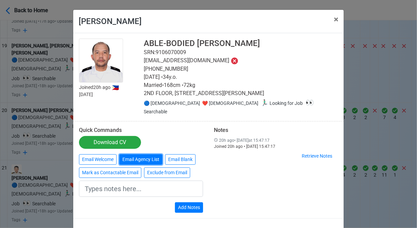
click at [120, 161] on button "Email Agency List" at bounding box center [140, 160] width 43 height 11
click at [252, 203] on div "Notes 20h ago • Thu Aug 28 2025 at 15:47:17 Joined 20h ago • Thu Aug 28 2025, 1…" at bounding box center [275, 170] width 135 height 86
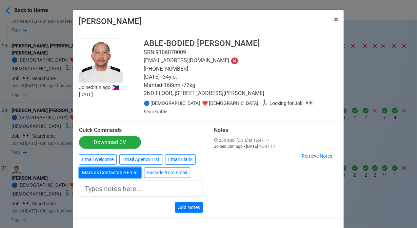
click at [129, 174] on button "Mark as Contactable Email" at bounding box center [110, 173] width 62 height 11
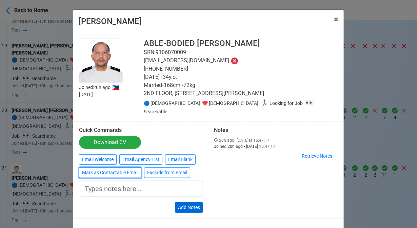
type input "Marked as Contactable email"
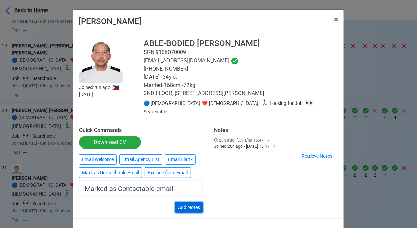
click at [187, 205] on button "Add Notes" at bounding box center [189, 208] width 28 height 11
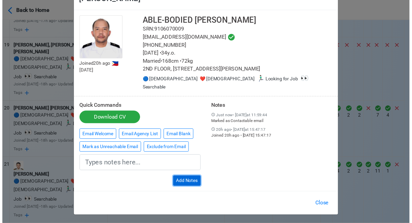
scroll to position [24, 0]
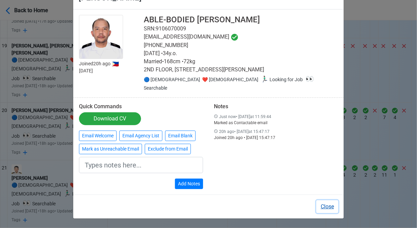
click at [321, 206] on button "Close" at bounding box center [327, 207] width 22 height 13
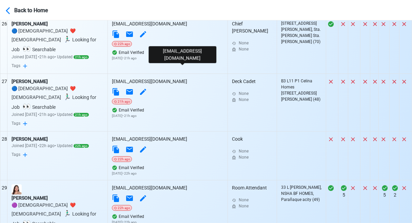
scroll to position [1894, 0]
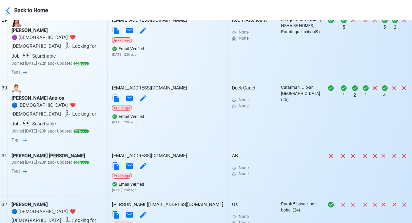
scroll to position [1962, 0]
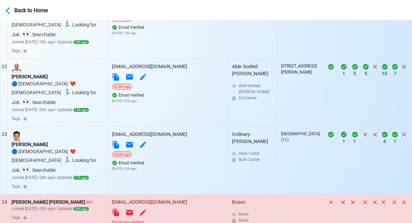
scroll to position [1420, 0]
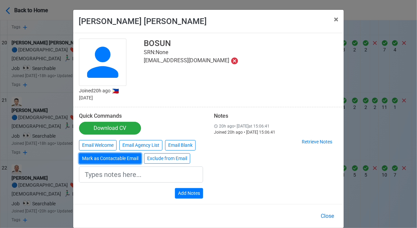
click at [117, 159] on button "Mark as Contactable Email" at bounding box center [110, 159] width 62 height 11
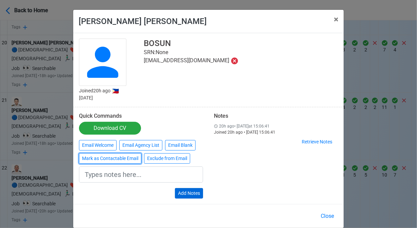
type input "Marked as Contactable email"
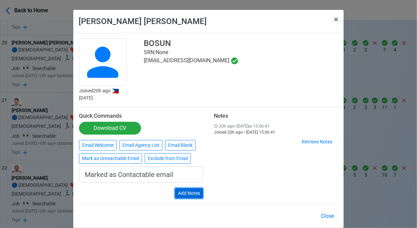
click at [186, 191] on button "Add Notes" at bounding box center [189, 193] width 28 height 11
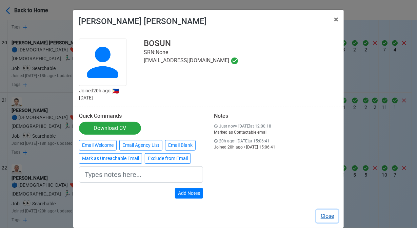
click at [328, 216] on button "Close" at bounding box center [327, 216] width 22 height 13
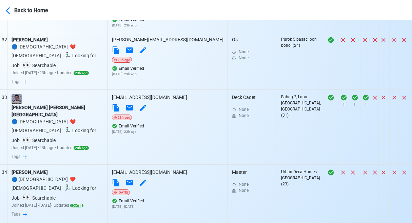
scroll to position [2165, 0]
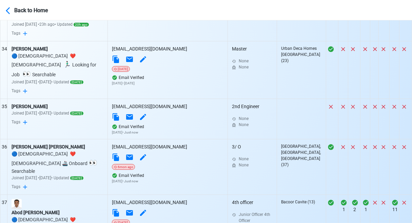
scroll to position [2267, 0]
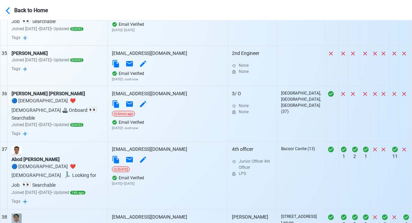
scroll to position [2368, 0]
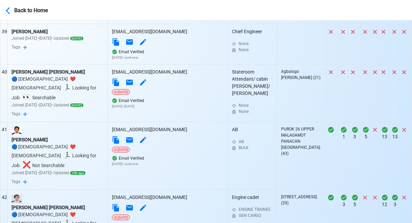
scroll to position [2572, 0]
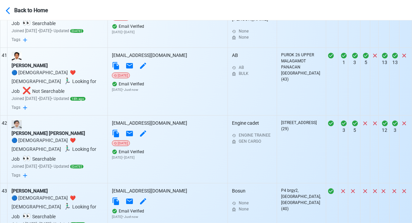
scroll to position [2640, 0]
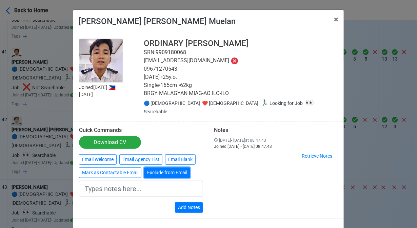
click at [168, 168] on button "Exclude from Email" at bounding box center [167, 173] width 46 height 11
type input "Exclude from Email"
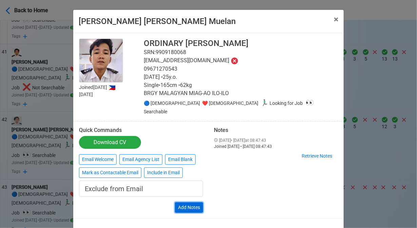
click at [186, 203] on button "Add Notes" at bounding box center [189, 208] width 28 height 11
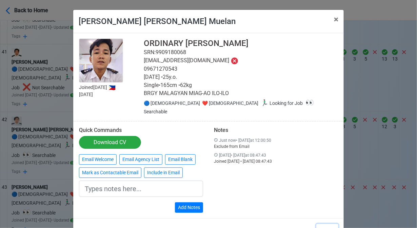
click at [330, 224] on button "Close" at bounding box center [327, 230] width 22 height 13
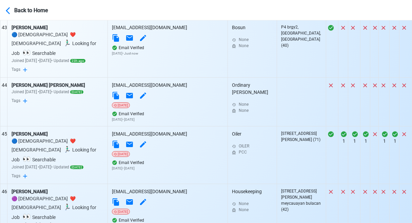
scroll to position [2809, 0]
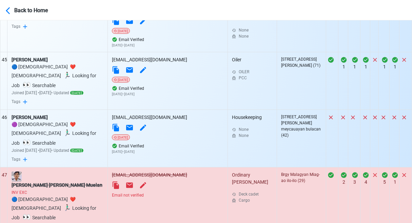
scroll to position [2877, 0]
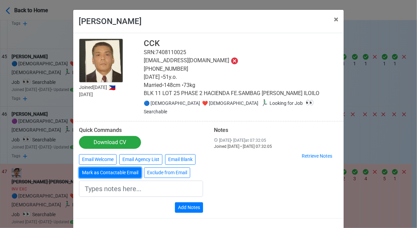
click at [110, 168] on button "Mark as Contactable Email" at bounding box center [110, 173] width 62 height 11
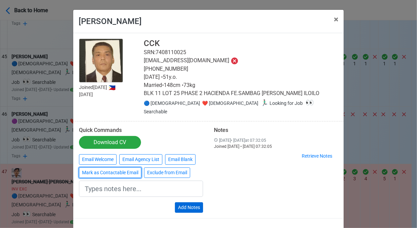
type input "Marked as Contactable email"
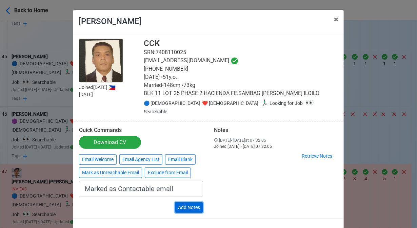
click at [183, 203] on button "Add Notes" at bounding box center [189, 208] width 28 height 11
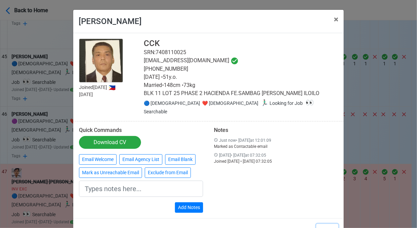
click at [322, 224] on button "Close" at bounding box center [327, 230] width 22 height 13
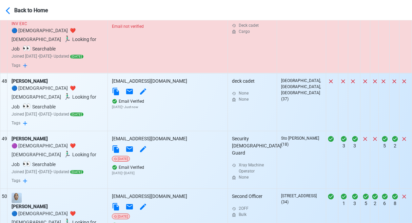
scroll to position [3046, 0]
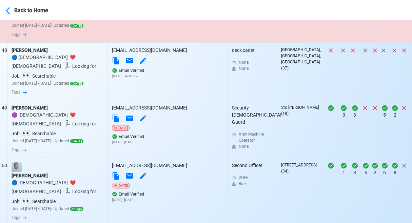
scroll to position [3114, 0]
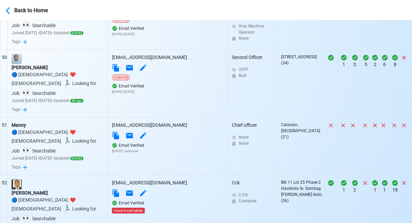
scroll to position [3182, 0]
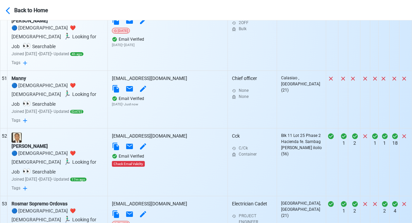
scroll to position [3283, 0]
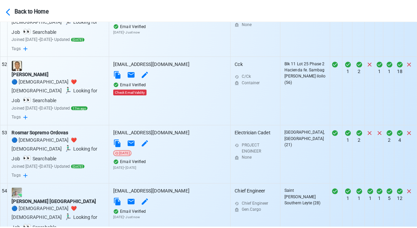
scroll to position [3351, 0]
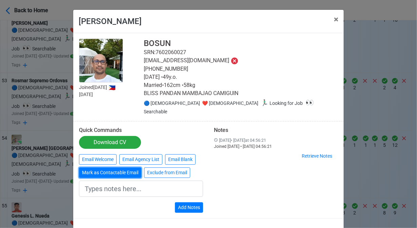
click at [102, 168] on button "Mark as Contactable Email" at bounding box center [110, 173] width 62 height 11
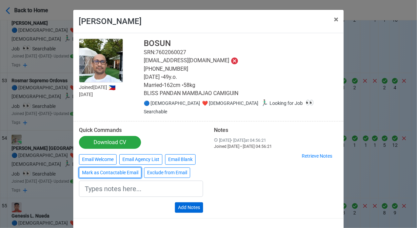
type input "Marked as Contactable email"
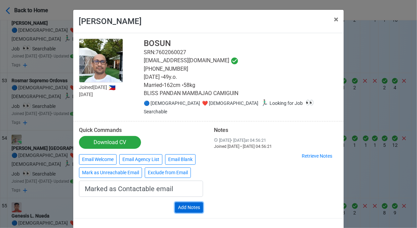
click at [192, 203] on button "Add Notes" at bounding box center [189, 208] width 28 height 11
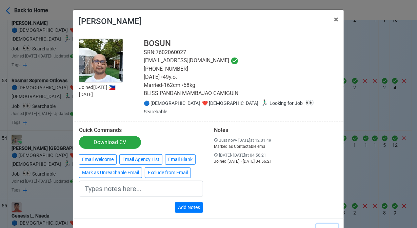
click at [333, 224] on button "Close" at bounding box center [327, 230] width 22 height 13
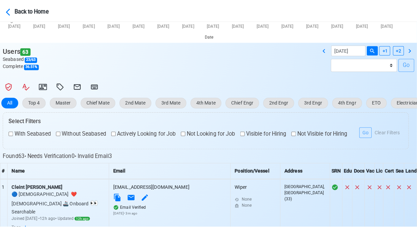
scroll to position [104, 0]
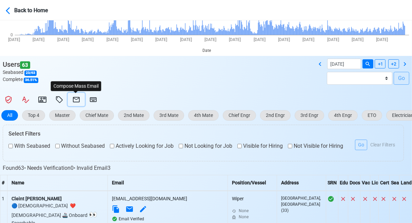
click at [74, 100] on icon at bounding box center [76, 100] width 8 height 8
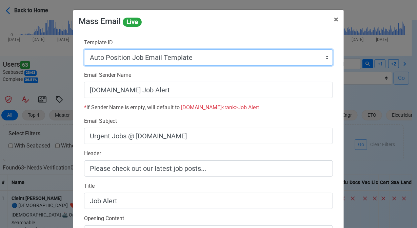
click at [202, 59] on select "Auto Position Job Email Template Incomplete CV Email Template ETO/ETR Job Email…" at bounding box center [208, 57] width 249 height 16
select select "d-0c193ece46b24c5dbce89cdb3e751472"
click at [84, 49] on select "Auto Position Job Email Template Incomplete CV Email Template ETO/ETR Job Email…" at bounding box center [208, 57] width 249 height 16
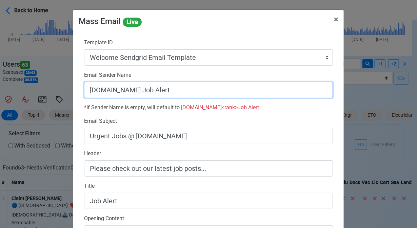
drag, startPoint x: 164, startPoint y: 91, endPoint x: 133, endPoint y: 91, distance: 31.2
click at [133, 91] on input "[DOMAIN_NAME] Job Alert" at bounding box center [208, 90] width 249 height 16
click at [86, 90] on input "[DOMAIN_NAME]" at bounding box center [208, 90] width 249 height 16
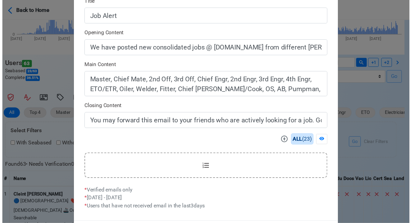
scroll to position [216, 0]
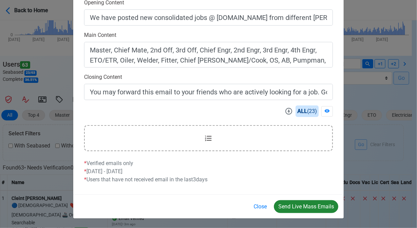
type input "Welcome to SeamanBio.PH"
click at [305, 205] on button "Send Live Mass Emails" at bounding box center [306, 207] width 64 height 13
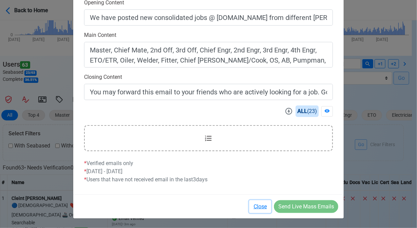
click at [264, 208] on button "Close" at bounding box center [260, 207] width 22 height 13
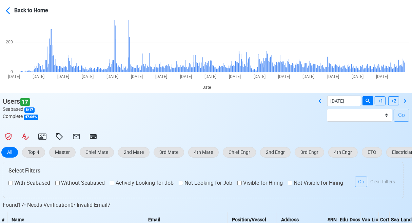
scroll to position [68, 0]
click at [94, 137] on icon at bounding box center [93, 136] width 7 height 5
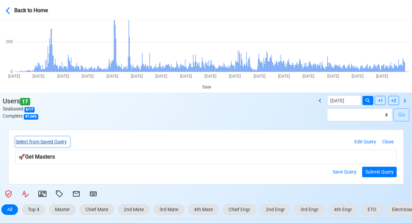
click at [64, 141] on button "Select from Saved Query" at bounding box center [42, 142] width 55 height 11
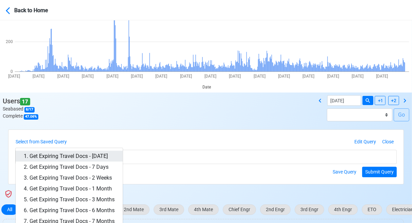
click at [87, 153] on link "1. Get Expiring Travel Docs - [DATE]" at bounding box center [69, 156] width 107 height 11
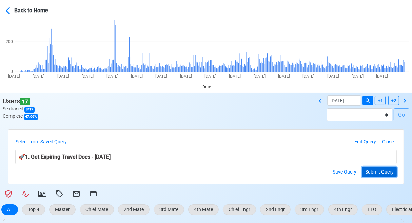
click at [382, 169] on button "Submit Query" at bounding box center [379, 172] width 35 height 11
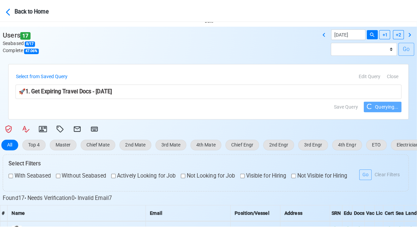
scroll to position [136, 0]
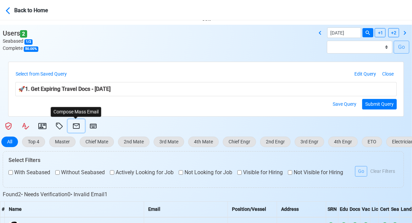
click at [75, 124] on icon at bounding box center [76, 126] width 8 height 8
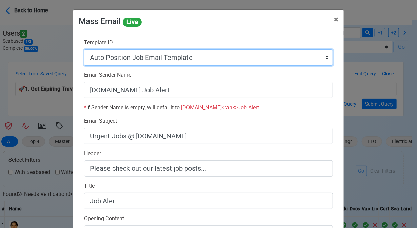
click at [207, 60] on select "Auto Position Job Email Template Incomplete CV Email Template ETO/ETR Job Email…" at bounding box center [208, 57] width 249 height 16
select select "d-3e71907ffd064a39999872a824aaf79a"
click at [84, 49] on select "Auto Position Job Email Template Incomplete CV Email Template ETO/ETR Job Email…" at bounding box center [208, 57] width 249 height 16
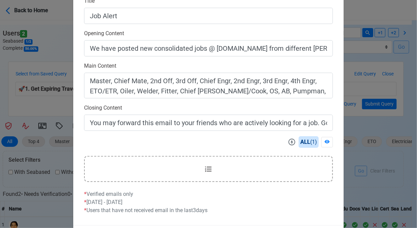
scroll to position [216, 0]
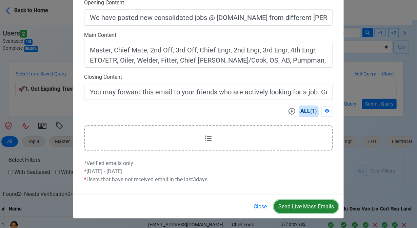
click at [301, 202] on button "Send Live Mass Emails" at bounding box center [306, 207] width 64 height 13
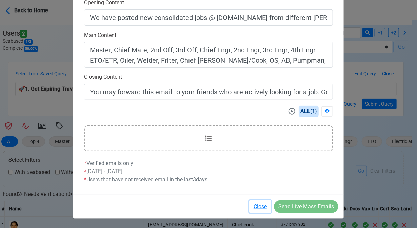
click at [262, 206] on button "Close" at bounding box center [260, 207] width 22 height 13
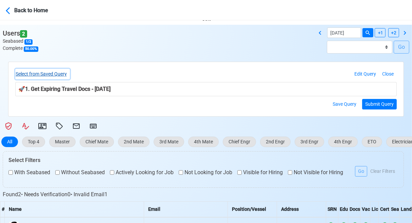
click at [52, 76] on button "Select from Saved Query" at bounding box center [42, 74] width 55 height 11
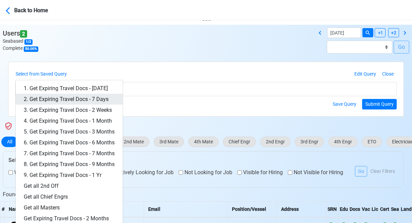
click at [68, 99] on link "2. Get Expiring Travel Docs - 7 Days" at bounding box center [69, 99] width 107 height 11
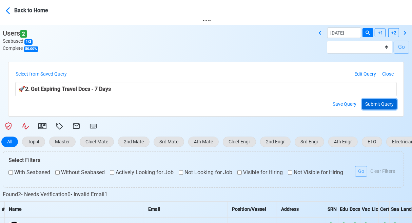
click at [381, 105] on button "Submit Query" at bounding box center [379, 104] width 35 height 11
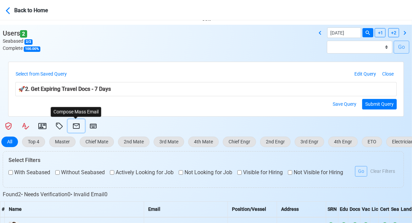
click at [75, 126] on icon at bounding box center [76, 126] width 8 height 8
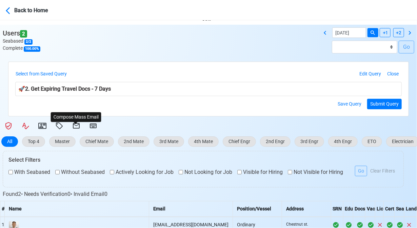
select select "d-3e71907ffd064a39999872a824aaf79a"
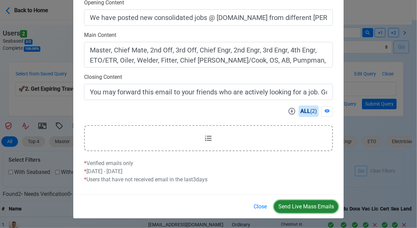
click at [297, 205] on button "Send Live Mass Emails" at bounding box center [306, 207] width 64 height 13
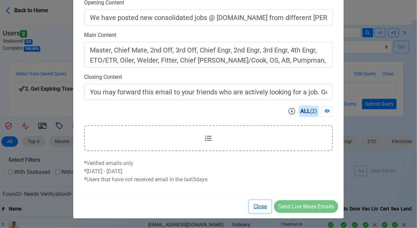
click at [262, 207] on button "Close" at bounding box center [260, 207] width 22 height 13
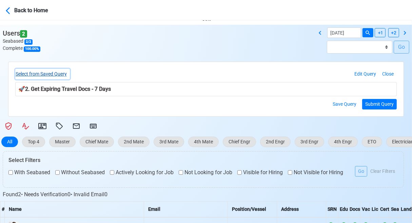
click at [54, 73] on button "Select from Saved Query" at bounding box center [42, 74] width 55 height 11
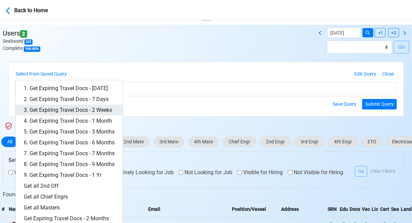
click at [77, 109] on link "3. Get Expiring Travel Docs - 2 Weeks" at bounding box center [69, 110] width 107 height 11
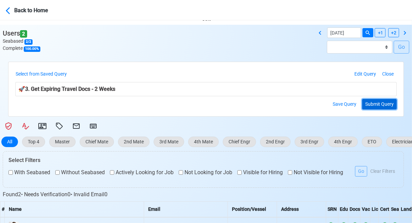
click at [382, 105] on button "Submit Query" at bounding box center [379, 104] width 35 height 11
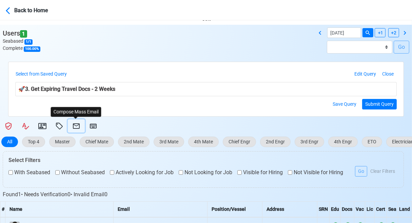
click at [74, 127] on icon at bounding box center [76, 126] width 8 height 8
select select "d-3e71907ffd064a39999872a824aaf79a"
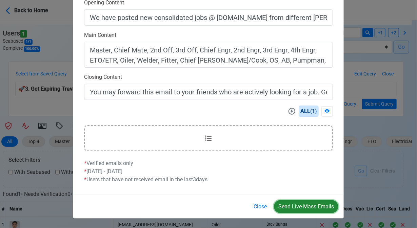
click at [308, 202] on button "Send Live Mass Emails" at bounding box center [306, 207] width 64 height 13
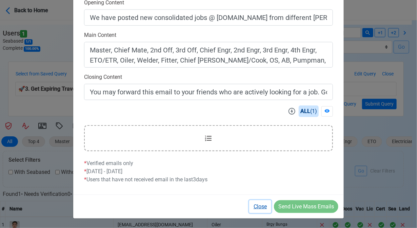
click at [262, 208] on button "Close" at bounding box center [260, 207] width 22 height 13
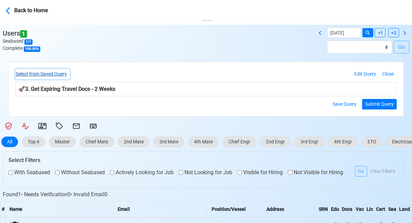
click at [53, 74] on button "Select from Saved Query" at bounding box center [42, 74] width 55 height 11
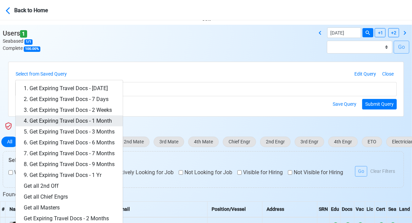
click at [89, 119] on link "4. Get Expiring Travel Docs - 1 Month" at bounding box center [69, 121] width 107 height 11
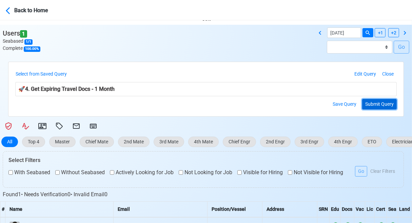
click at [378, 103] on button "Submit Query" at bounding box center [379, 104] width 35 height 11
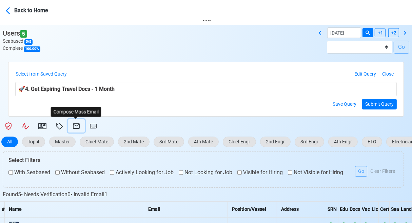
click at [76, 126] on icon at bounding box center [76, 125] width 7 height 5
select select "d-3e71907ffd064a39999872a824aaf79a"
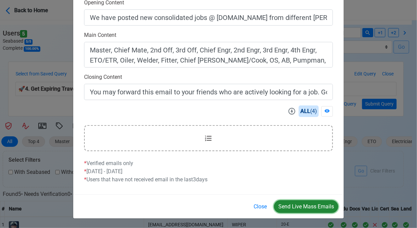
click at [297, 206] on button "Send Live Mass Emails" at bounding box center [306, 207] width 64 height 13
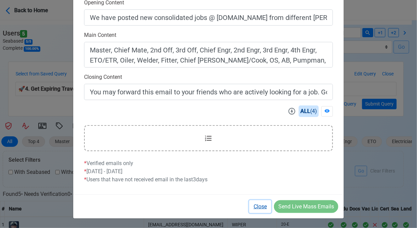
click at [259, 208] on button "Close" at bounding box center [260, 207] width 22 height 13
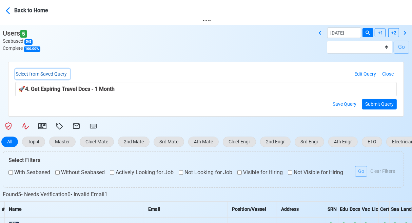
click at [58, 75] on button "Select from Saved Query" at bounding box center [42, 74] width 55 height 11
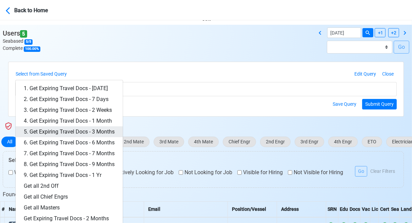
click at [95, 133] on link "5. Get Expiring Travel Docs - 3 Months" at bounding box center [69, 131] width 107 height 11
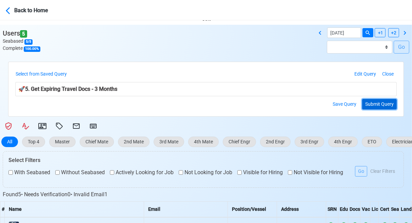
click at [374, 103] on button "Submit Query" at bounding box center [379, 104] width 35 height 11
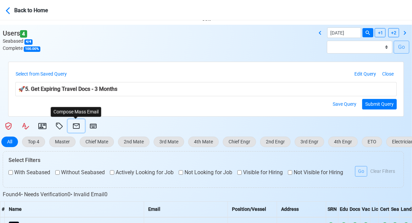
click at [75, 126] on icon at bounding box center [76, 126] width 8 height 8
select select "d-3e71907ffd064a39999872a824aaf79a"
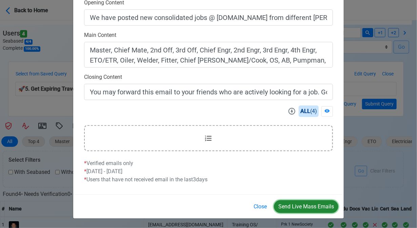
click at [293, 207] on button "Send Live Mass Emails" at bounding box center [306, 207] width 64 height 13
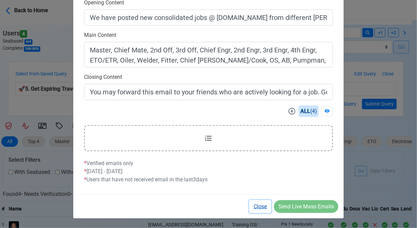
click at [259, 207] on button "Close" at bounding box center [260, 207] width 22 height 13
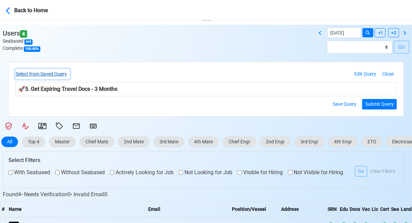
click at [63, 75] on button "Select from Saved Query" at bounding box center [42, 74] width 55 height 11
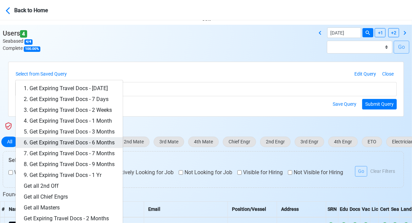
click at [91, 139] on link "6. Get Expiring Travel Docs - 6 Months" at bounding box center [69, 142] width 107 height 11
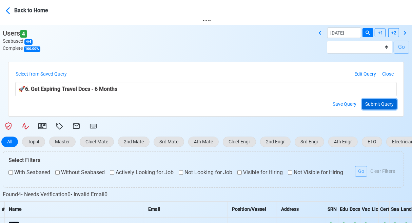
click at [373, 100] on button "Submit Query" at bounding box center [379, 104] width 35 height 11
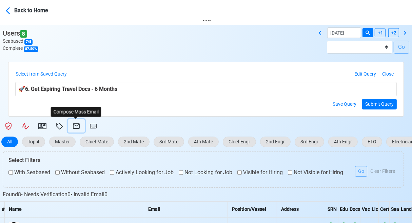
click at [74, 125] on icon at bounding box center [76, 125] width 7 height 5
select select "d-3e71907ffd064a39999872a824aaf79a"
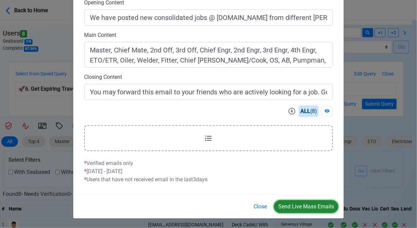
click at [310, 206] on button "Send Live Mass Emails" at bounding box center [306, 207] width 64 height 13
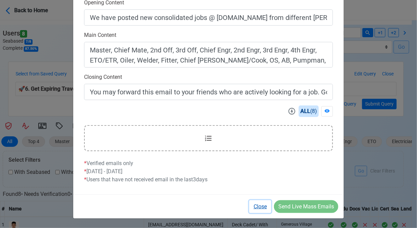
click at [260, 207] on button "Close" at bounding box center [260, 207] width 22 height 13
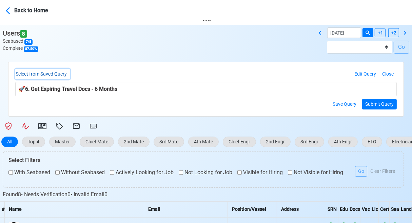
click at [64, 76] on button "Select from Saved Query" at bounding box center [42, 74] width 55 height 11
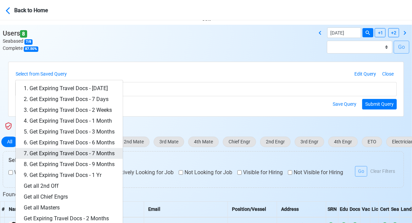
click at [103, 155] on link "7. Get Expiring Travel Docs - 7 Months" at bounding box center [69, 153] width 107 height 11
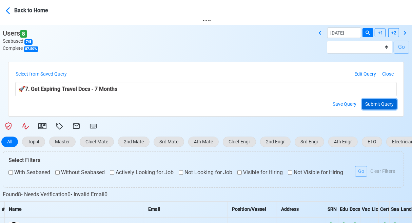
click at [373, 101] on button "Submit Query" at bounding box center [379, 104] width 35 height 11
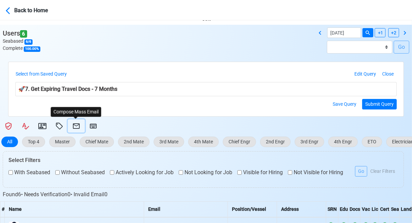
click at [77, 125] on icon at bounding box center [76, 126] width 8 height 8
select select "d-3e71907ffd064a39999872a824aaf79a"
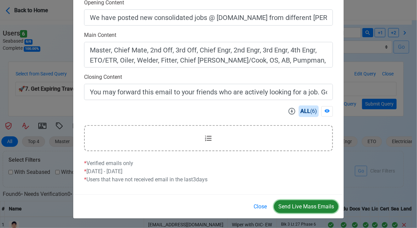
click at [293, 205] on button "Send Live Mass Emails" at bounding box center [306, 207] width 64 height 13
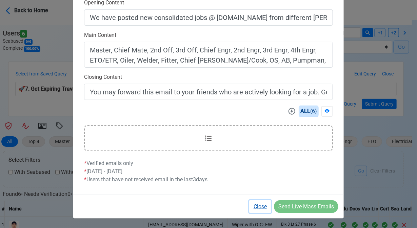
click at [259, 207] on button "Close" at bounding box center [260, 207] width 22 height 13
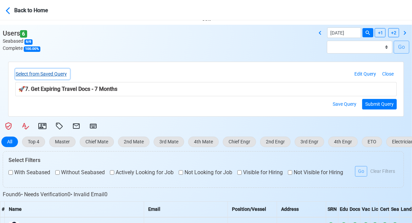
click at [64, 72] on button "Select from Saved Query" at bounding box center [42, 74] width 55 height 11
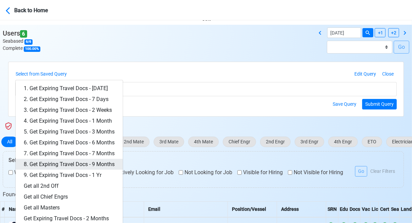
click at [94, 162] on link "8. Get Expiring Travel Docs - 9 Months" at bounding box center [69, 164] width 107 height 11
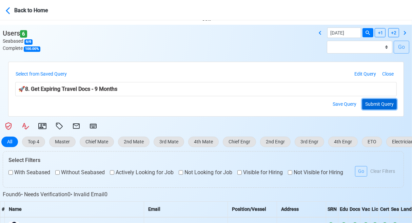
click at [372, 103] on button "Submit Query" at bounding box center [379, 104] width 35 height 11
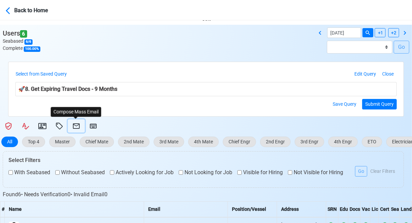
click at [76, 126] on icon at bounding box center [76, 125] width 7 height 5
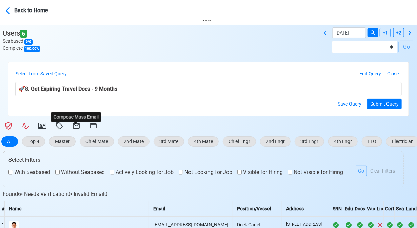
select select "d-3e71907ffd064a39999872a824aaf79a"
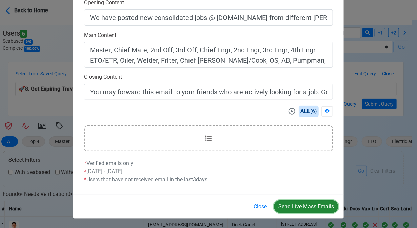
click at [293, 209] on button "Send Live Mass Emails" at bounding box center [306, 207] width 64 height 13
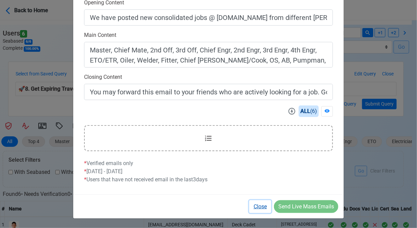
click at [262, 207] on button "Close" at bounding box center [260, 207] width 22 height 13
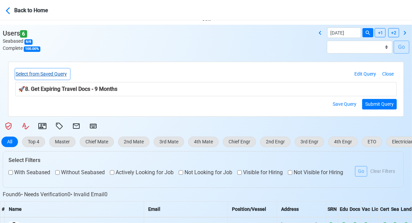
click at [64, 75] on button "Select from Saved Query" at bounding box center [42, 74] width 55 height 11
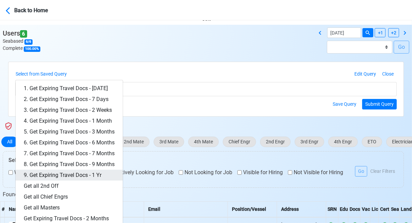
click at [94, 176] on link "9. Get Expiring Travel Docs - 1 Yr" at bounding box center [69, 175] width 107 height 11
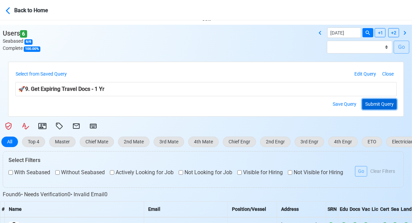
click at [371, 104] on button "Submit Query" at bounding box center [379, 104] width 35 height 11
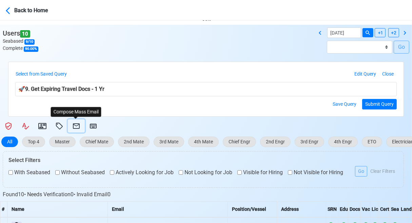
click at [77, 125] on icon at bounding box center [76, 125] width 7 height 5
select select "d-3e71907ffd064a39999872a824aaf79a"
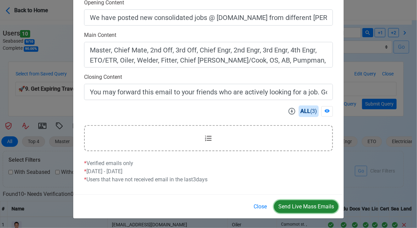
click at [299, 208] on button "Send Live Mass Emails" at bounding box center [306, 207] width 64 height 13
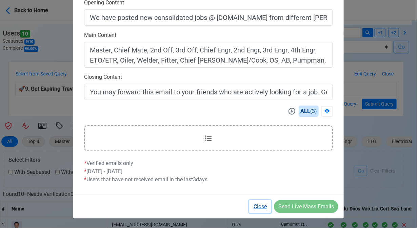
click at [262, 207] on button "Close" at bounding box center [260, 207] width 22 height 13
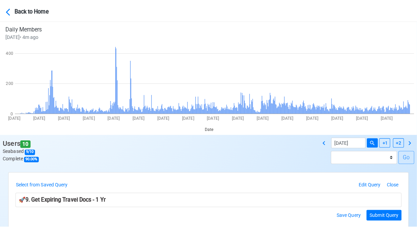
scroll to position [68, 0]
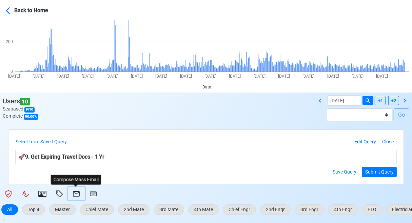
click at [77, 190] on icon at bounding box center [76, 194] width 8 height 8
select select "d-3e71907ffd064a39999872a824aaf79a"
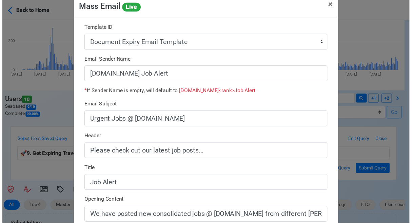
scroll to position [0, 0]
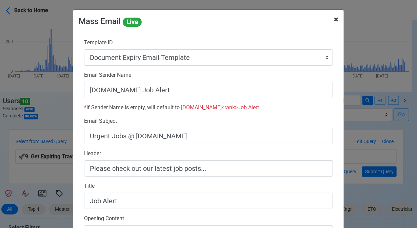
click at [334, 20] on span "×" at bounding box center [336, 19] width 4 height 9
